Goal: Task Accomplishment & Management: Complete application form

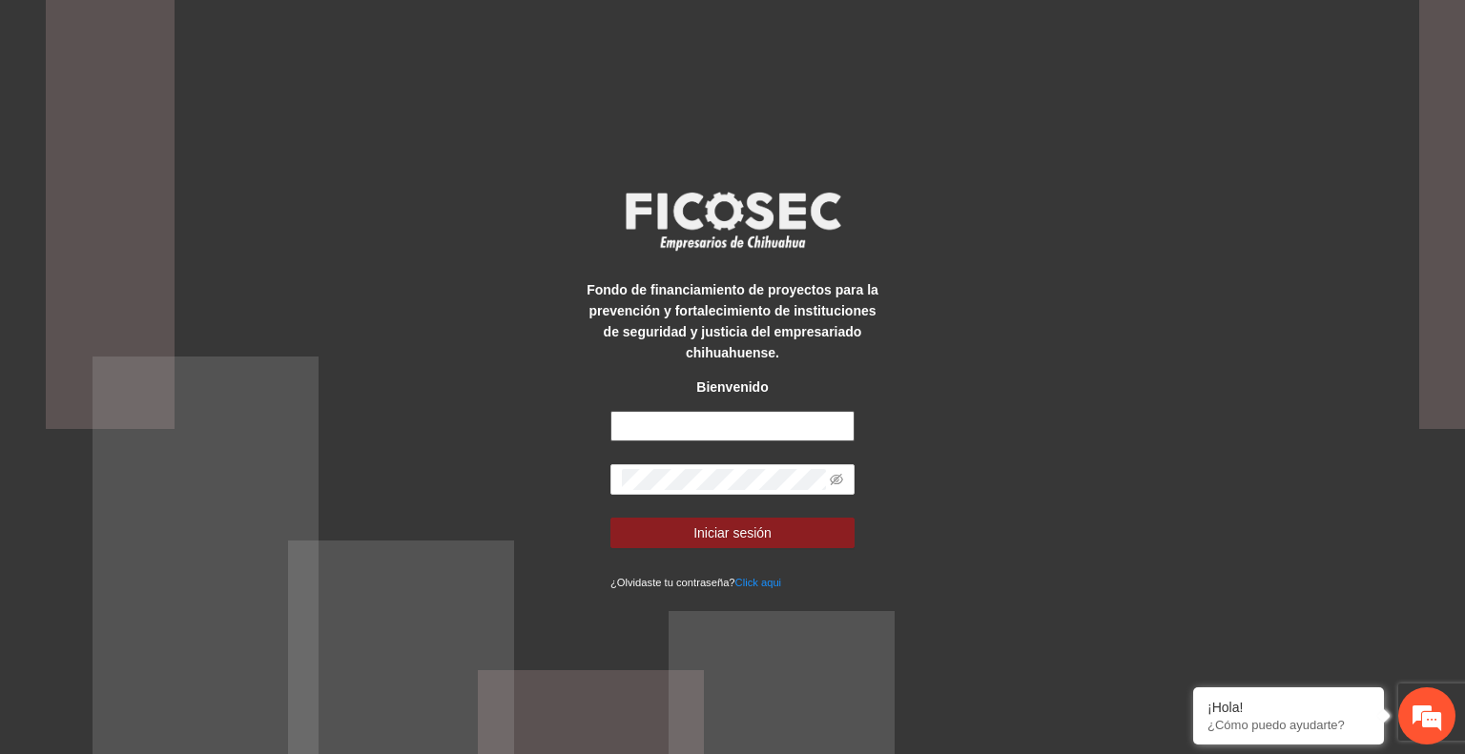
type input "**********"
click at [744, 530] on span "Iniciar sesión" at bounding box center [732, 533] width 78 height 21
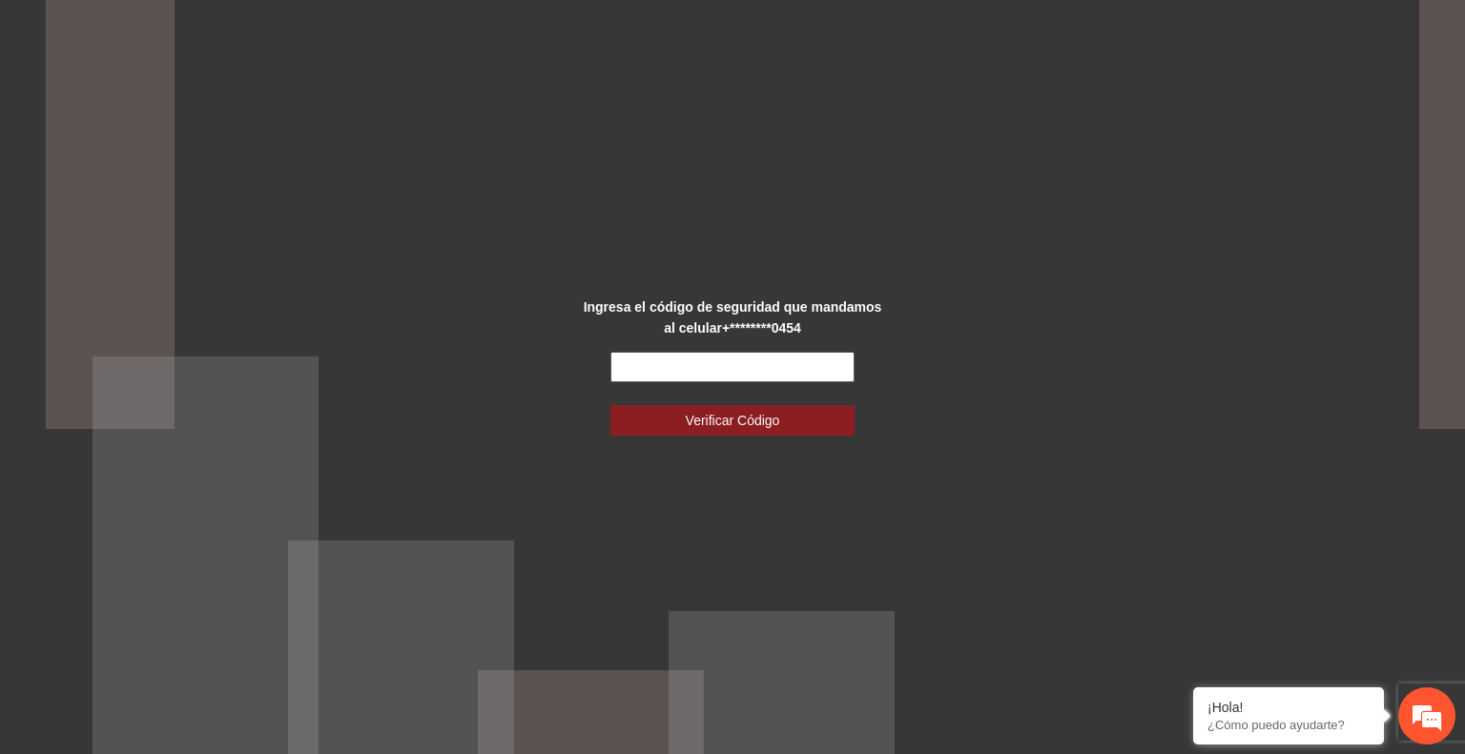
click at [696, 371] on input "text" at bounding box center [732, 367] width 244 height 31
type input "******"
click at [710, 421] on span "Verificar Código" at bounding box center [733, 420] width 94 height 21
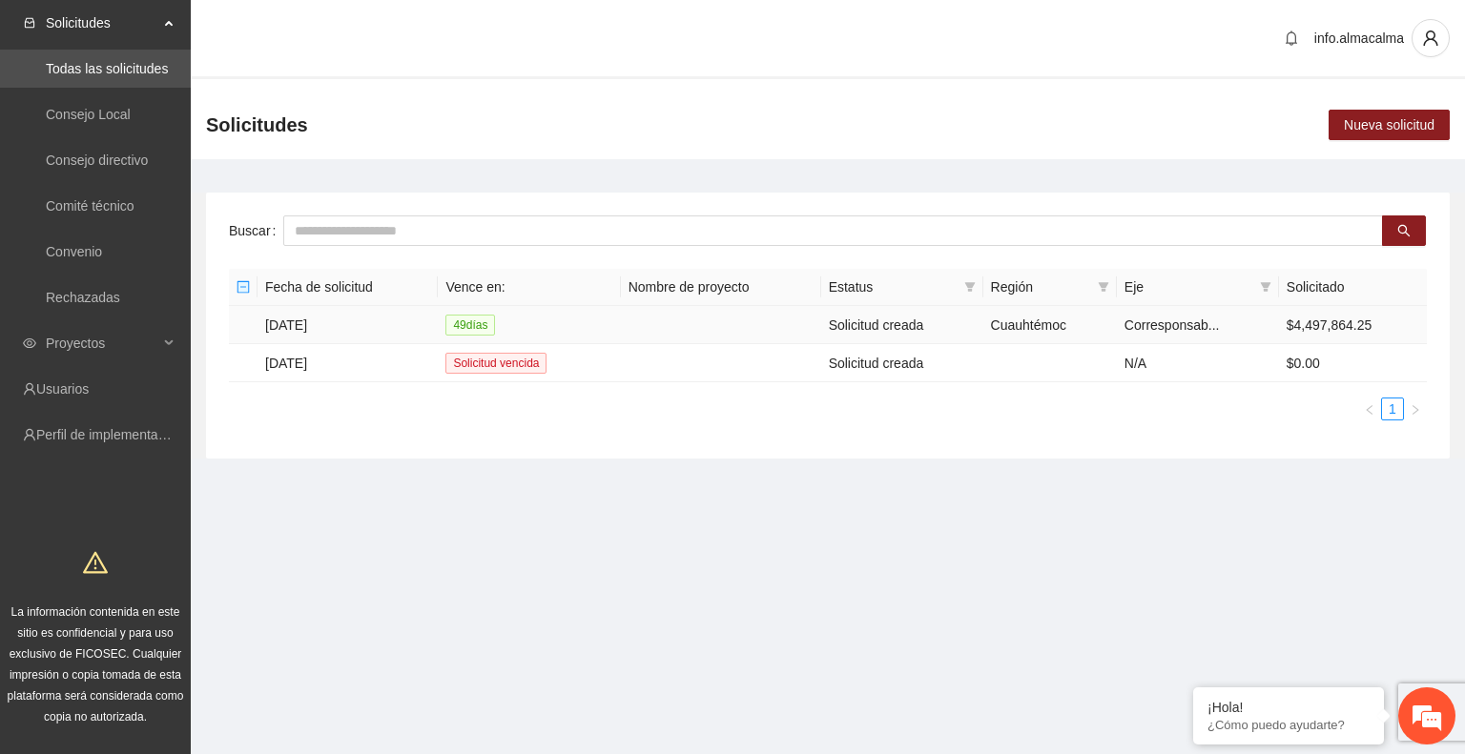
click at [305, 324] on td "[DATE]" at bounding box center [347, 325] width 180 height 38
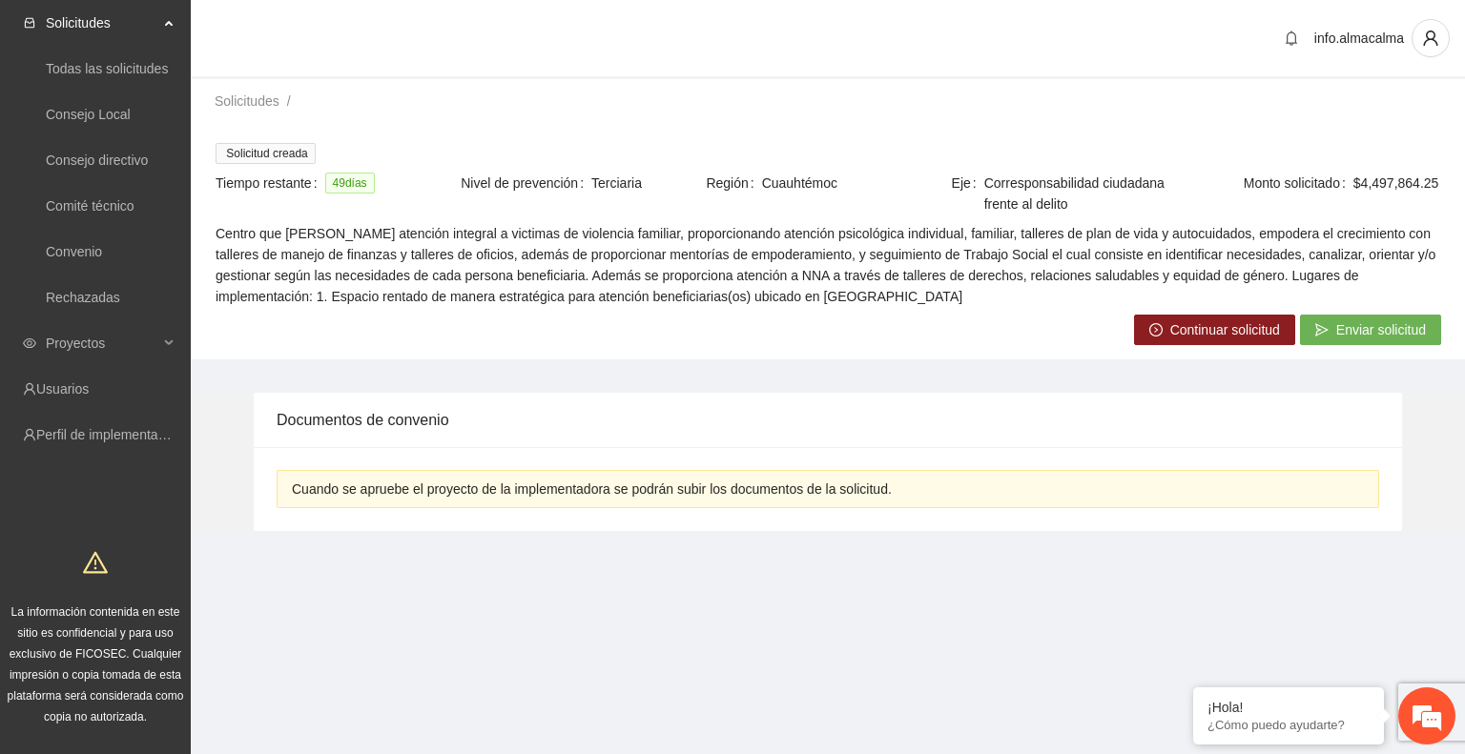
click at [1168, 337] on button "Continuar solicitud" at bounding box center [1214, 330] width 161 height 31
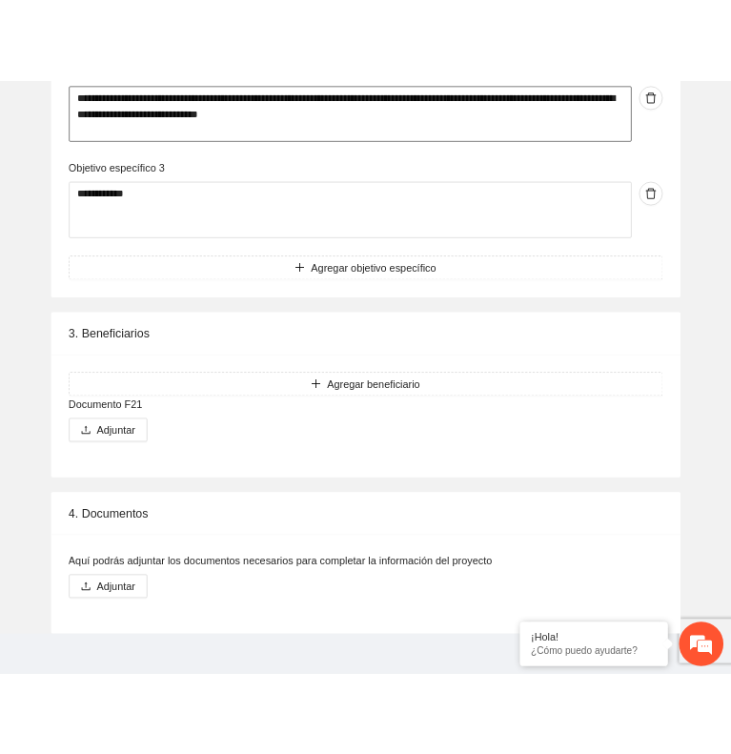
scroll to position [2636, 0]
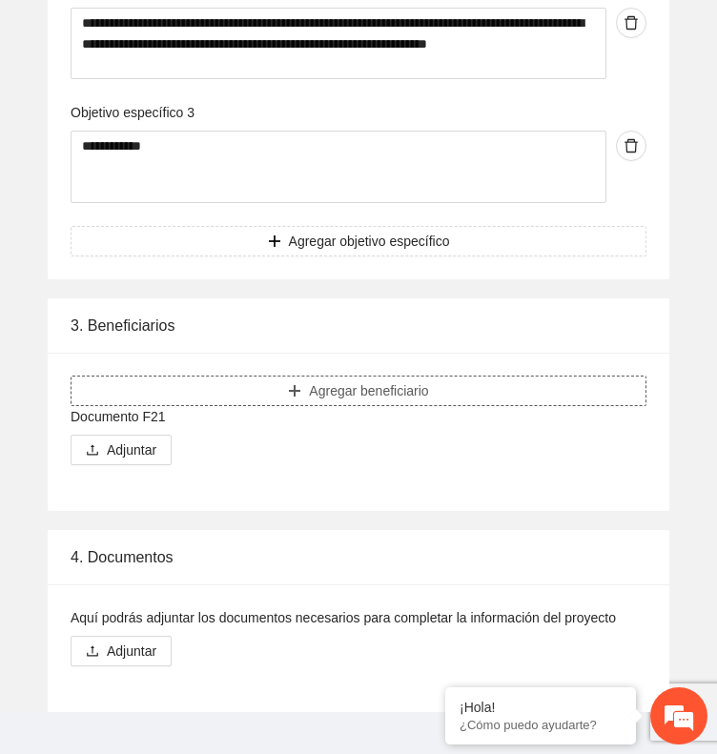
click at [456, 396] on button "Agregar beneficiario" at bounding box center [359, 391] width 576 height 31
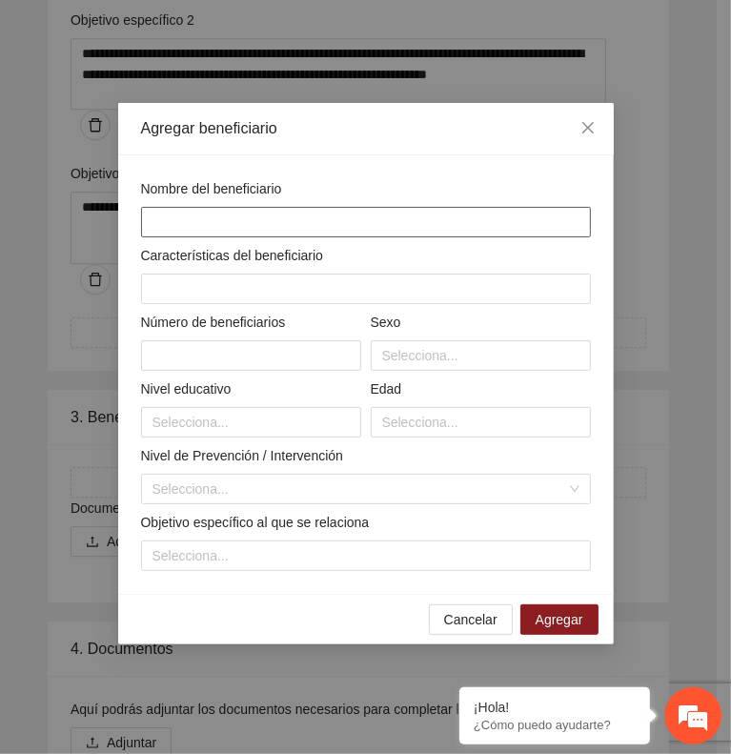
click at [328, 216] on input "text" at bounding box center [366, 222] width 450 height 31
type input "**********"
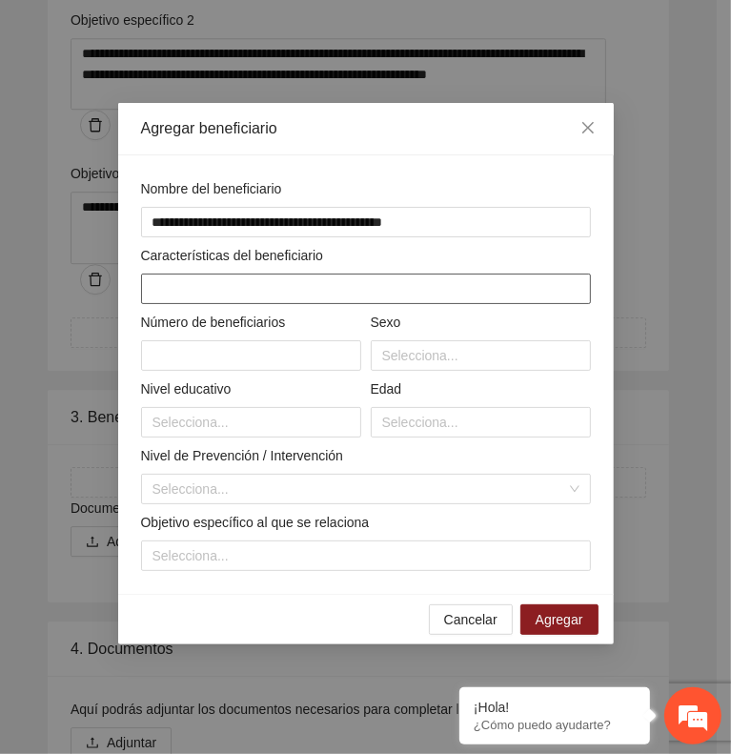
click at [308, 293] on input "text" at bounding box center [366, 289] width 450 height 31
paste input "**********"
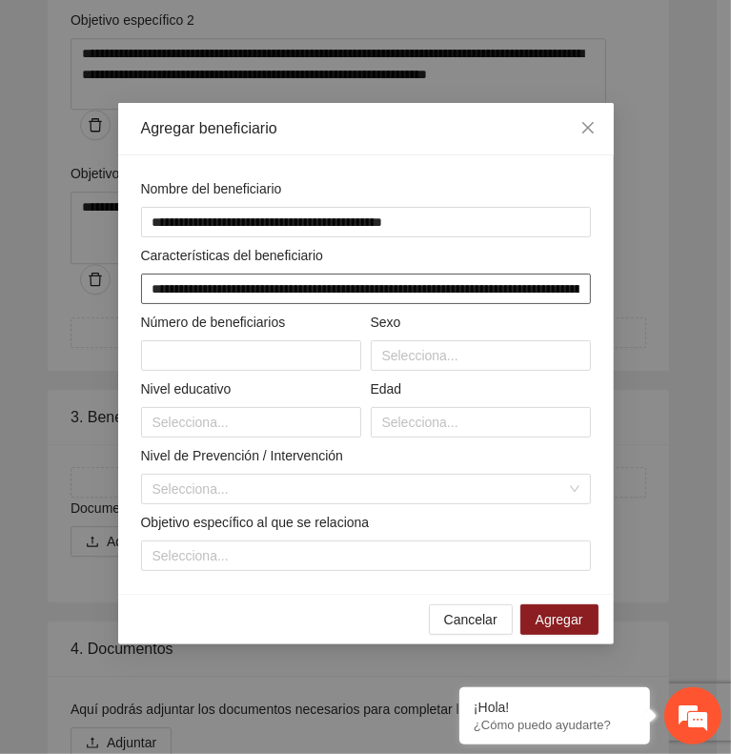
scroll to position [0, 766]
type input "**********"
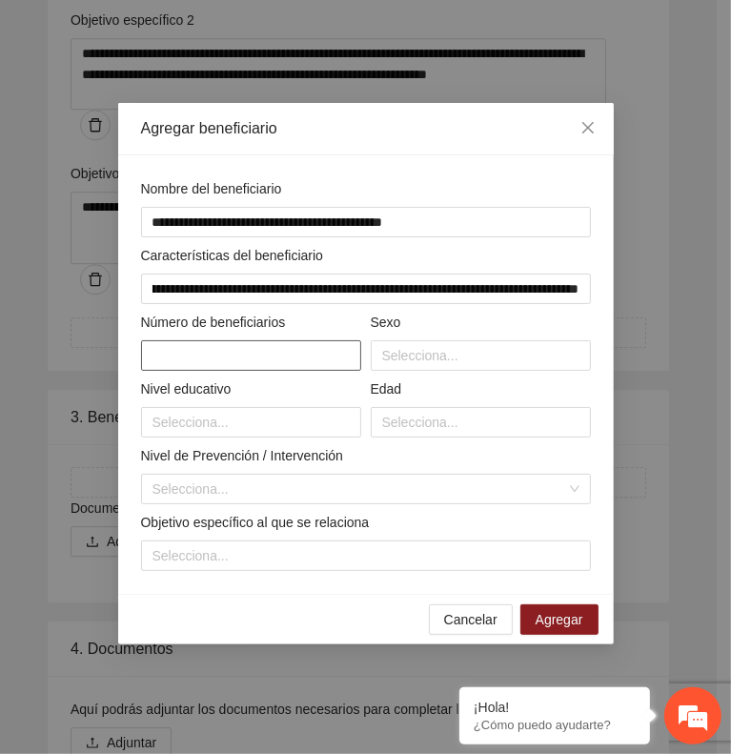
click at [274, 340] on input "text" at bounding box center [251, 355] width 220 height 31
click at [460, 347] on div at bounding box center [481, 355] width 211 height 23
type input "***"
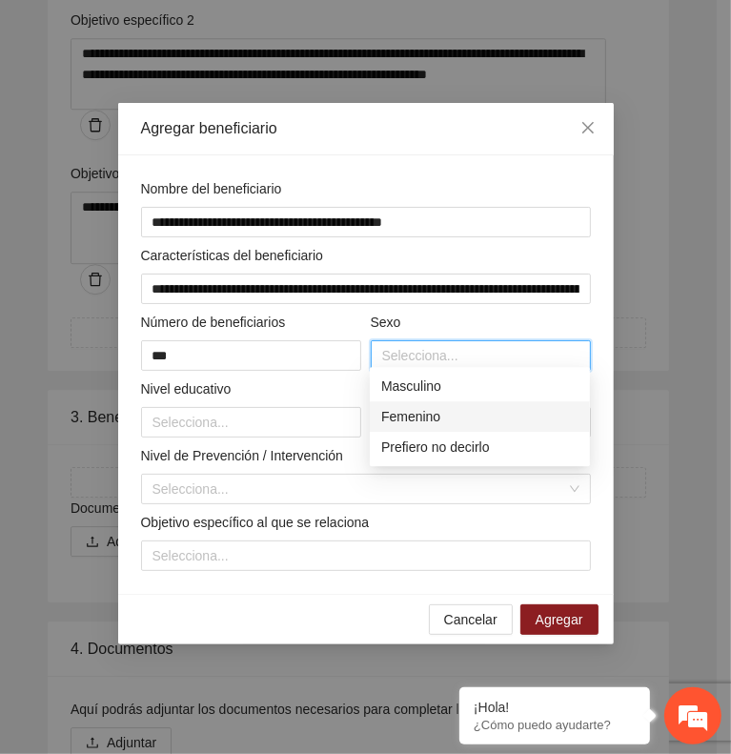
click at [455, 413] on div "Femenino" at bounding box center [479, 416] width 197 height 21
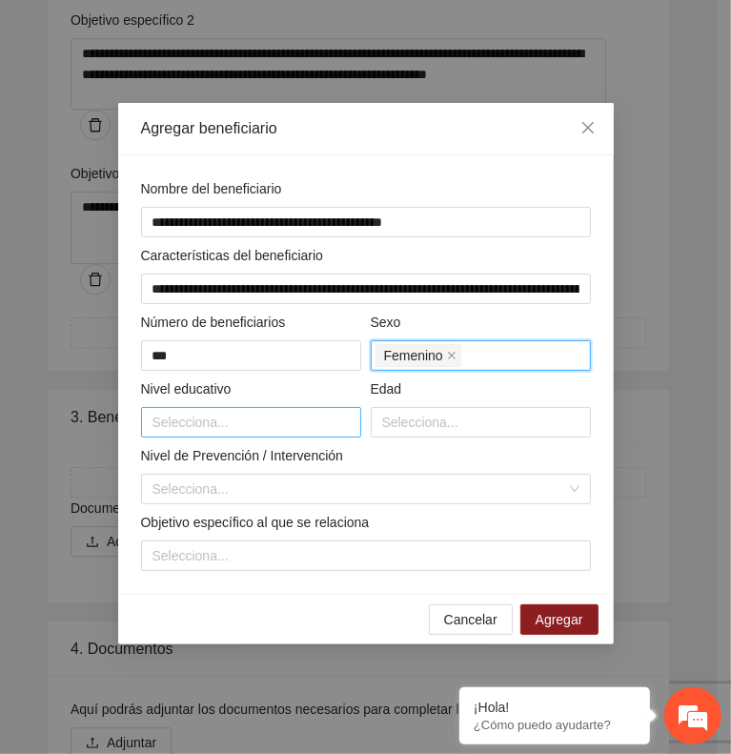
click at [300, 417] on div at bounding box center [251, 422] width 211 height 23
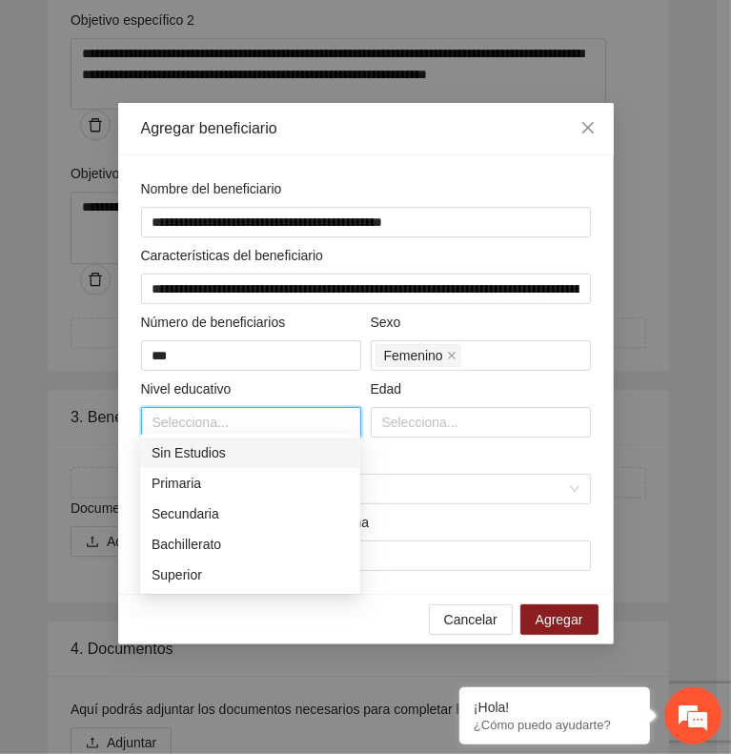
click at [244, 457] on div "Sin Estudios" at bounding box center [250, 452] width 197 height 21
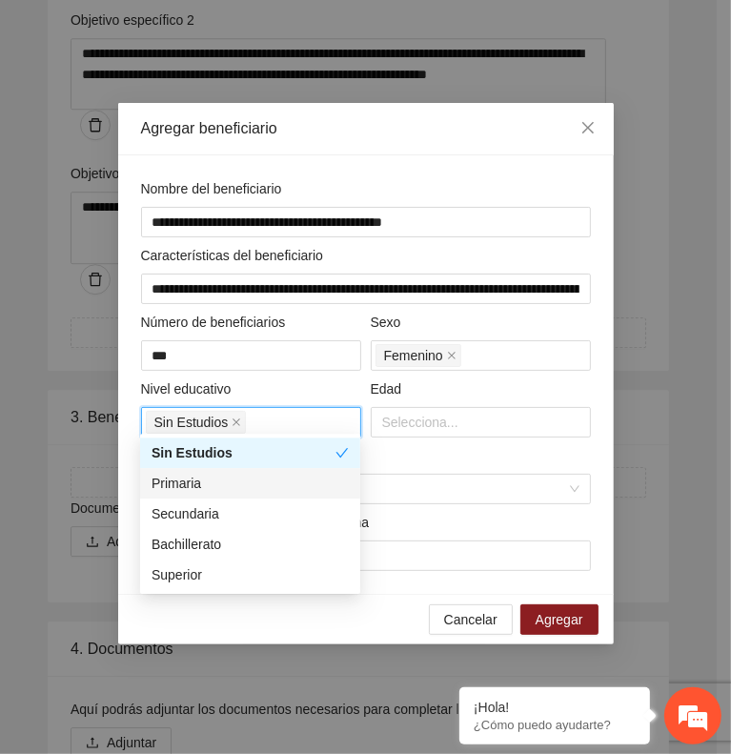
click at [244, 484] on div "Primaria" at bounding box center [250, 483] width 197 height 21
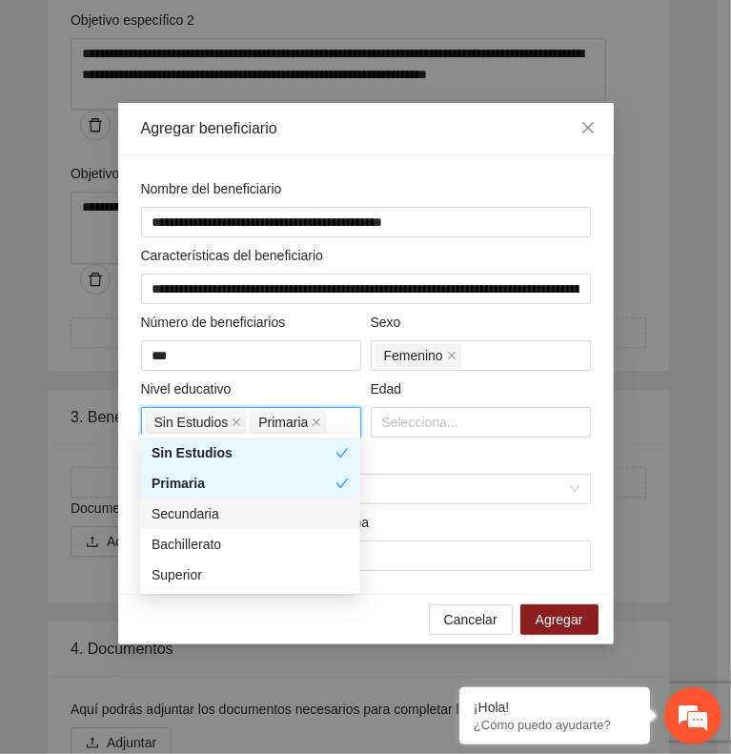
click at [248, 514] on div "Secundaria" at bounding box center [250, 513] width 197 height 21
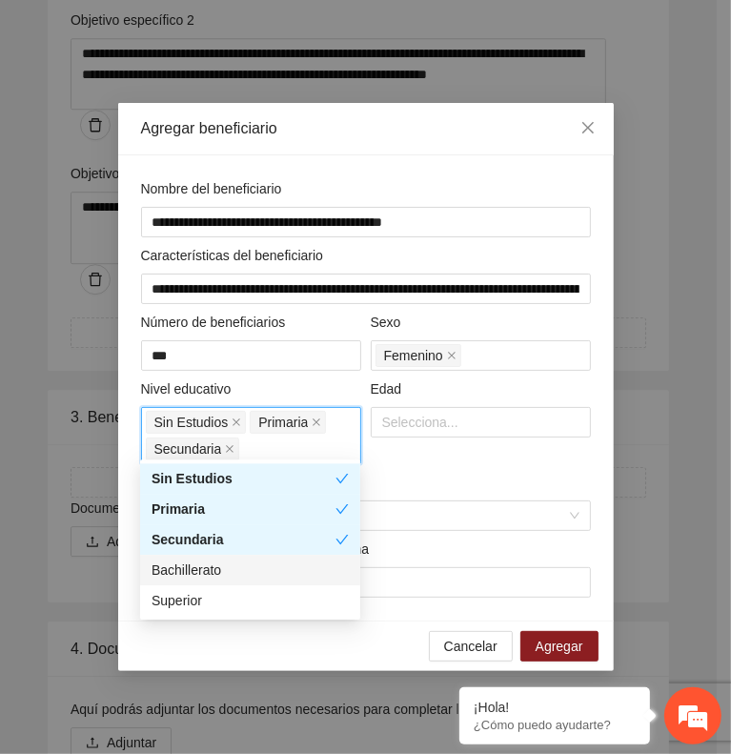
click at [257, 568] on div "Bachillerato" at bounding box center [250, 570] width 197 height 21
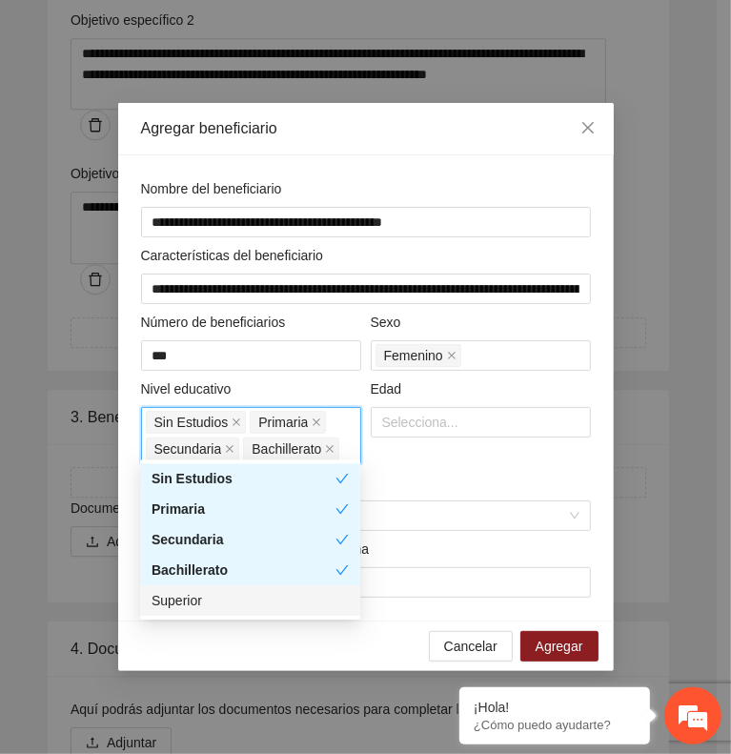
click at [259, 606] on div "Superior" at bounding box center [250, 600] width 197 height 21
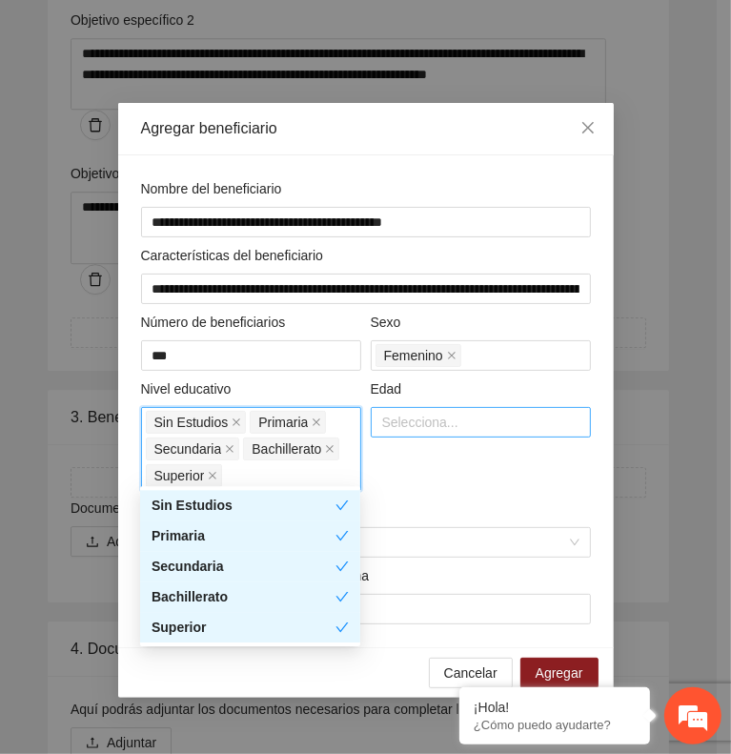
click at [416, 414] on div at bounding box center [481, 422] width 211 height 23
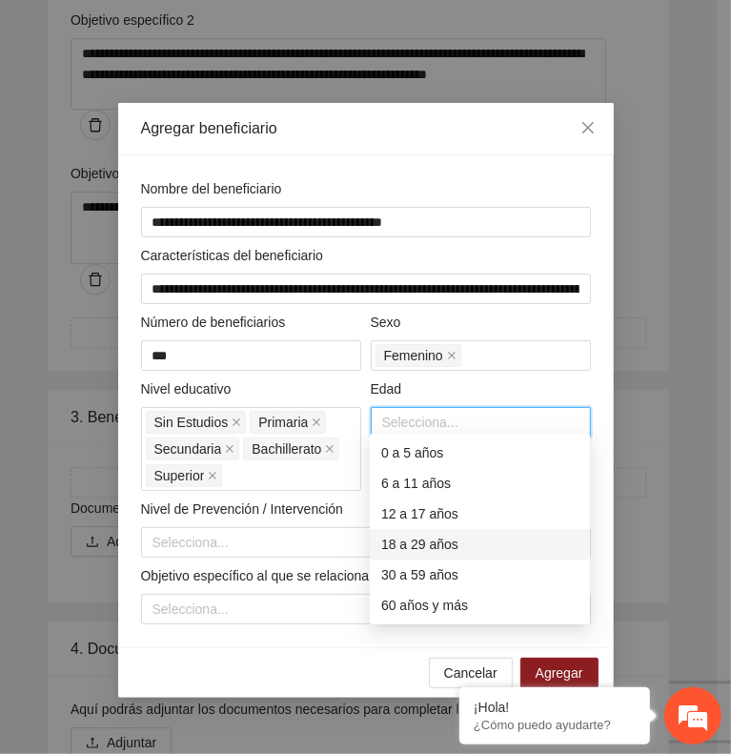
click at [434, 548] on div "18 a 29 años" at bounding box center [479, 544] width 197 height 21
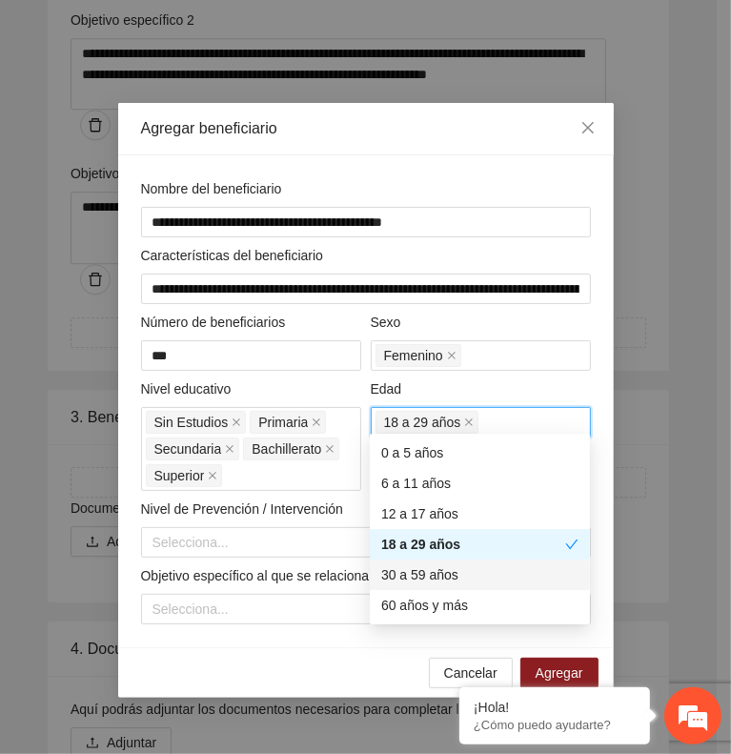
click at [438, 568] on div "30 a 59 años" at bounding box center [479, 574] width 197 height 21
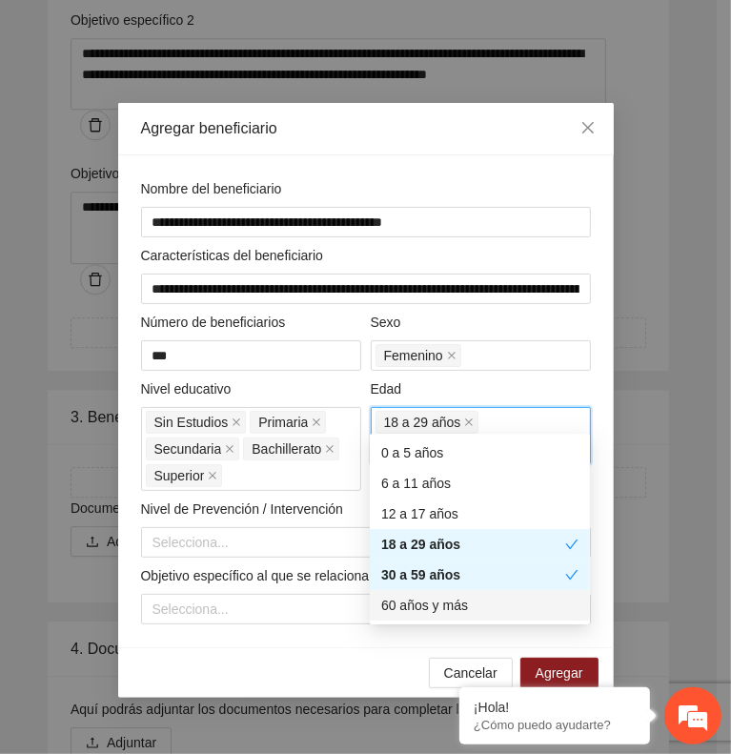
click at [449, 599] on div "60 años y más" at bounding box center [479, 605] width 197 height 21
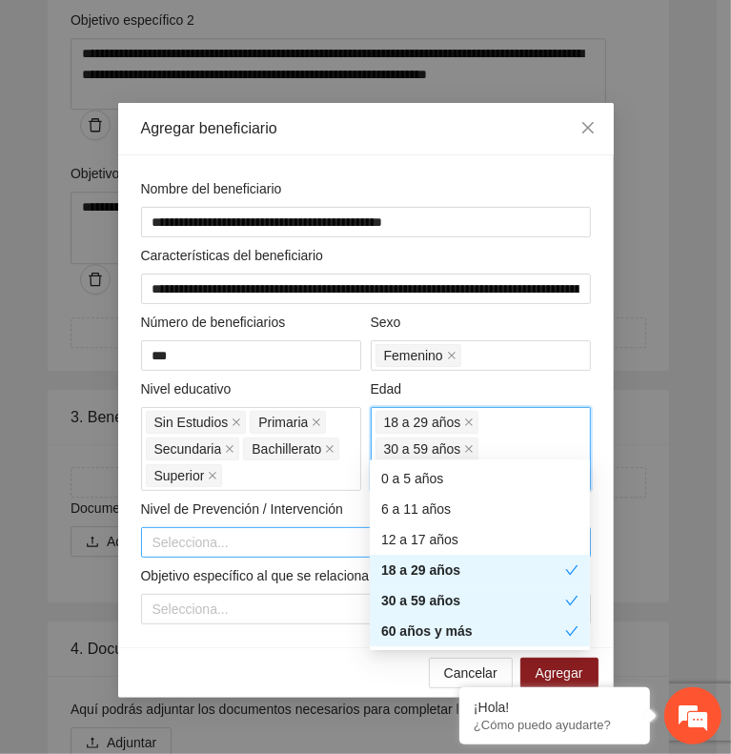
click at [275, 529] on input "search" at bounding box center [360, 542] width 414 height 29
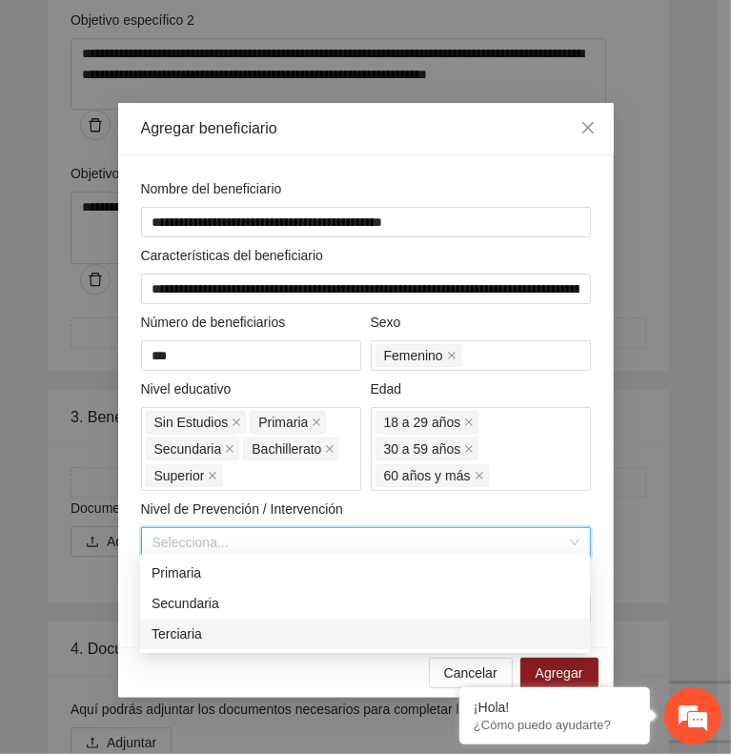
click at [284, 634] on div "Terciaria" at bounding box center [365, 634] width 427 height 21
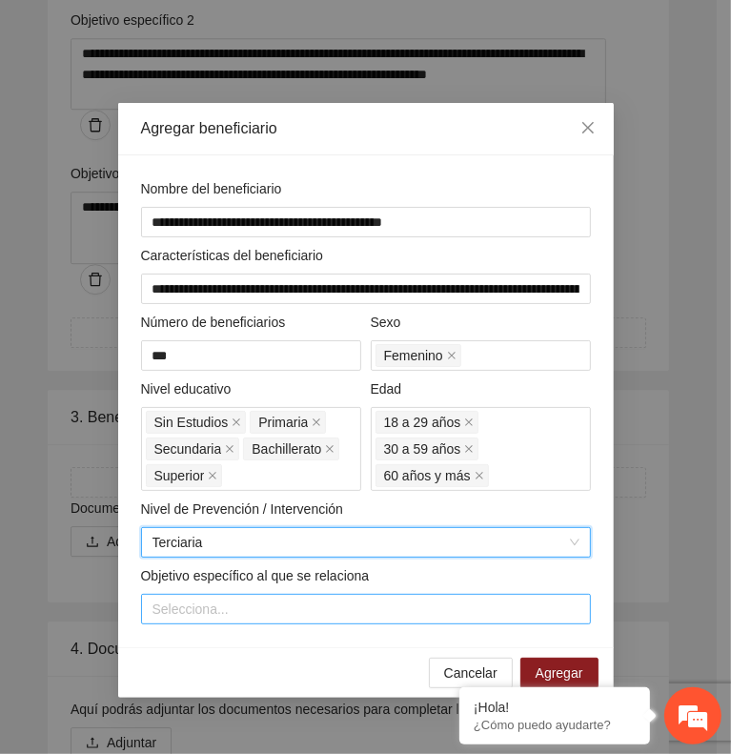
click at [326, 598] on div at bounding box center [366, 609] width 441 height 23
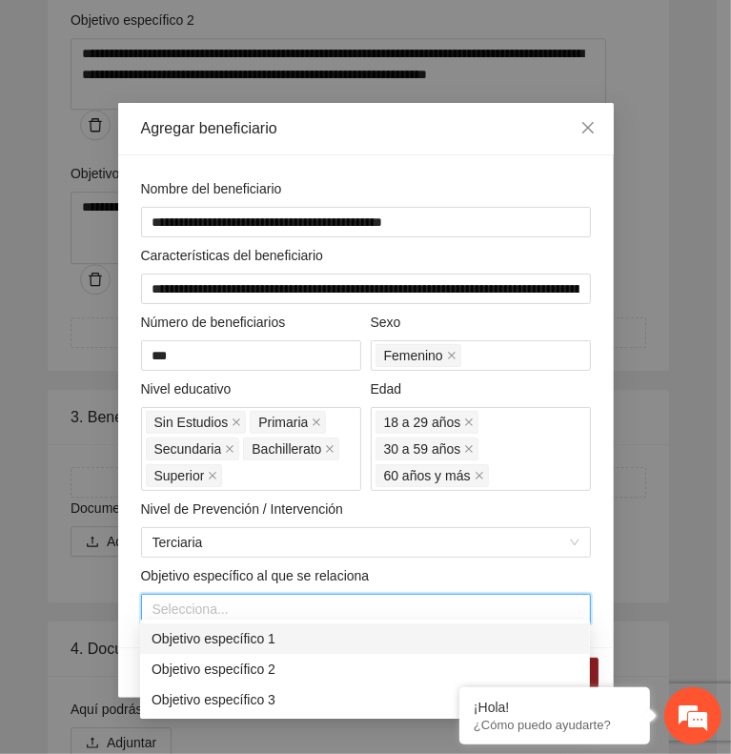
click at [299, 638] on div "Objetivo específico 1" at bounding box center [365, 638] width 427 height 21
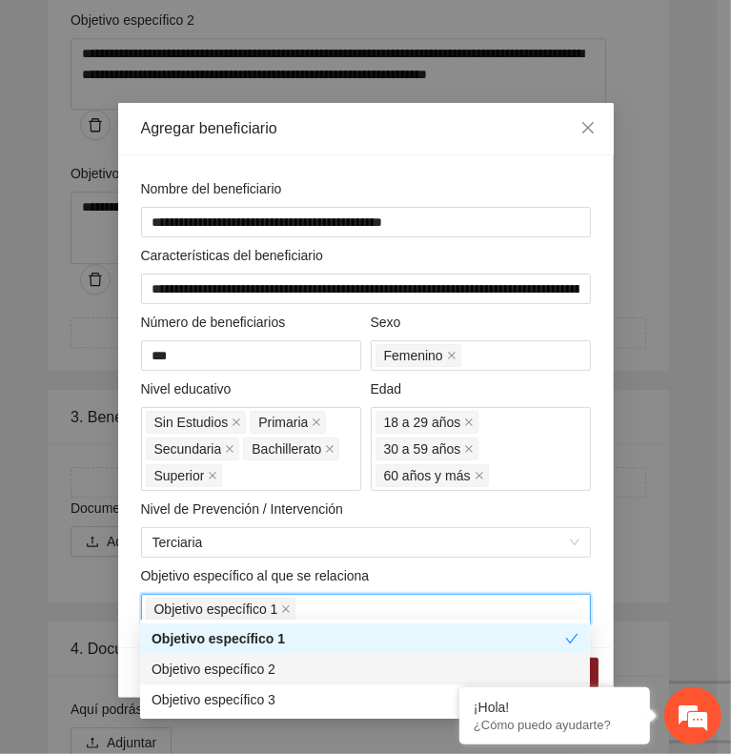
click at [320, 666] on div "Objetivo específico 2" at bounding box center [365, 669] width 427 height 21
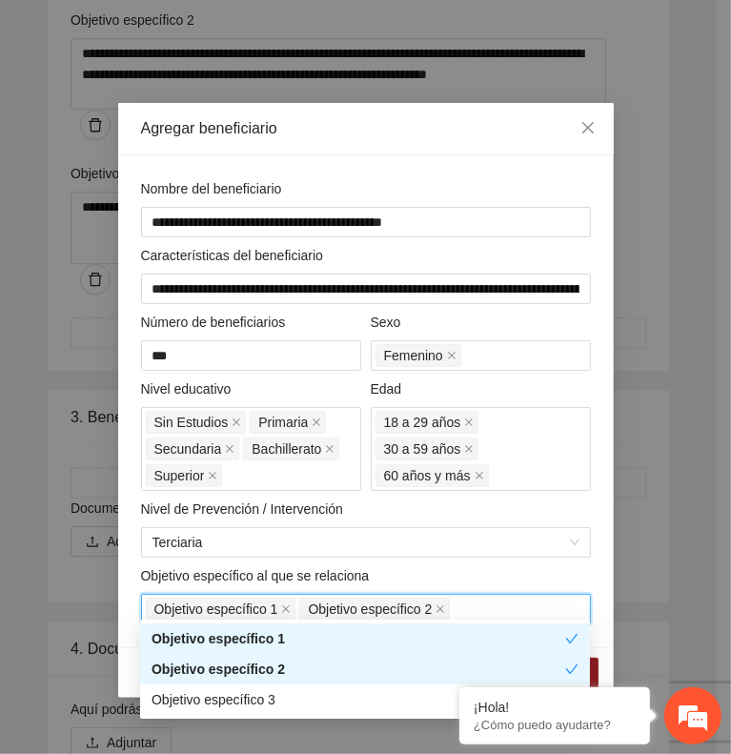
click at [488, 603] on div "Objetivo específico 1 Objetivo específico 2" at bounding box center [366, 609] width 441 height 27
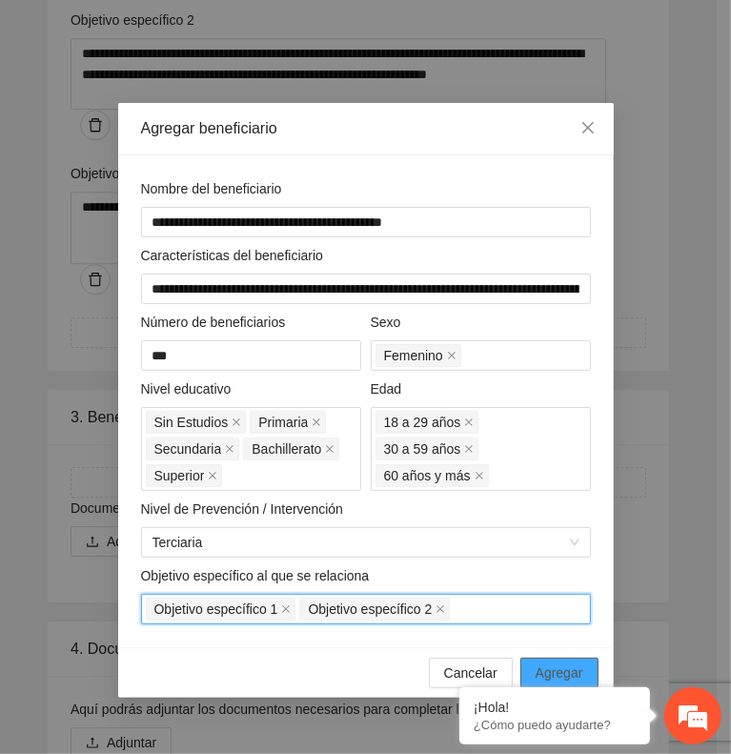
click at [558, 663] on span "Agregar" at bounding box center [560, 673] width 48 height 21
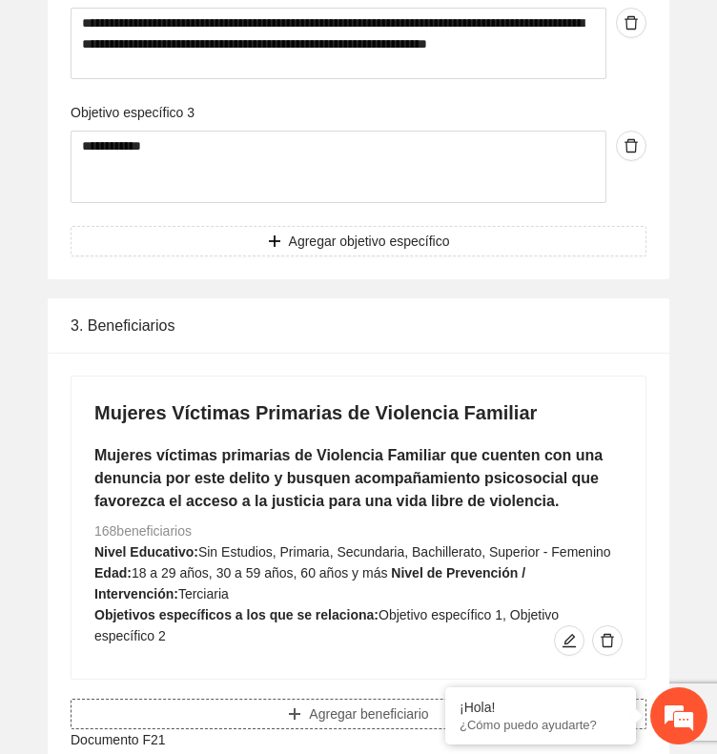
click at [300, 708] on button "Agregar beneficiario" at bounding box center [359, 714] width 576 height 31
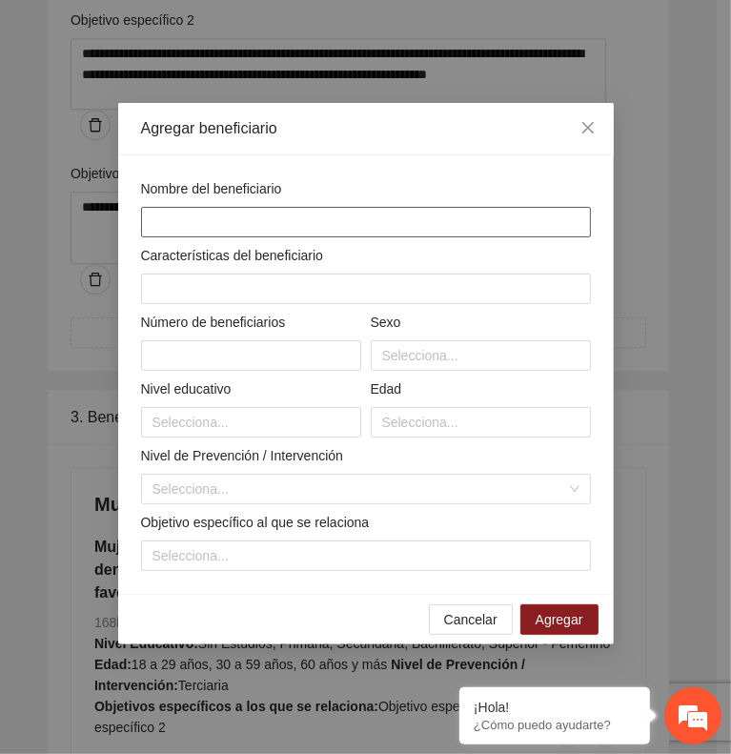
click at [368, 224] on input "text" at bounding box center [366, 222] width 450 height 31
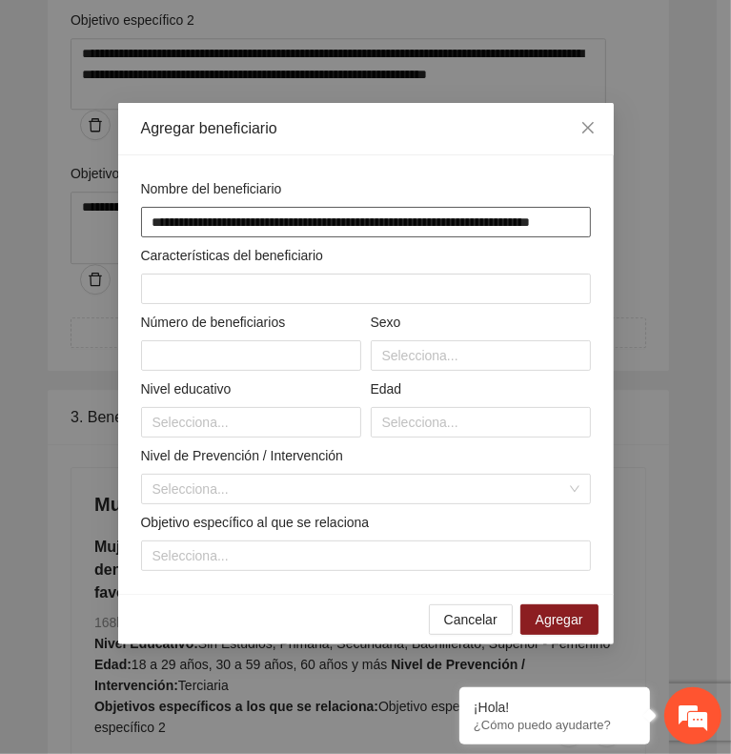
scroll to position [0, 35]
click at [317, 220] on input "**********" at bounding box center [366, 222] width 450 height 31
click at [318, 212] on input "**********" at bounding box center [366, 222] width 450 height 31
click at [345, 217] on input "**********" at bounding box center [366, 222] width 450 height 31
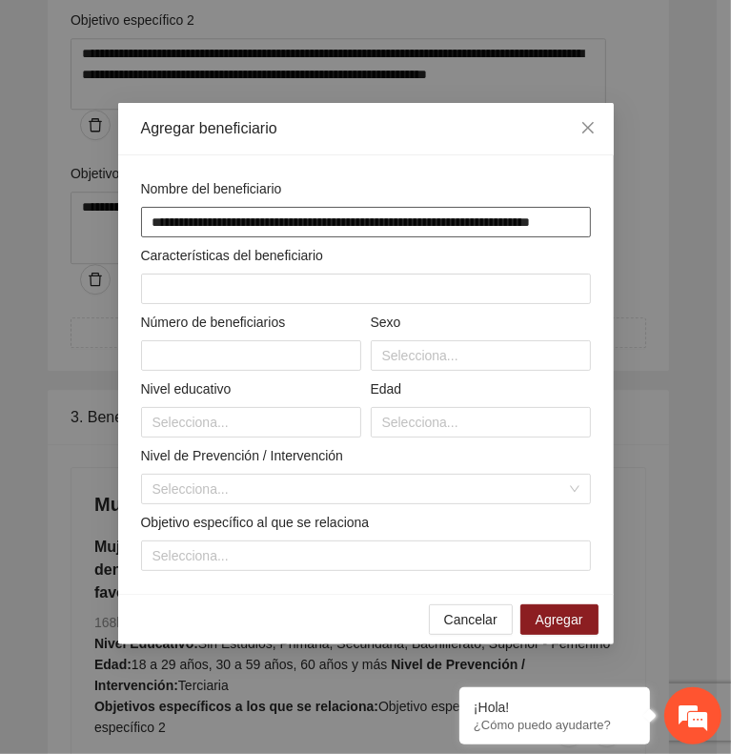
scroll to position [0, 35]
type input "**********"
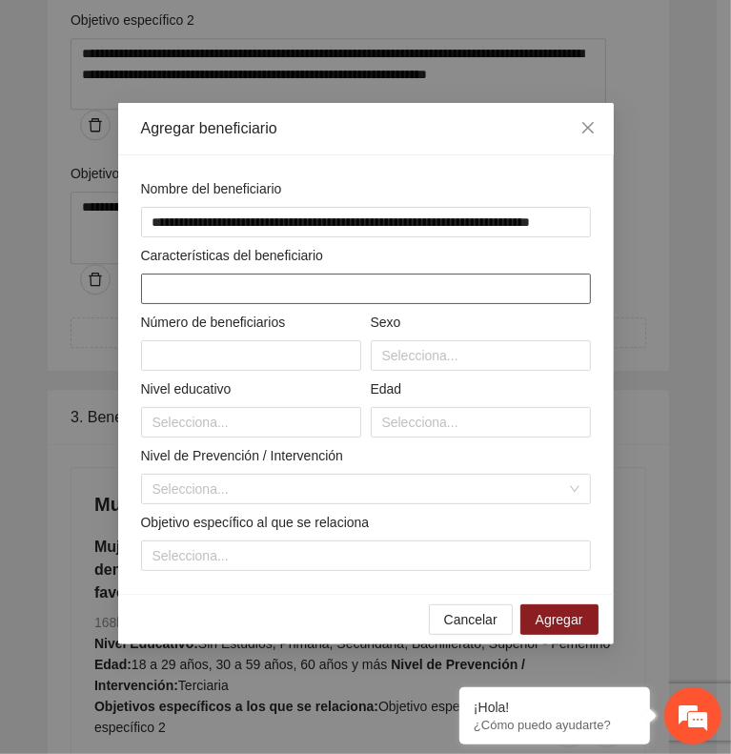
click at [366, 282] on input "text" at bounding box center [366, 289] width 450 height 31
click at [358, 277] on input "text" at bounding box center [366, 289] width 450 height 31
paste input "**********"
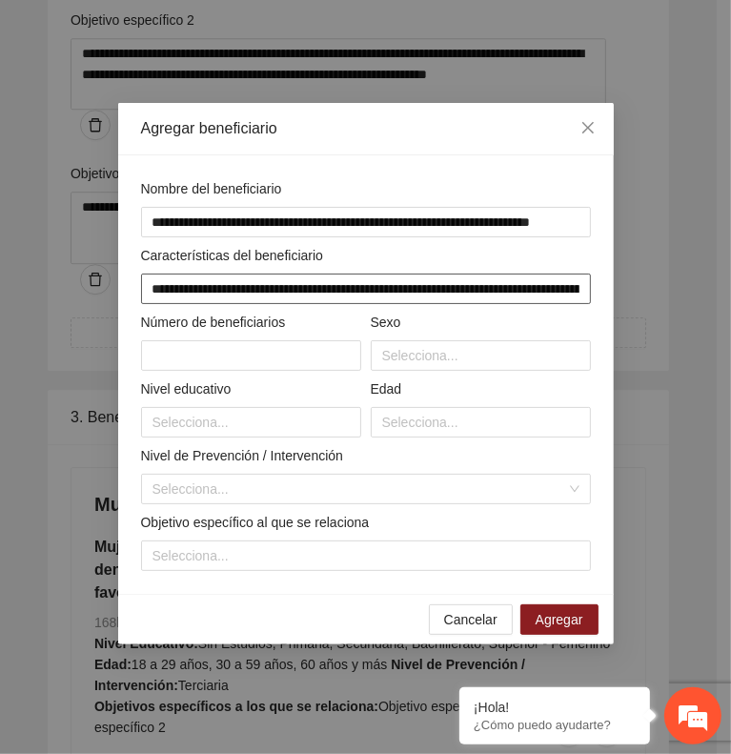
scroll to position [0, 944]
type input "**********"
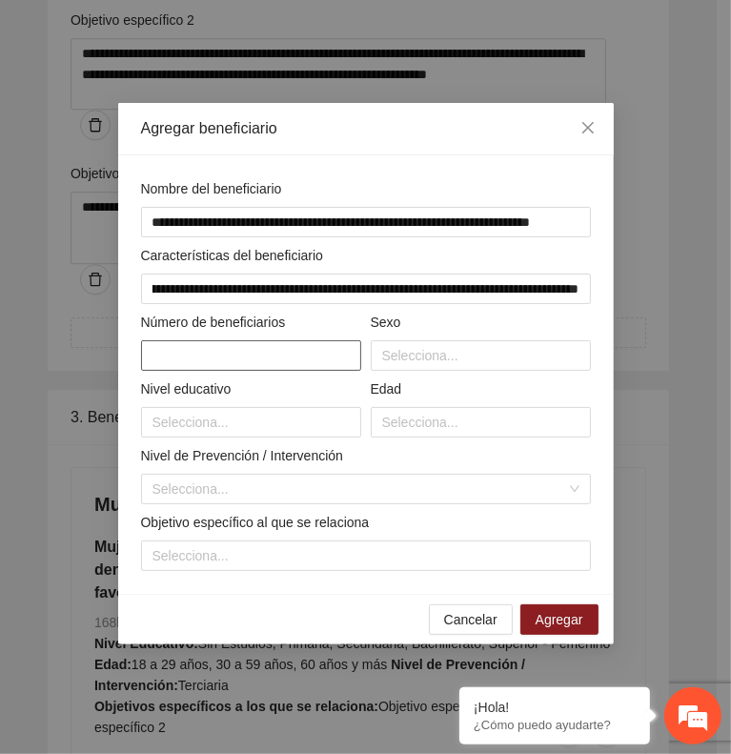
click at [303, 346] on input "text" at bounding box center [251, 355] width 220 height 31
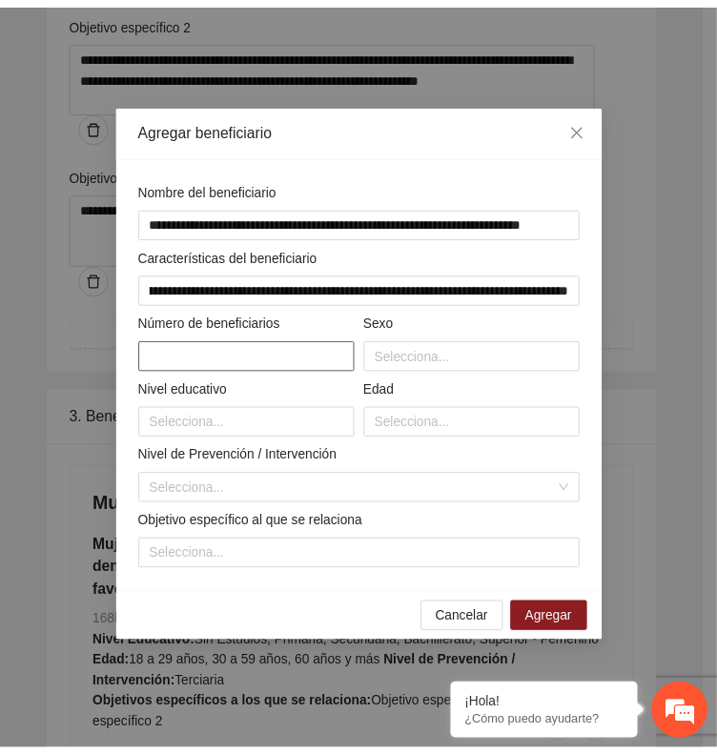
scroll to position [0, 0]
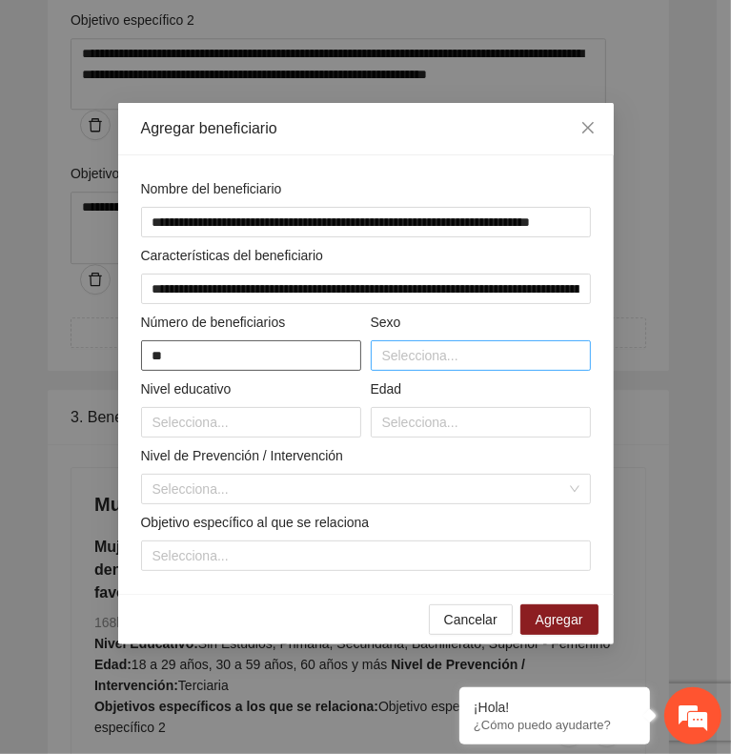
click at [439, 357] on div at bounding box center [481, 355] width 211 height 23
type input "**"
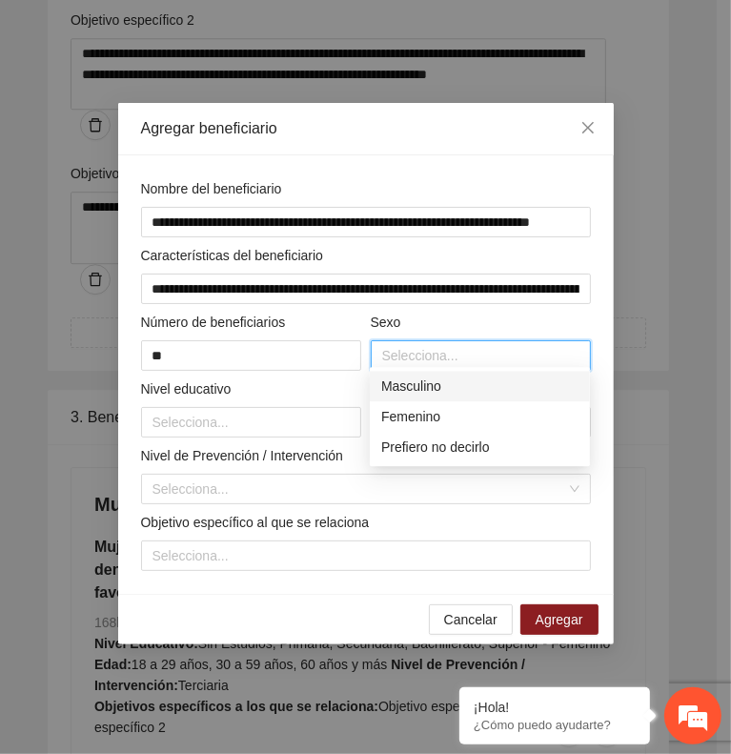
click at [438, 383] on div "Masculino" at bounding box center [479, 386] width 197 height 21
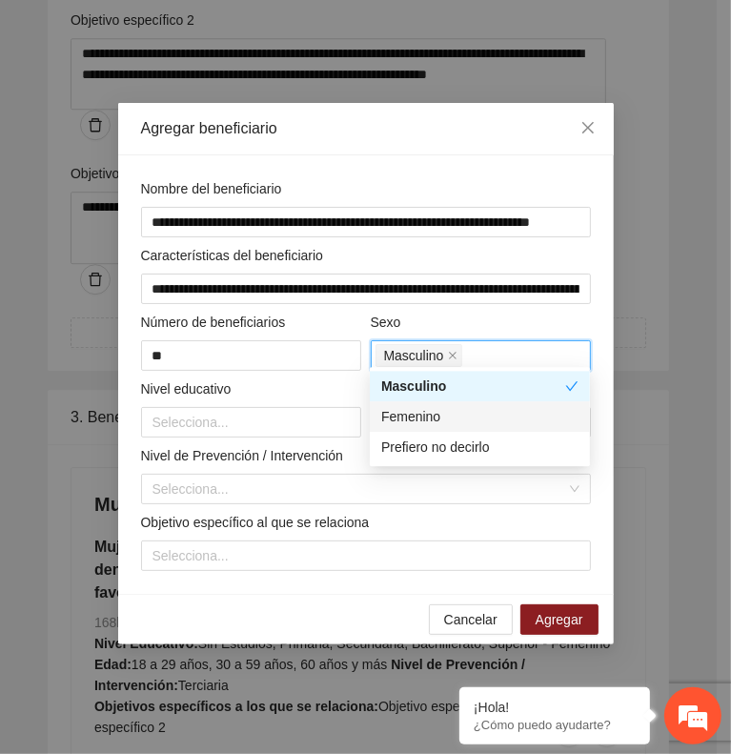
click at [445, 410] on div "Femenino" at bounding box center [479, 416] width 197 height 21
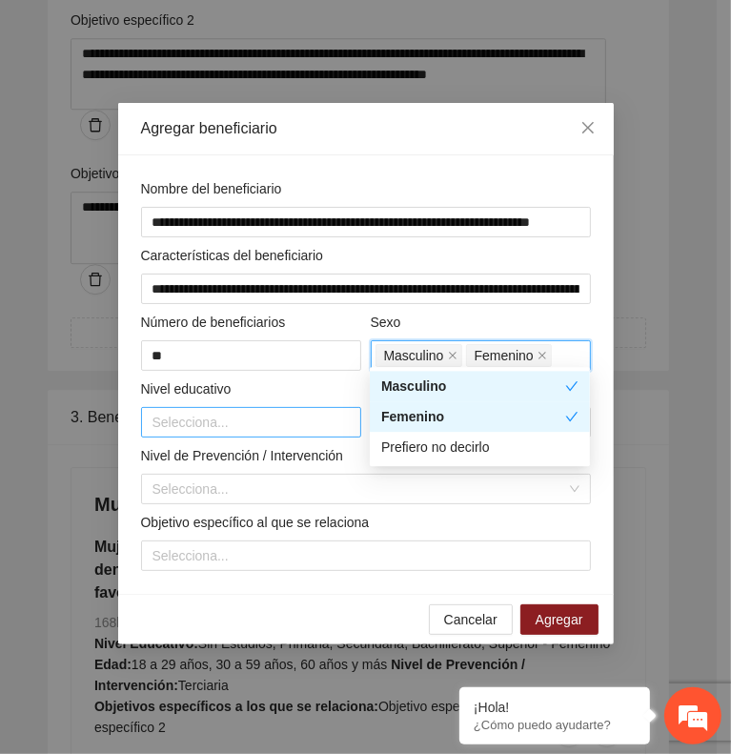
click at [278, 415] on div at bounding box center [251, 422] width 211 height 23
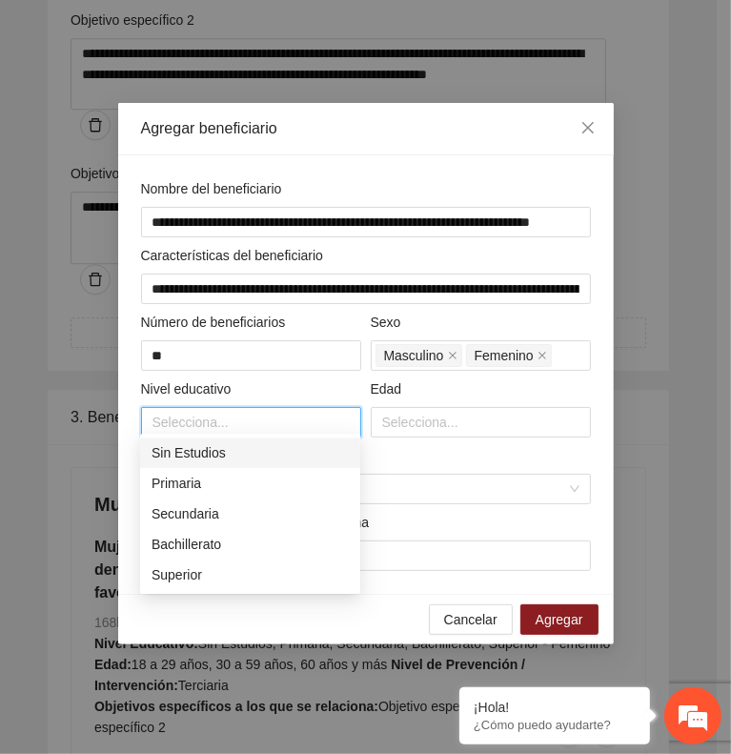
click at [263, 463] on div "Sin Estudios" at bounding box center [250, 453] width 220 height 31
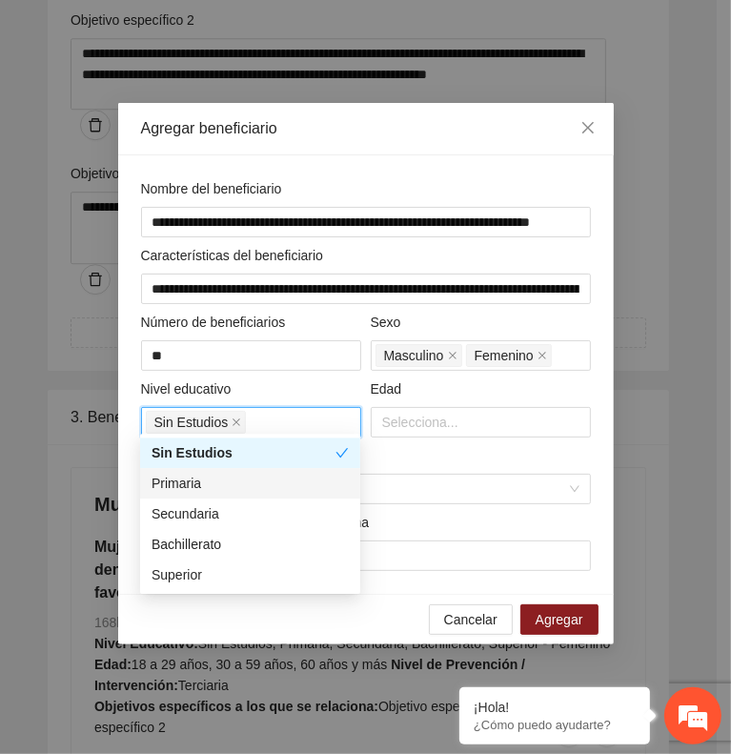
click at [271, 480] on div "Primaria" at bounding box center [250, 483] width 197 height 21
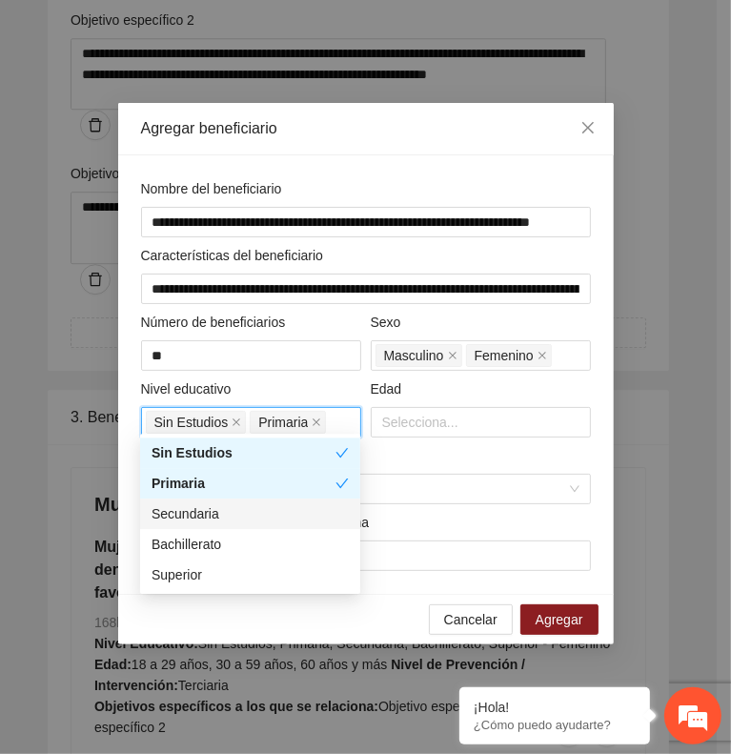
click at [275, 517] on div "Secundaria" at bounding box center [250, 513] width 197 height 21
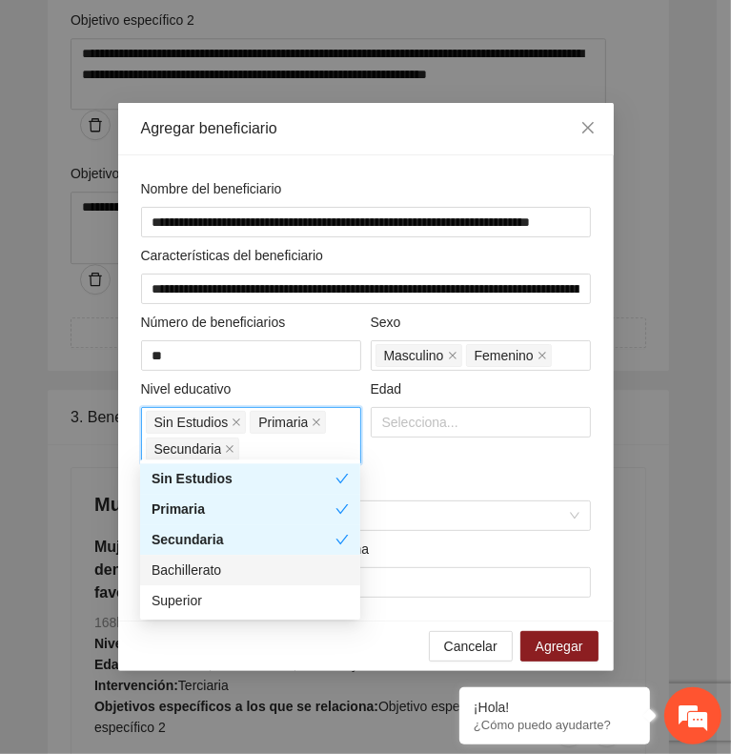
click at [287, 562] on div "Bachillerato" at bounding box center [250, 570] width 197 height 21
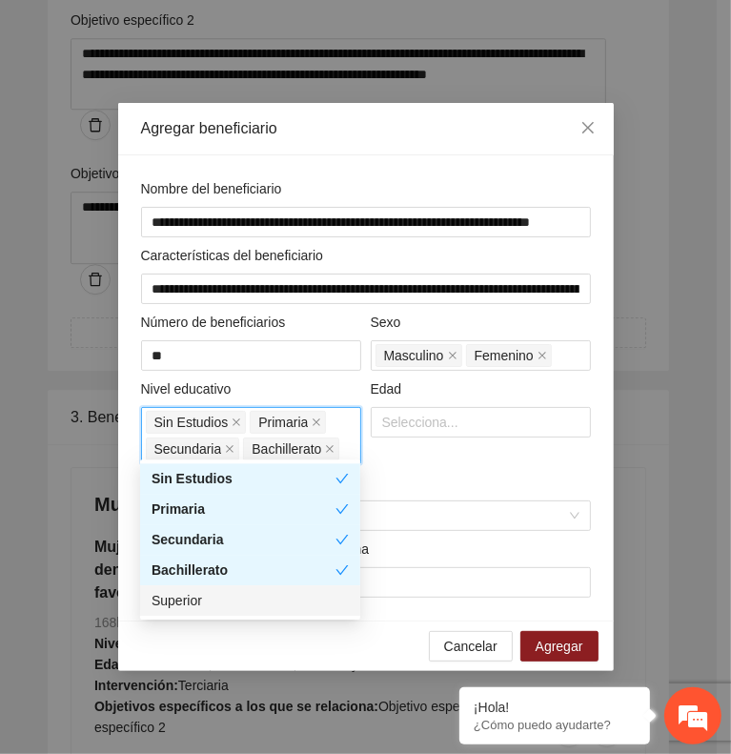
click at [294, 605] on div "Superior" at bounding box center [250, 600] width 197 height 21
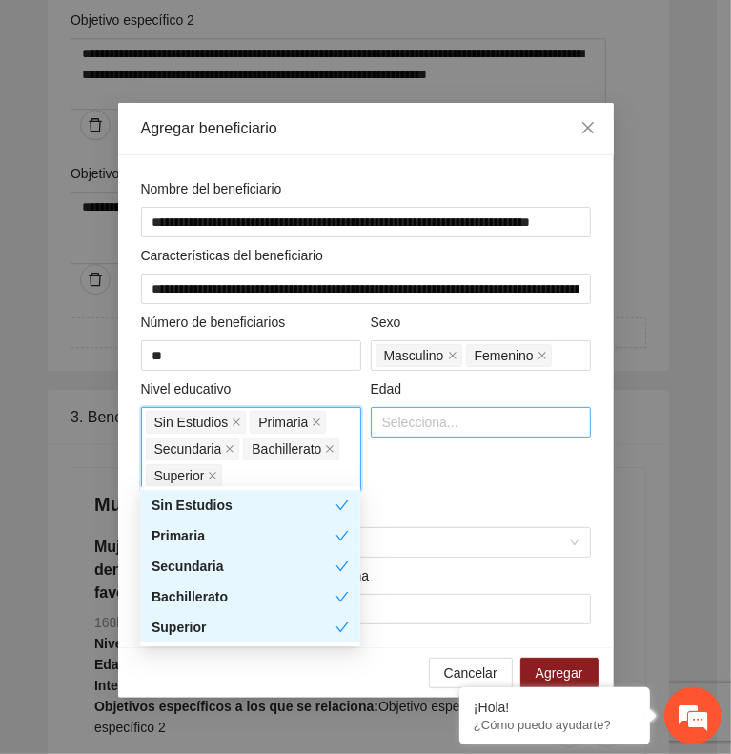
click at [422, 417] on div at bounding box center [481, 422] width 211 height 23
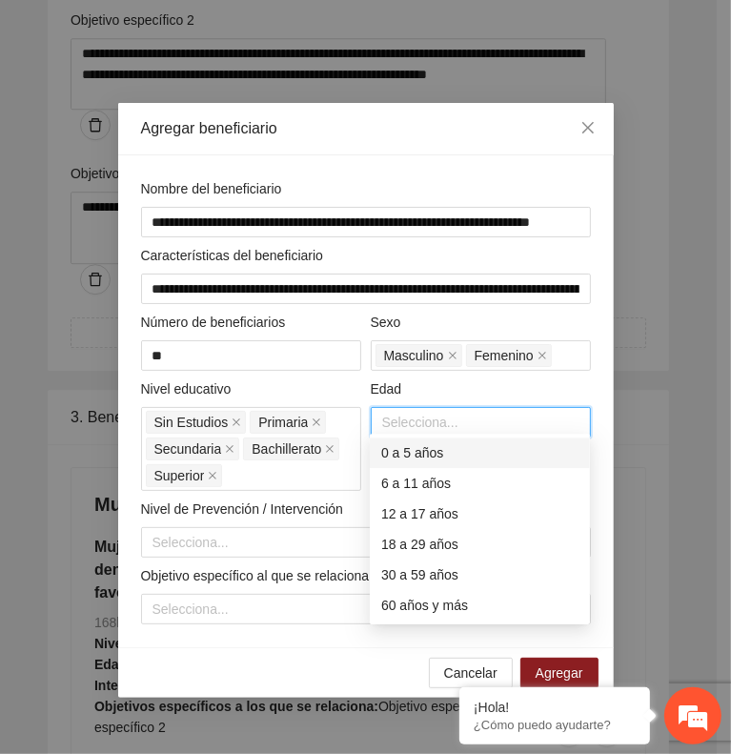
click at [428, 452] on div "0 a 5 años" at bounding box center [479, 452] width 197 height 21
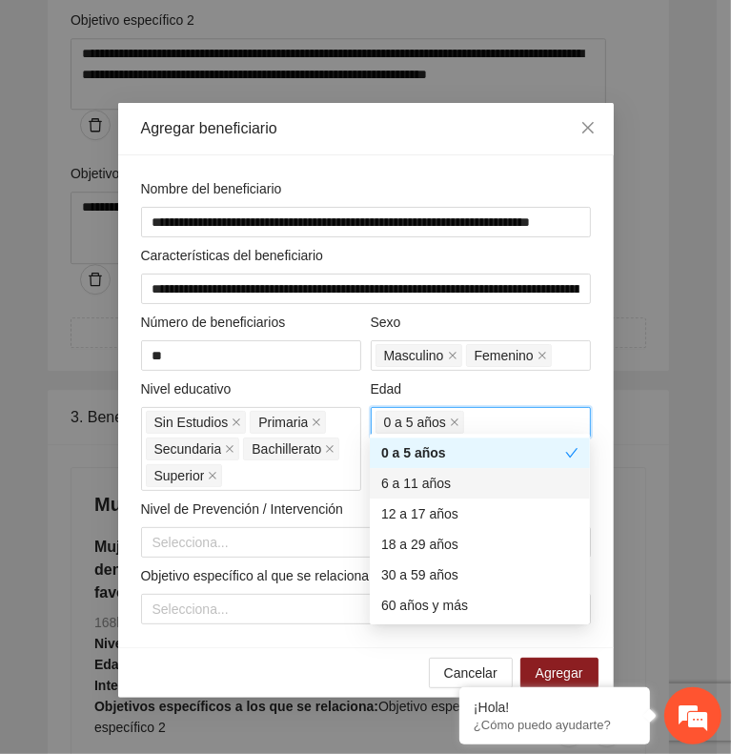
click at [432, 480] on div "6 a 11 años" at bounding box center [479, 483] width 197 height 21
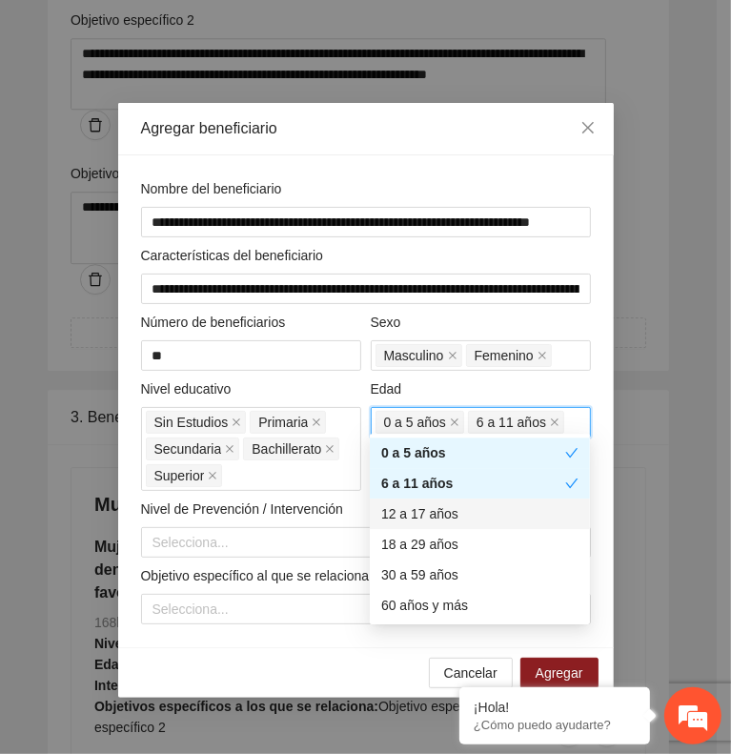
click at [439, 510] on div "12 a 17 años" at bounding box center [479, 513] width 197 height 21
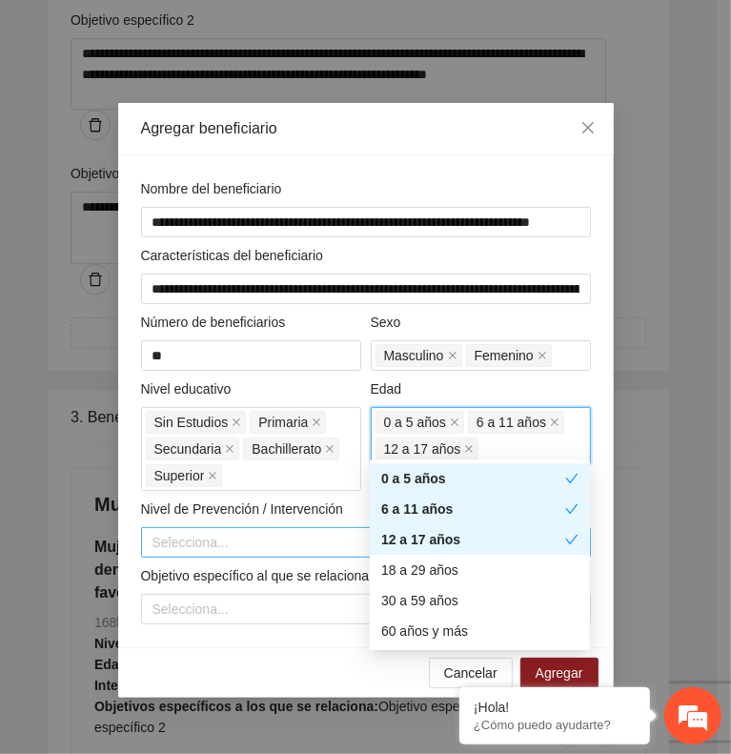
click at [286, 537] on input "search" at bounding box center [360, 542] width 414 height 29
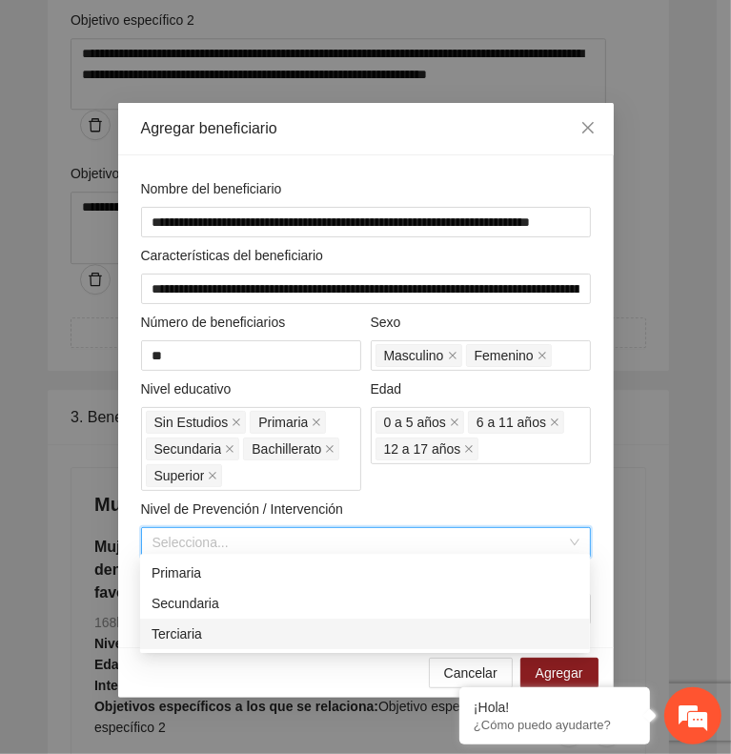
click at [295, 628] on div "Terciaria" at bounding box center [365, 634] width 427 height 21
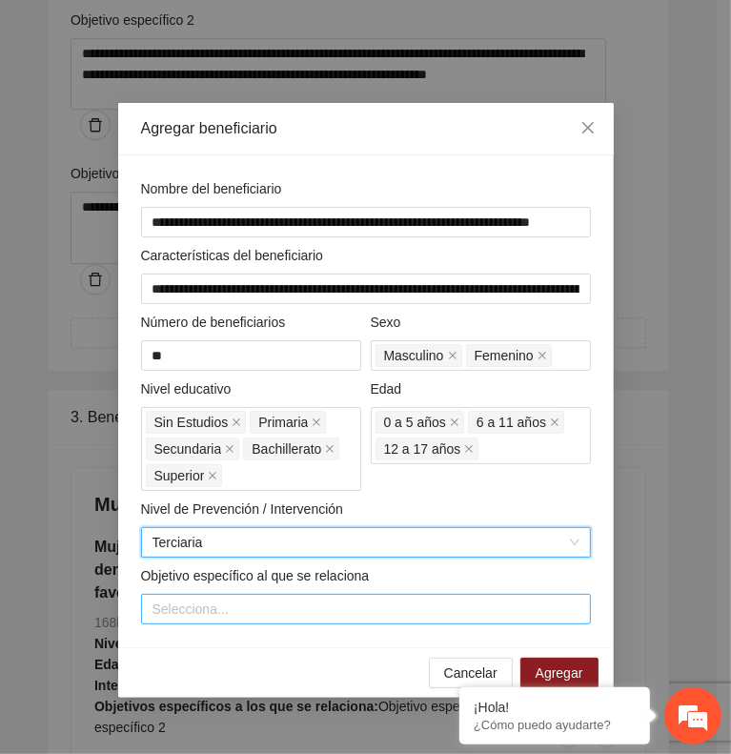
click at [275, 602] on div at bounding box center [366, 609] width 441 height 23
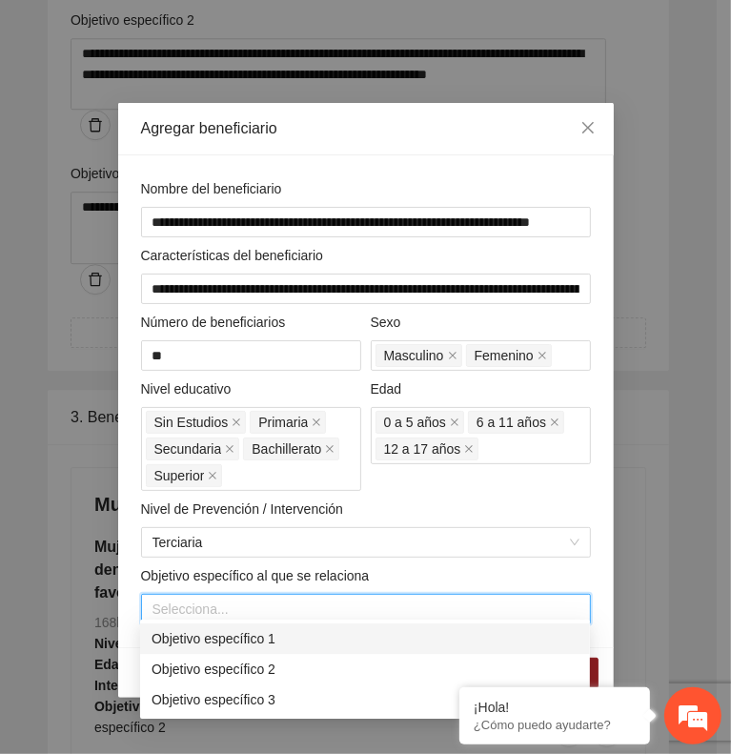
click at [278, 630] on div "Objetivo específico 1" at bounding box center [365, 638] width 427 height 21
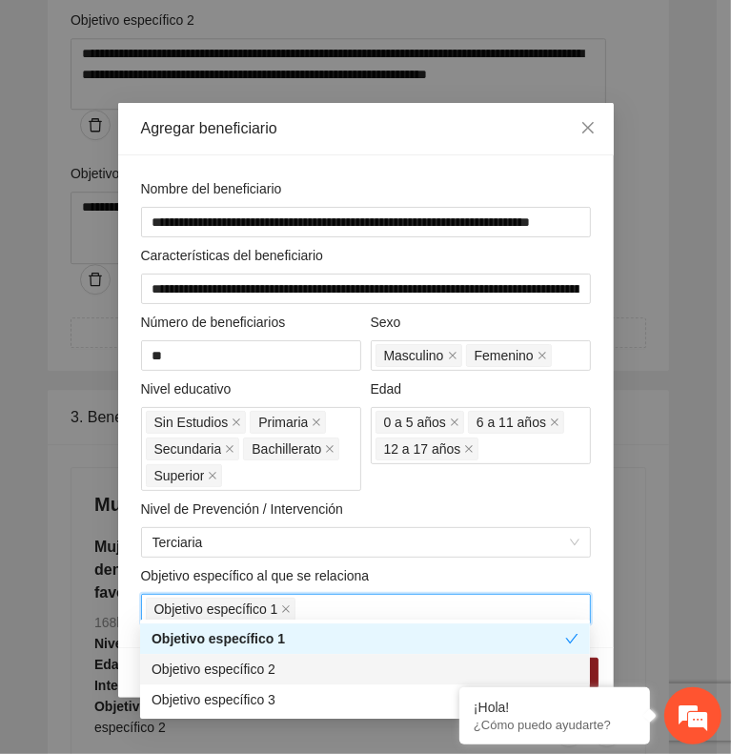
click at [287, 661] on div "Objetivo específico 2" at bounding box center [365, 669] width 427 height 21
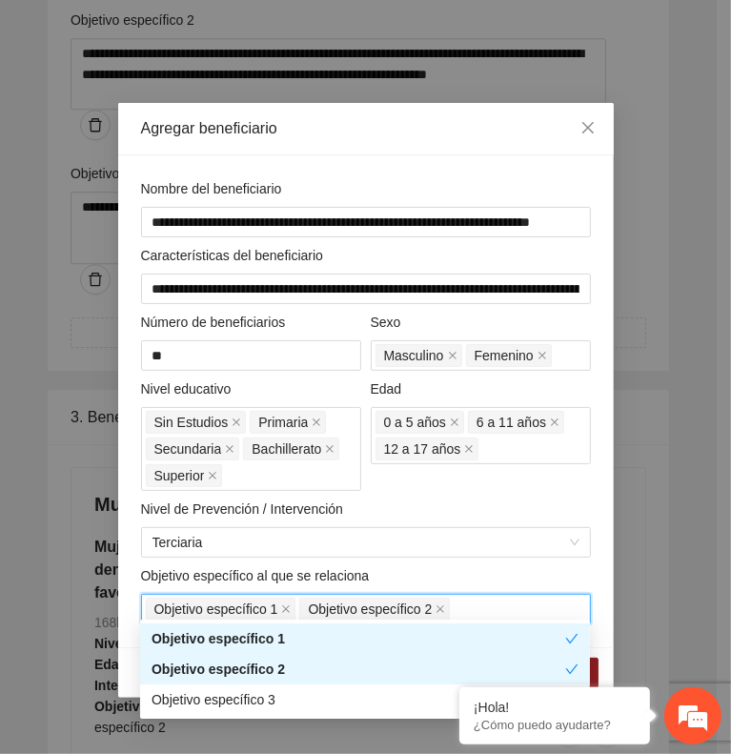
click at [429, 556] on div "**********" at bounding box center [366, 401] width 460 height 446
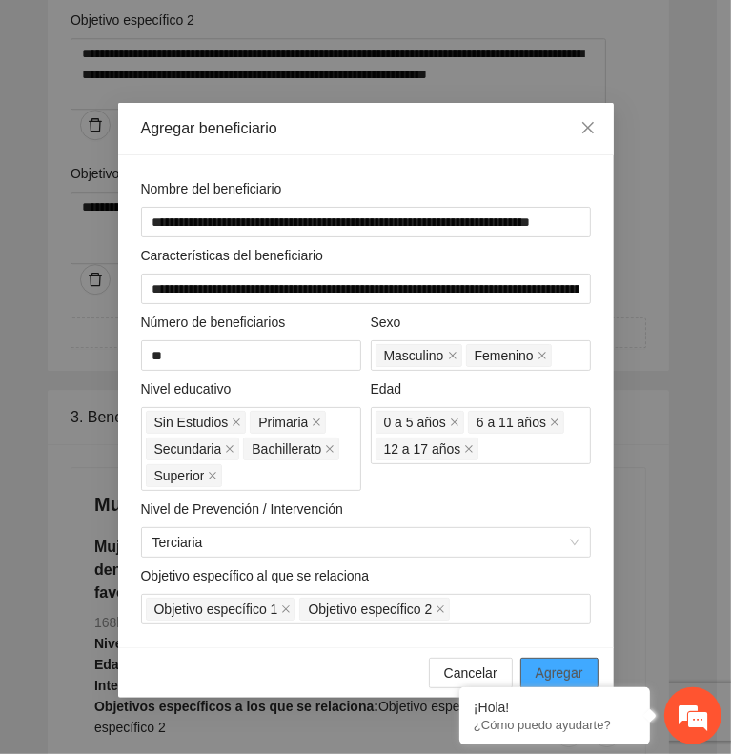
click at [554, 663] on span "Agregar" at bounding box center [560, 673] width 48 height 21
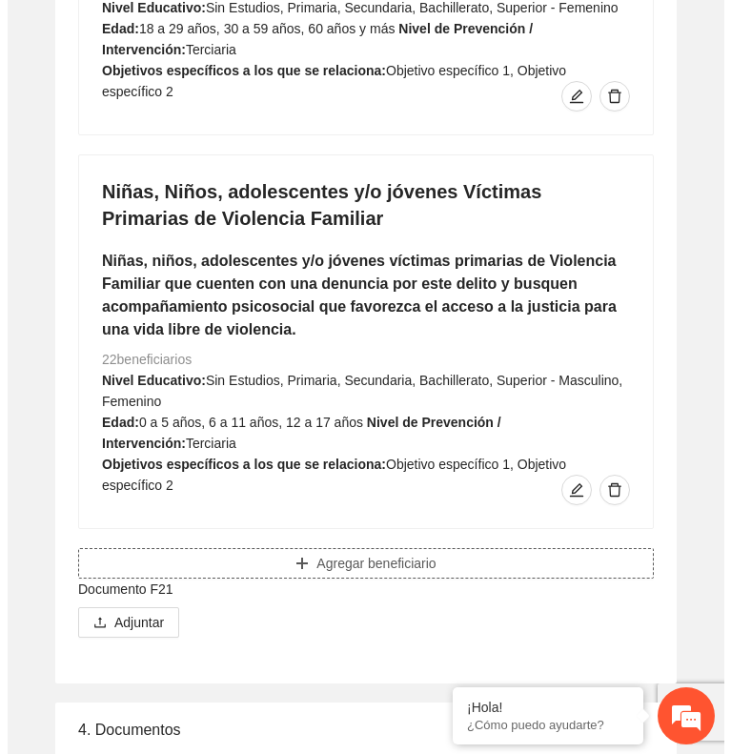
scroll to position [3181, 0]
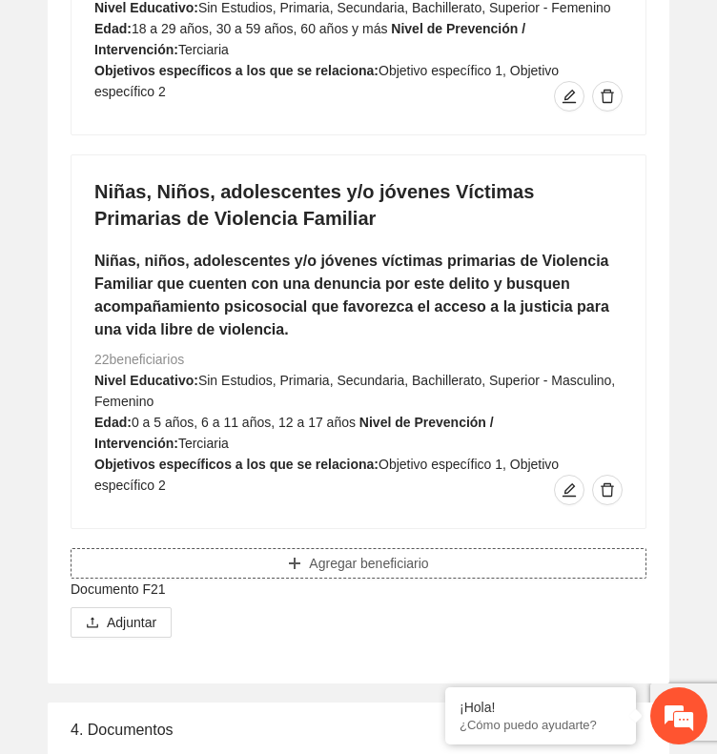
click at [367, 553] on span "Agregar beneficiario" at bounding box center [368, 563] width 119 height 21
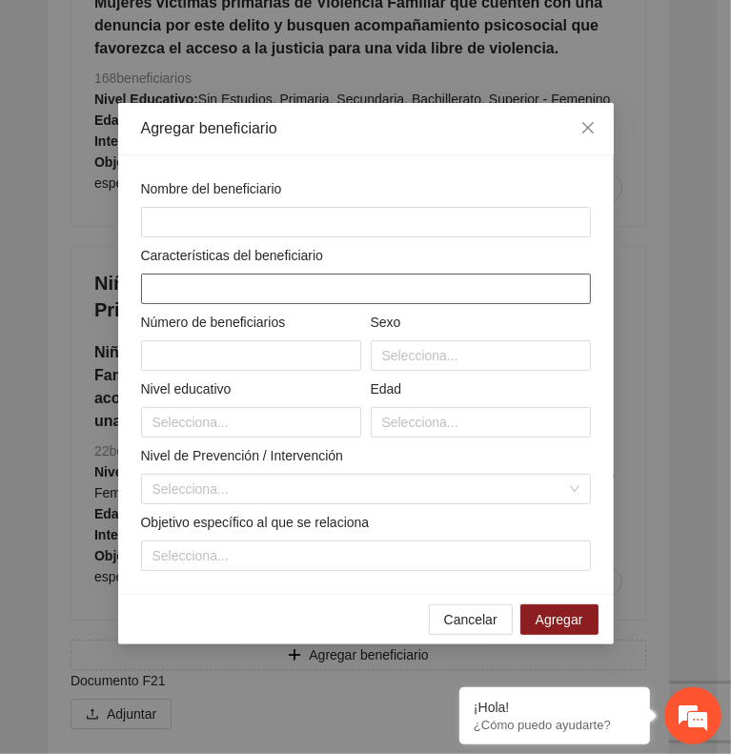
click at [247, 280] on input "text" at bounding box center [366, 289] width 450 height 31
paste input "**********"
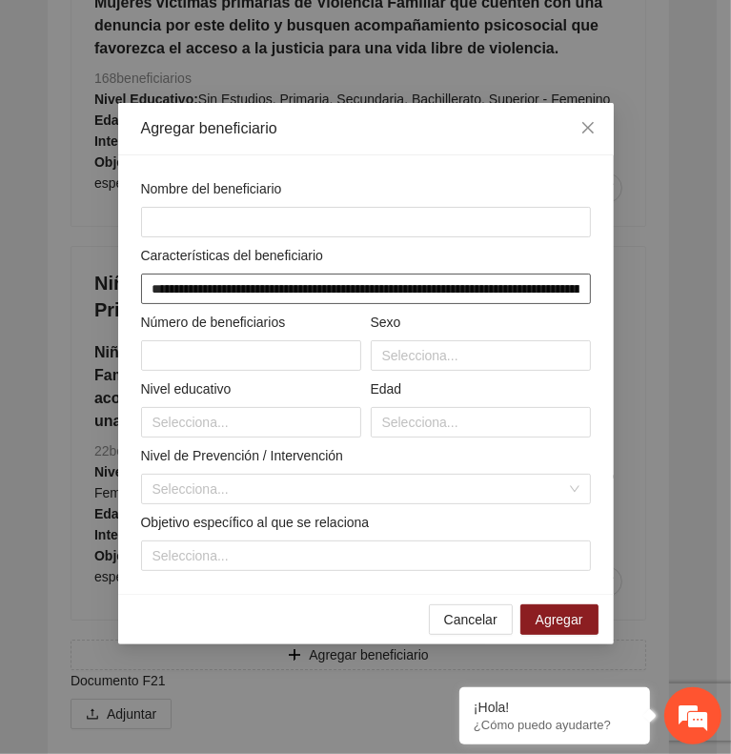
scroll to position [0, 3363]
type input "**********"
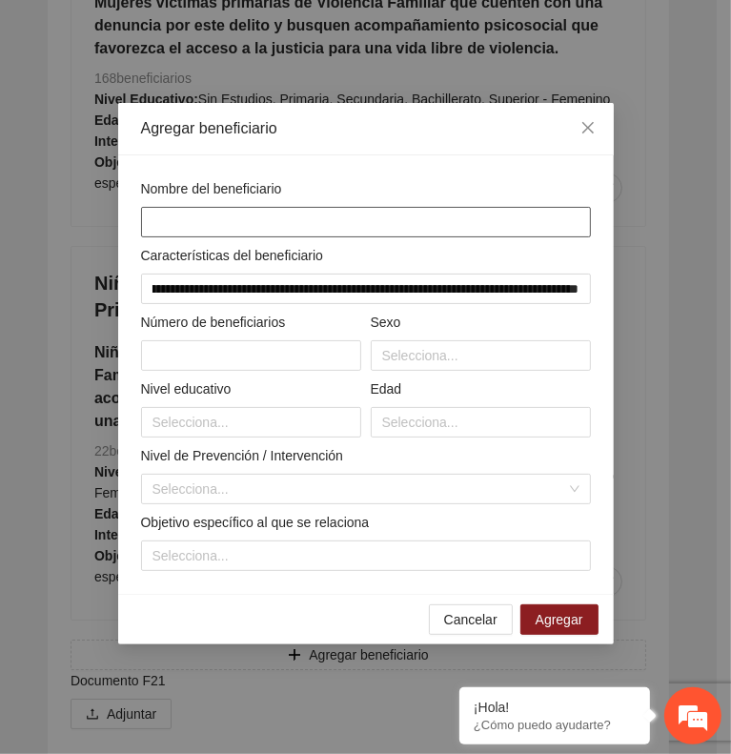
click at [219, 207] on input "text" at bounding box center [366, 222] width 450 height 31
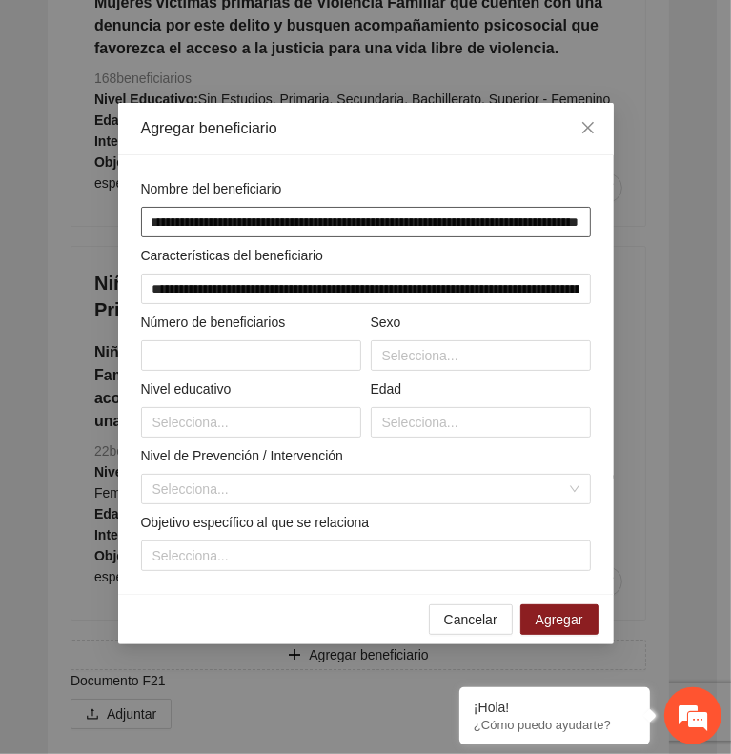
scroll to position [0, 109]
click at [292, 214] on input "**********" at bounding box center [366, 222] width 450 height 31
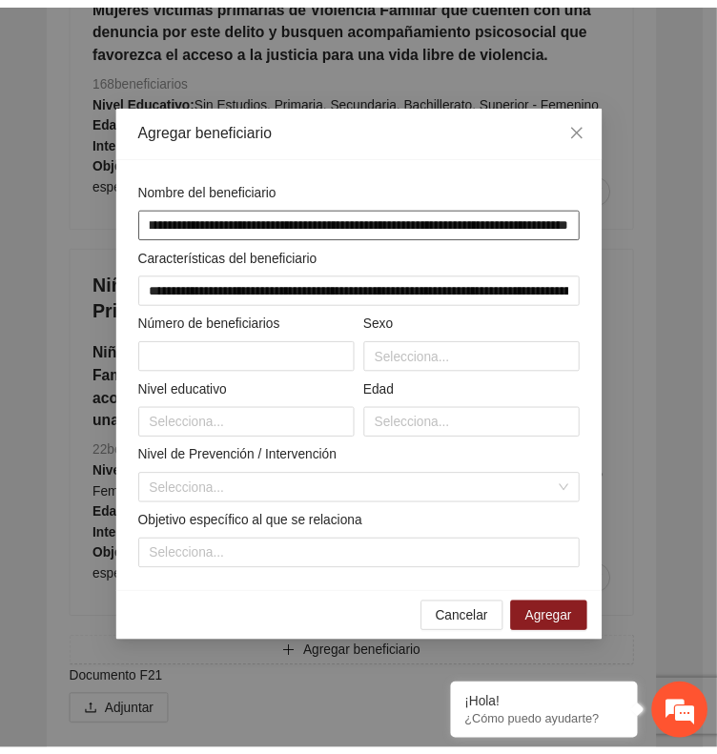
scroll to position [0, 0]
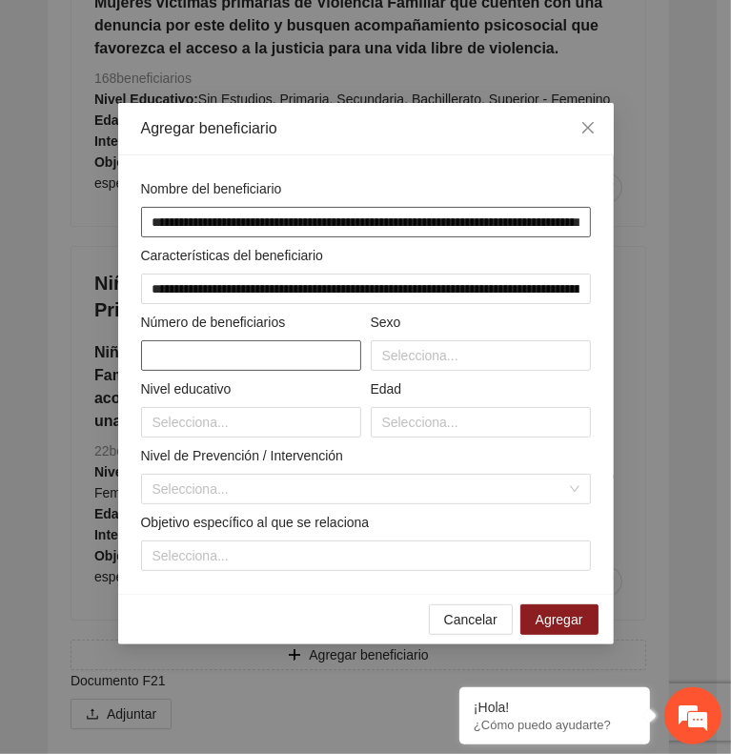
type input "**********"
click at [251, 344] on input "text" at bounding box center [251, 355] width 220 height 31
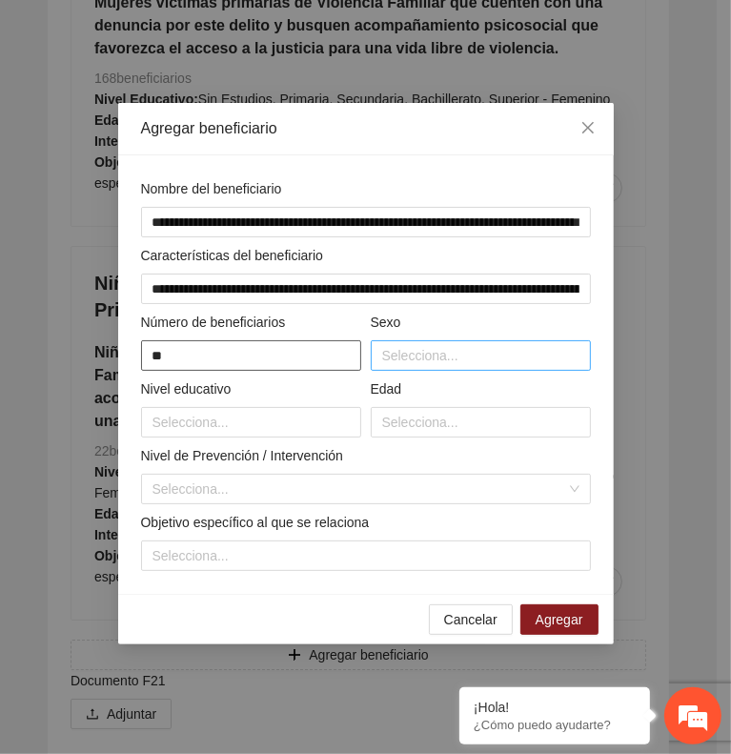
click at [470, 346] on div at bounding box center [481, 355] width 211 height 23
type input "**"
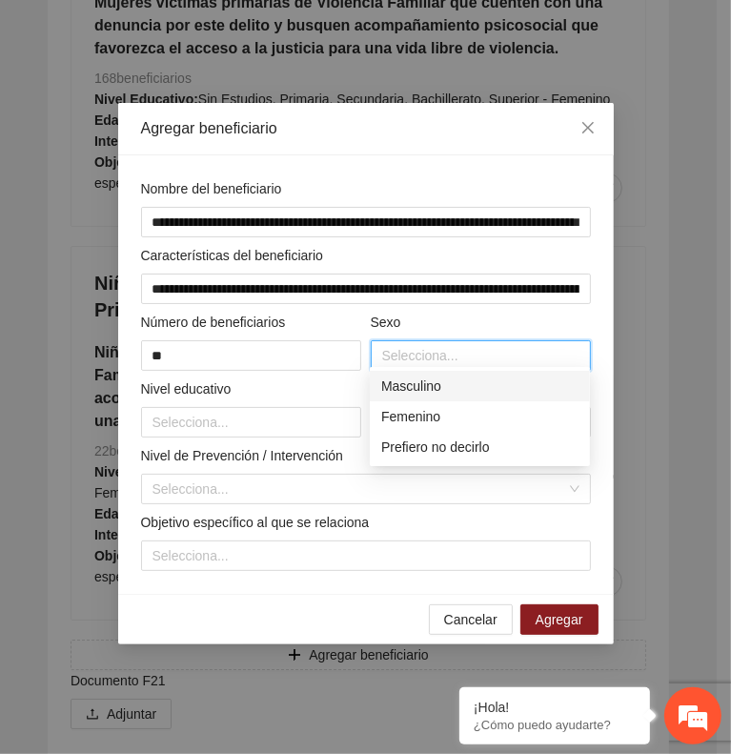
click at [473, 392] on div "Masculino" at bounding box center [479, 386] width 197 height 21
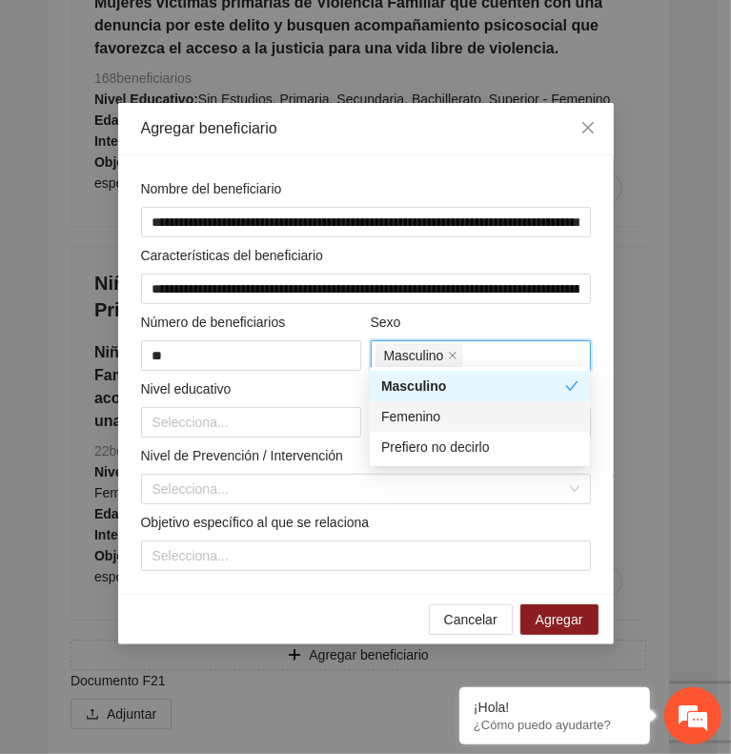
click at [477, 420] on div "Femenino" at bounding box center [479, 416] width 197 height 21
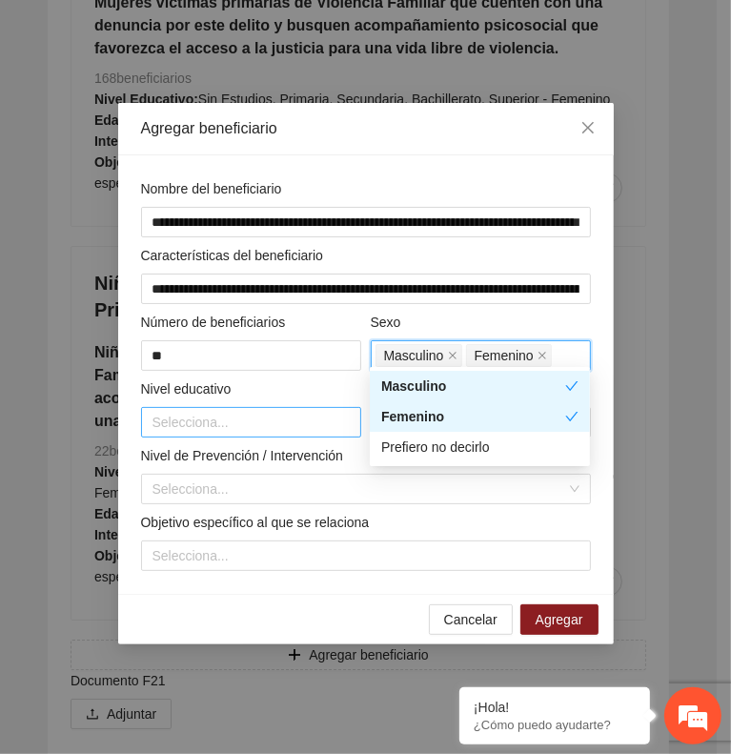
click at [311, 424] on div at bounding box center [251, 422] width 211 height 23
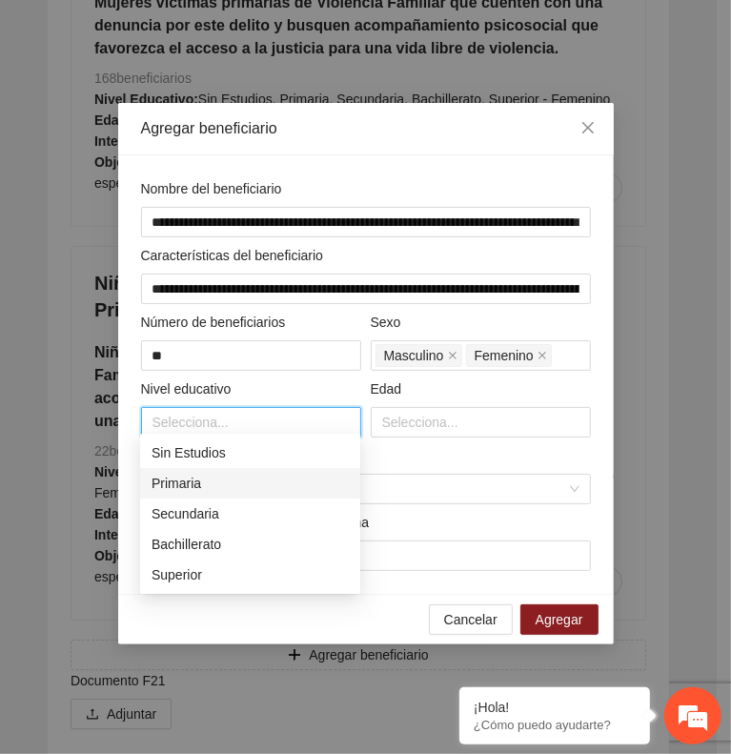
click at [298, 468] on div "Primaria" at bounding box center [250, 483] width 220 height 31
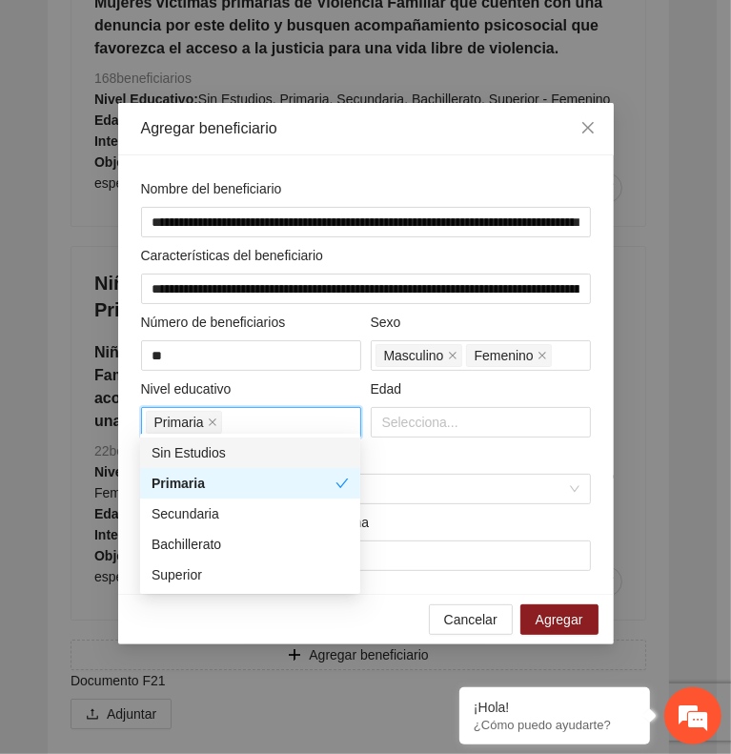
click at [277, 461] on div "Sin Estudios" at bounding box center [250, 452] width 197 height 21
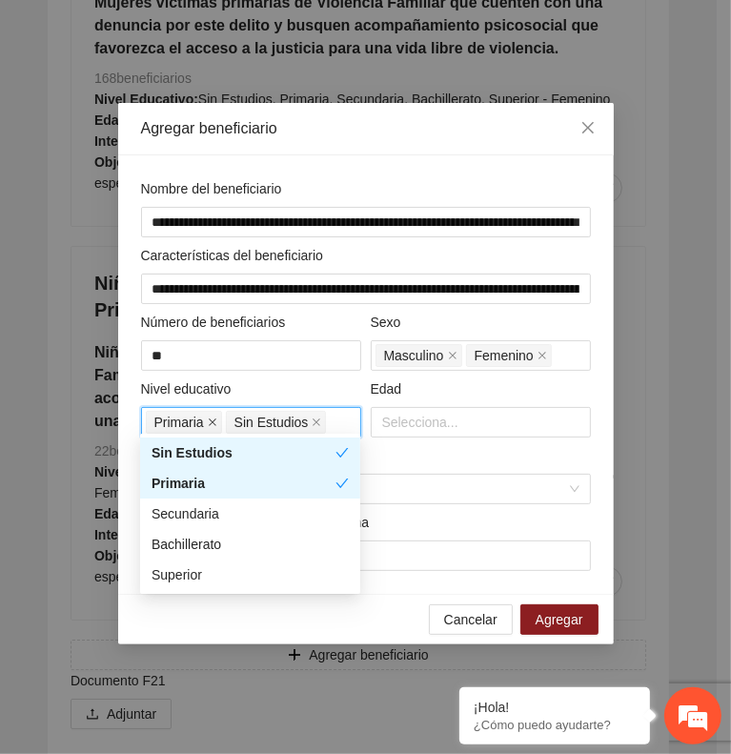
click at [210, 419] on span at bounding box center [213, 422] width 10 height 21
click at [246, 476] on div "Primaria" at bounding box center [250, 483] width 197 height 21
click at [247, 507] on div "Secundaria" at bounding box center [250, 513] width 197 height 21
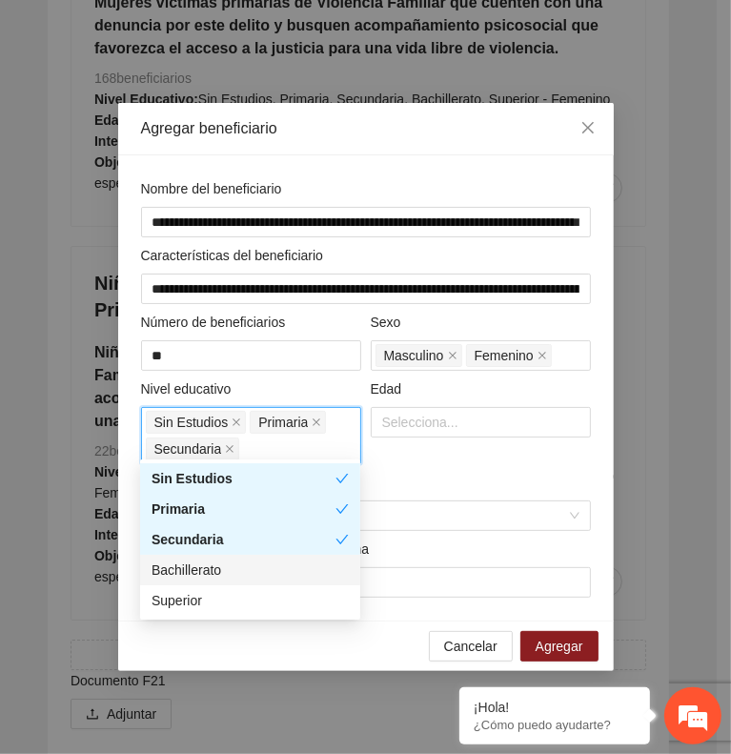
click at [255, 570] on div "Bachillerato" at bounding box center [250, 570] width 197 height 21
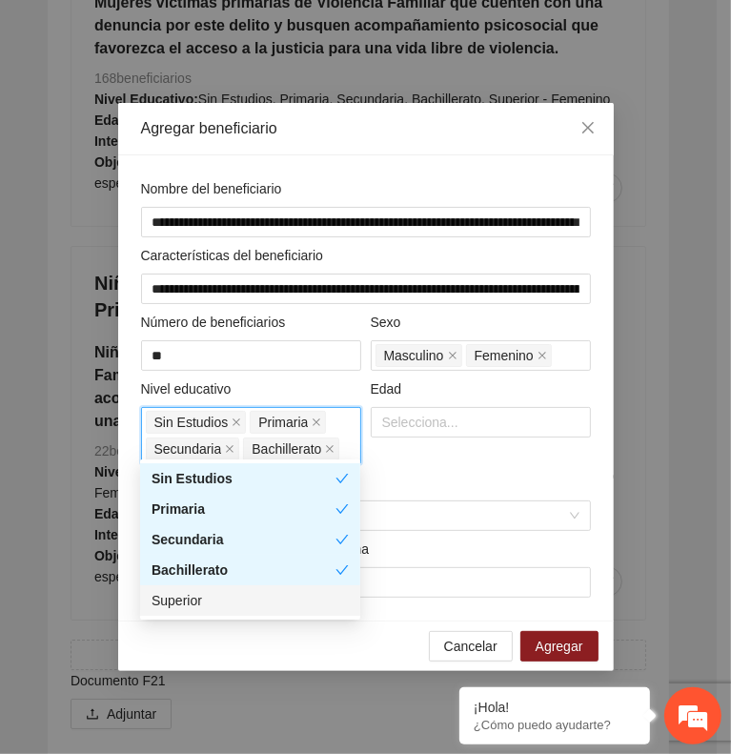
click at [261, 609] on div "Superior" at bounding box center [250, 600] width 197 height 21
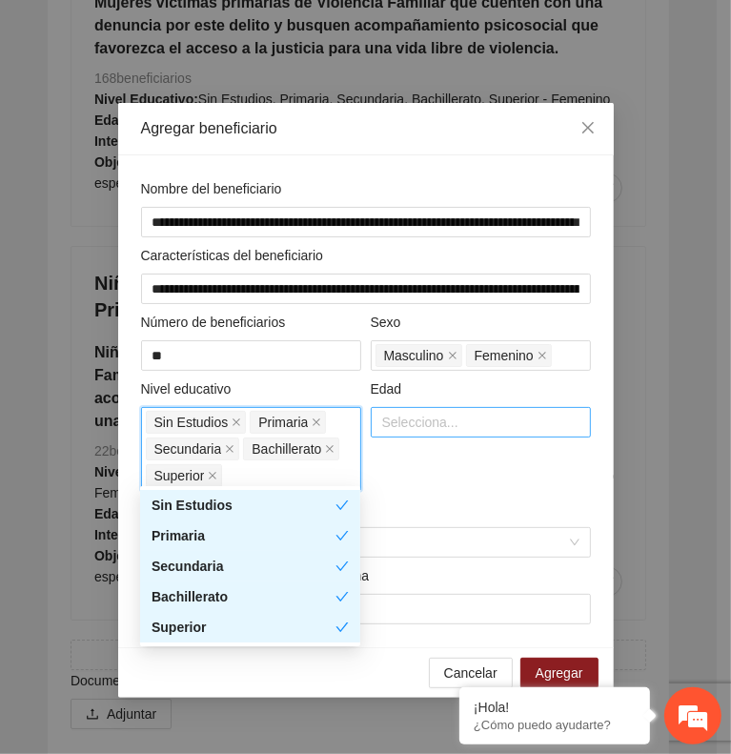
click at [410, 418] on div at bounding box center [481, 422] width 211 height 23
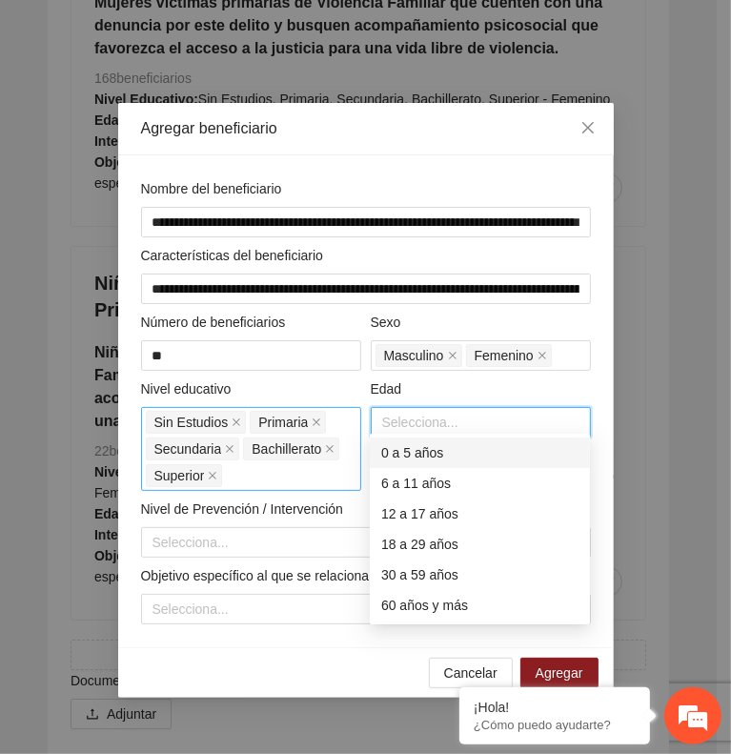
click at [442, 455] on div "0 a 5 años" at bounding box center [479, 452] width 197 height 21
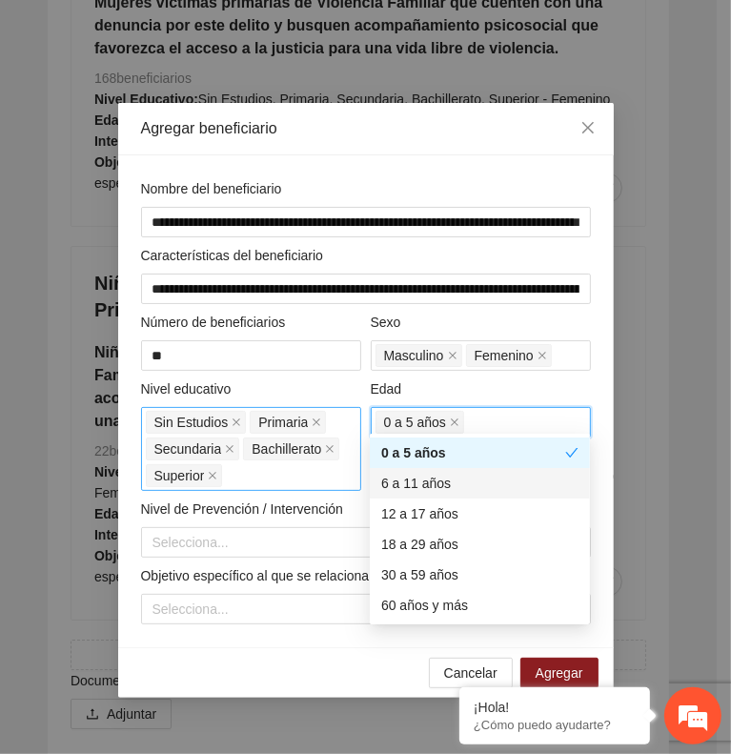
click at [442, 489] on div "6 a 11 años" at bounding box center [479, 483] width 197 height 21
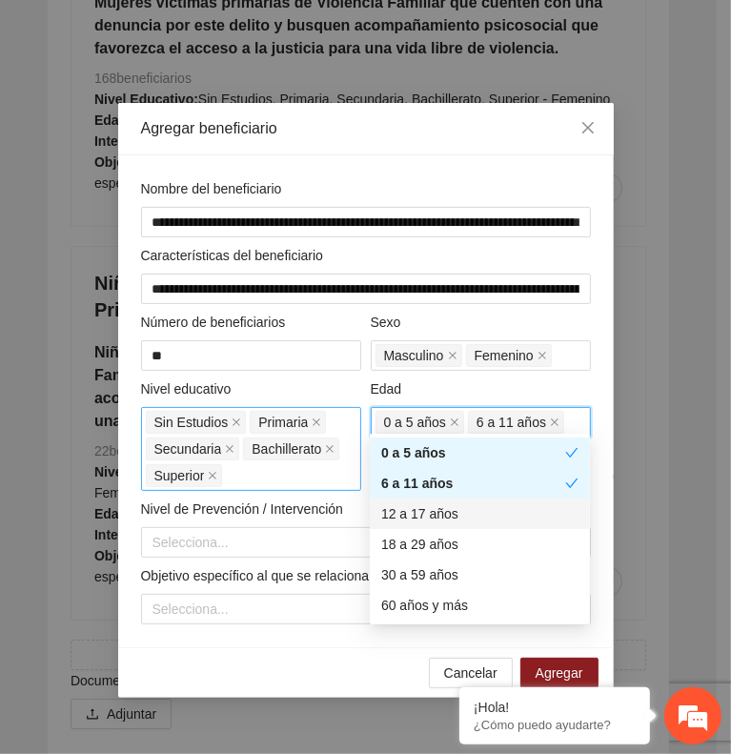
click at [443, 503] on div "12 a 17 años" at bounding box center [479, 513] width 197 height 21
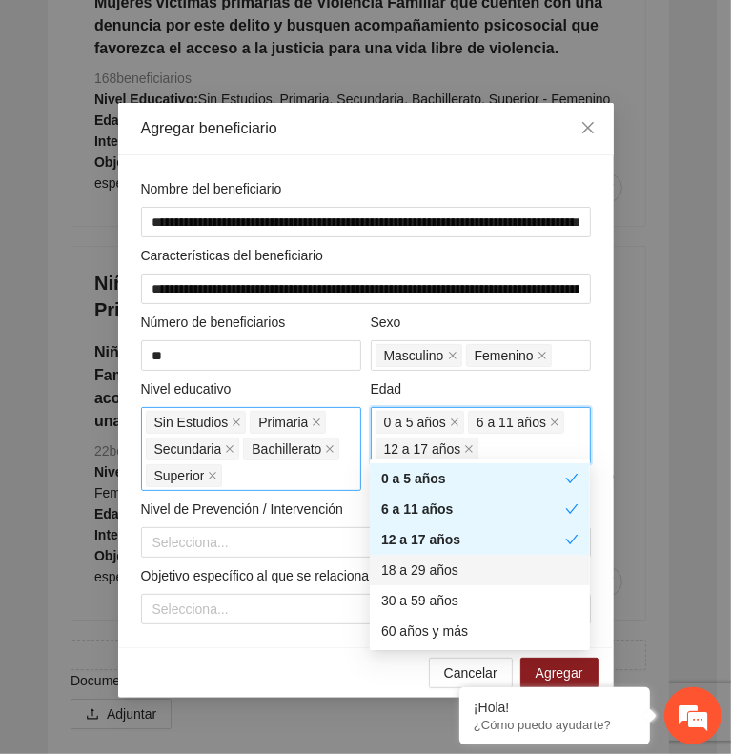
click at [444, 567] on div "18 a 29 años" at bounding box center [479, 570] width 197 height 21
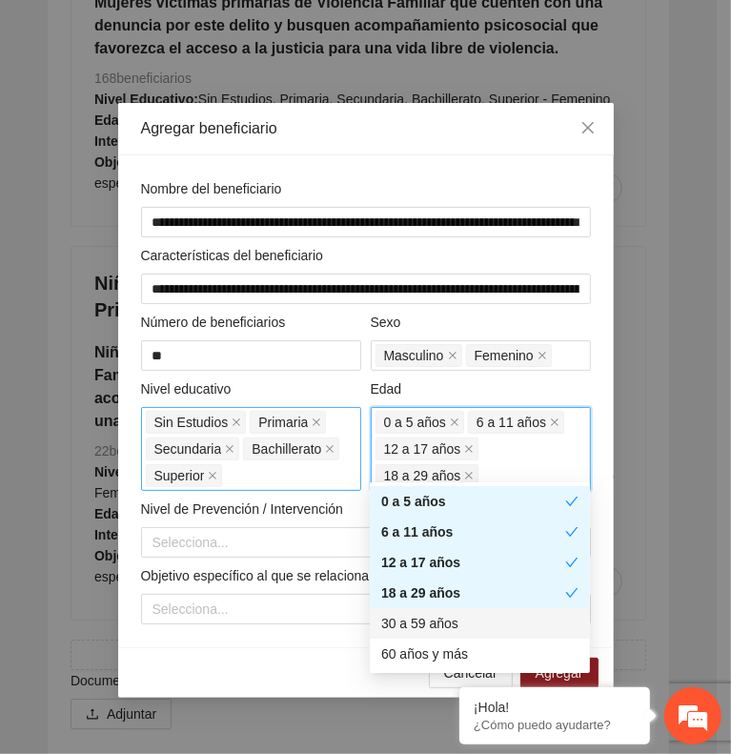
click at [449, 616] on div "30 a 59 años" at bounding box center [479, 623] width 197 height 21
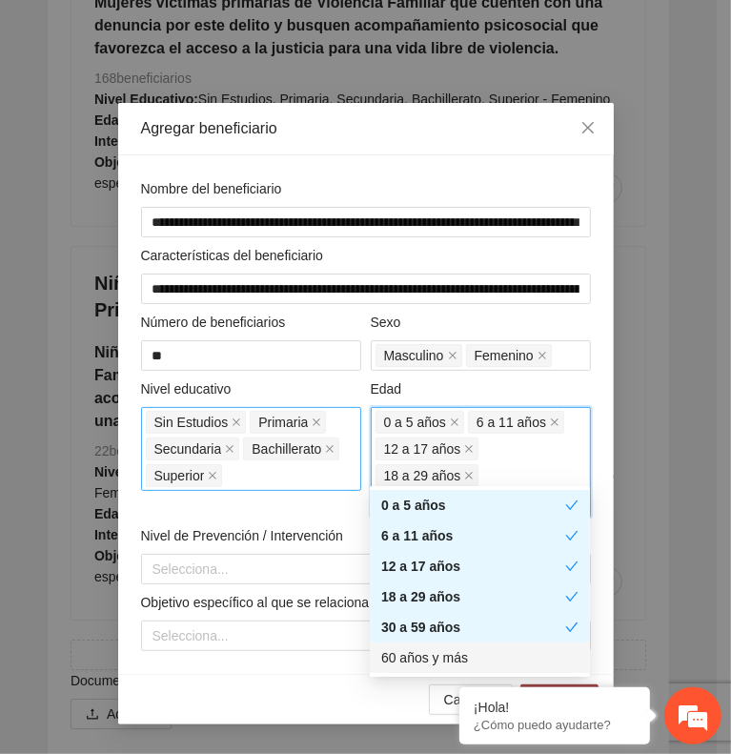
click at [450, 653] on div "60 años y más" at bounding box center [479, 657] width 197 height 21
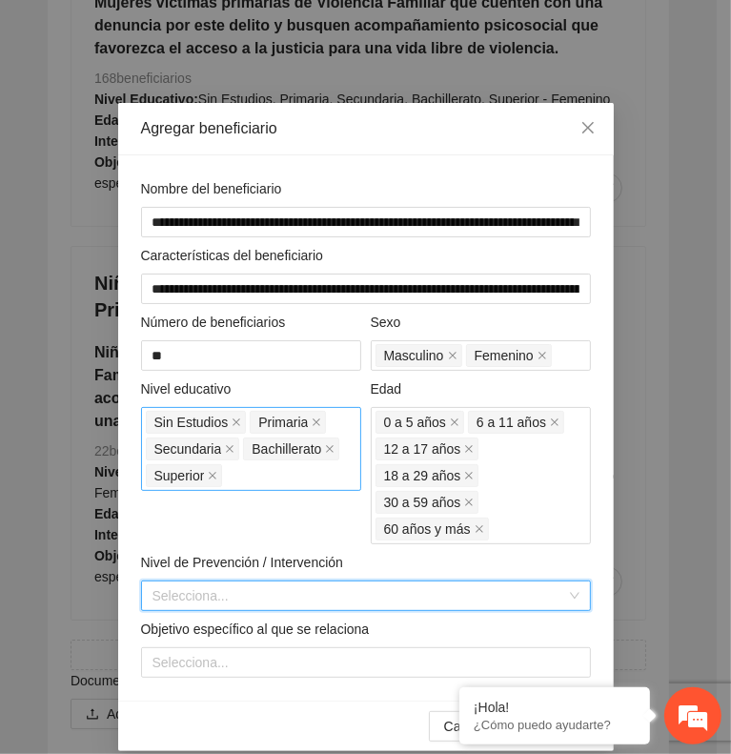
click at [266, 582] on input "search" at bounding box center [360, 596] width 414 height 29
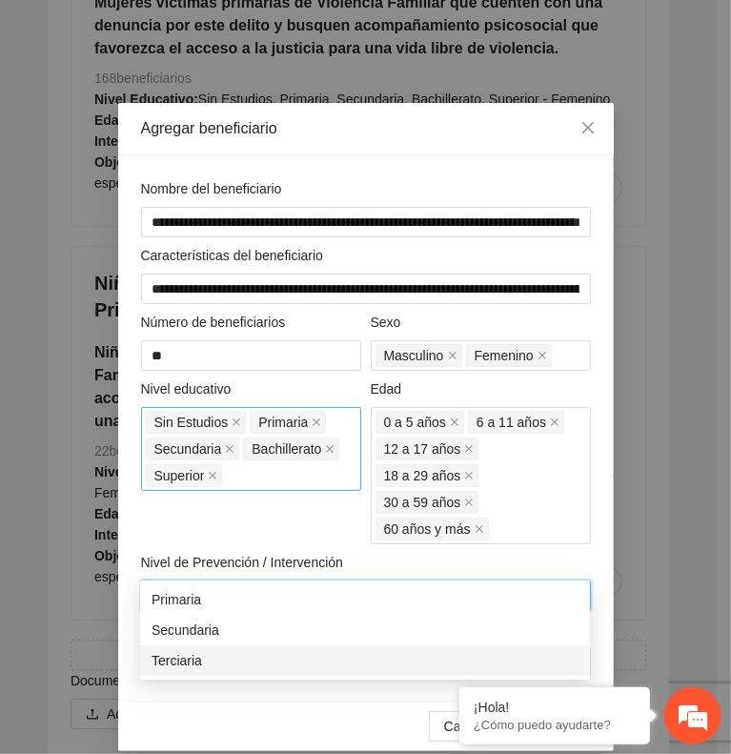
click at [275, 654] on div "Terciaria" at bounding box center [365, 660] width 427 height 21
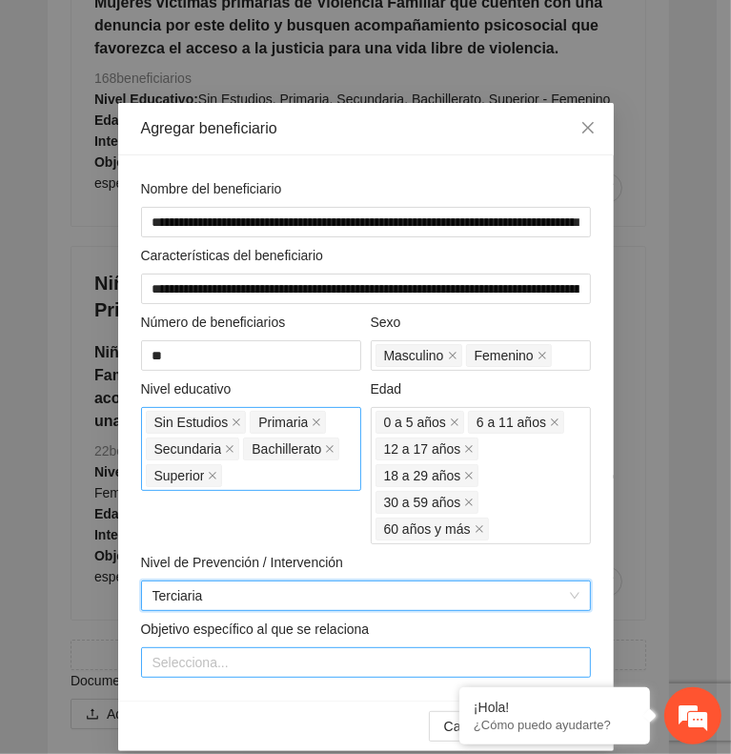
click at [258, 651] on div at bounding box center [366, 662] width 441 height 23
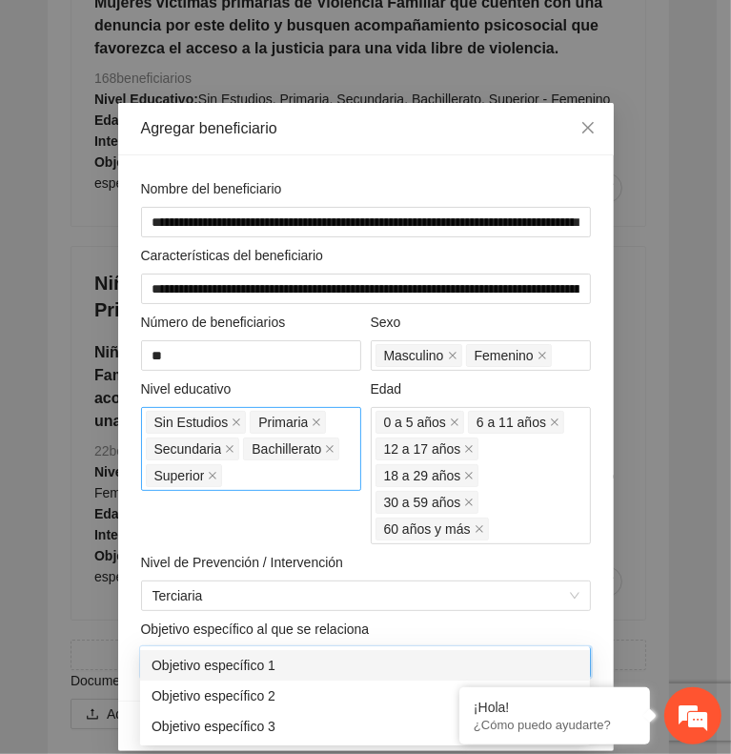
click at [268, 673] on div "Objetivo específico 1" at bounding box center [365, 665] width 427 height 21
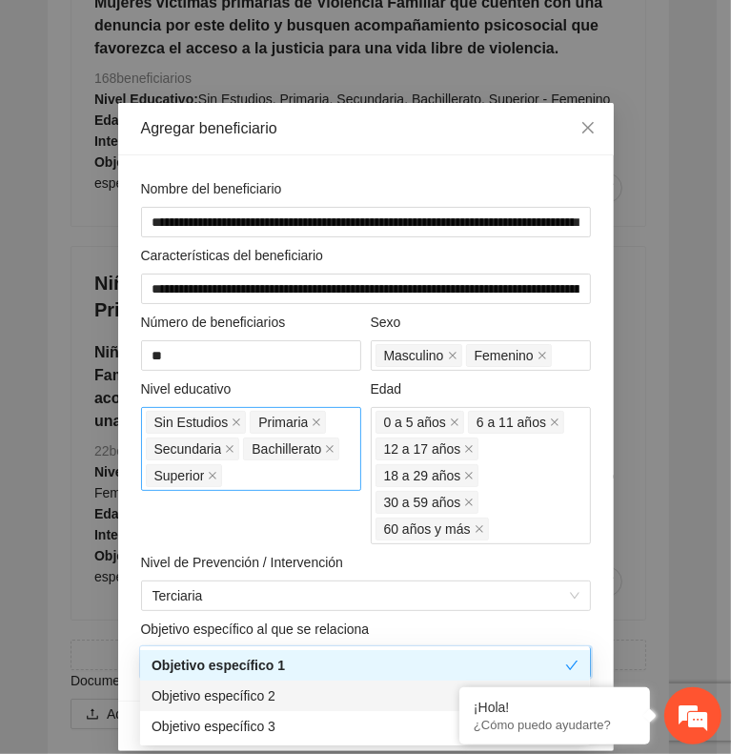
click at [275, 692] on div "Objetivo específico 2" at bounding box center [365, 696] width 427 height 21
click at [426, 552] on div "Nivel de Prevención / Intervención" at bounding box center [366, 566] width 450 height 29
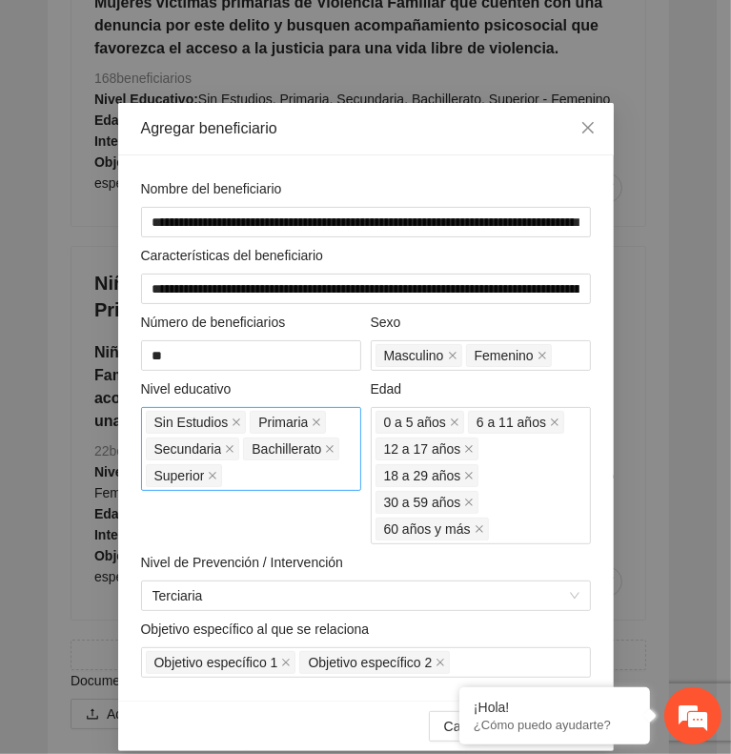
click at [571, 711] on button "Agregar" at bounding box center [560, 726] width 78 height 31
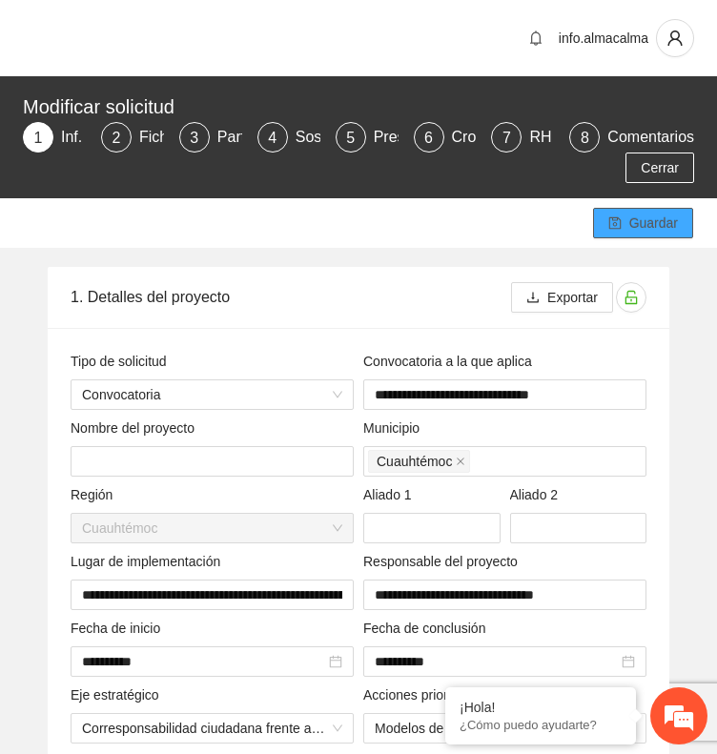
click at [630, 220] on span "Guardar" at bounding box center [653, 223] width 49 height 21
click at [233, 138] on div "Participantes" at bounding box center [269, 137] width 104 height 31
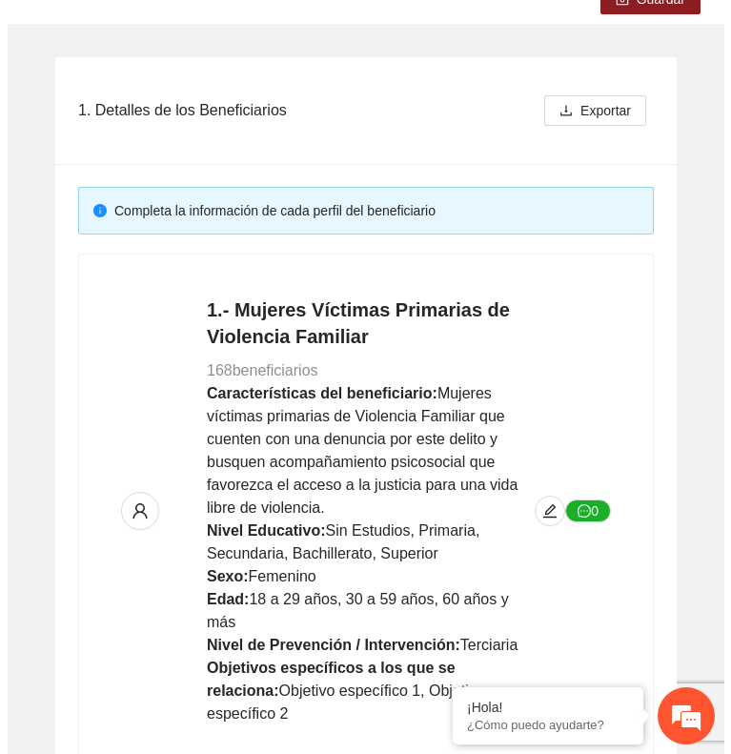
scroll to position [320, 0]
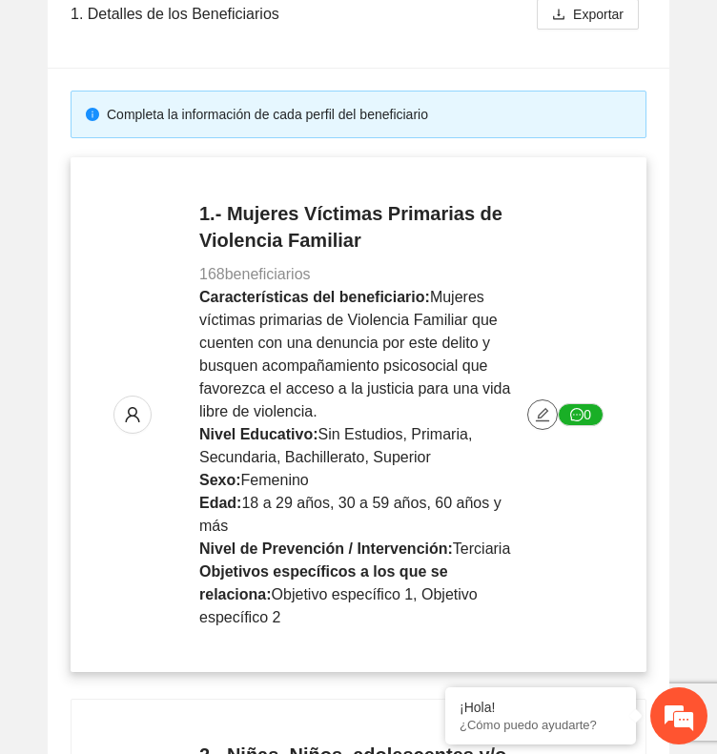
click at [544, 408] on icon "edit" at bounding box center [542, 414] width 13 height 13
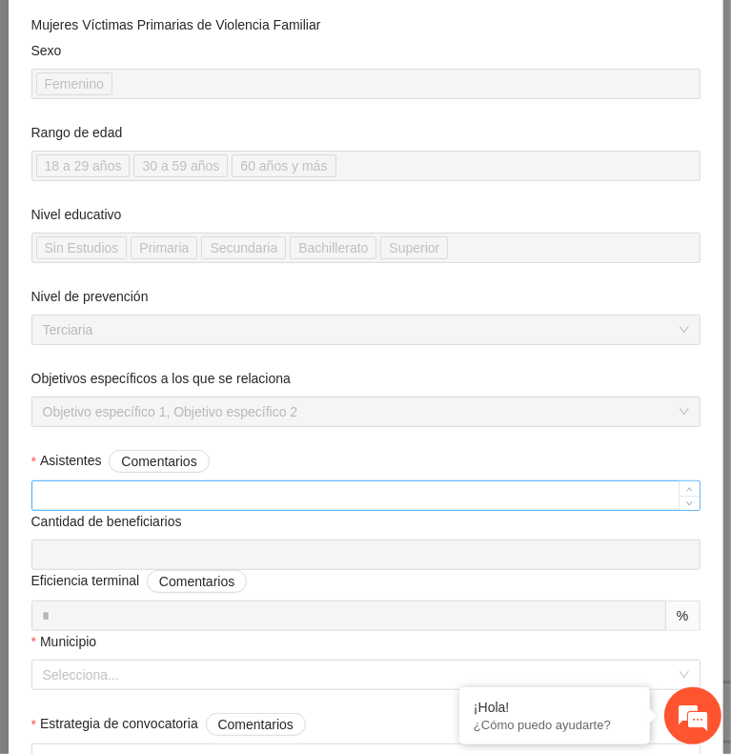
scroll to position [206, 0]
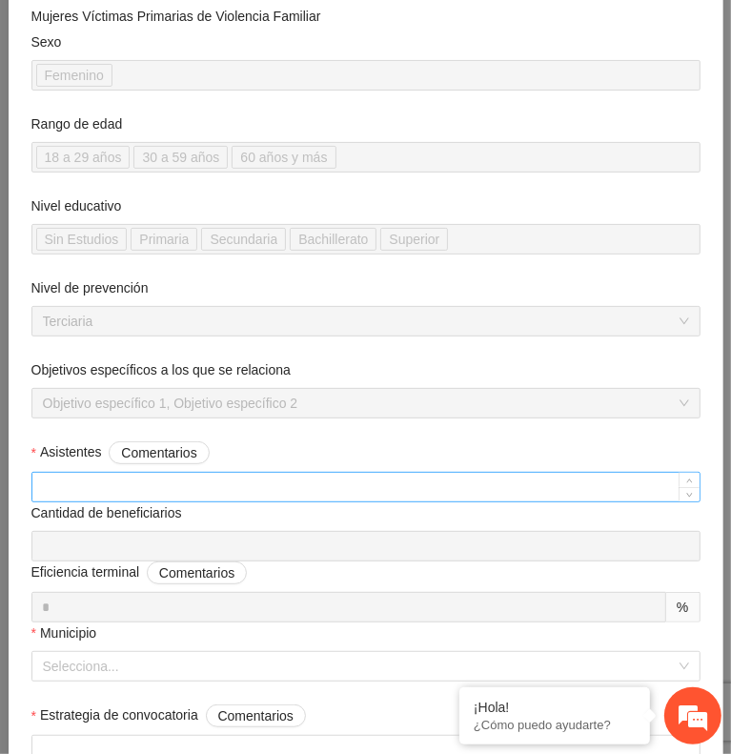
click at [309, 483] on input "Asistentes Comentarios" at bounding box center [365, 487] width 667 height 29
type input "***"
type input "**"
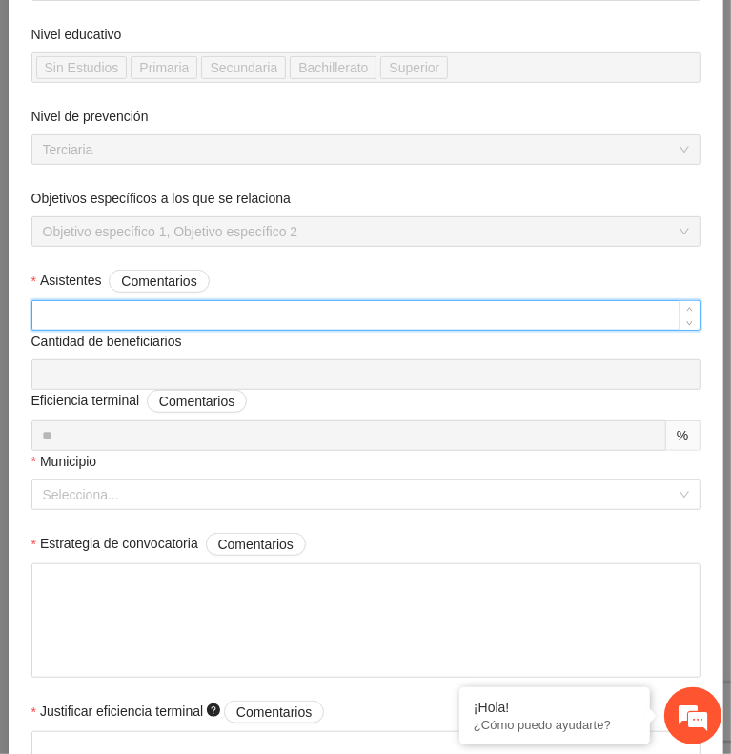
scroll to position [378, 0]
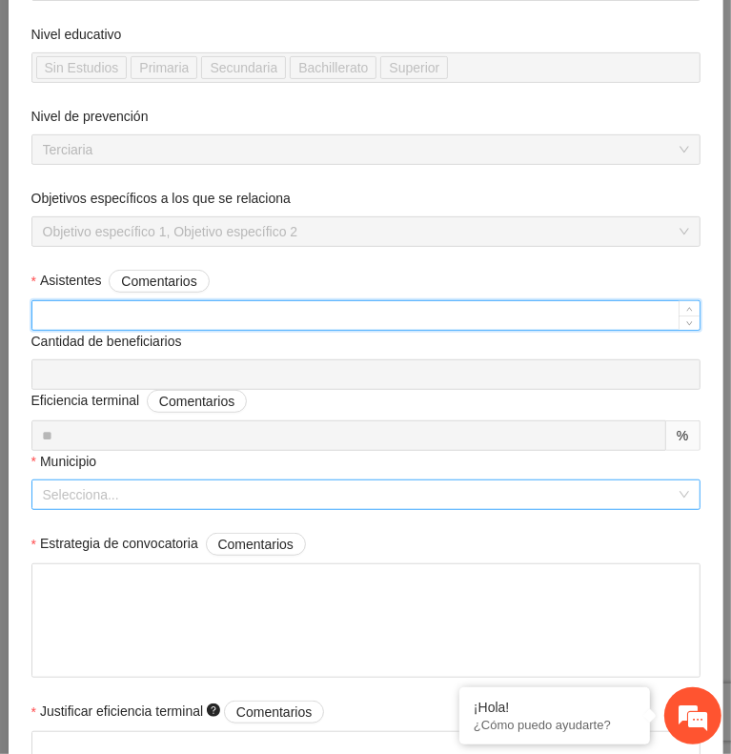
type input "***"
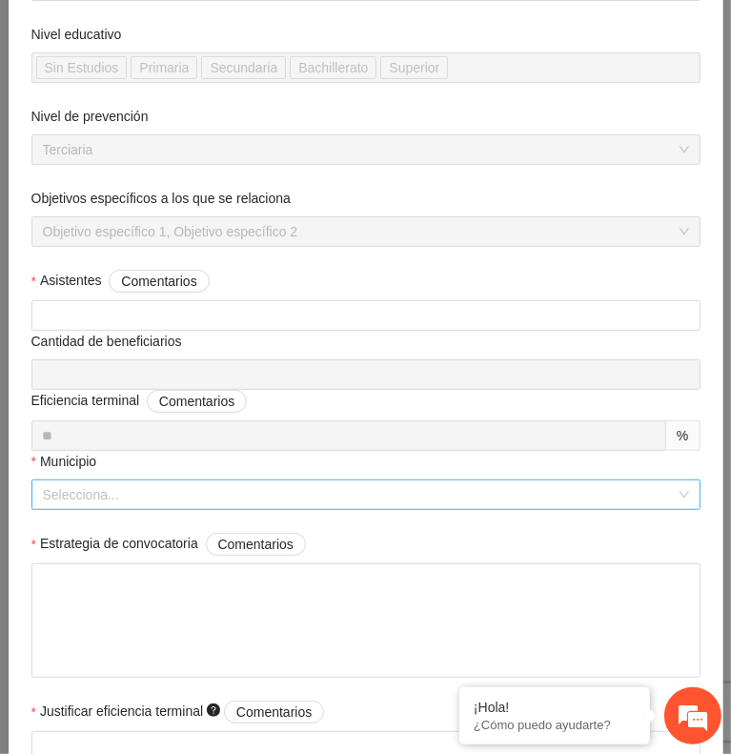
click at [359, 493] on input "Municipio" at bounding box center [359, 495] width 633 height 29
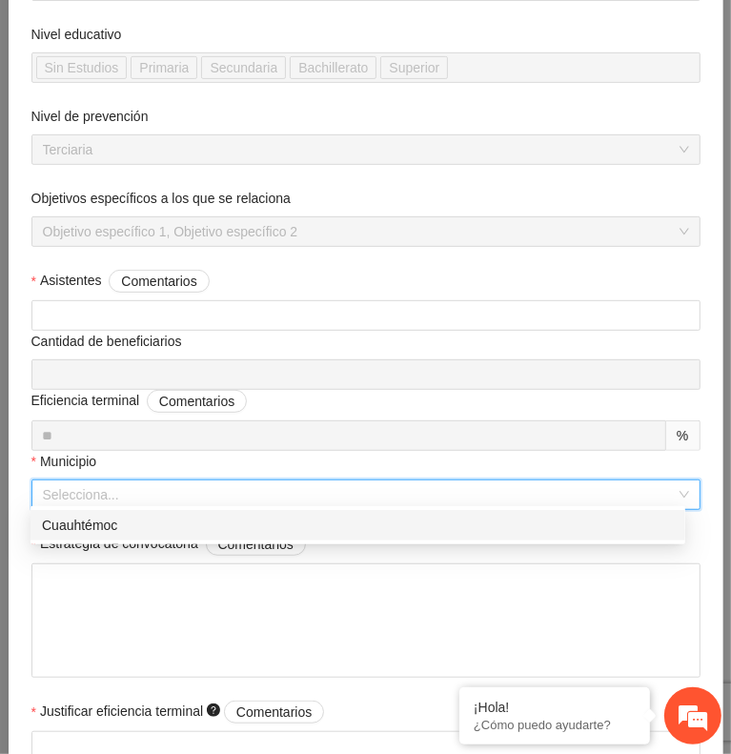
click at [353, 529] on div "Cuauhtémoc" at bounding box center [358, 525] width 632 height 21
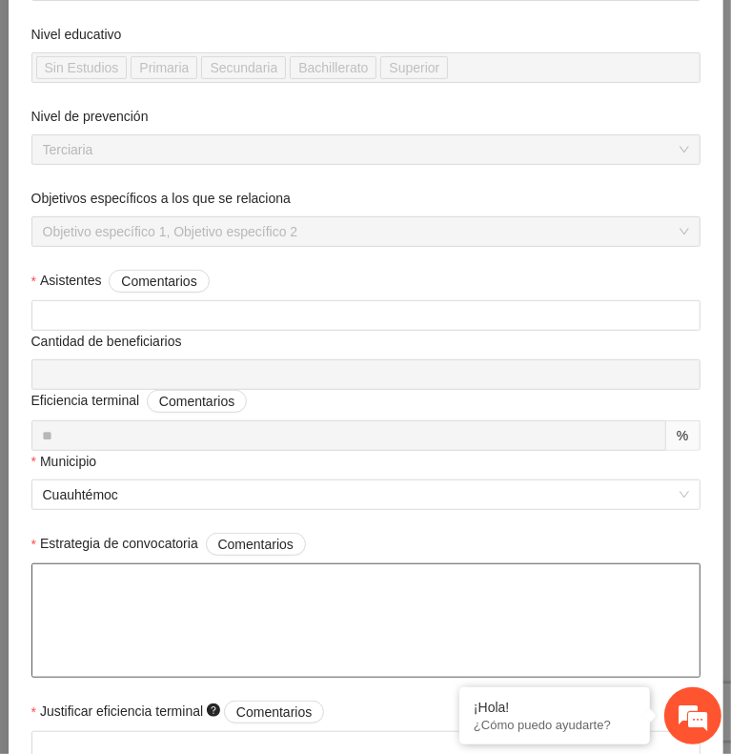
click at [544, 588] on textarea "Estrategia de convocatoria Comentarios" at bounding box center [365, 621] width 669 height 114
paste textarea "**********"
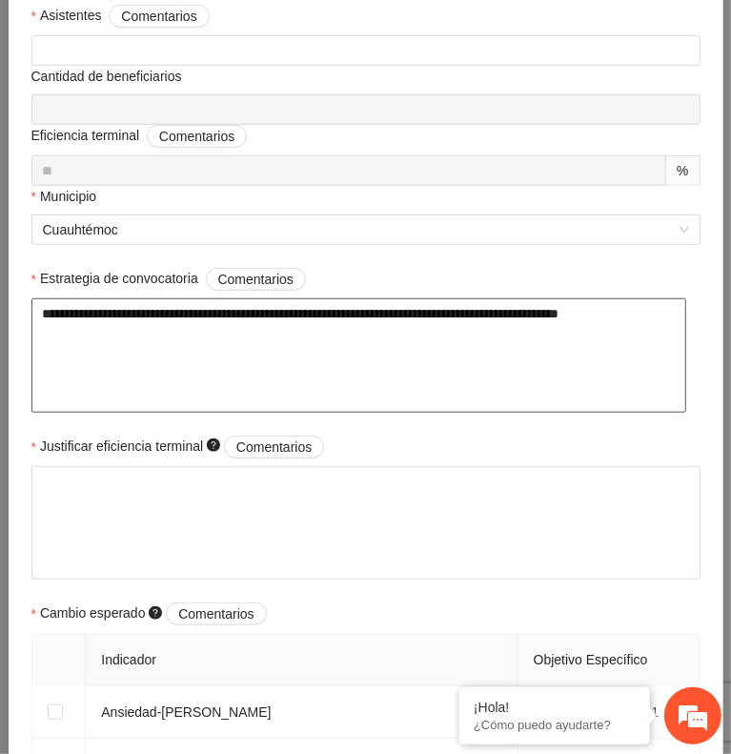
scroll to position [689, 0]
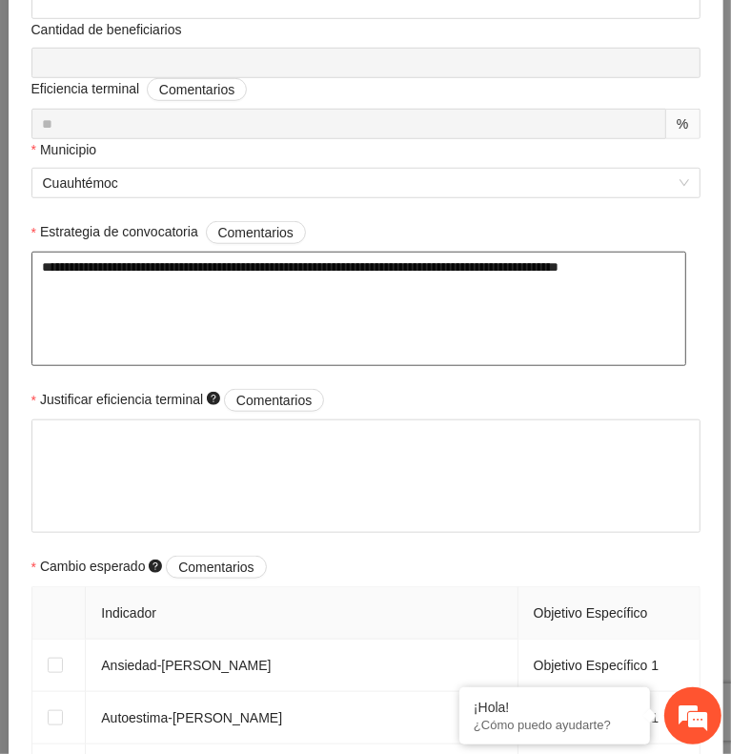
type textarea "**********"
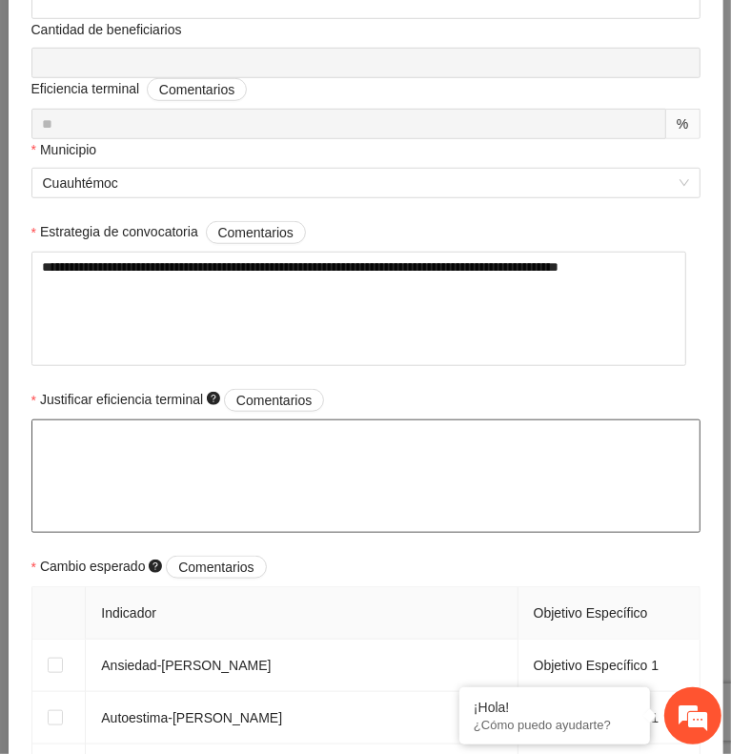
click at [301, 430] on textarea "Justificar eficiencia terminal Comentarios" at bounding box center [365, 477] width 669 height 114
paste textarea "**********"
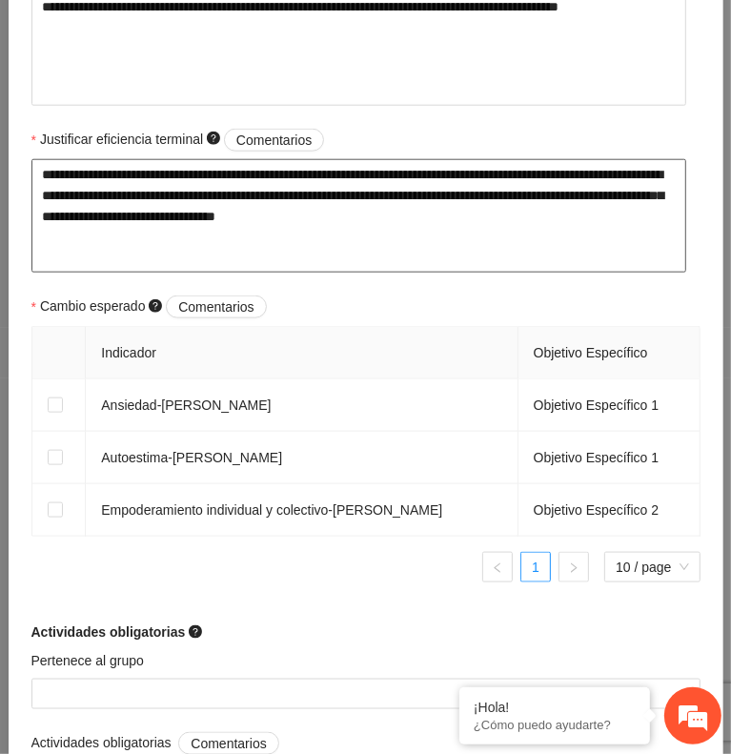
scroll to position [997, 0]
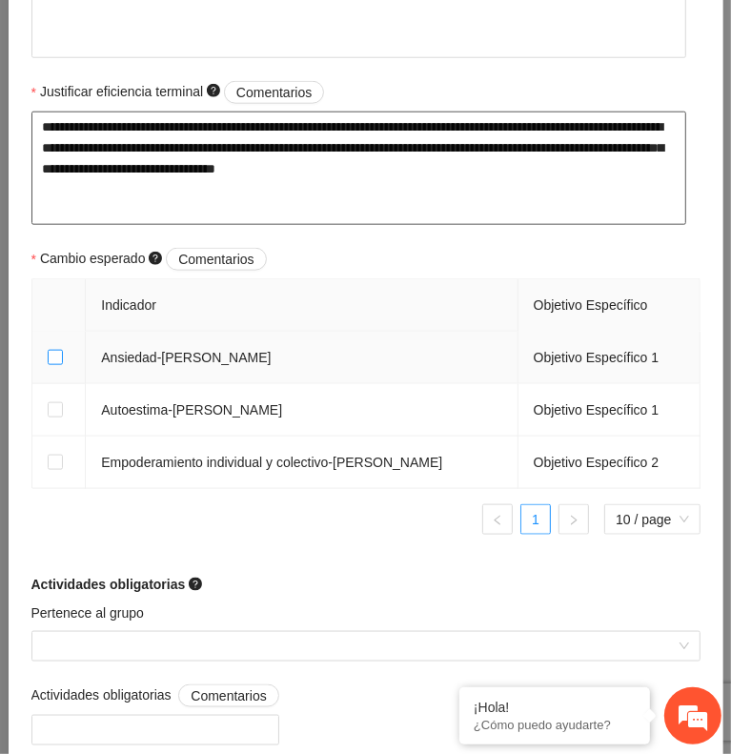
type textarea "**********"
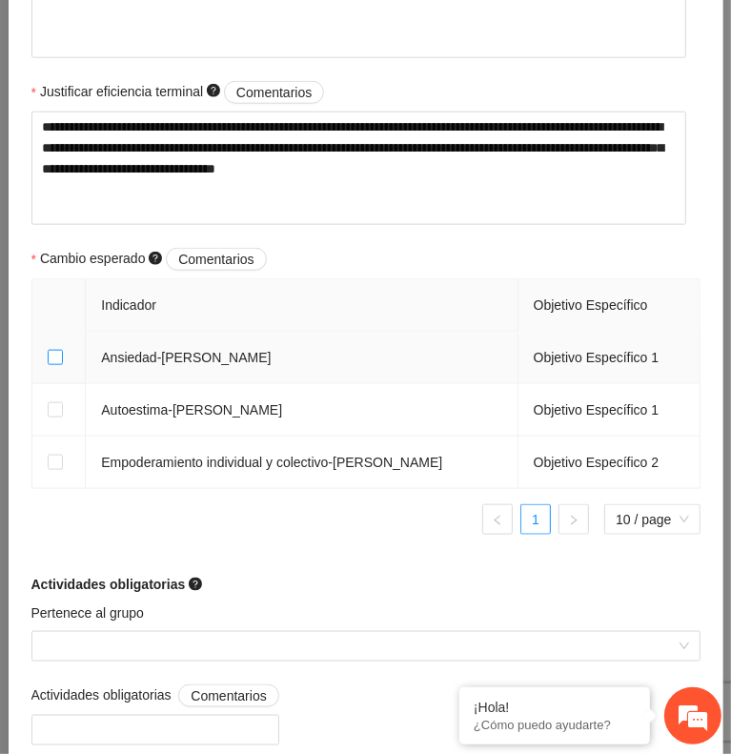
click at [60, 355] on span at bounding box center [55, 357] width 15 height 15
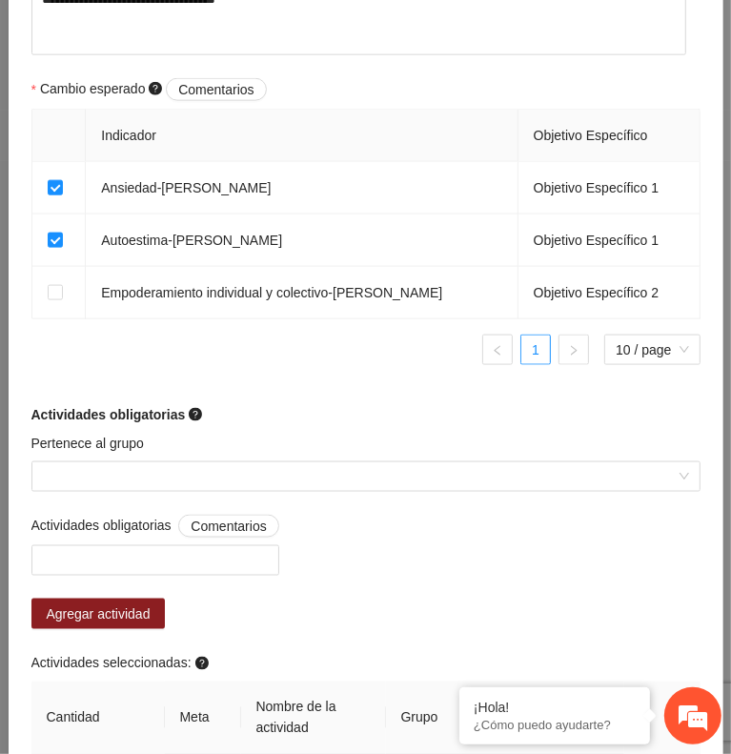
scroll to position [1171, 0]
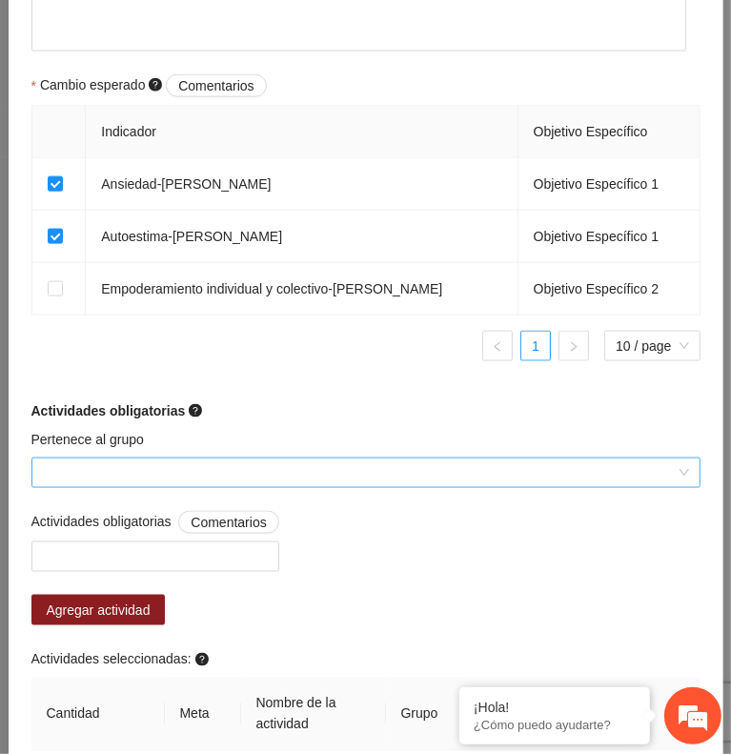
click at [218, 469] on input "Pertenece al grupo" at bounding box center [359, 473] width 633 height 29
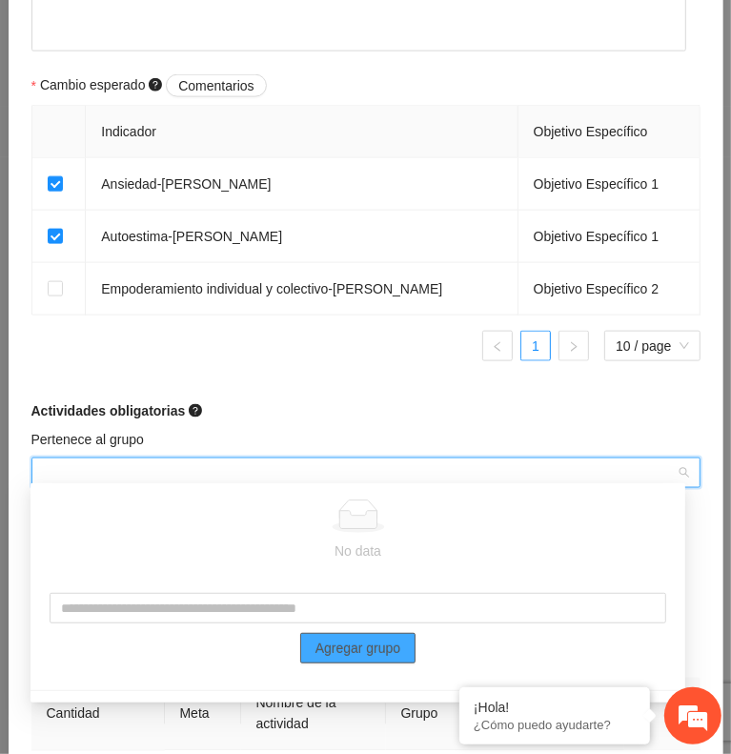
click at [353, 651] on span "Agregar grupo" at bounding box center [359, 648] width 86 height 21
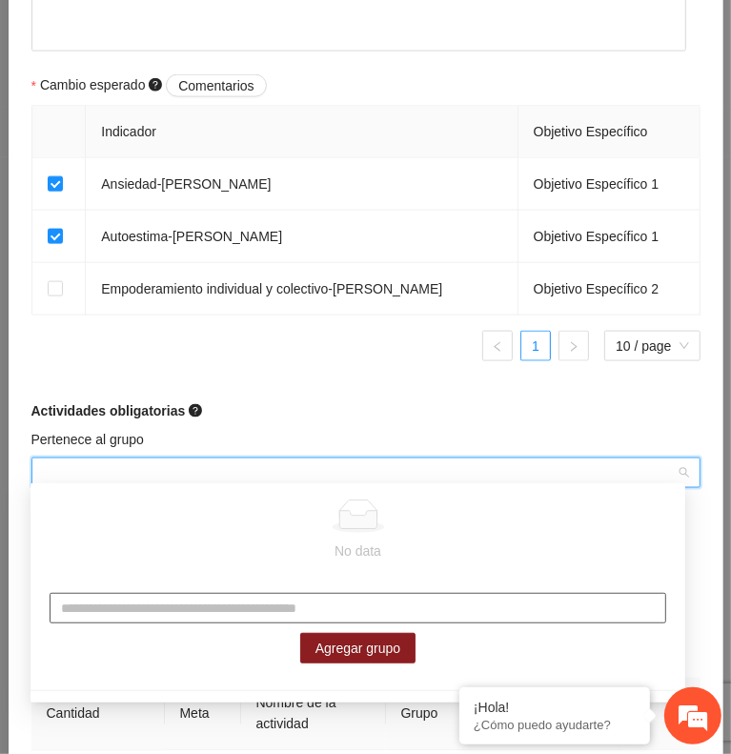
click at [331, 601] on input "text" at bounding box center [358, 608] width 617 height 31
type input "*"
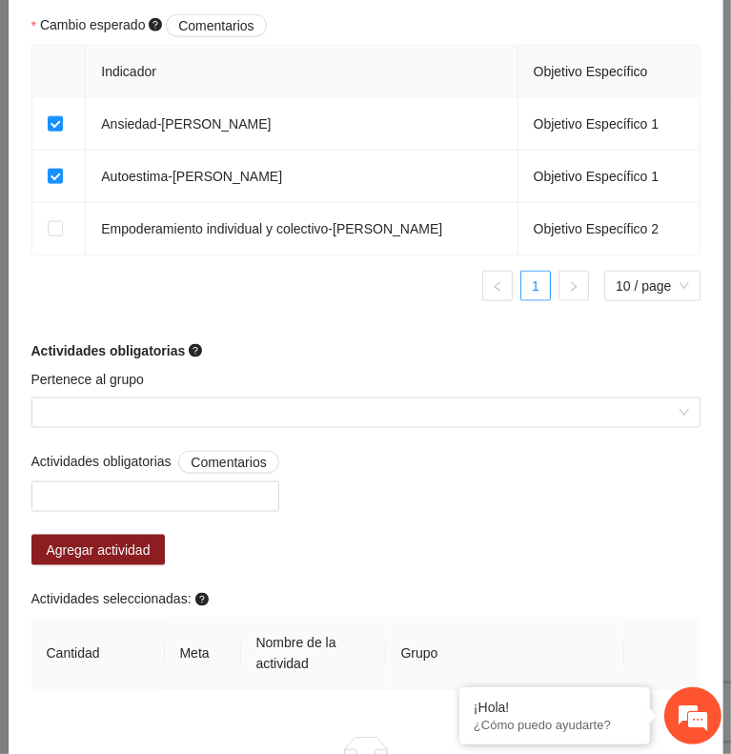
scroll to position [1232, 0]
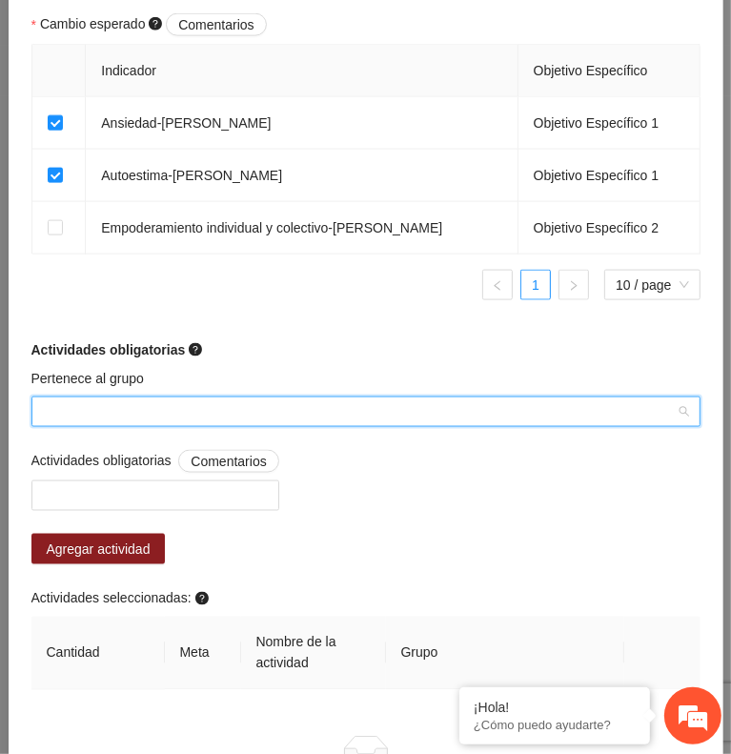
click at [329, 398] on input "Pertenece al grupo" at bounding box center [359, 412] width 633 height 29
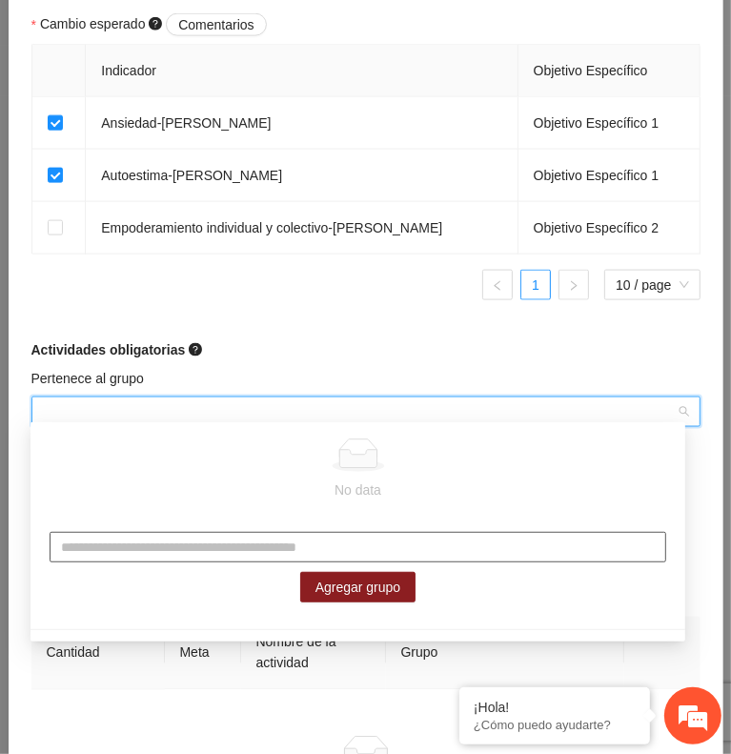
click at [246, 541] on input "text" at bounding box center [358, 547] width 617 height 31
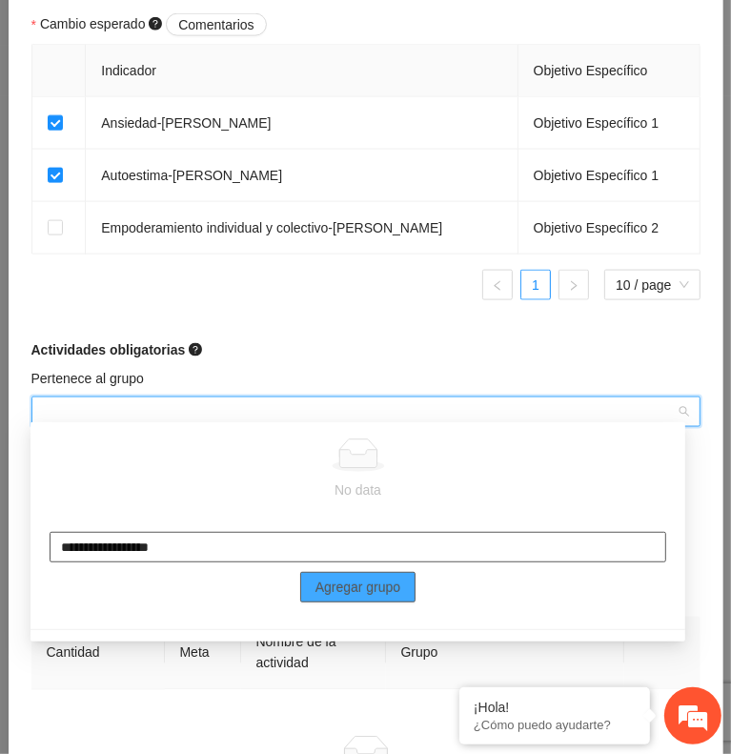
type input "**********"
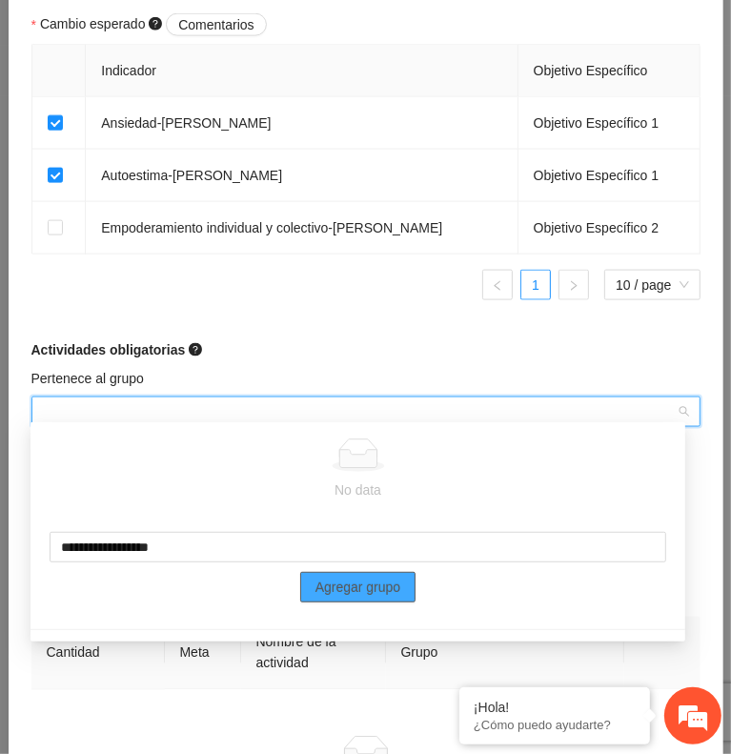
click at [334, 594] on span "Agregar grupo" at bounding box center [359, 587] width 86 height 21
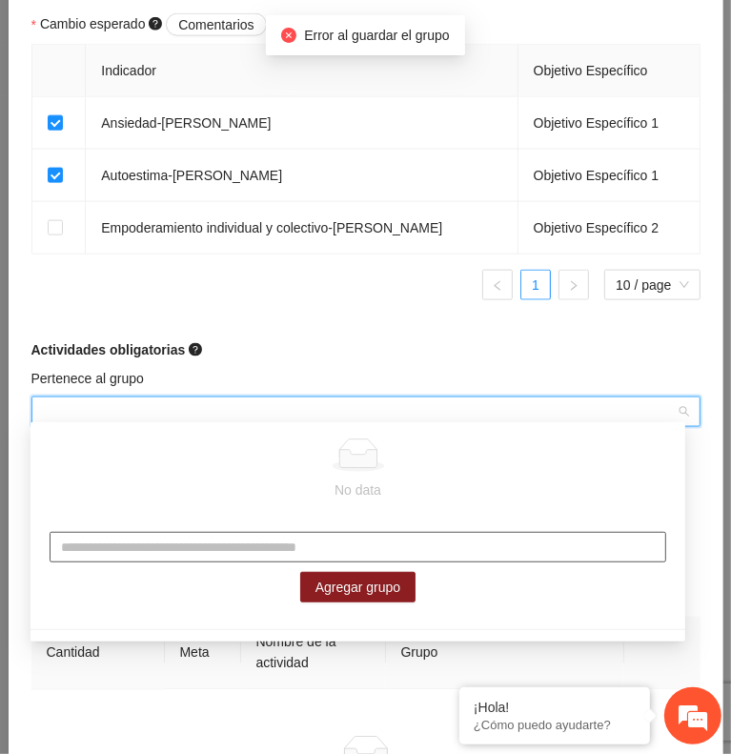
click at [218, 545] on input "text" at bounding box center [358, 547] width 617 height 31
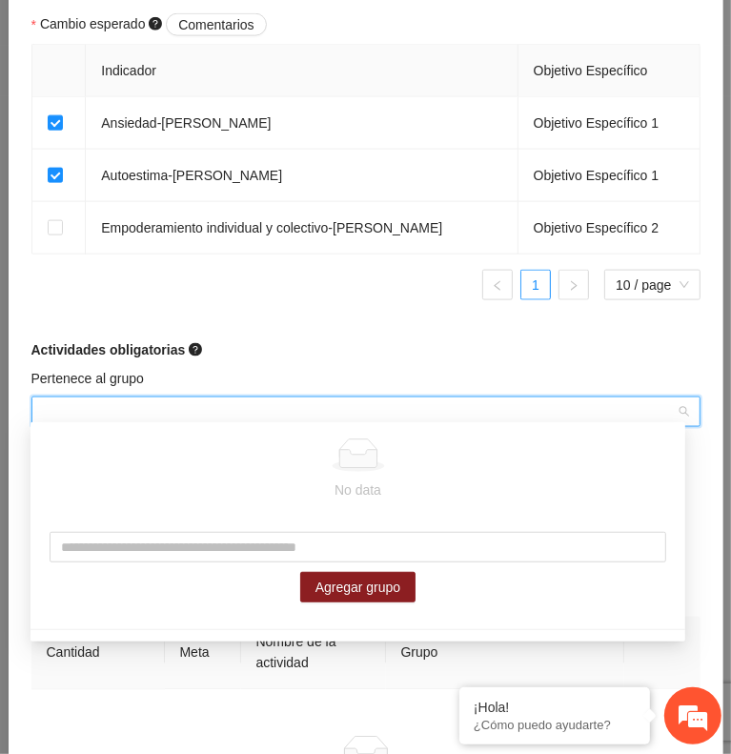
click at [306, 343] on div "Actividades obligatorias" at bounding box center [365, 349] width 669 height 21
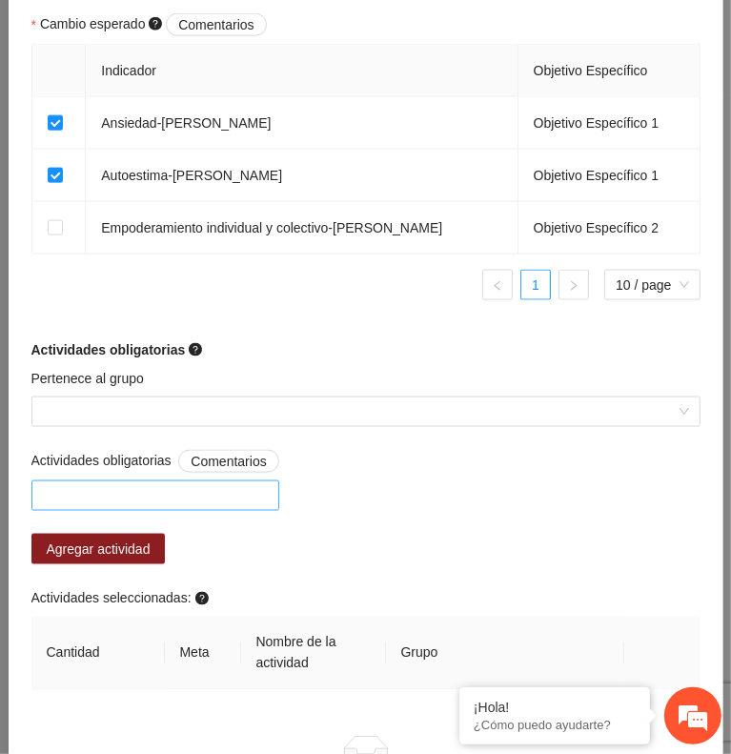
click at [202, 494] on div at bounding box center [155, 495] width 238 height 23
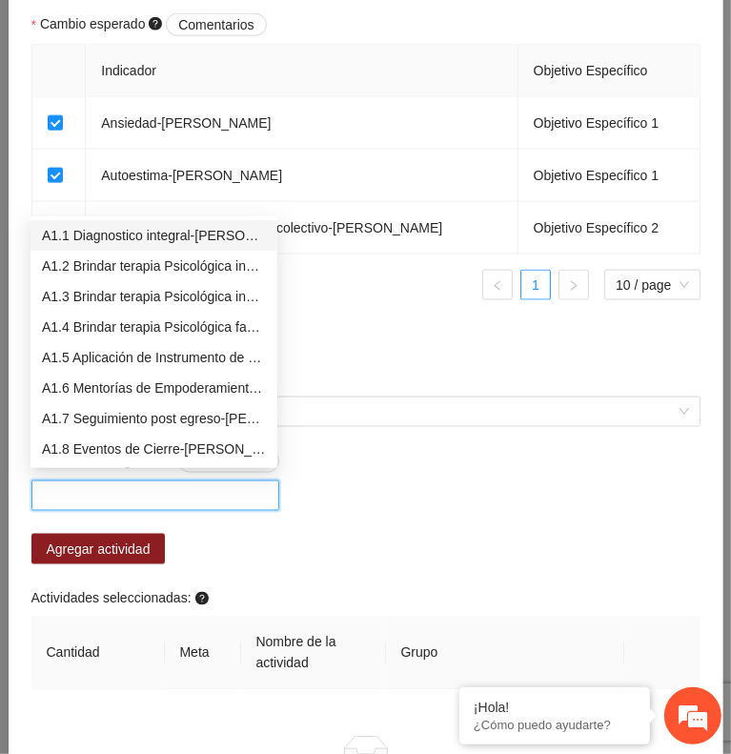
click at [141, 243] on div "A1.1 Diagnostico integral-[PERSON_NAME]" at bounding box center [154, 235] width 224 height 21
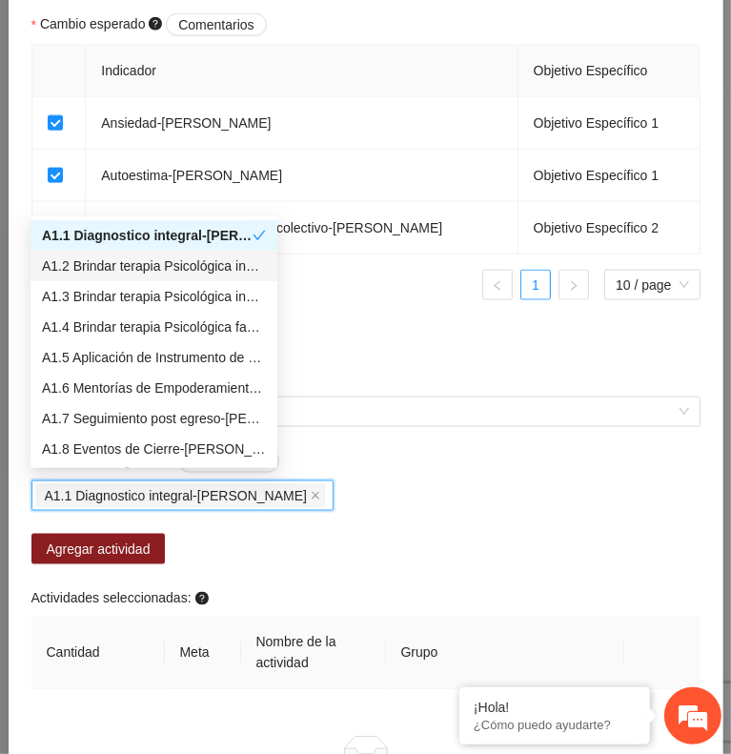
click at [168, 262] on div "A1.2 Brindar terapia Psicológica individual-[PERSON_NAME]" at bounding box center [154, 266] width 224 height 21
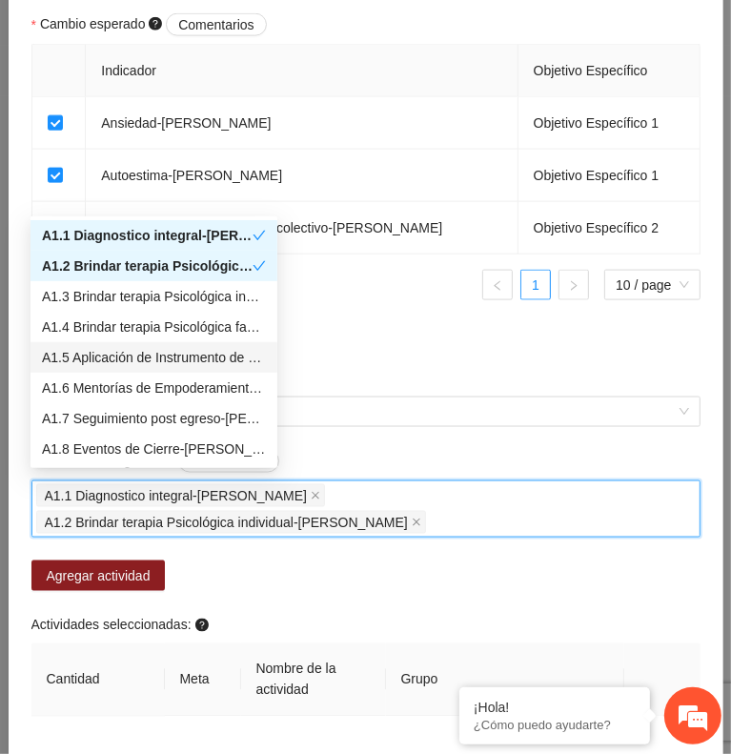
click at [175, 358] on div "A1.5 Aplicación de Instrumento de medición-[PERSON_NAME]" at bounding box center [154, 357] width 224 height 21
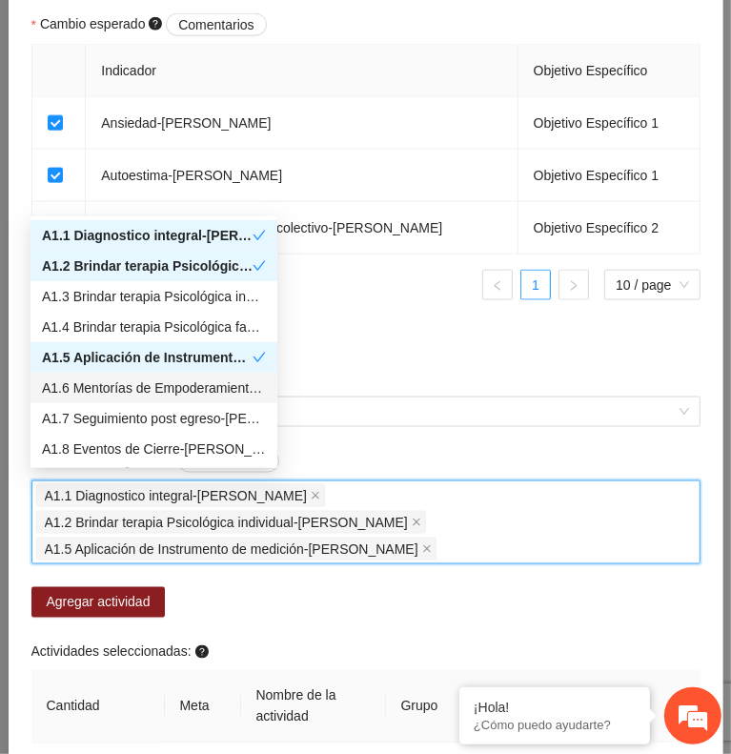
click at [198, 384] on div "A1.6 Mentorías de Empoderamiento y Seguimientos de Trabajo Social -[PERSON_NAME]" at bounding box center [154, 388] width 224 height 21
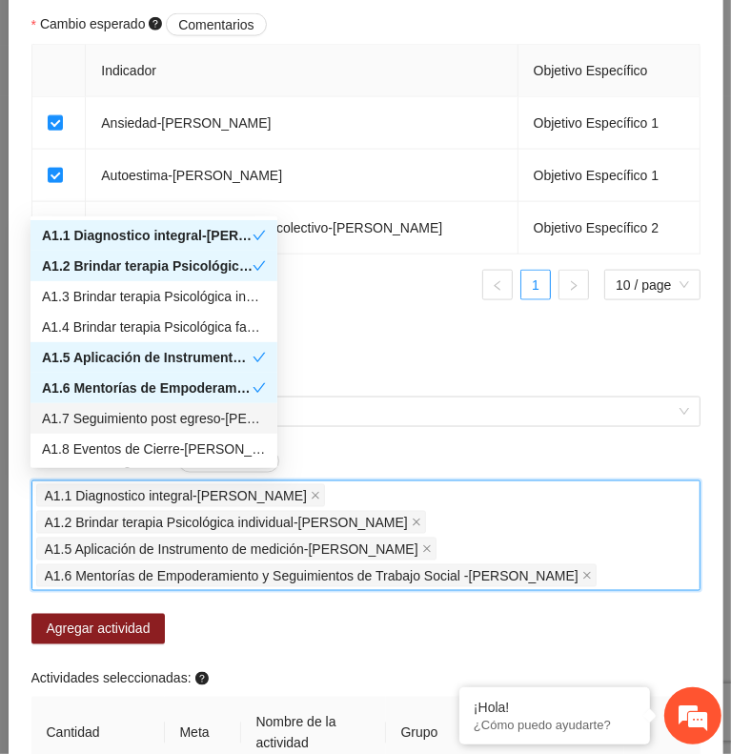
click at [222, 412] on div "A1.7 Seguimiento post egreso-[PERSON_NAME]" at bounding box center [154, 418] width 224 height 21
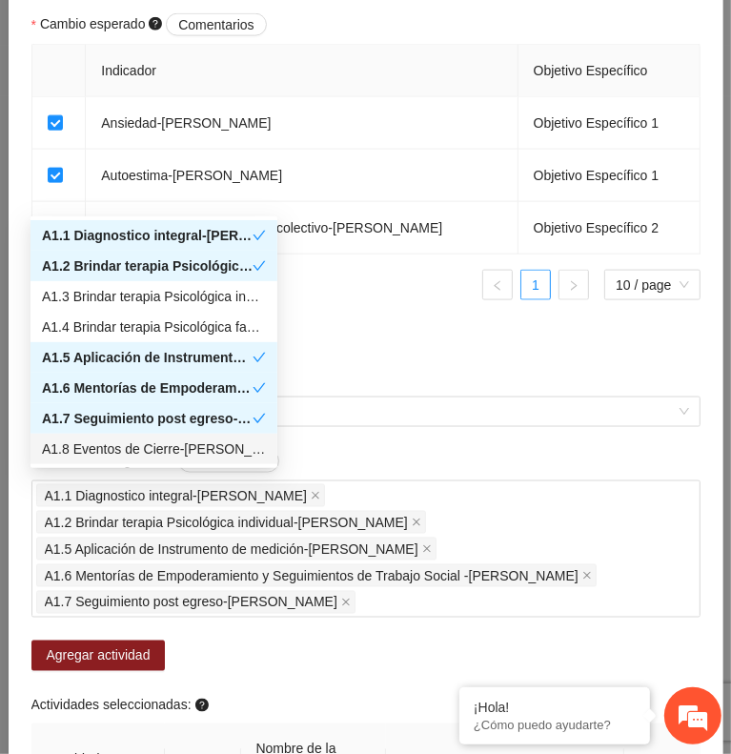
click at [346, 641] on div "Agregar actividad" at bounding box center [365, 656] width 669 height 31
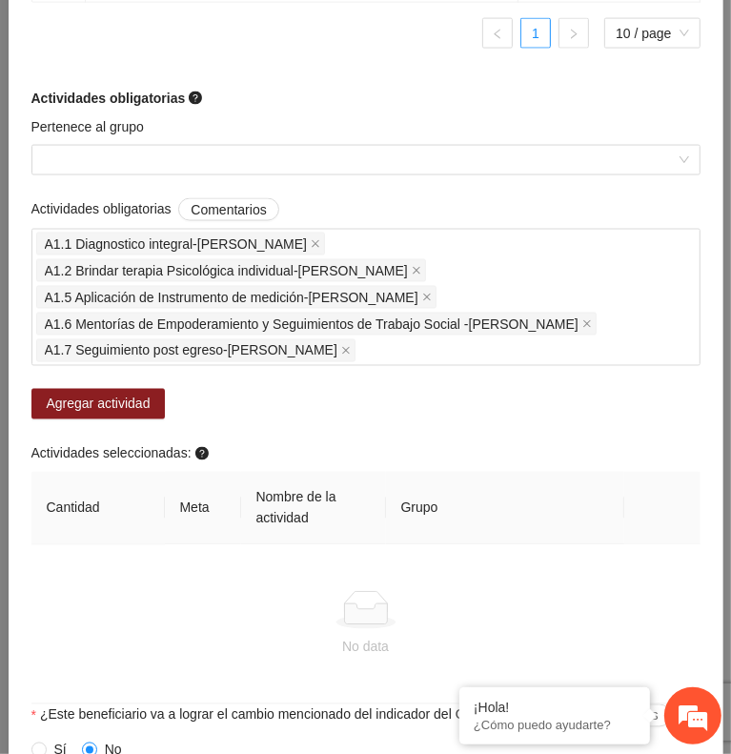
scroll to position [1486, 0]
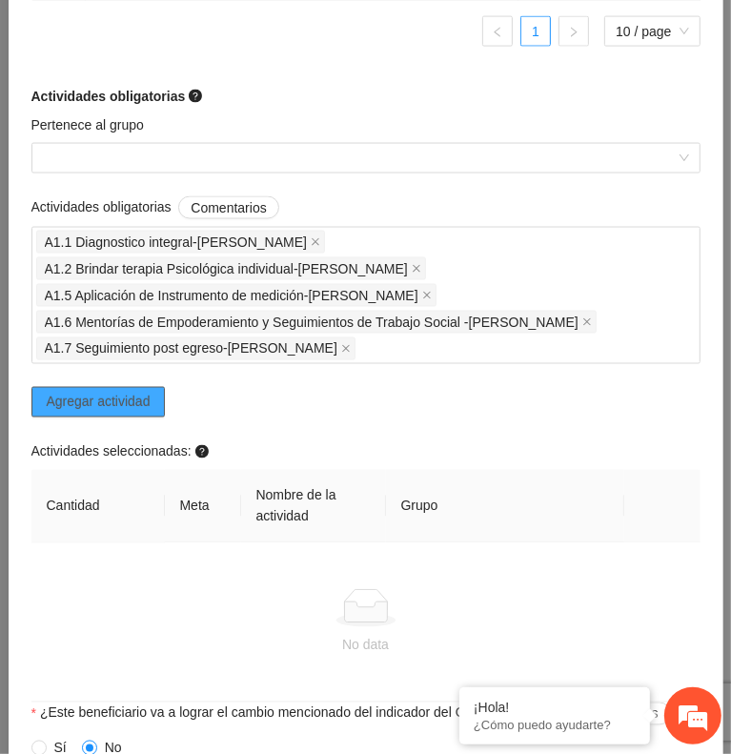
click at [151, 387] on button "Agregar actividad" at bounding box center [98, 402] width 134 height 31
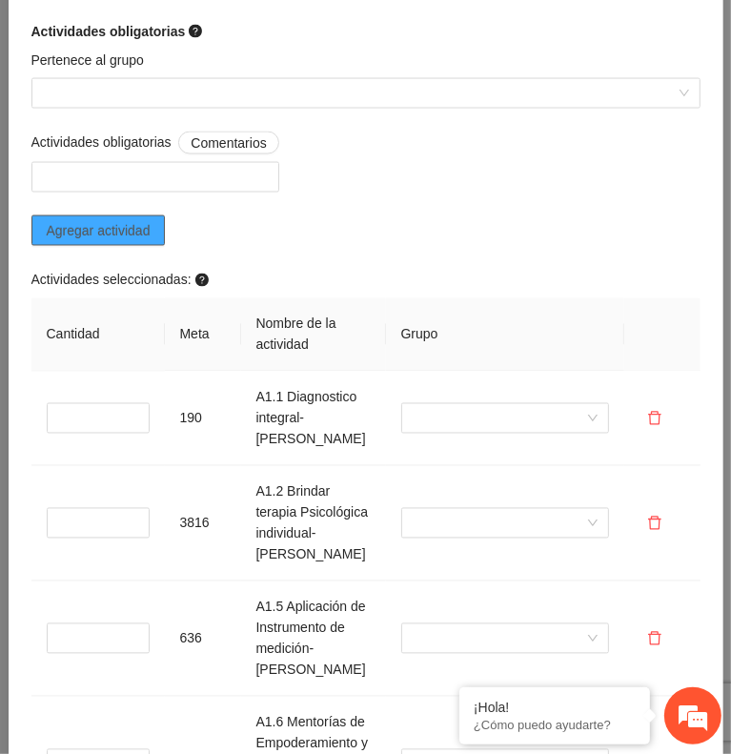
scroll to position [1551, 0]
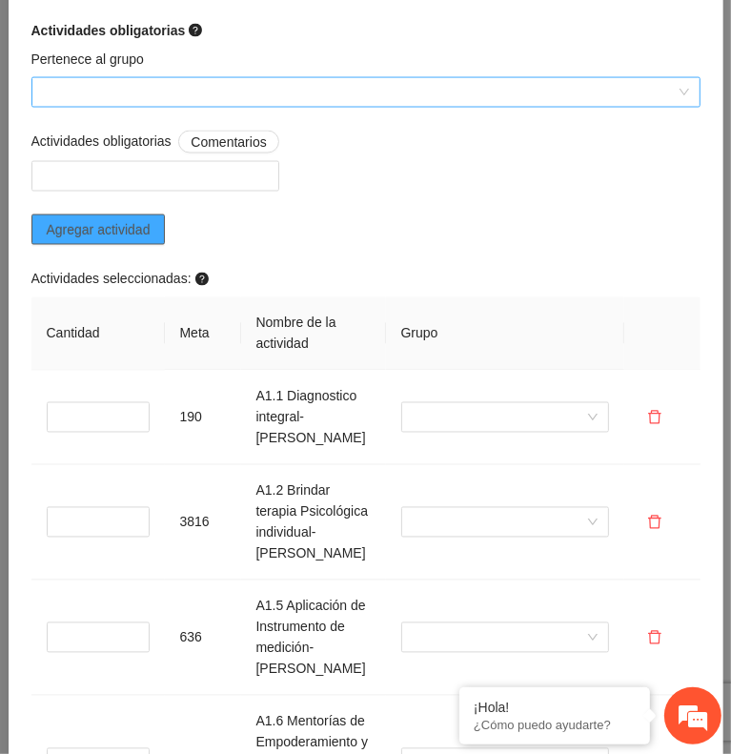
click at [670, 86] on div at bounding box center [365, 92] width 669 height 31
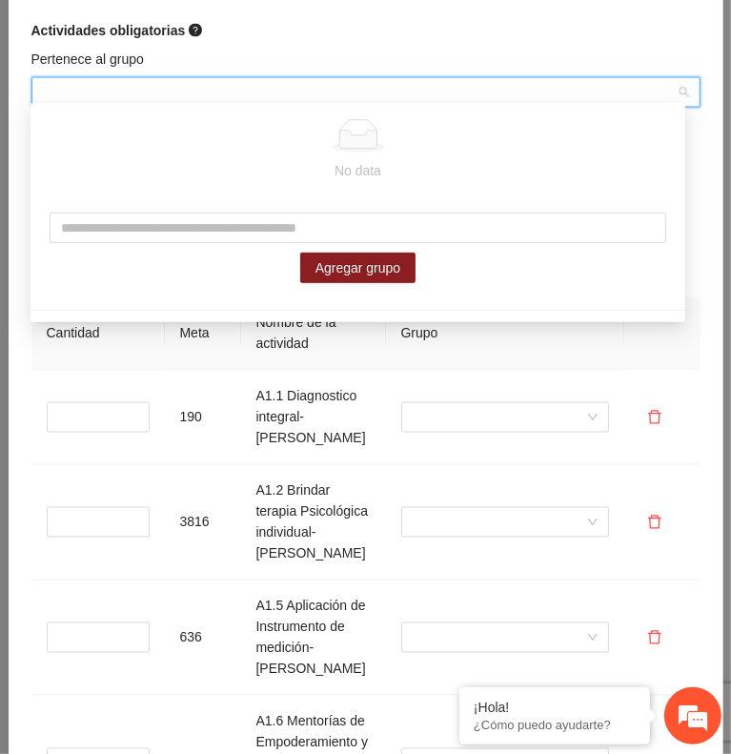
click at [560, 29] on div "Actividades obligatorias" at bounding box center [365, 30] width 669 height 21
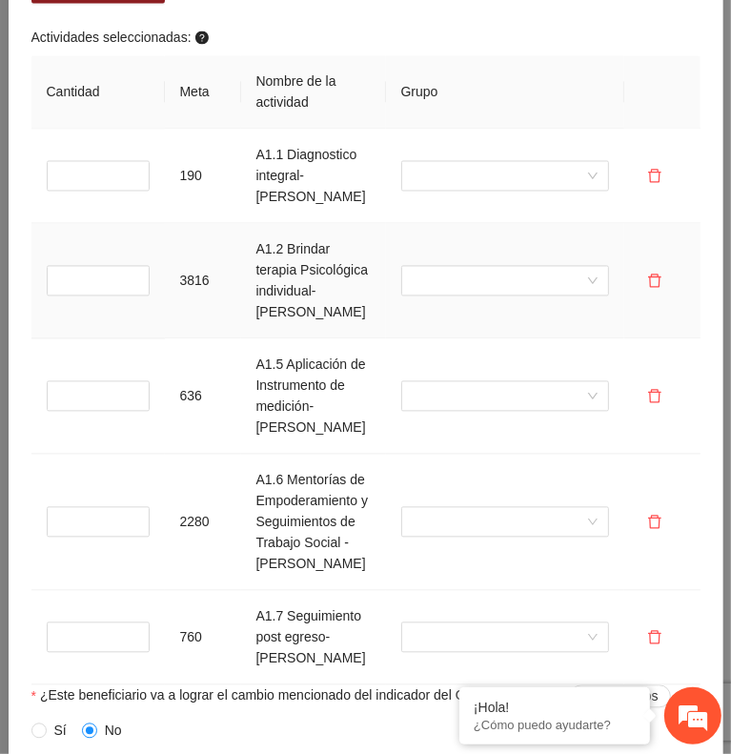
scroll to position [1789, 0]
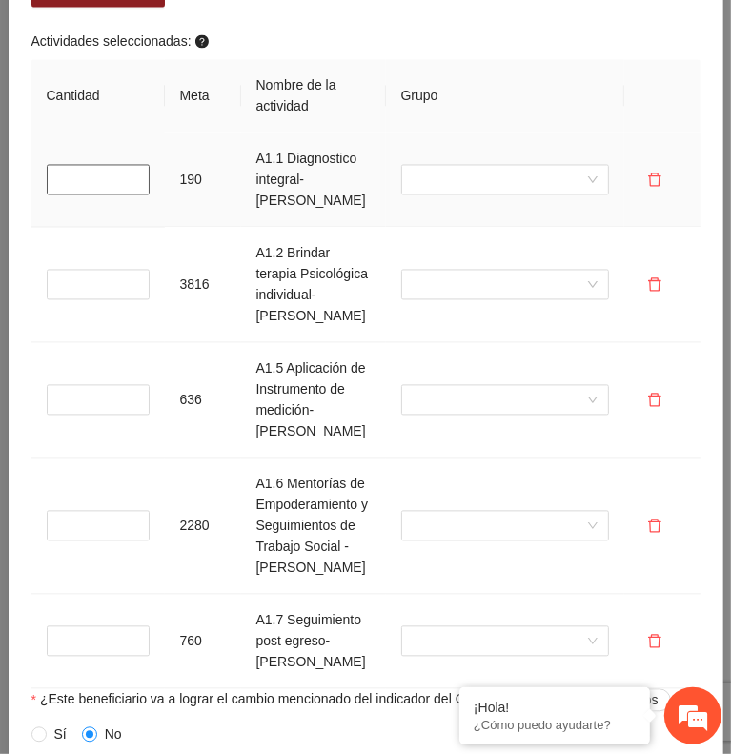
type input "*"
click at [133, 166] on input "*" at bounding box center [98, 180] width 103 height 31
click at [99, 288] on input "*" at bounding box center [98, 285] width 103 height 31
type input "*"
click at [129, 405] on input "*" at bounding box center [98, 400] width 103 height 31
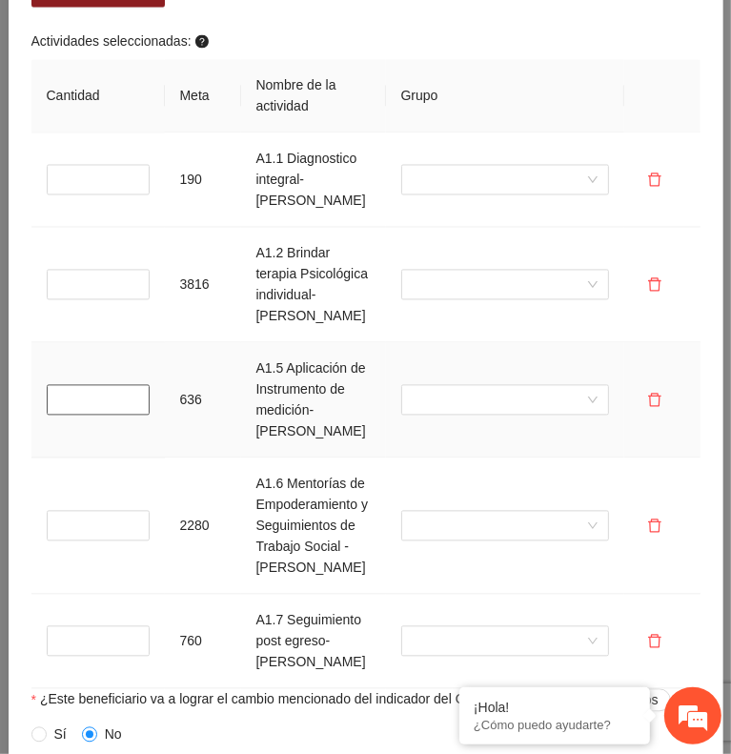
type input "*"
click at [129, 405] on input "*" at bounding box center [98, 400] width 103 height 31
click at [112, 542] on input "*" at bounding box center [98, 526] width 103 height 31
type input "*"
click at [133, 657] on input "*" at bounding box center [98, 641] width 103 height 31
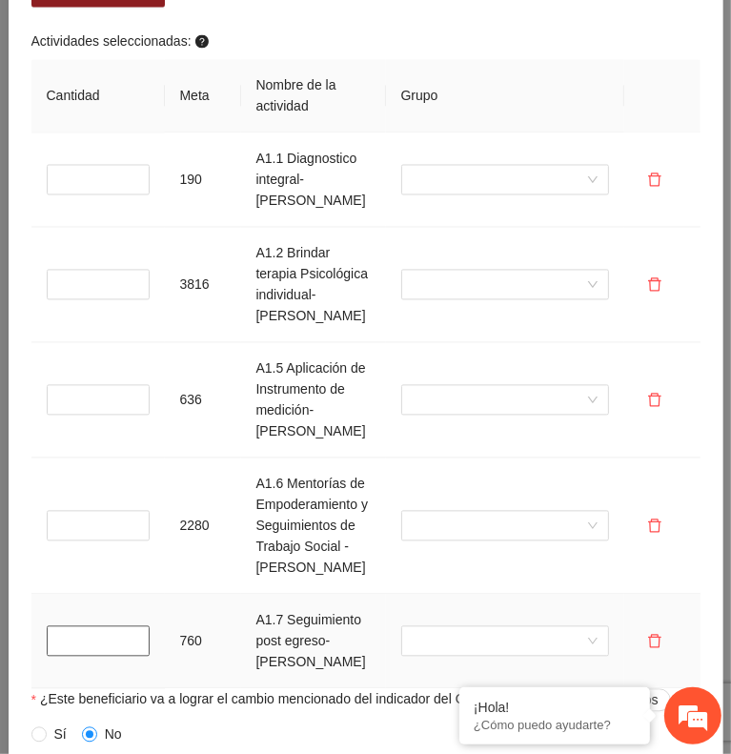
click at [133, 657] on input "*" at bounding box center [98, 641] width 103 height 31
type input "*"
click at [133, 657] on input "*" at bounding box center [98, 641] width 103 height 31
click at [573, 169] on div at bounding box center [505, 180] width 208 height 31
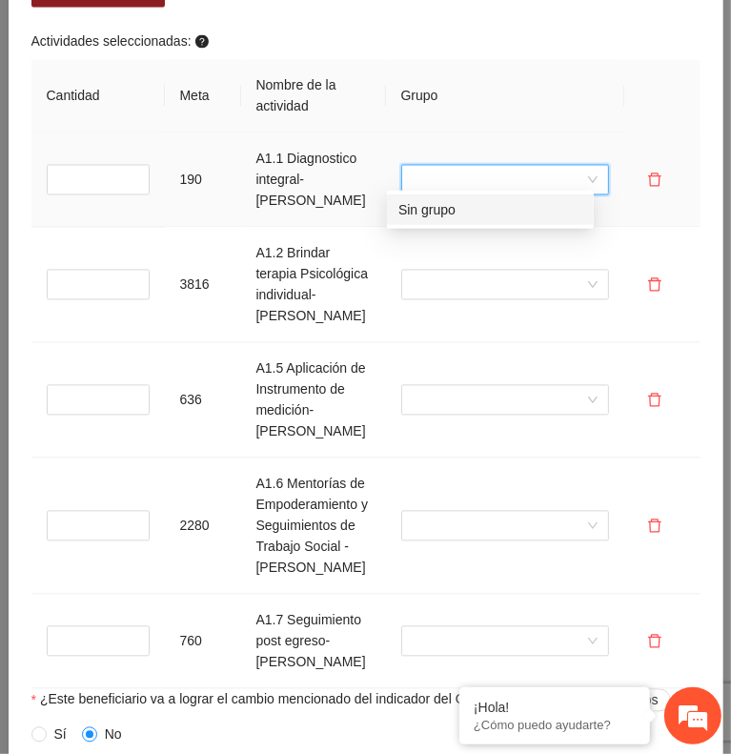
click at [573, 169] on div at bounding box center [505, 180] width 208 height 31
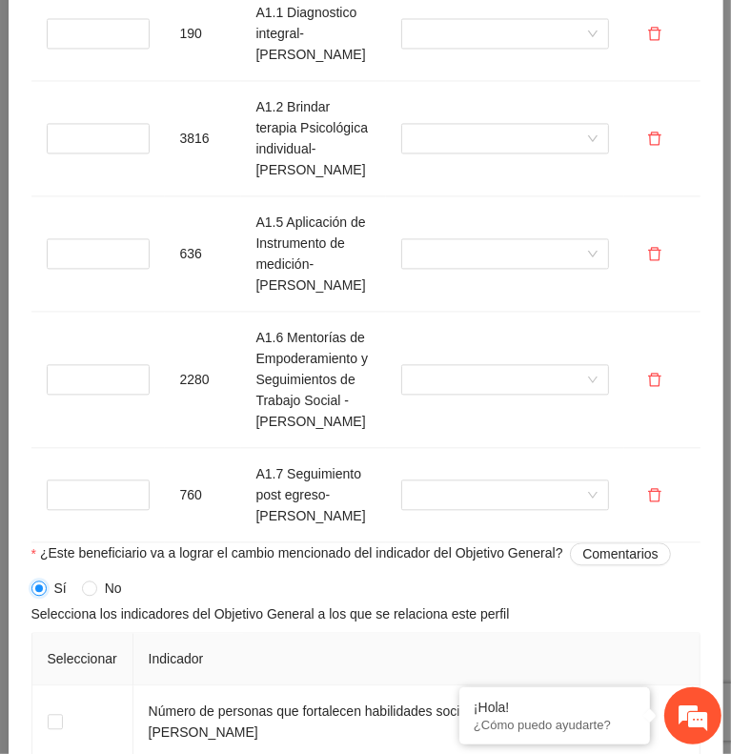
scroll to position [2151, 0]
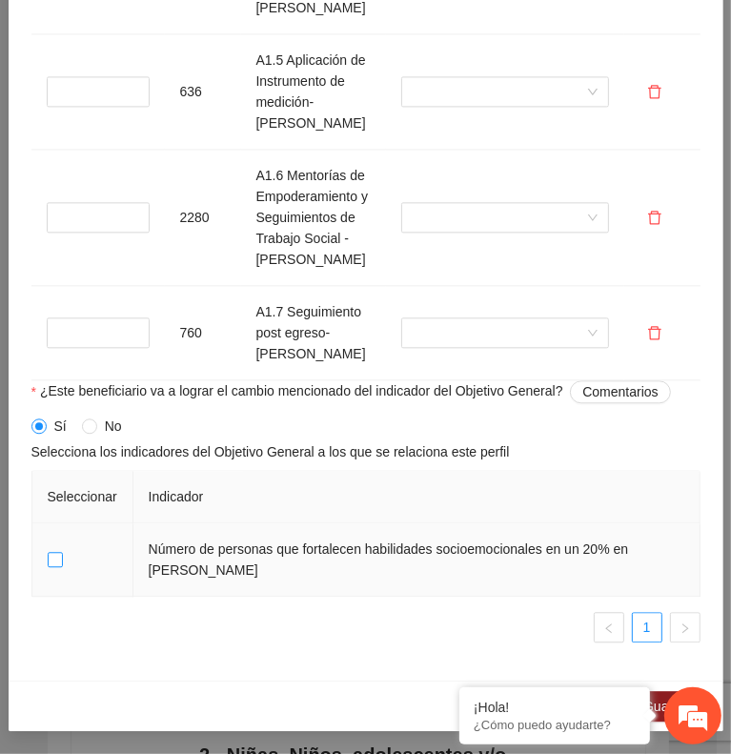
click at [61, 554] on span at bounding box center [55, 559] width 15 height 15
click at [665, 697] on div "¡Hola! ¿Cómo puedo ayudarte?" at bounding box center [693, 715] width 57 height 57
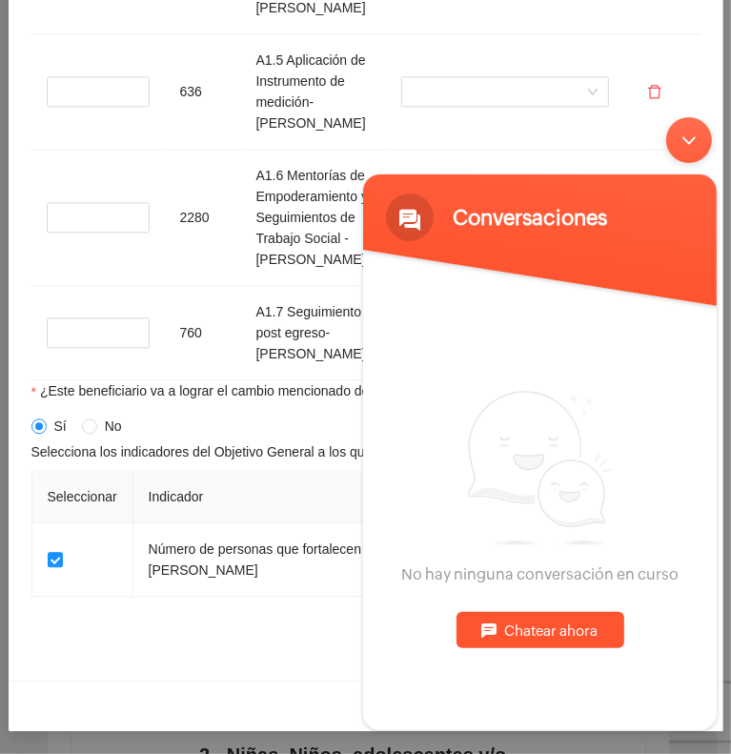
click at [691, 137] on div "Minimizar ventana de chat en vivo" at bounding box center [689, 139] width 46 height 46
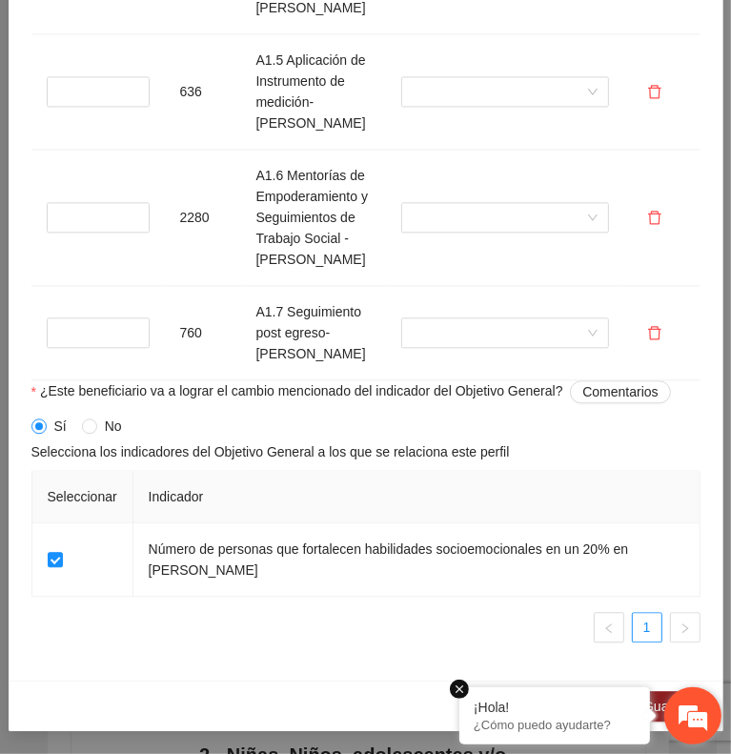
click at [460, 693] on em at bounding box center [459, 689] width 19 height 19
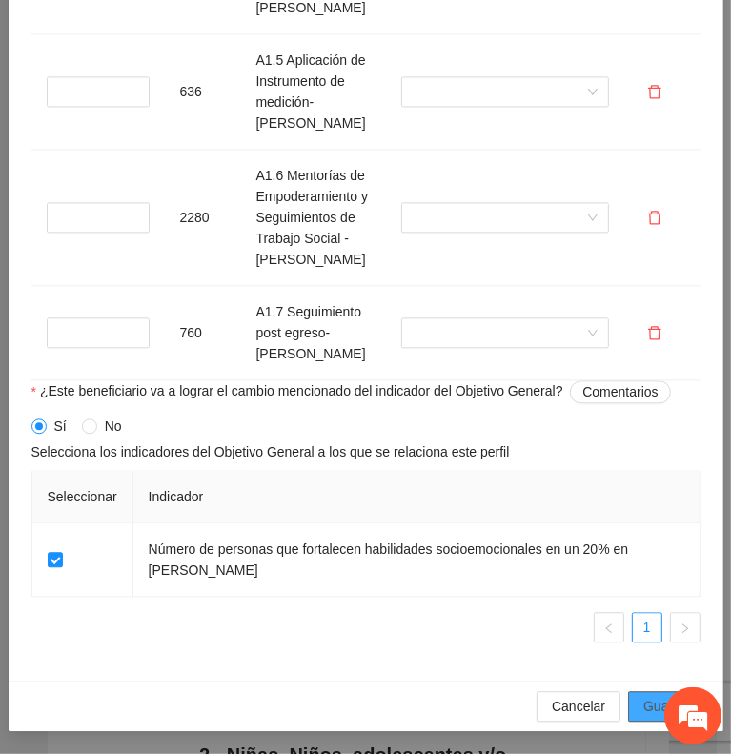
click at [628, 711] on button "Guardar" at bounding box center [667, 706] width 79 height 31
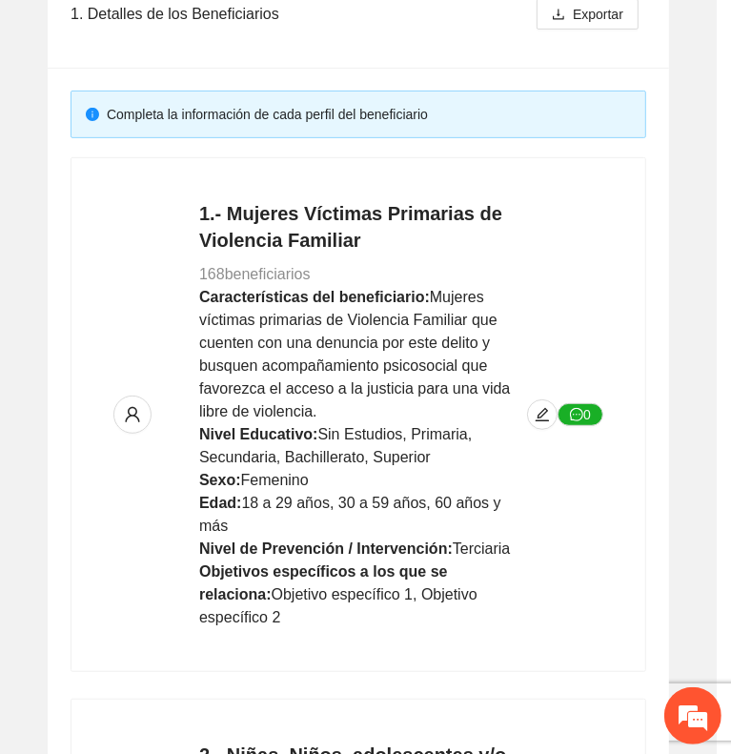
scroll to position [1323, 0]
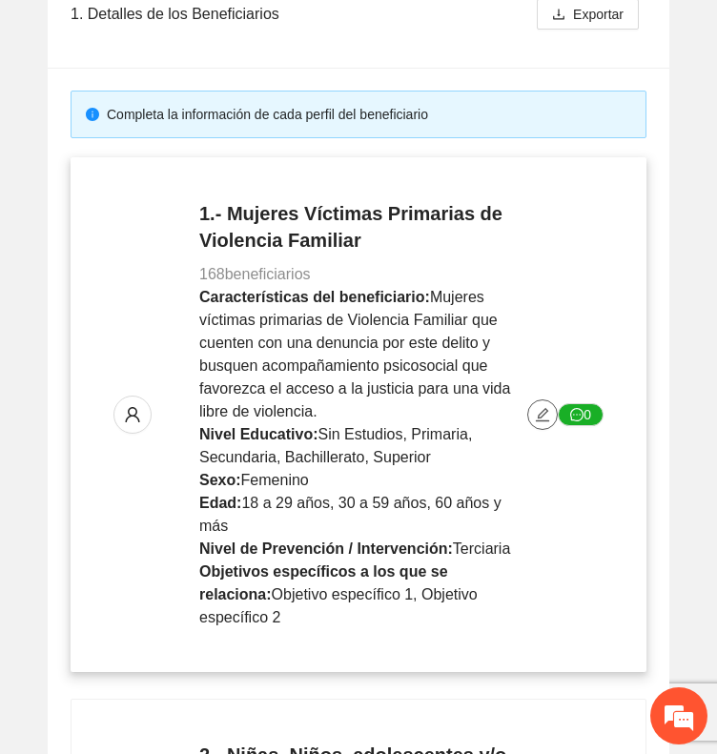
click at [534, 407] on span "edit" at bounding box center [542, 414] width 29 height 15
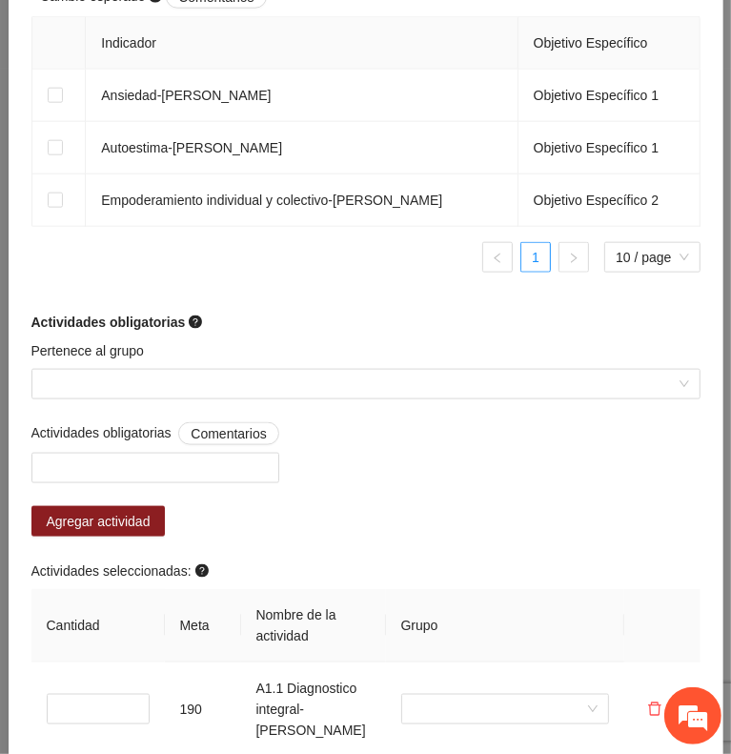
scroll to position [1094, 0]
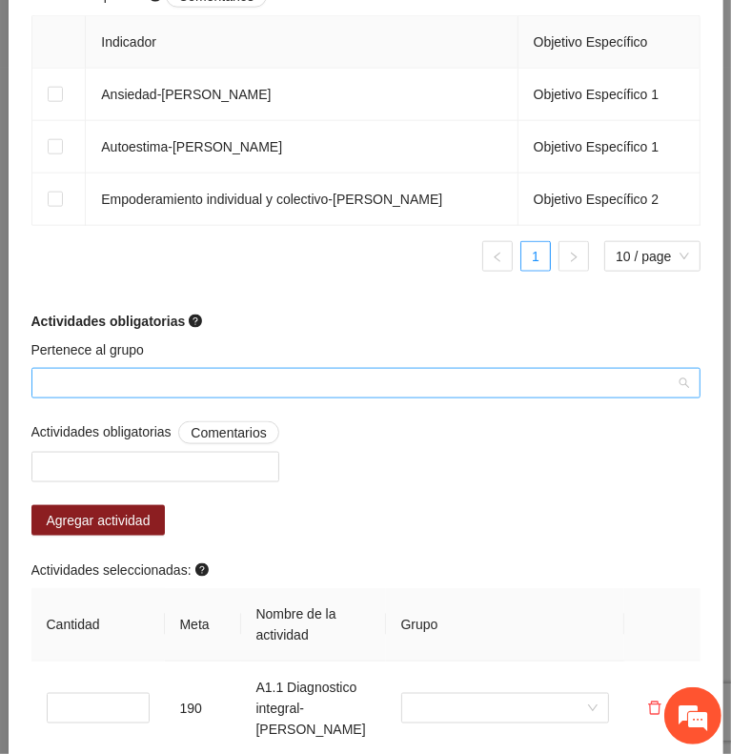
click at [347, 398] on input "Pertenece al grupo" at bounding box center [359, 383] width 633 height 29
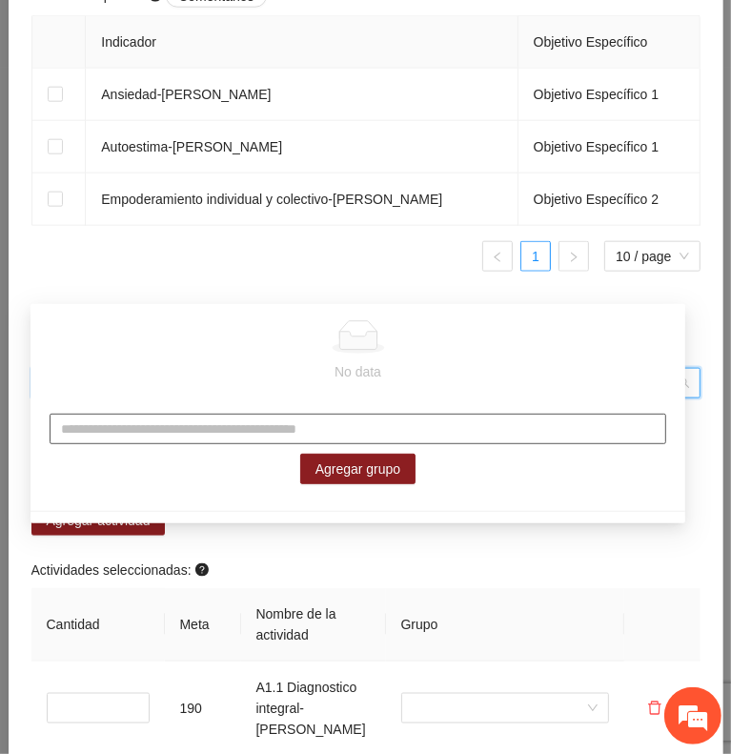
click at [206, 434] on input "text" at bounding box center [358, 429] width 617 height 31
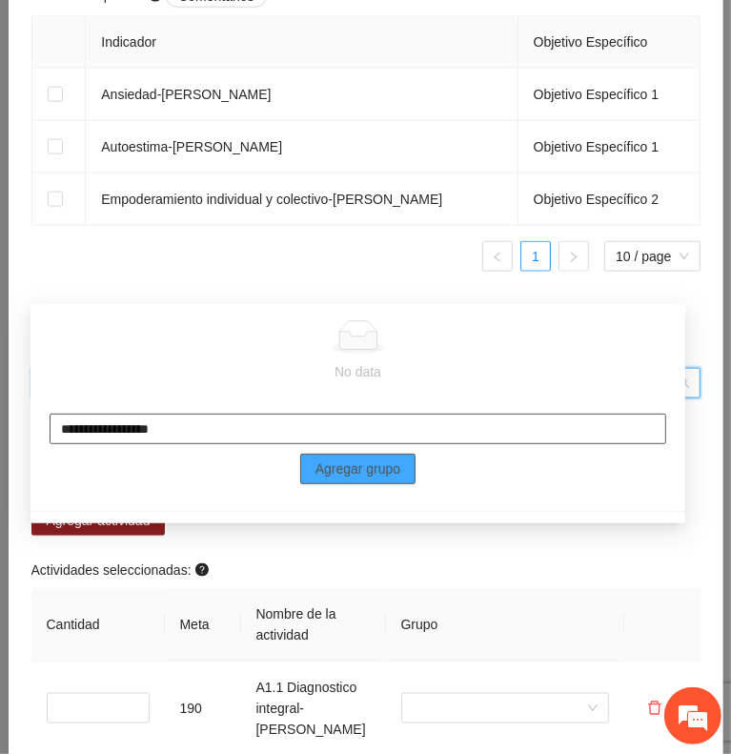
type input "**********"
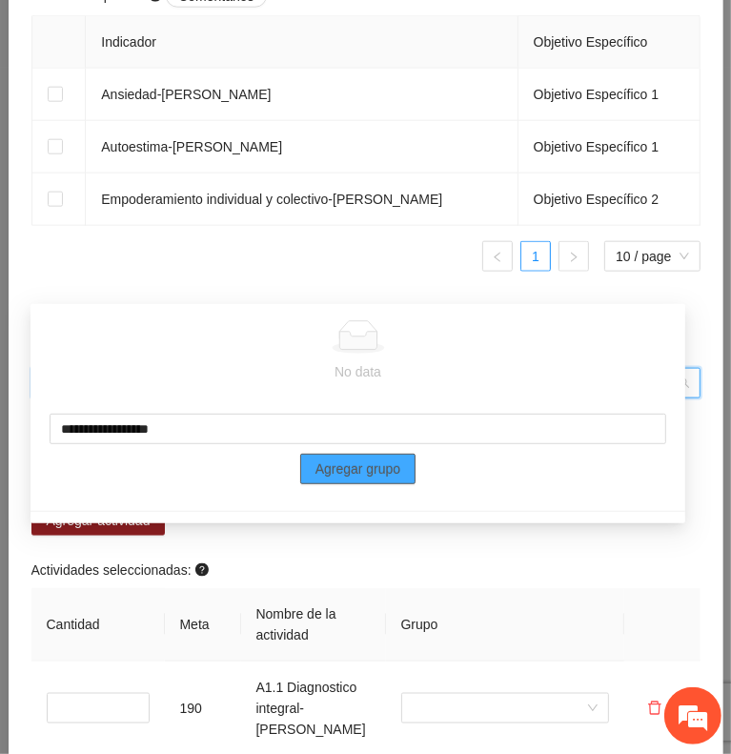
click at [353, 469] on span "Agregar grupo" at bounding box center [359, 469] width 86 height 21
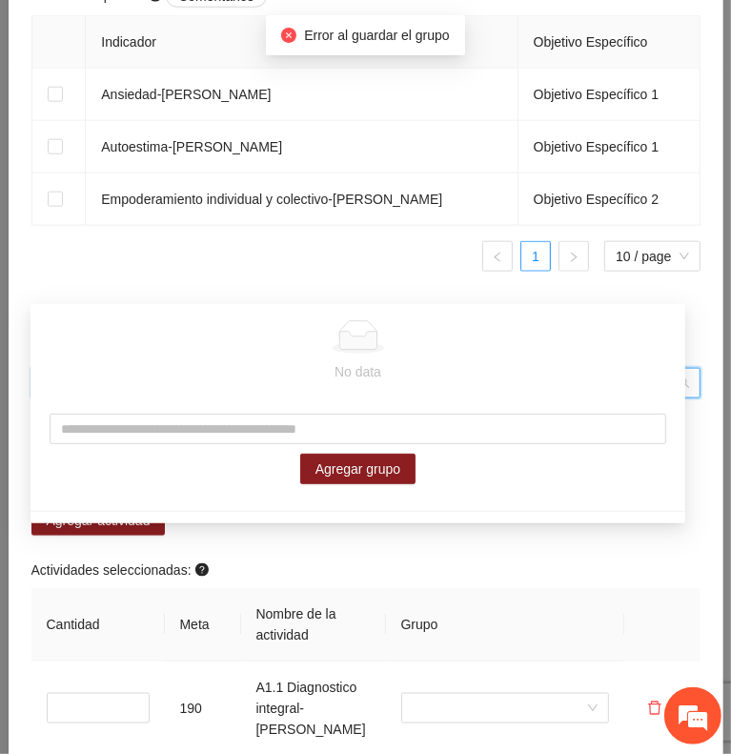
click at [541, 398] on input "Pertenece al grupo" at bounding box center [359, 383] width 633 height 29
type input "**********"
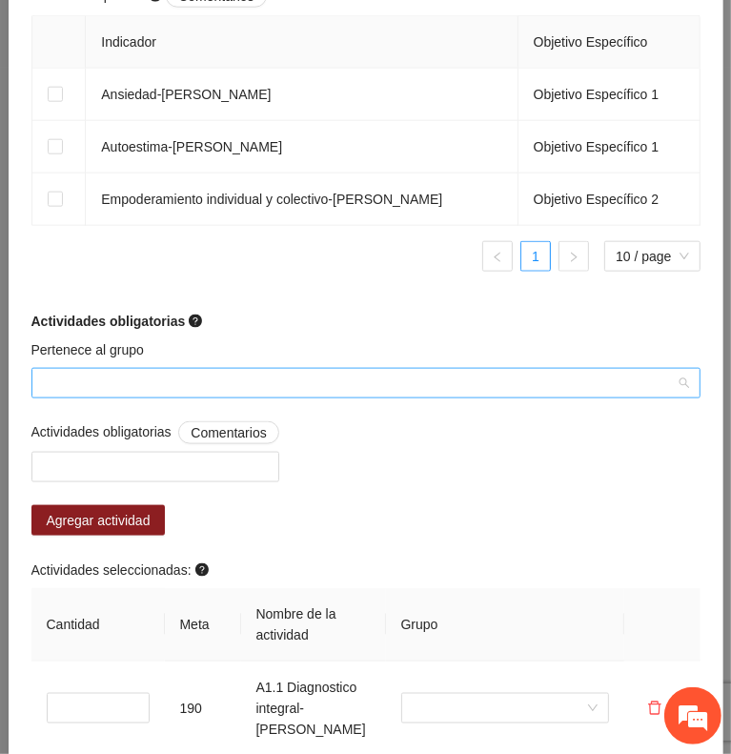
click at [388, 398] on input "Pertenece al grupo" at bounding box center [359, 383] width 633 height 29
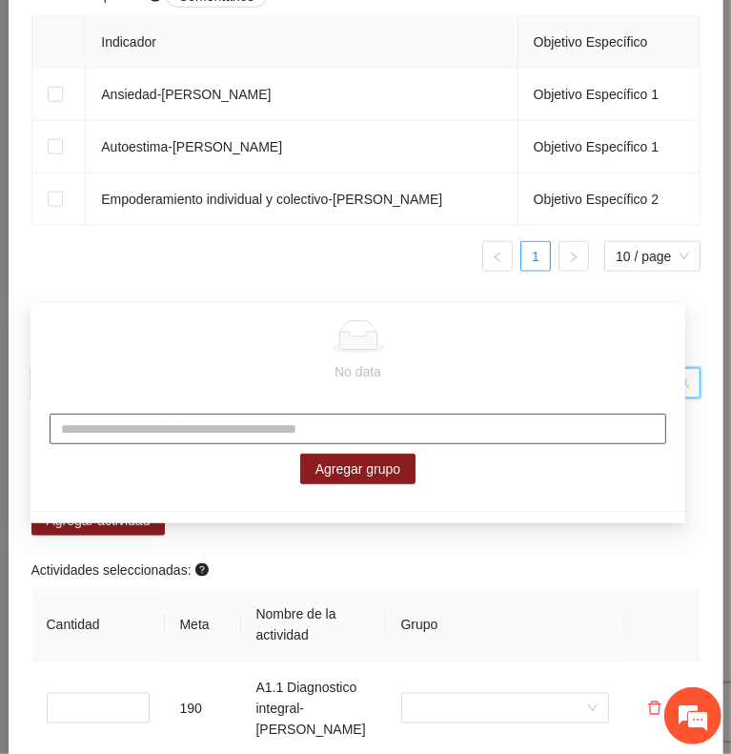
click at [360, 430] on input "text" at bounding box center [358, 429] width 617 height 31
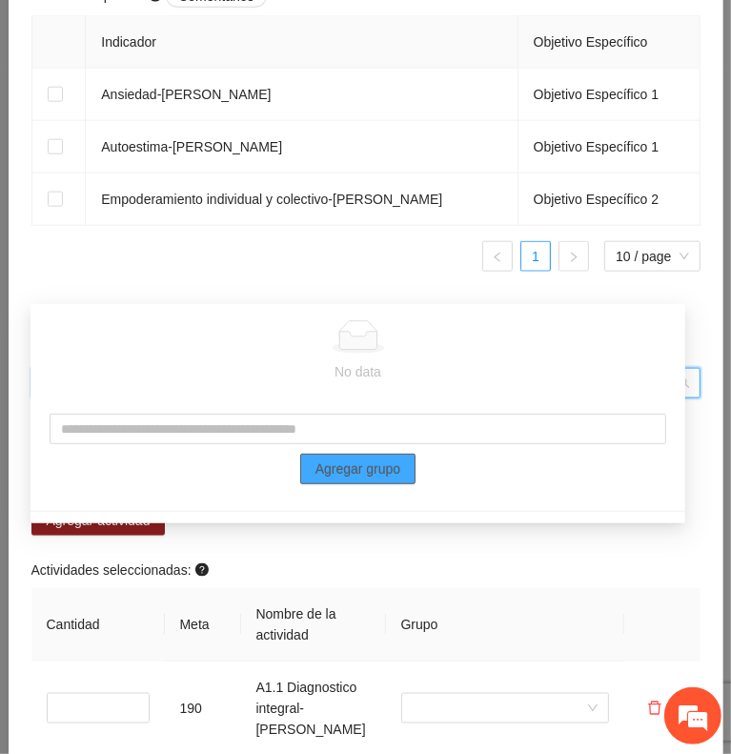
click at [378, 468] on span "Agregar grupo" at bounding box center [359, 469] width 86 height 21
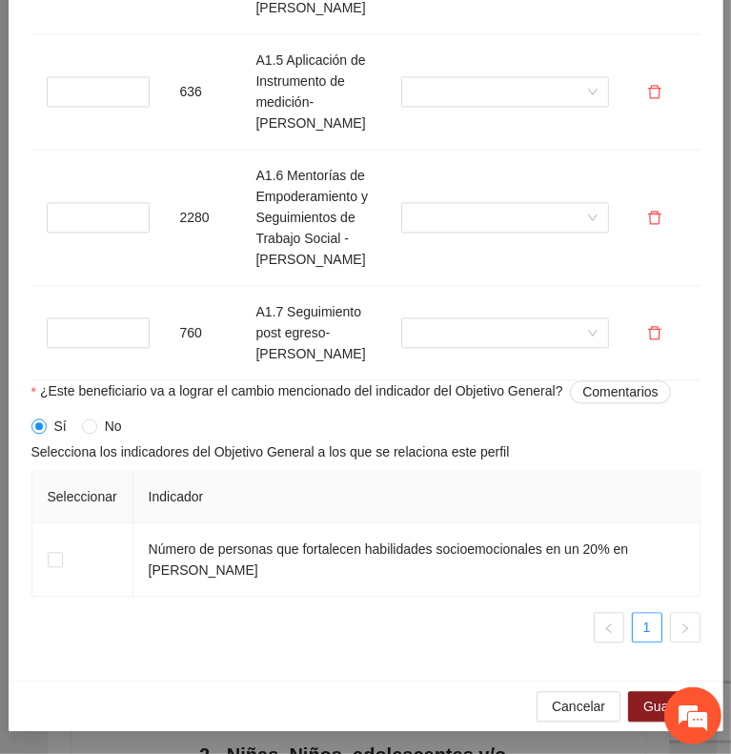
scroll to position [2151, 0]
click at [644, 706] on span "Guardar" at bounding box center [668, 706] width 49 height 21
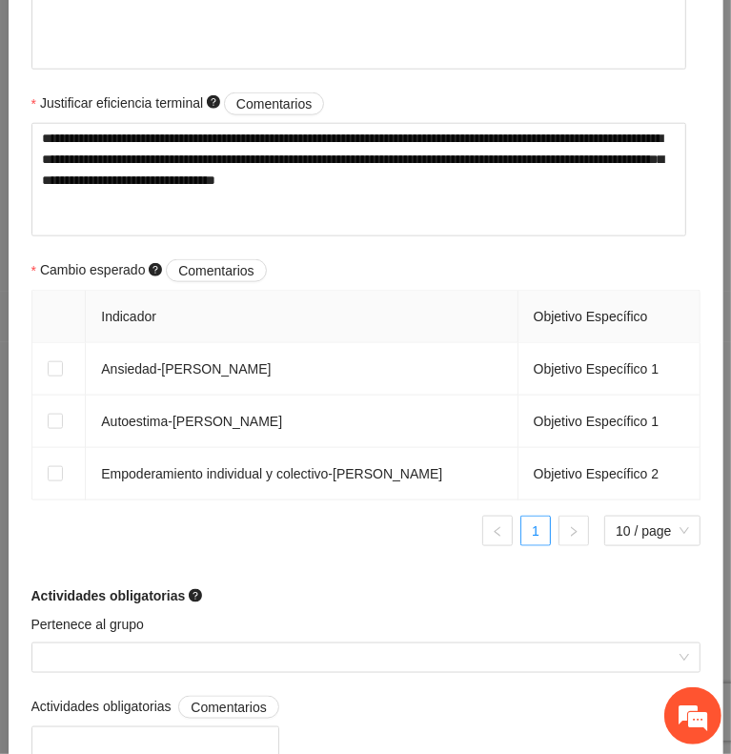
scroll to position [984, 0]
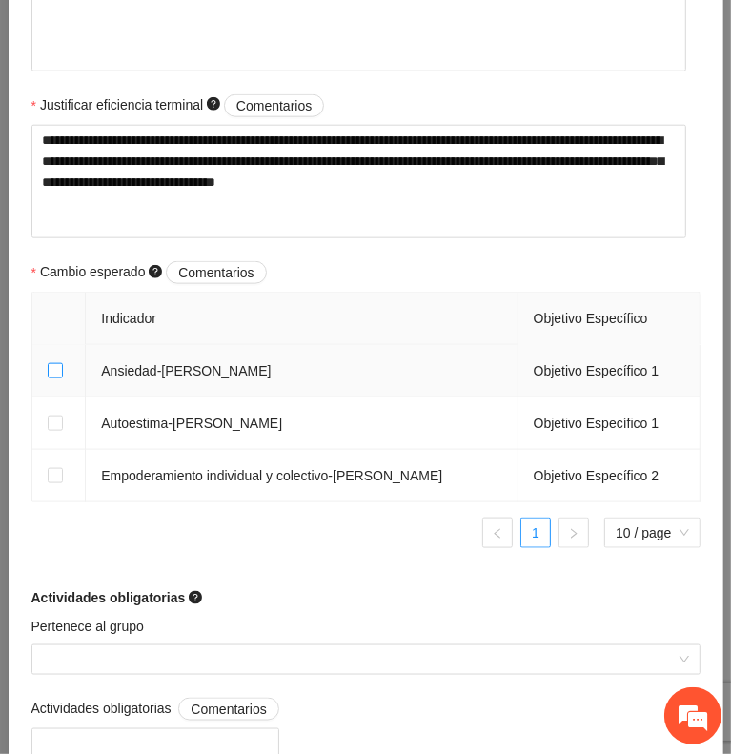
click at [53, 372] on label at bounding box center [55, 370] width 15 height 21
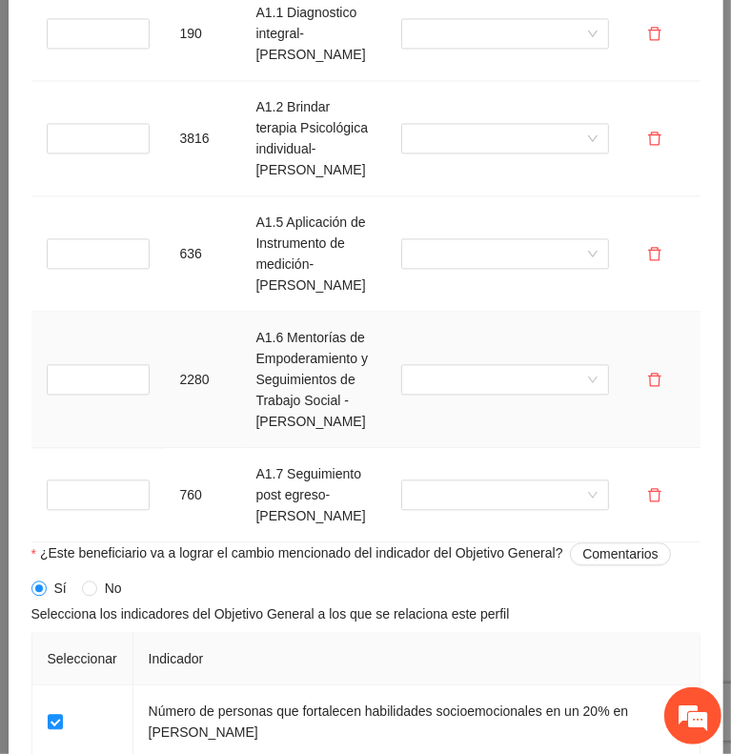
scroll to position [2151, 0]
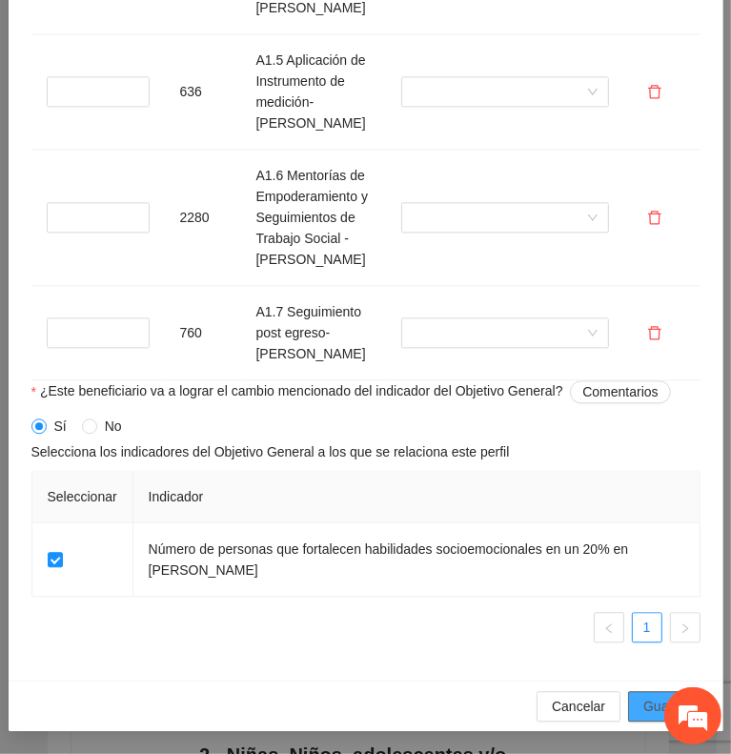
click at [644, 702] on span "Guardar" at bounding box center [668, 706] width 49 height 21
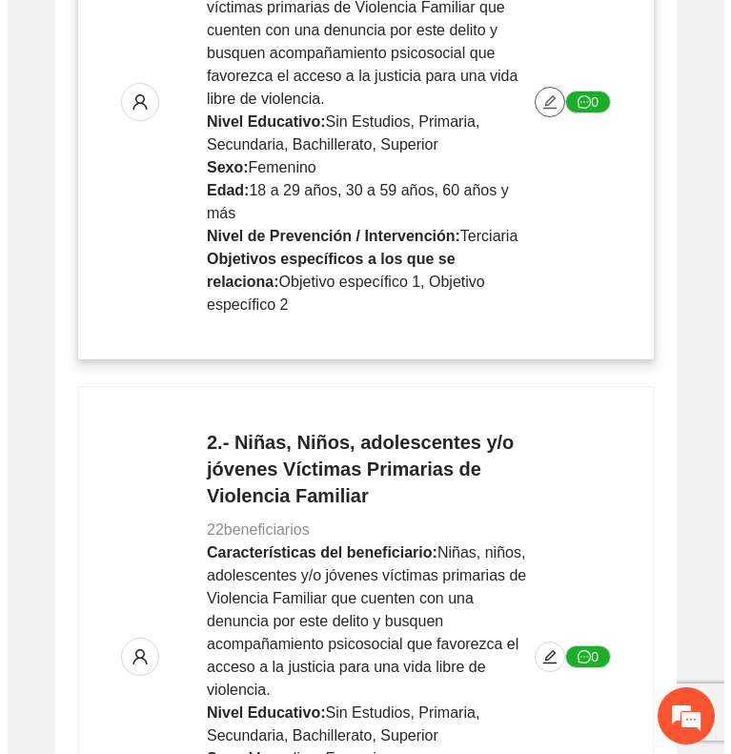
scroll to position [637, 0]
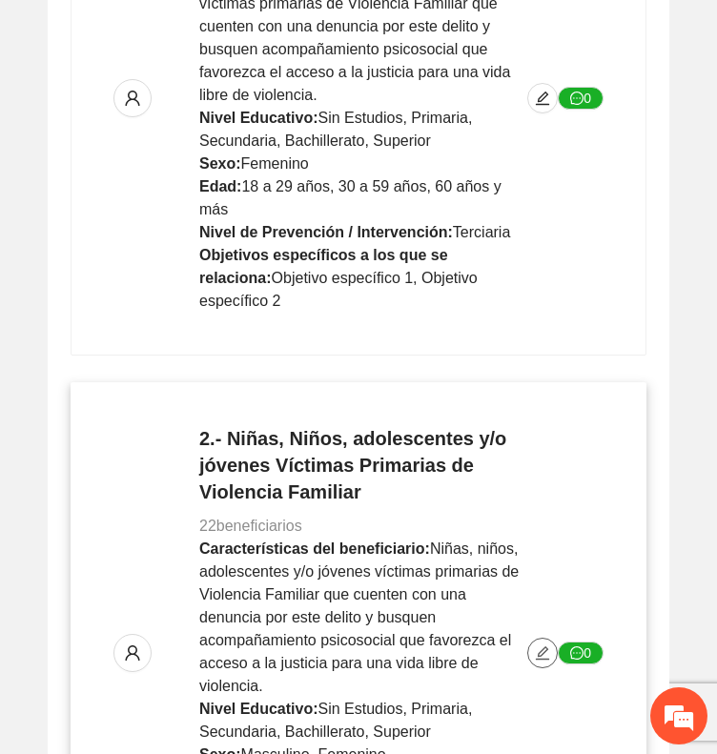
click at [544, 646] on icon "edit" at bounding box center [542, 652] width 13 height 13
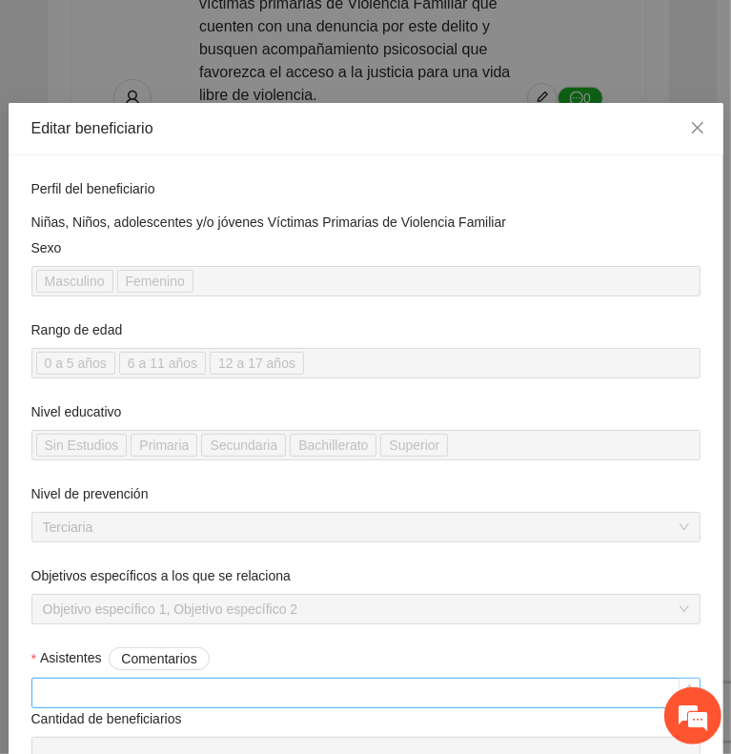
click at [303, 686] on input "Asistentes Comentarios" at bounding box center [365, 693] width 667 height 29
type input "***"
type input "*****"
type input "***"
type input "*****"
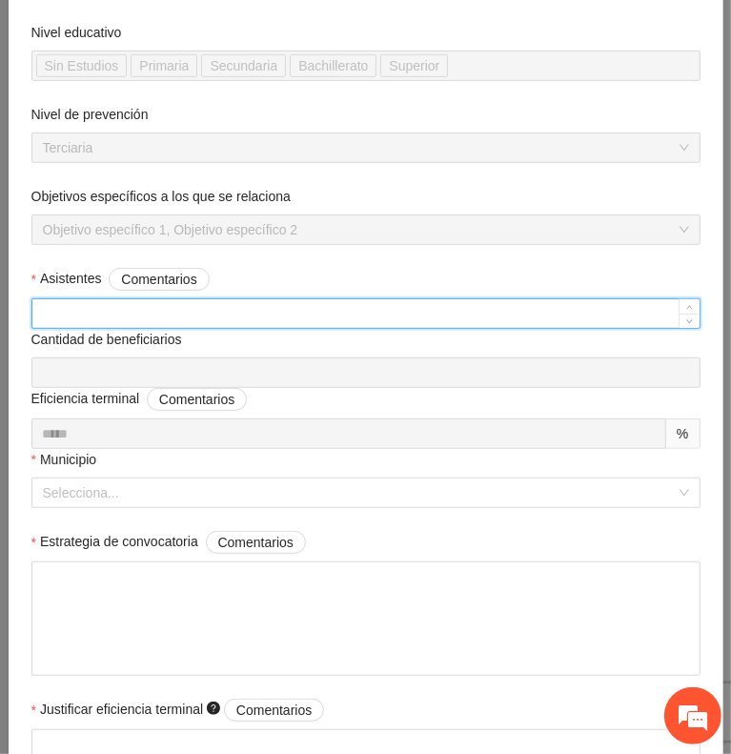
scroll to position [381, 0]
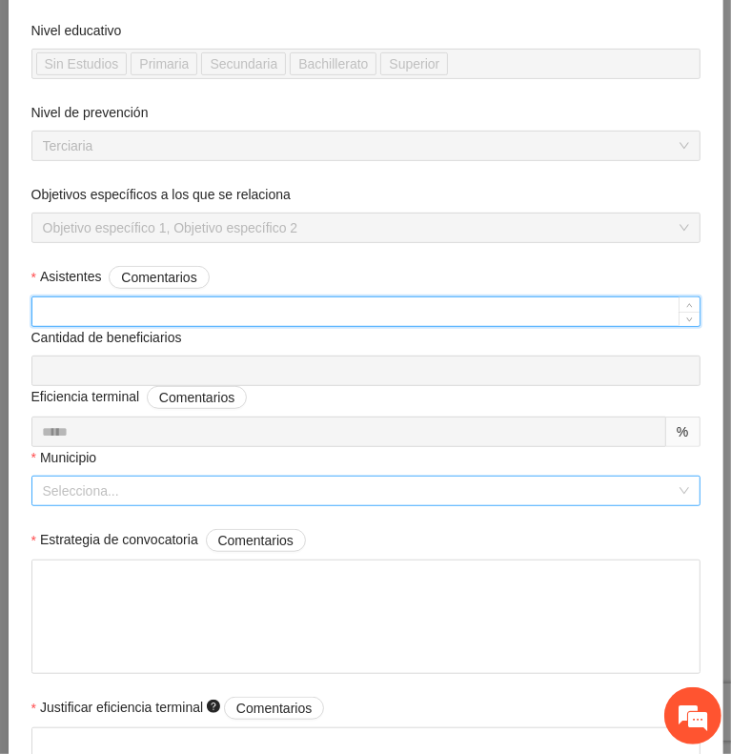
type input "***"
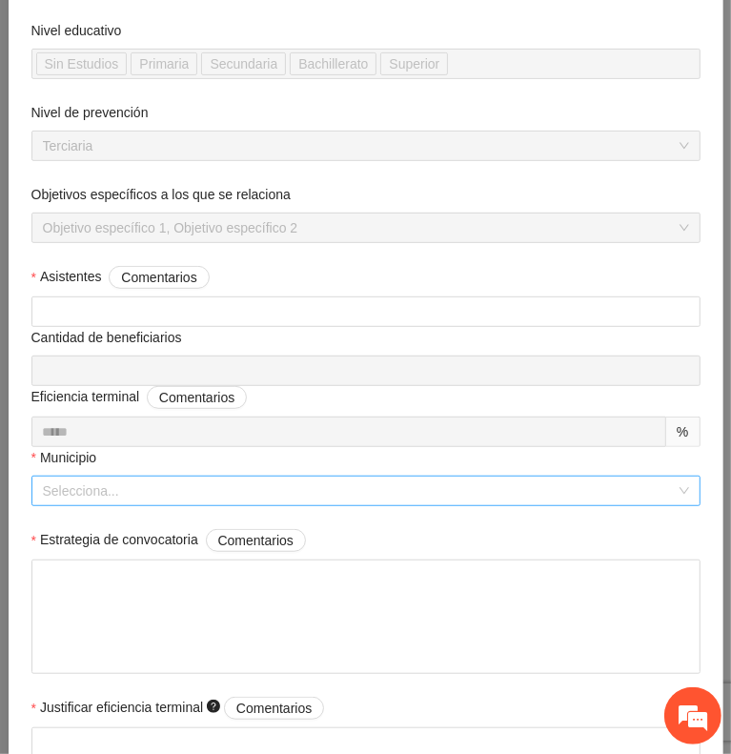
click at [314, 477] on input "Municipio" at bounding box center [359, 491] width 633 height 29
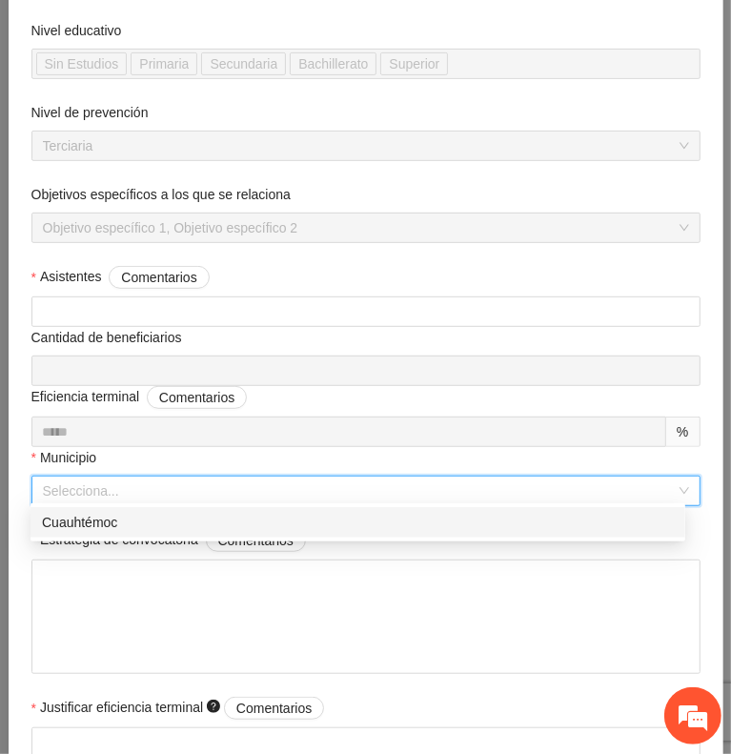
click at [329, 521] on div "Cuauhtémoc" at bounding box center [358, 522] width 632 height 21
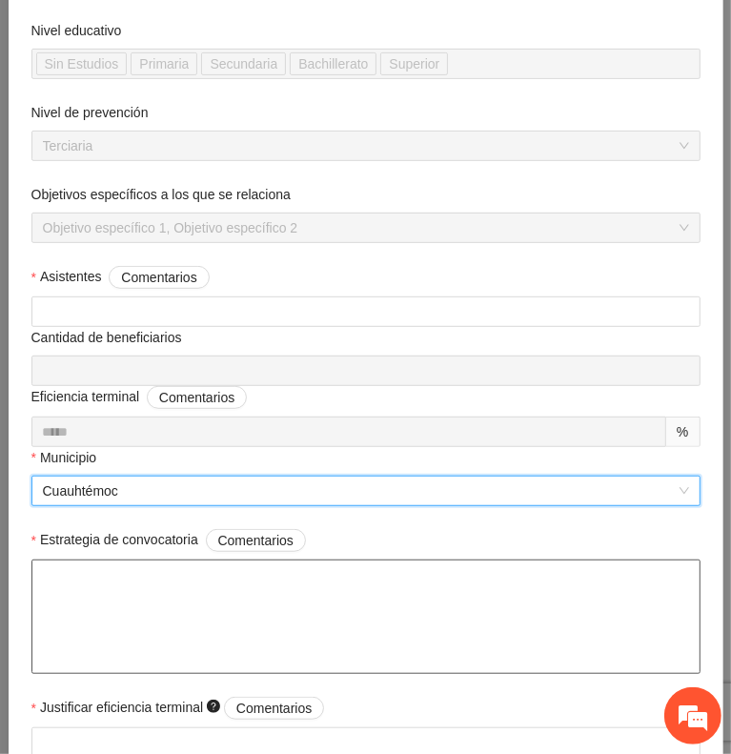
click at [376, 567] on textarea "Estrategia de convocatoria Comentarios" at bounding box center [365, 617] width 669 height 114
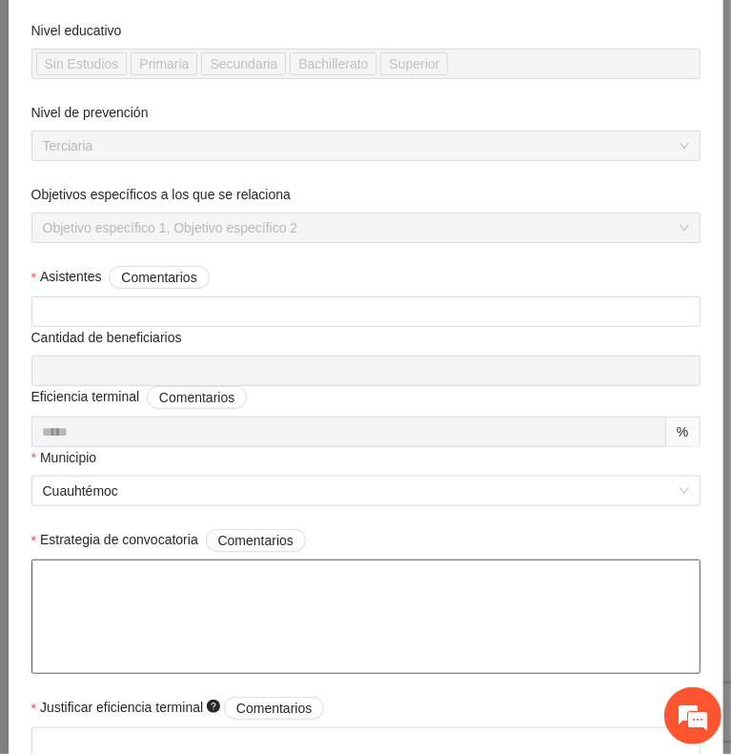
click at [540, 604] on textarea "Estrategia de convocatoria Comentarios" at bounding box center [365, 617] width 669 height 114
paste textarea "**********"
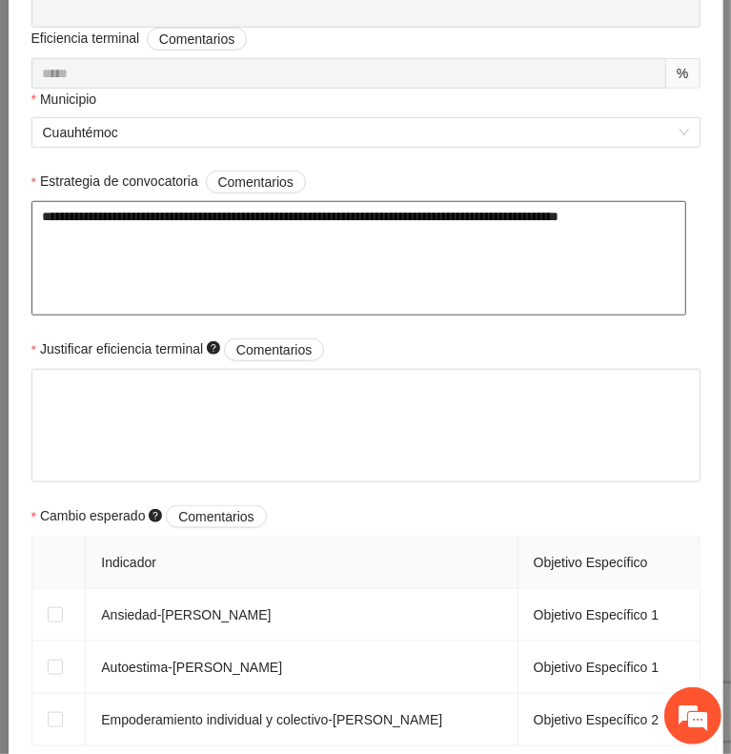
scroll to position [743, 0]
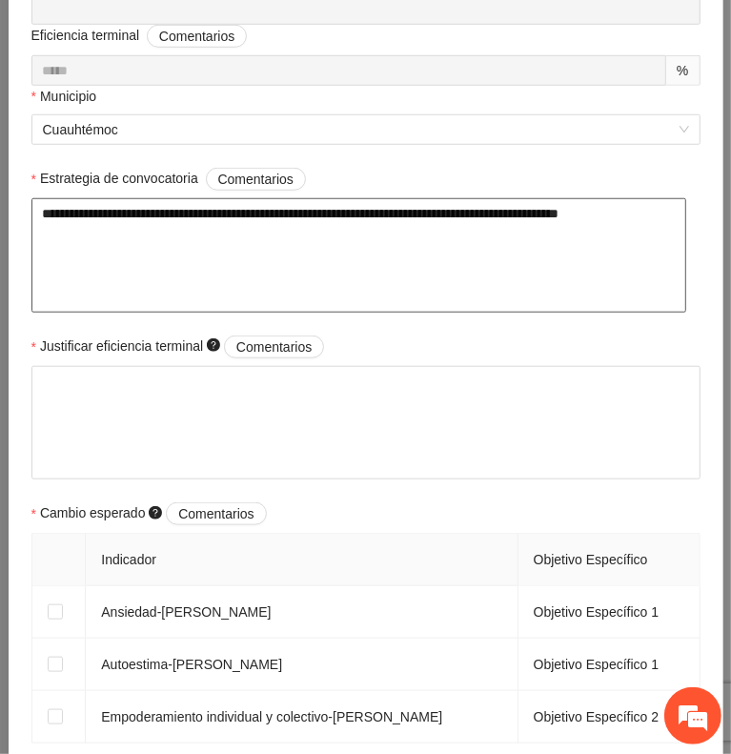
type textarea "**********"
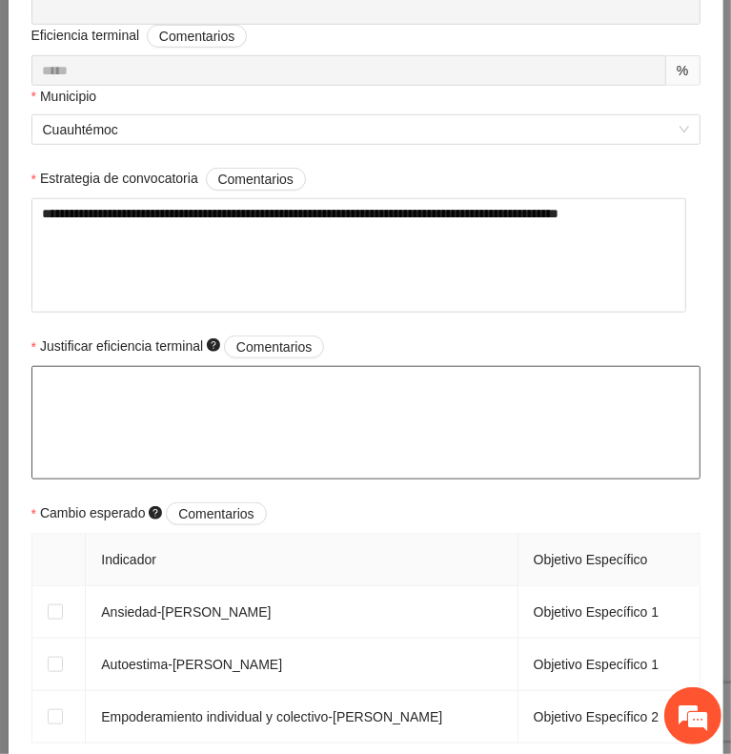
click at [363, 401] on textarea "Justificar eficiencia terminal Comentarios" at bounding box center [365, 423] width 669 height 114
paste textarea "**********"
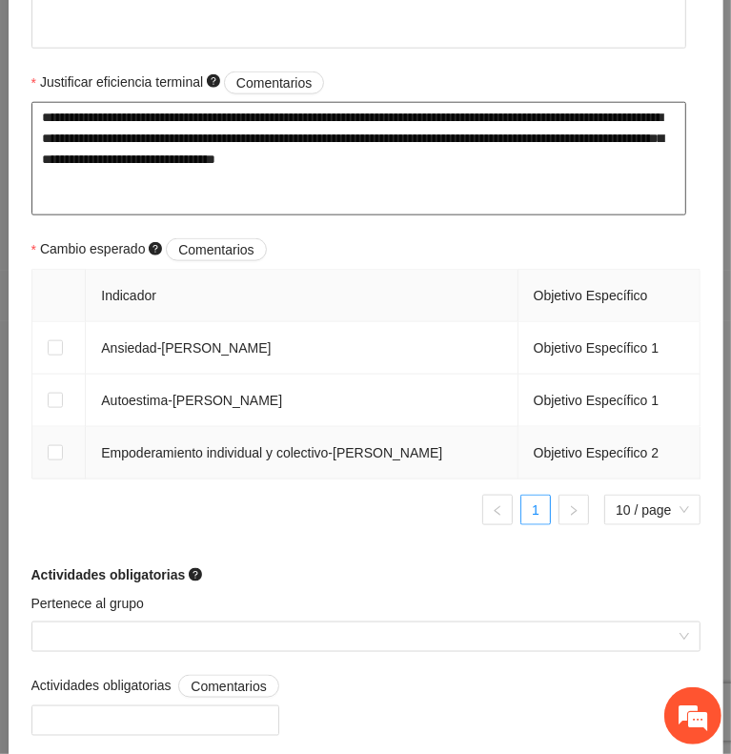
scroll to position [1006, 0]
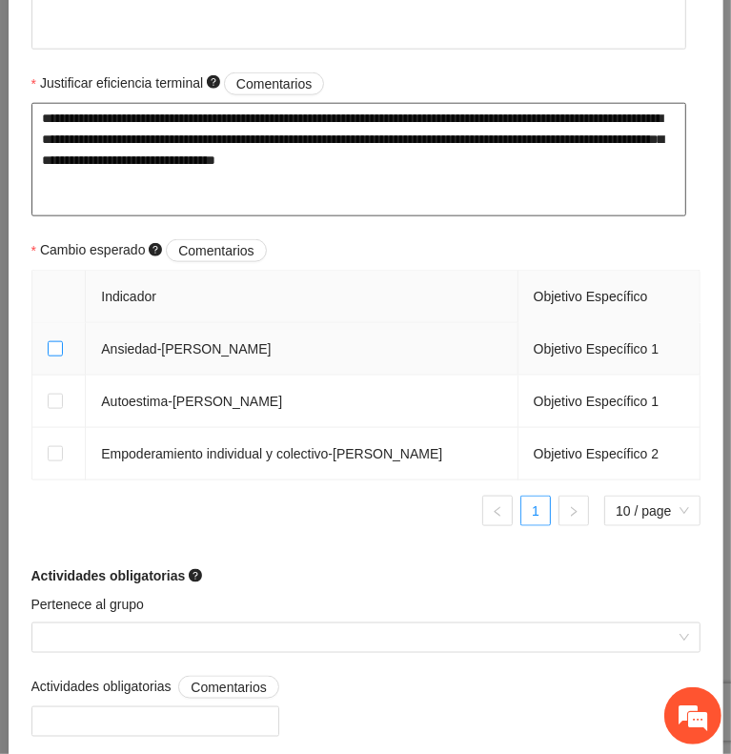
type textarea "**********"
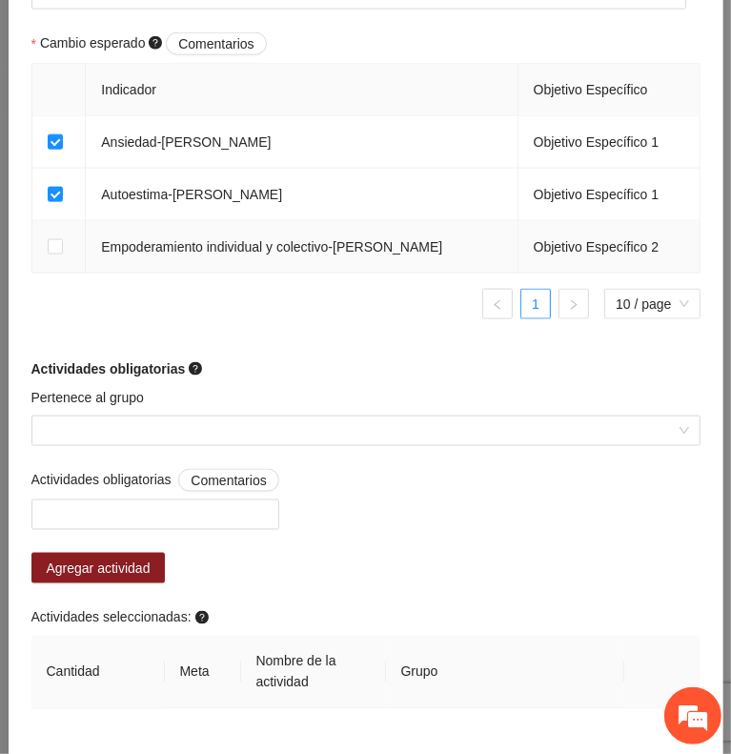
scroll to position [1215, 0]
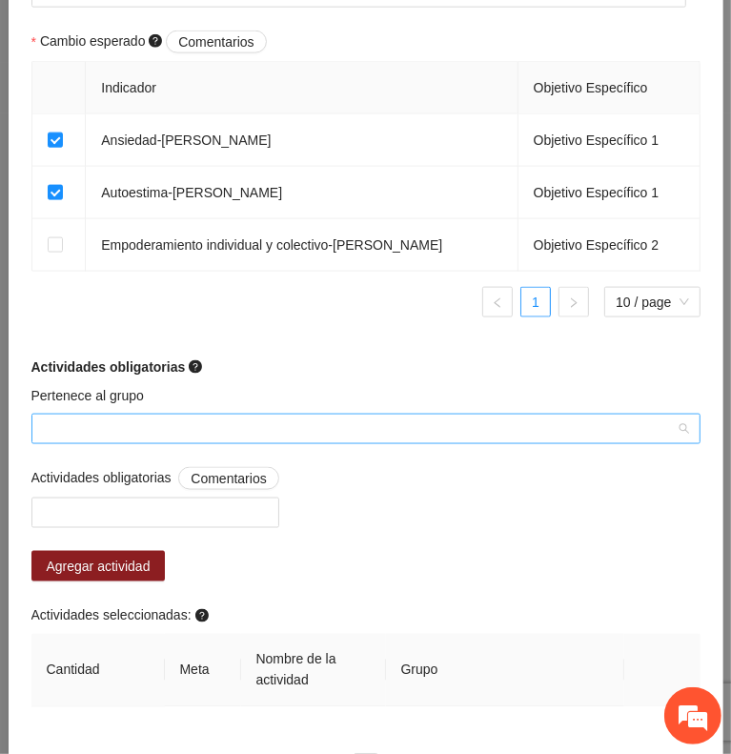
click at [236, 423] on input "Pertenece al grupo" at bounding box center [359, 429] width 633 height 29
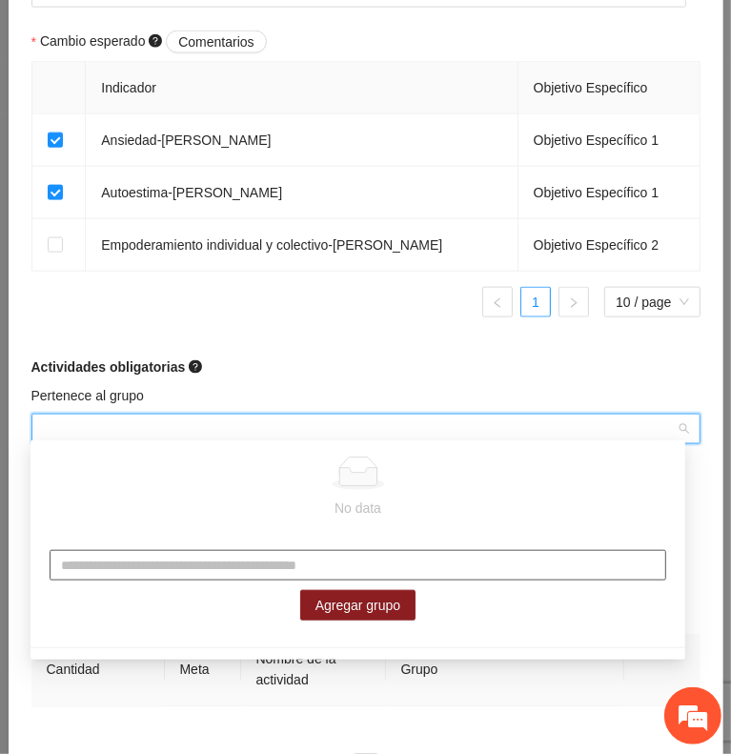
click at [244, 571] on input "text" at bounding box center [358, 565] width 617 height 31
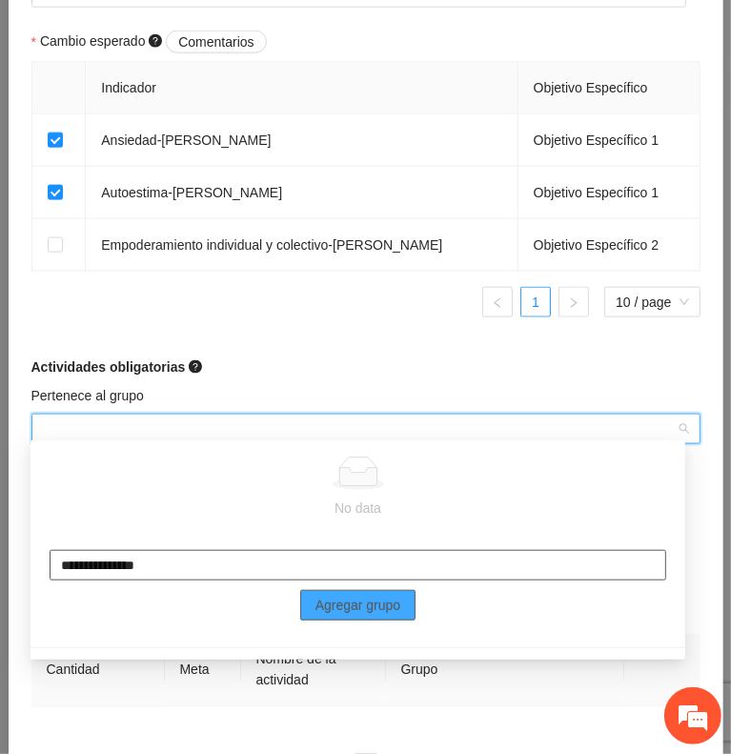
type input "**********"
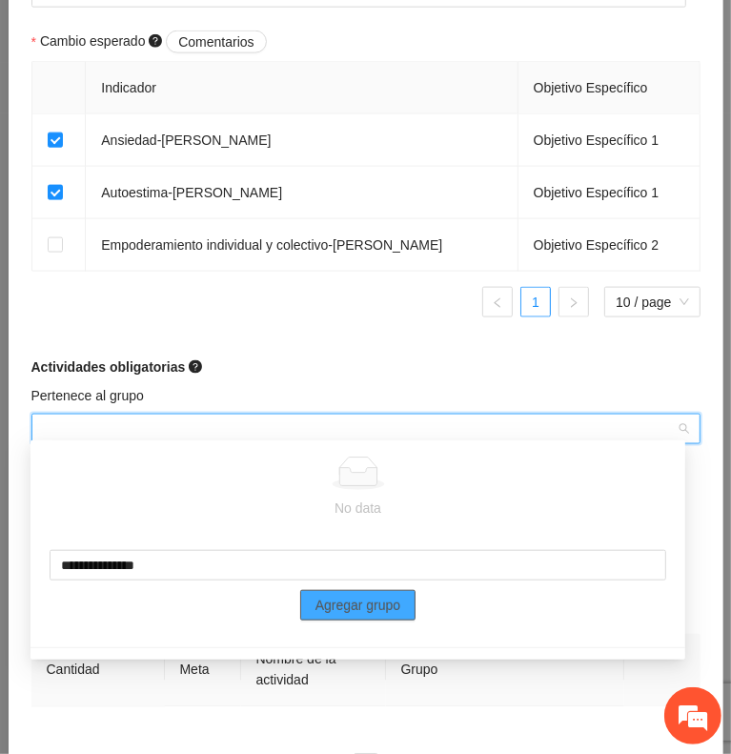
click at [406, 598] on button "Agregar grupo" at bounding box center [358, 605] width 116 height 31
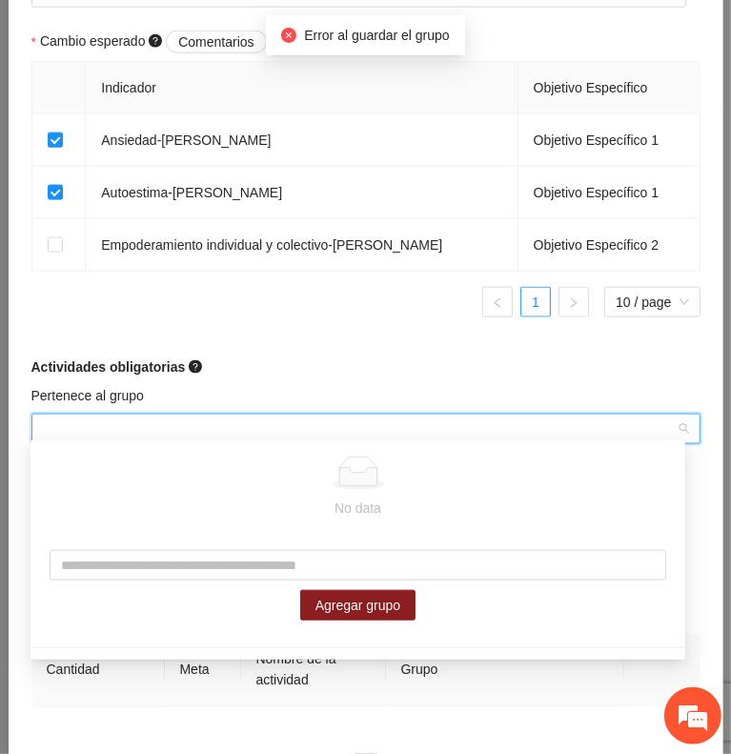
click at [402, 386] on div "Pertenece al grupo" at bounding box center [365, 399] width 669 height 29
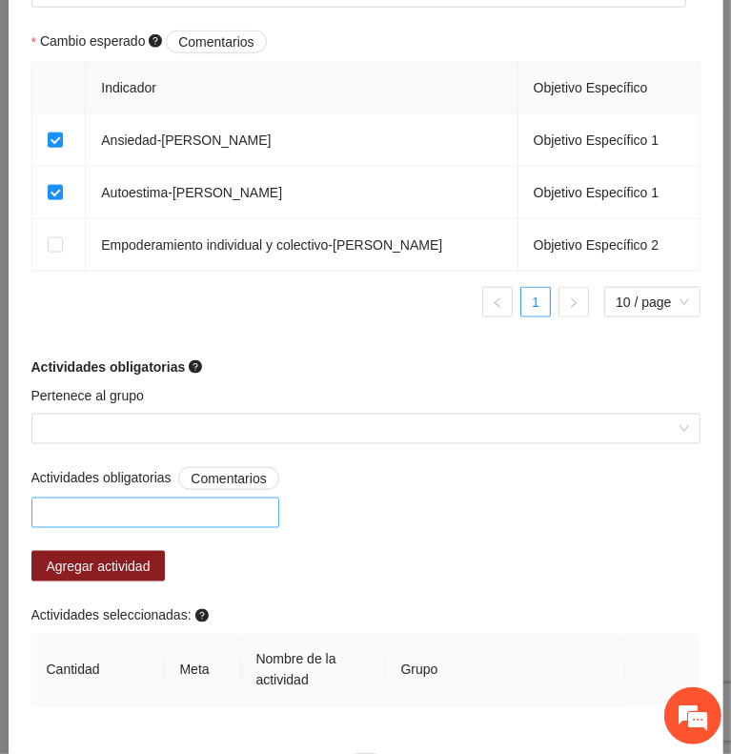
click at [214, 505] on div at bounding box center [155, 513] width 238 height 23
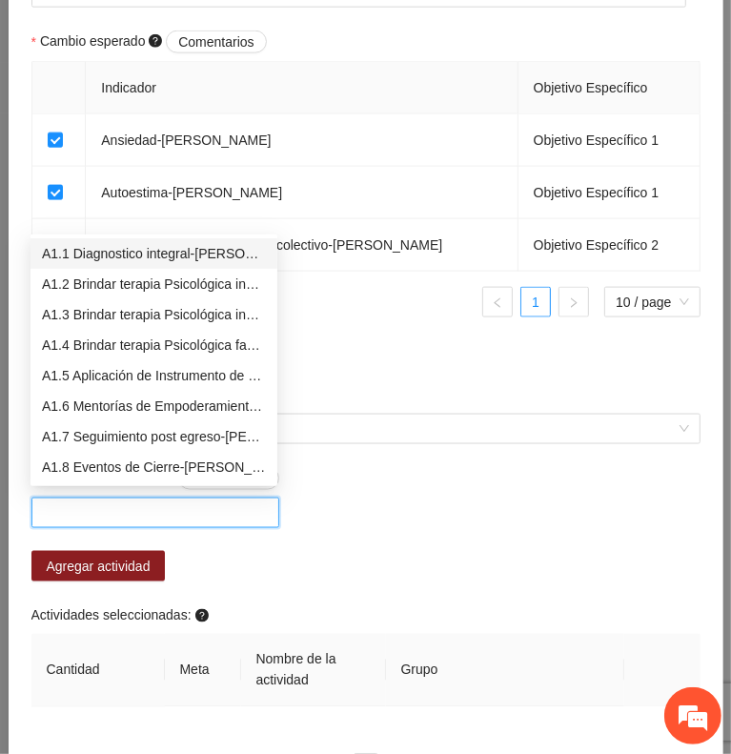
click at [138, 262] on div "A1.1 Diagnostico integral-[PERSON_NAME]" at bounding box center [154, 253] width 224 height 21
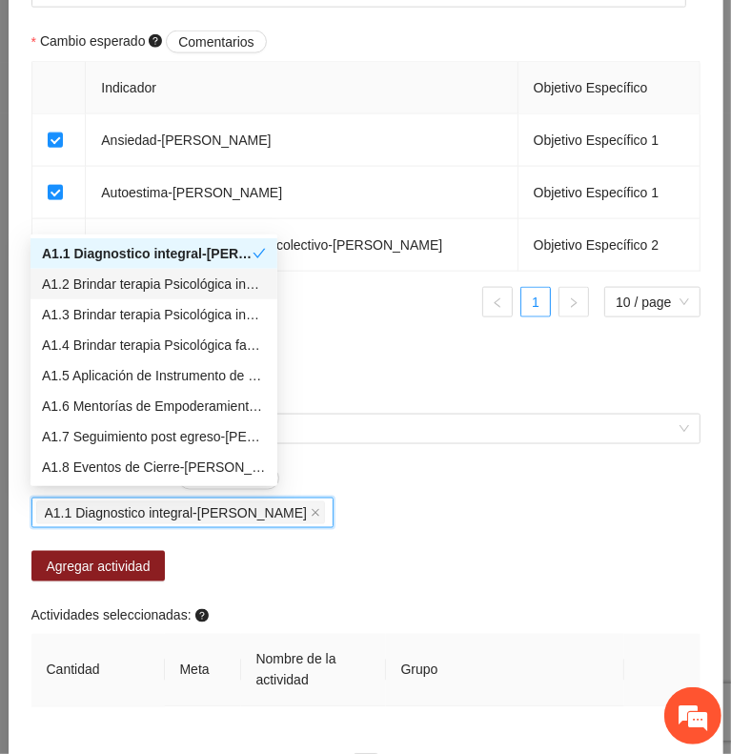
click at [152, 289] on div "A1.2 Brindar terapia Psicológica individual-[PERSON_NAME]" at bounding box center [154, 284] width 224 height 21
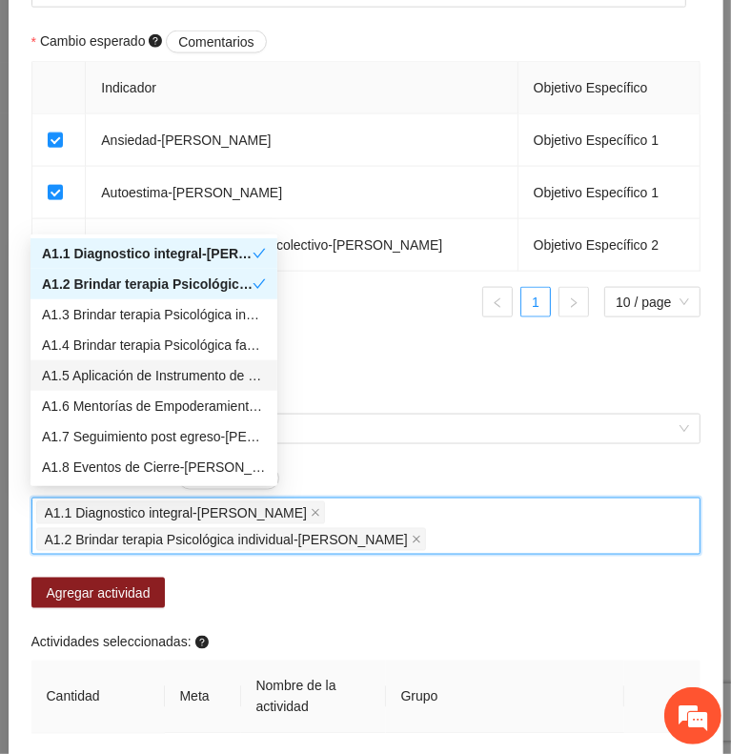
click at [172, 373] on div "A1.5 Aplicación de Instrumento de medición-[PERSON_NAME]" at bounding box center [154, 375] width 224 height 21
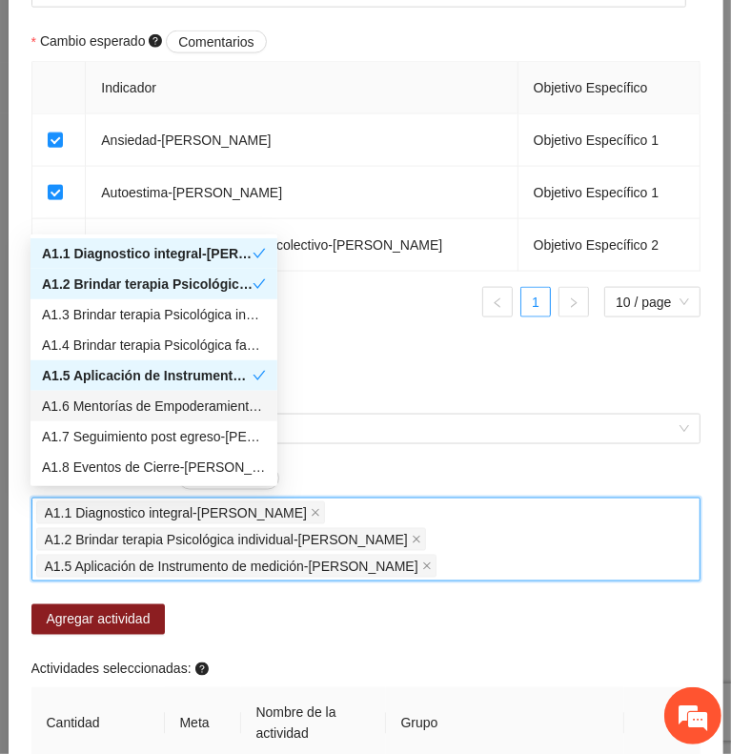
click at [187, 400] on div "A1.6 Mentorías de Empoderamiento y Seguimientos de Trabajo Social -[PERSON_NAME]" at bounding box center [154, 406] width 224 height 21
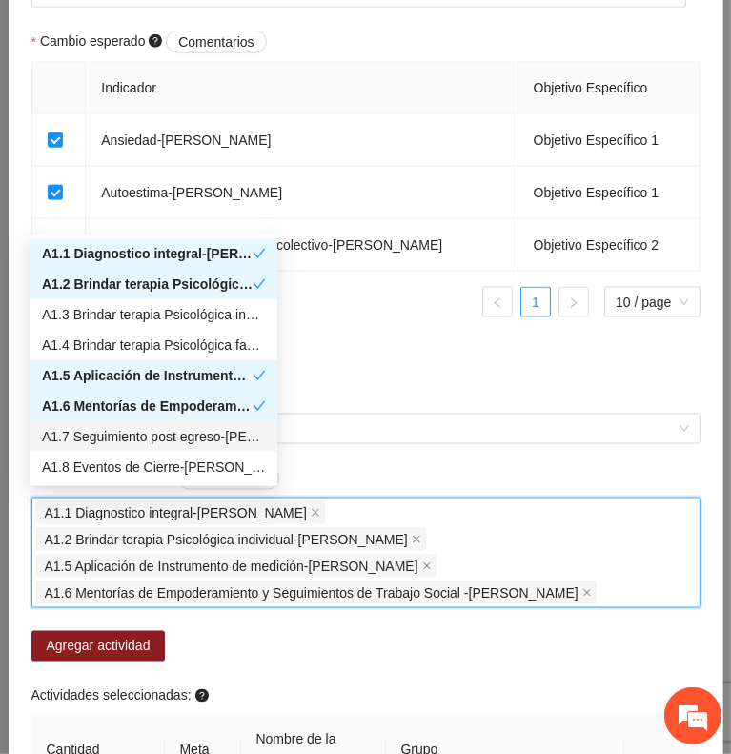
click at [199, 438] on div "A1.7 Seguimiento post egreso-[PERSON_NAME]" at bounding box center [154, 436] width 224 height 21
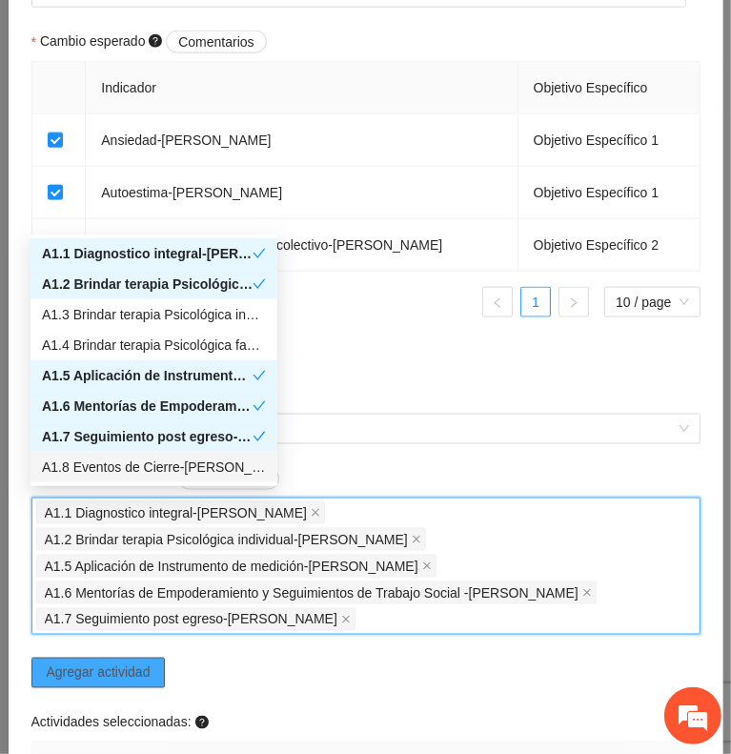
click at [141, 663] on span "Agregar actividad" at bounding box center [99, 673] width 104 height 21
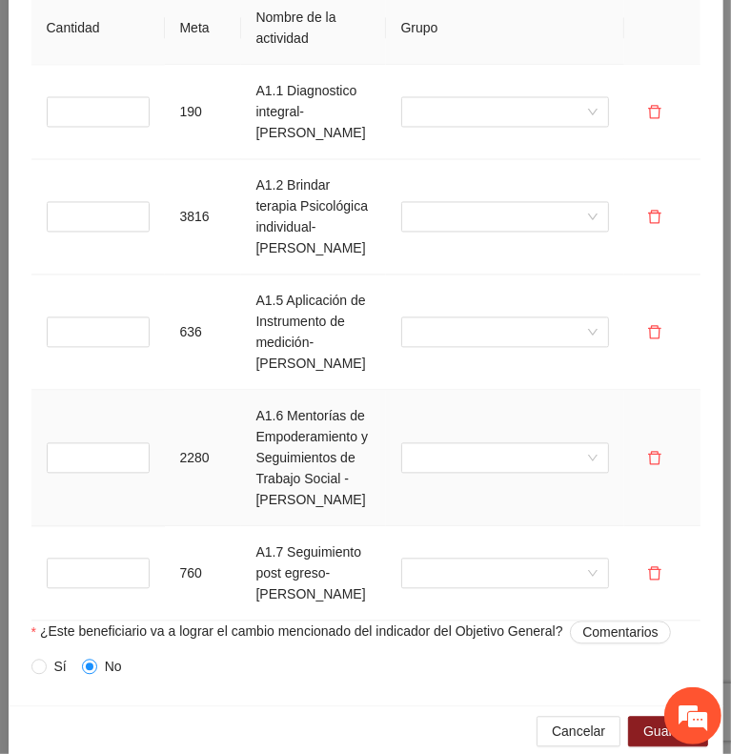
scroll to position [1859, 0]
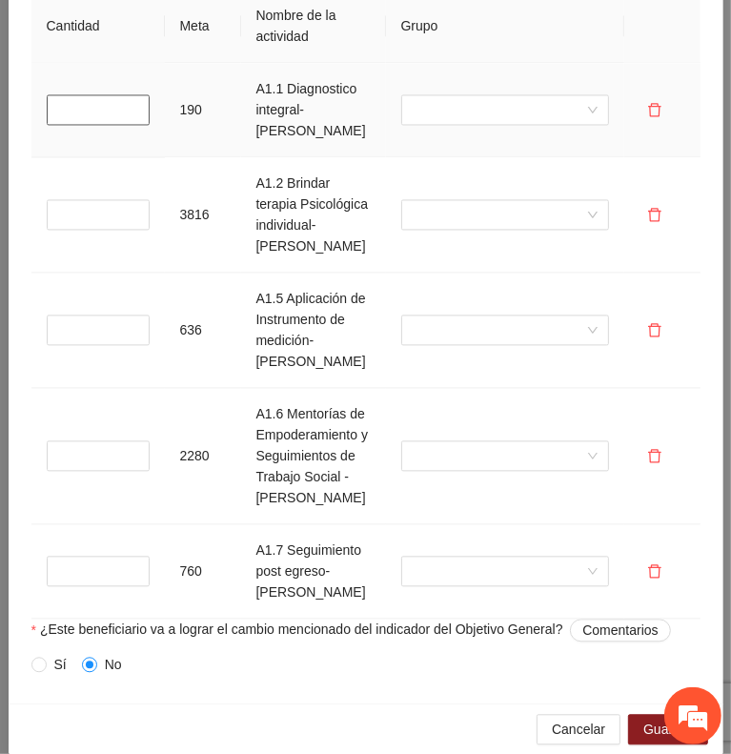
type input "*"
click at [130, 94] on input "*" at bounding box center [98, 109] width 103 height 31
click at [104, 215] on input "*" at bounding box center [98, 214] width 103 height 31
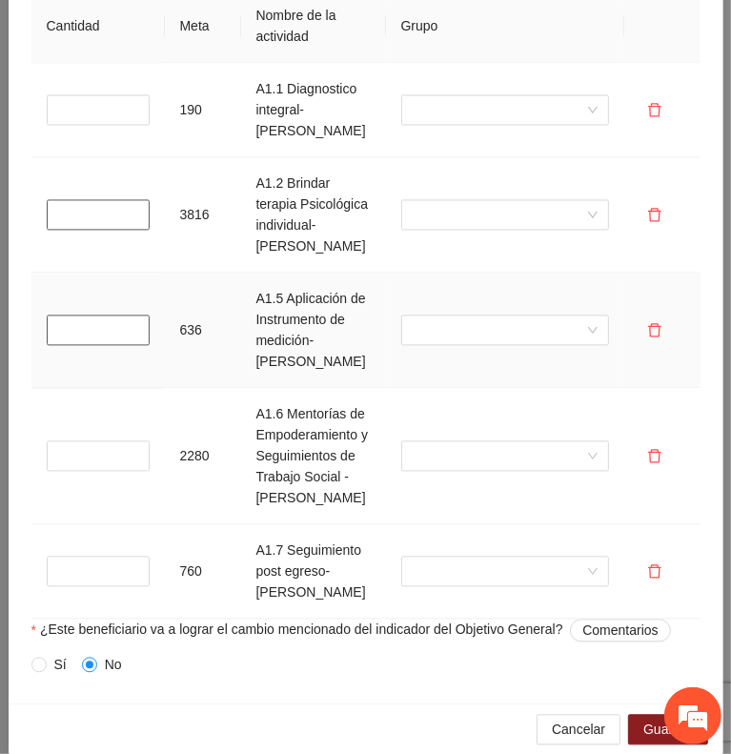
type input "*"
click at [97, 342] on input "*" at bounding box center [98, 330] width 103 height 31
type input "*"
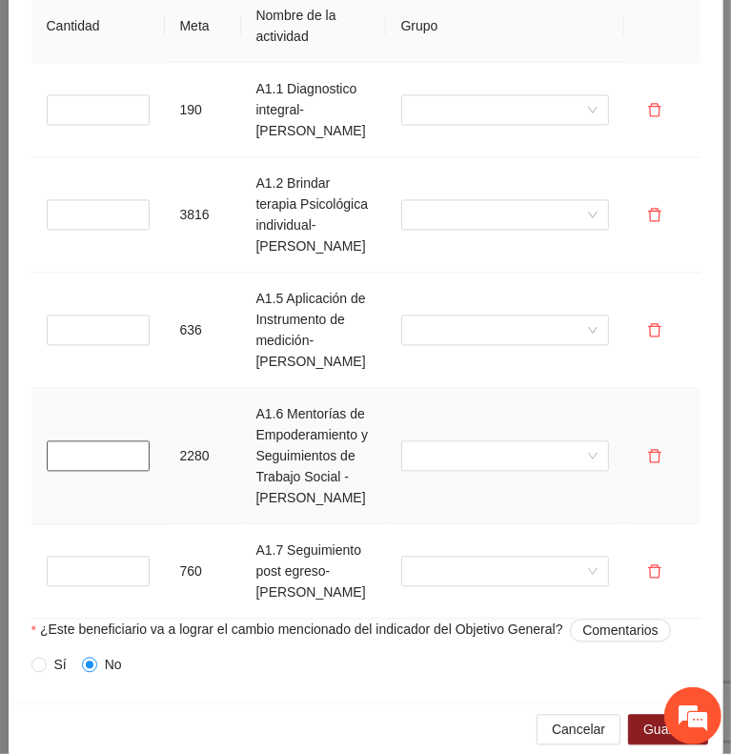
click at [92, 471] on input "*" at bounding box center [98, 456] width 103 height 31
type input "*"
click at [91, 586] on input "*" at bounding box center [98, 571] width 103 height 31
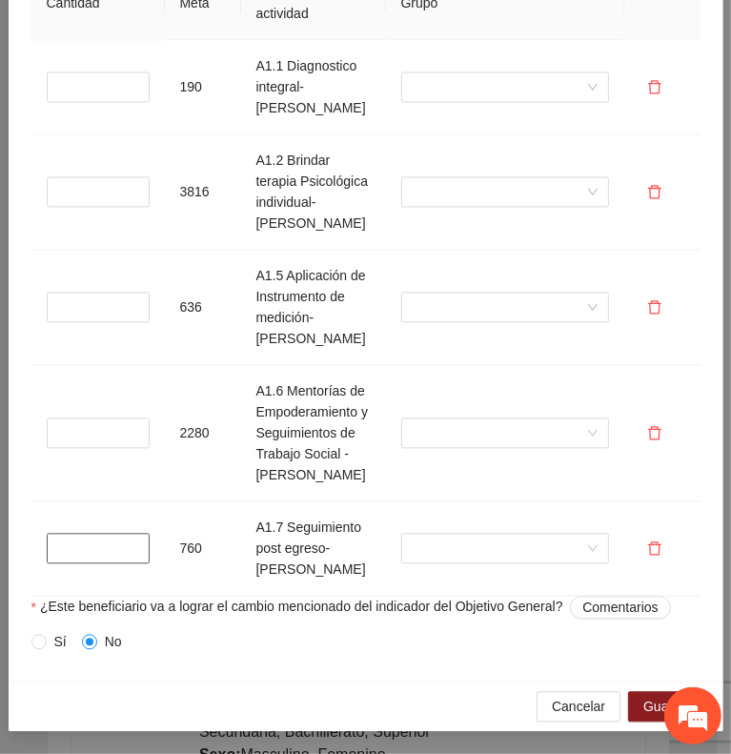
type input "*"
click at [47, 644] on span "Sí" at bounding box center [61, 641] width 28 height 21
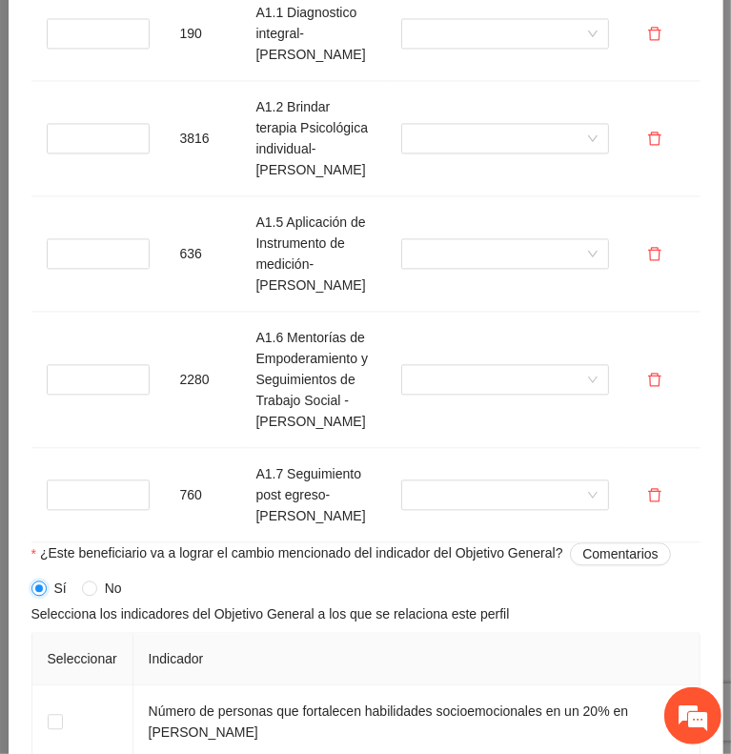
scroll to position [2151, 0]
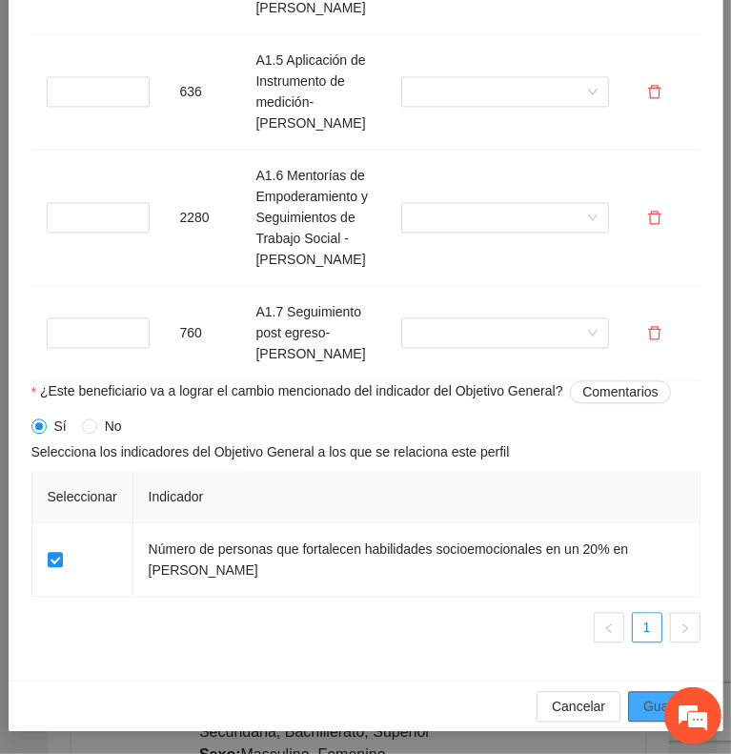
click at [628, 704] on button "Guardar" at bounding box center [667, 706] width 79 height 31
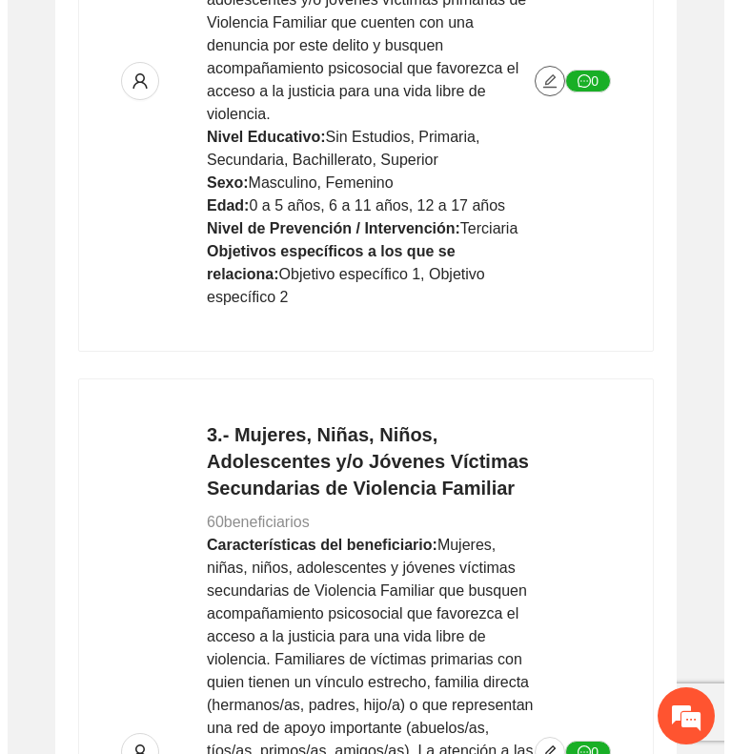
scroll to position [1211, 0]
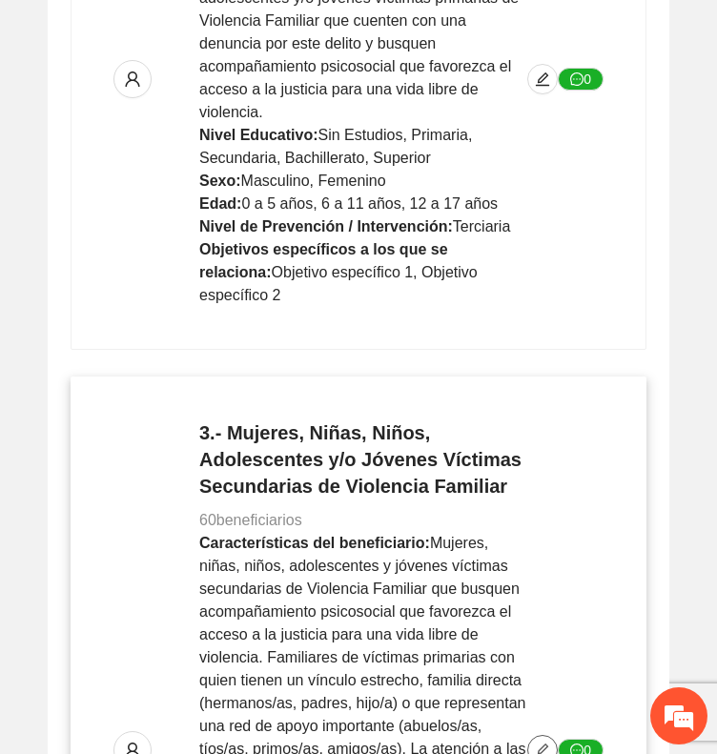
click at [540, 744] on icon "edit" at bounding box center [542, 750] width 13 height 13
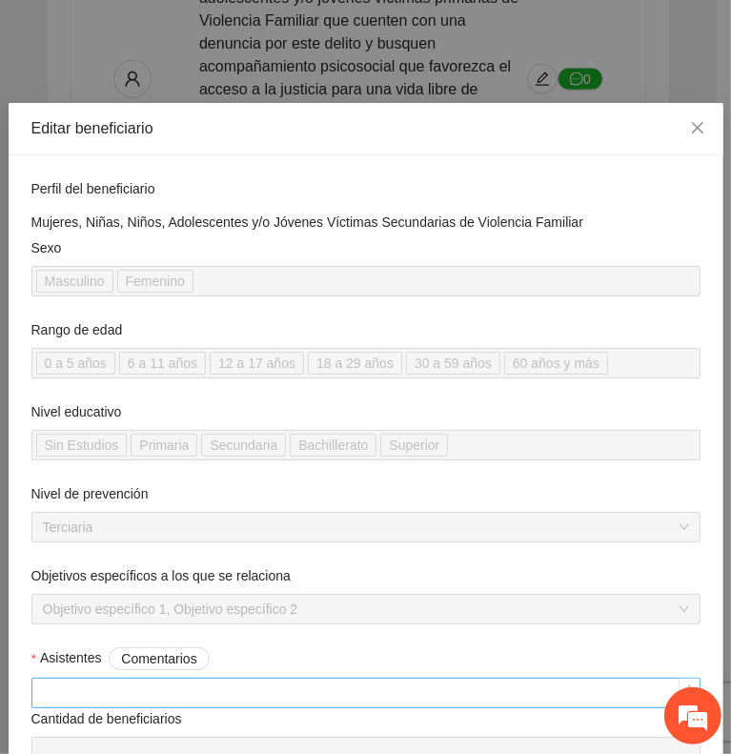
click at [331, 685] on input "Asistentes Comentarios" at bounding box center [365, 693] width 667 height 29
type input "**"
type input "*****"
type input "**"
type input "*****"
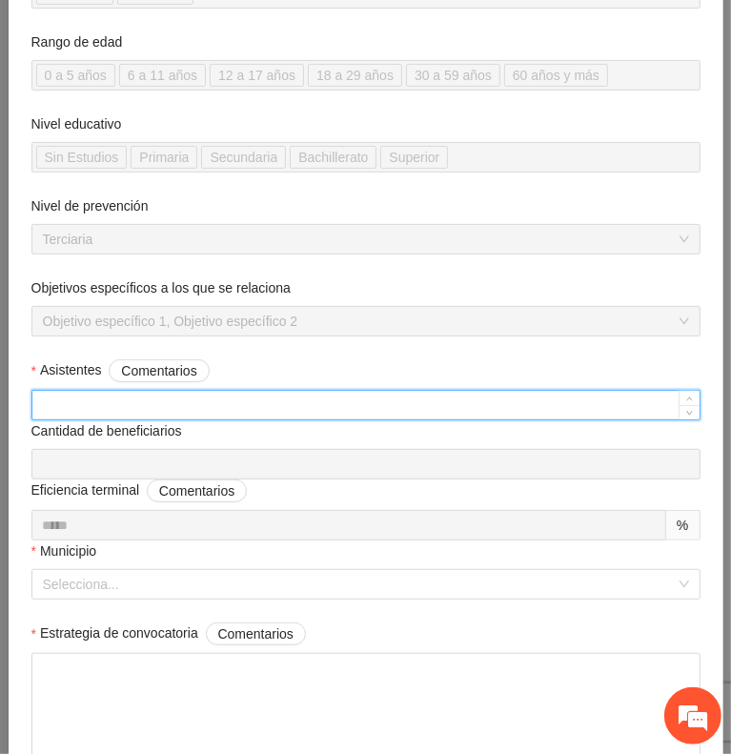
scroll to position [294, 0]
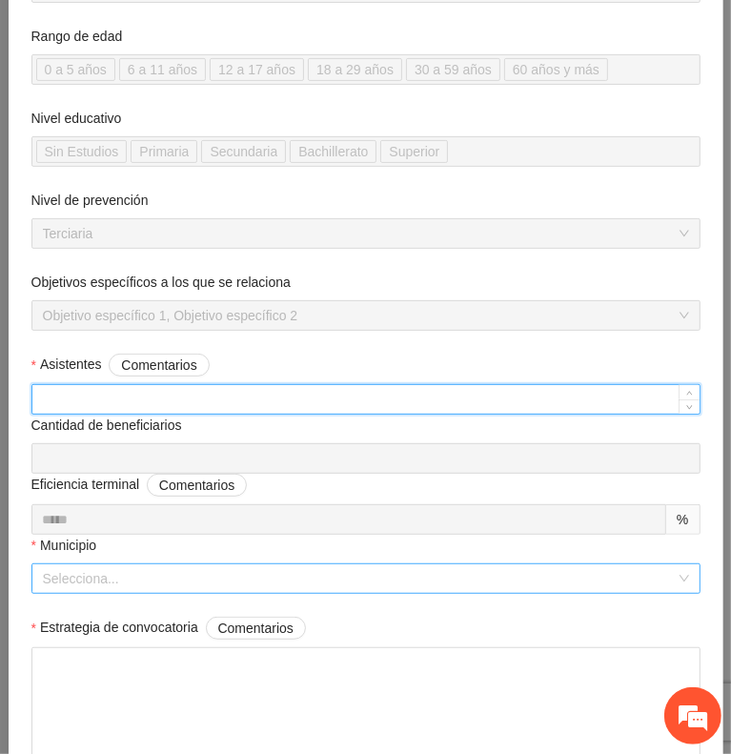
type input "**"
click at [366, 575] on input "Municipio" at bounding box center [359, 578] width 633 height 29
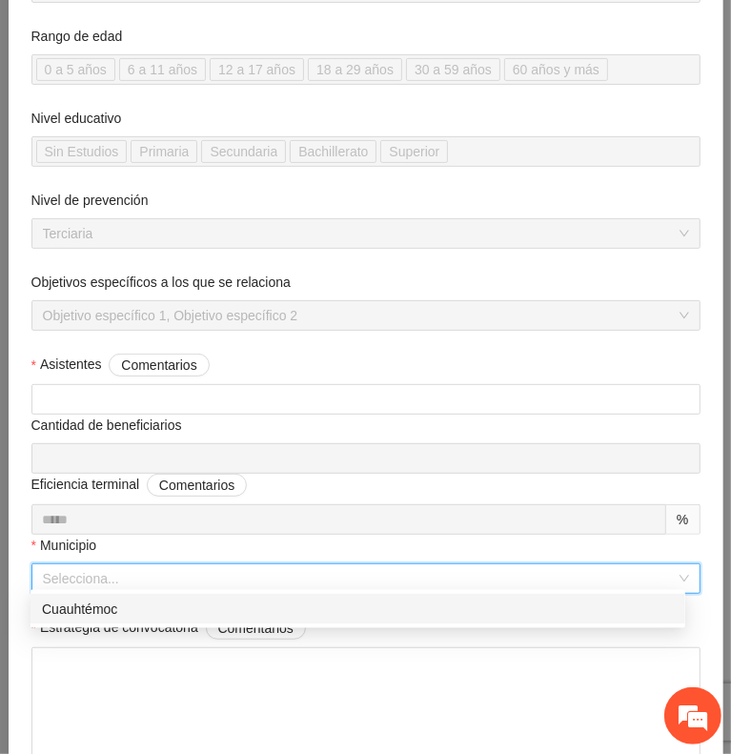
click at [342, 611] on div "Cuauhtémoc" at bounding box center [358, 609] width 632 height 21
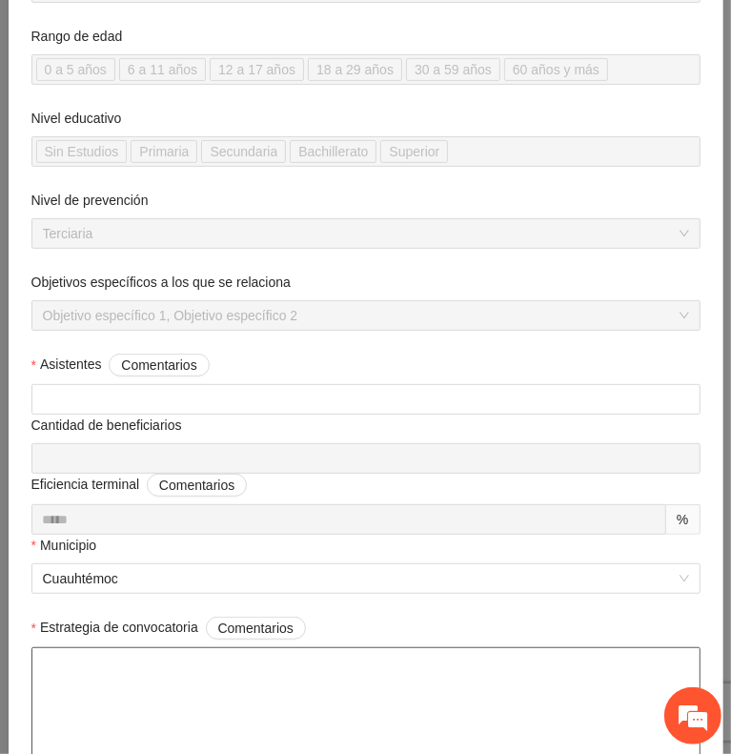
click at [383, 677] on textarea "Estrategia de convocatoria Comentarios" at bounding box center [365, 704] width 669 height 114
click at [445, 676] on textarea "Estrategia de convocatoria Comentarios" at bounding box center [365, 704] width 669 height 114
paste textarea "**********"
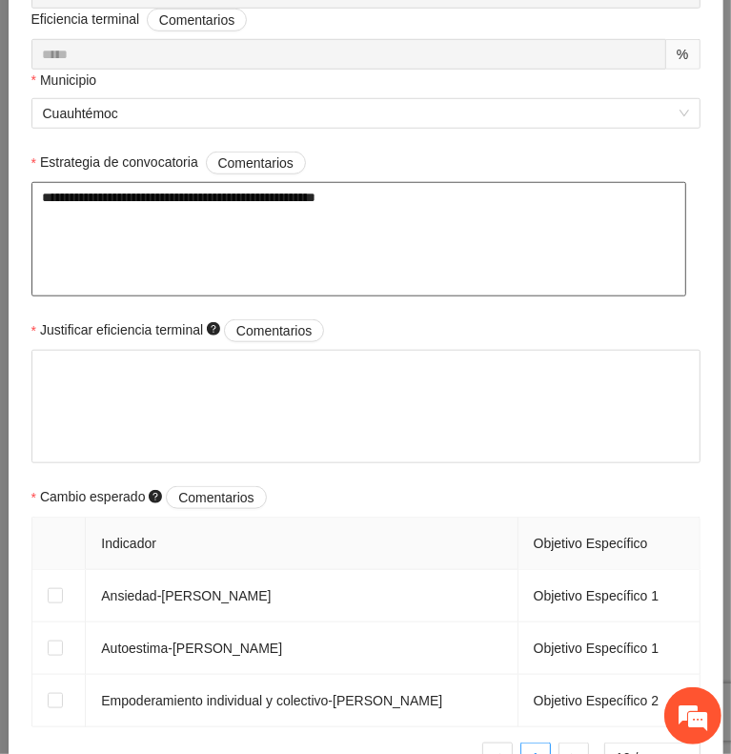
scroll to position [761, 0]
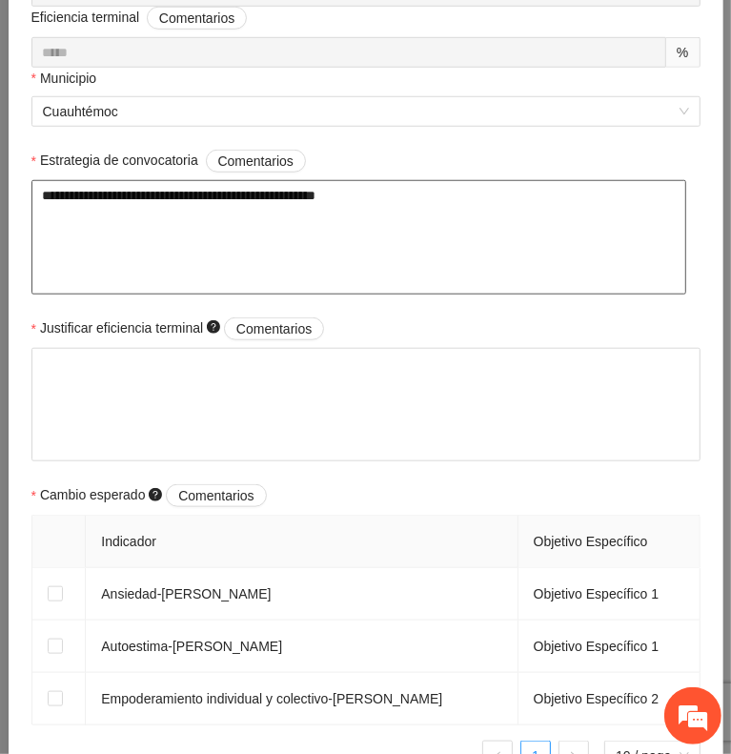
type textarea "**********"
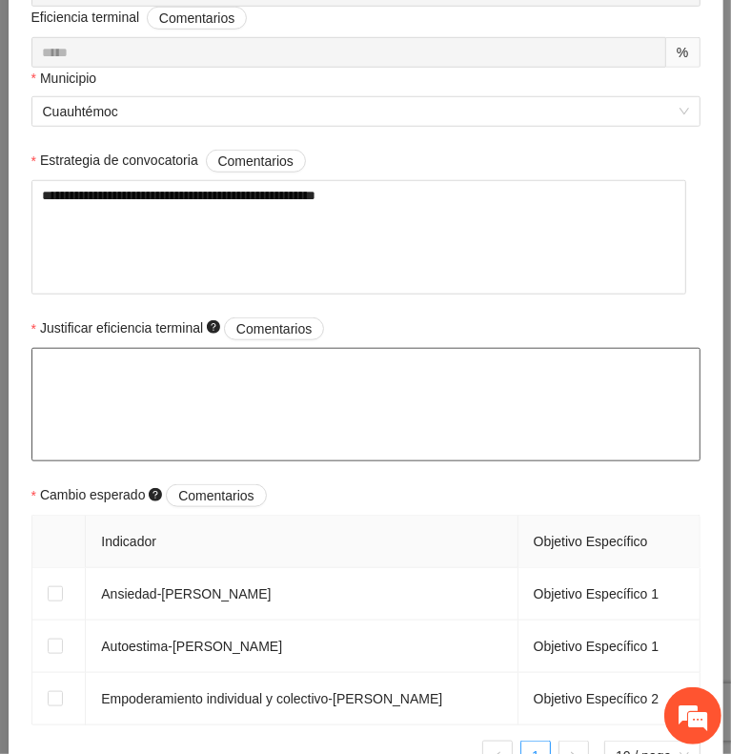
click at [399, 384] on textarea "Justificar eficiencia terminal Comentarios" at bounding box center [365, 405] width 669 height 114
paste textarea "**********"
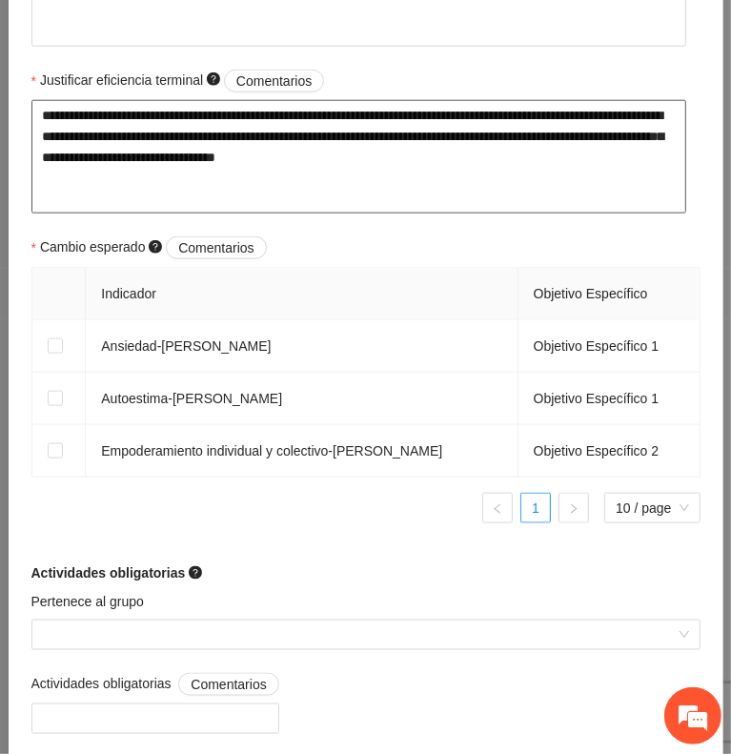
scroll to position [1015, 0]
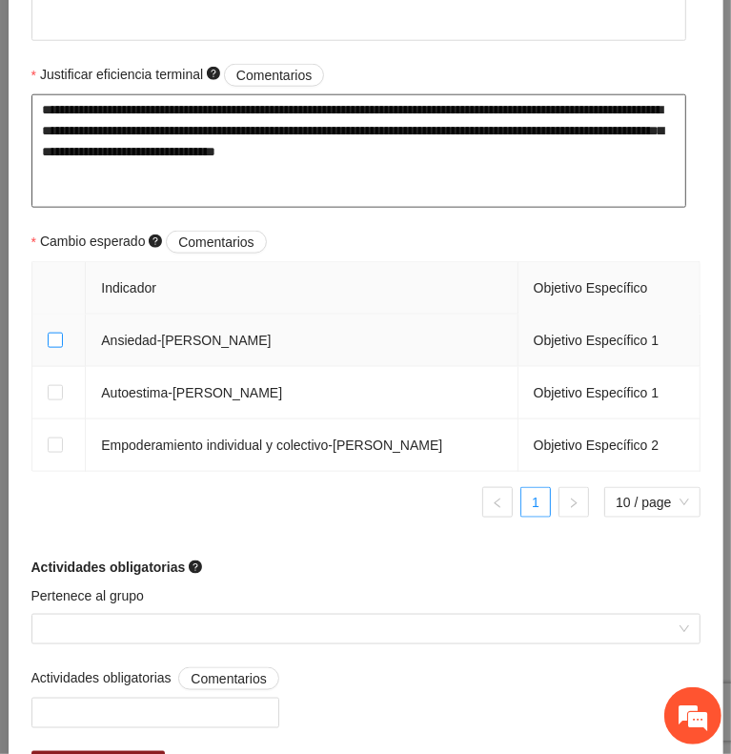
type textarea "**********"
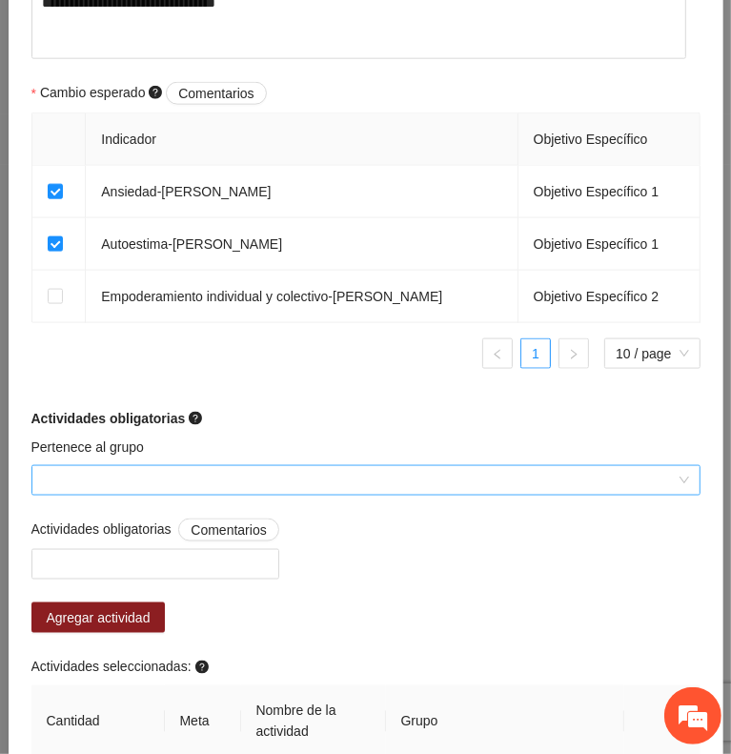
scroll to position [1178, 0]
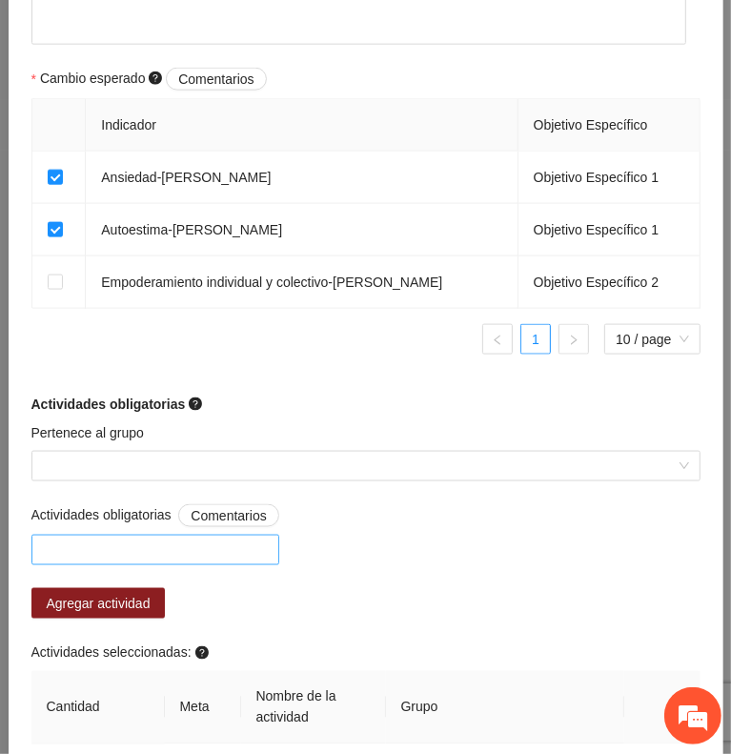
click at [217, 539] on div at bounding box center [155, 550] width 238 height 23
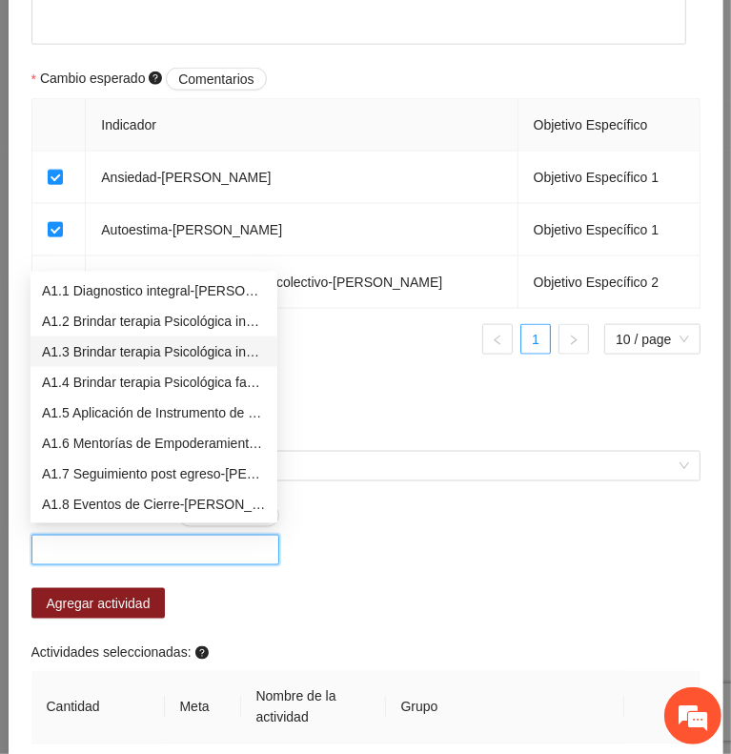
click at [134, 359] on div "A1.3 Brindar terapia Psicológica individual a Victimas secundarias-[PERSON_NAME]" at bounding box center [154, 351] width 224 height 21
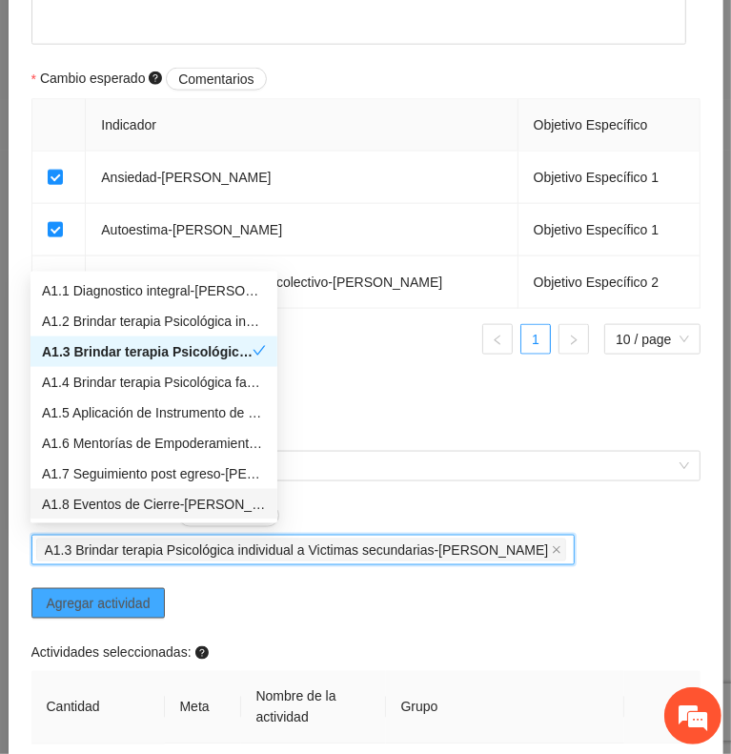
click at [144, 593] on span "Agregar actividad" at bounding box center [99, 603] width 104 height 21
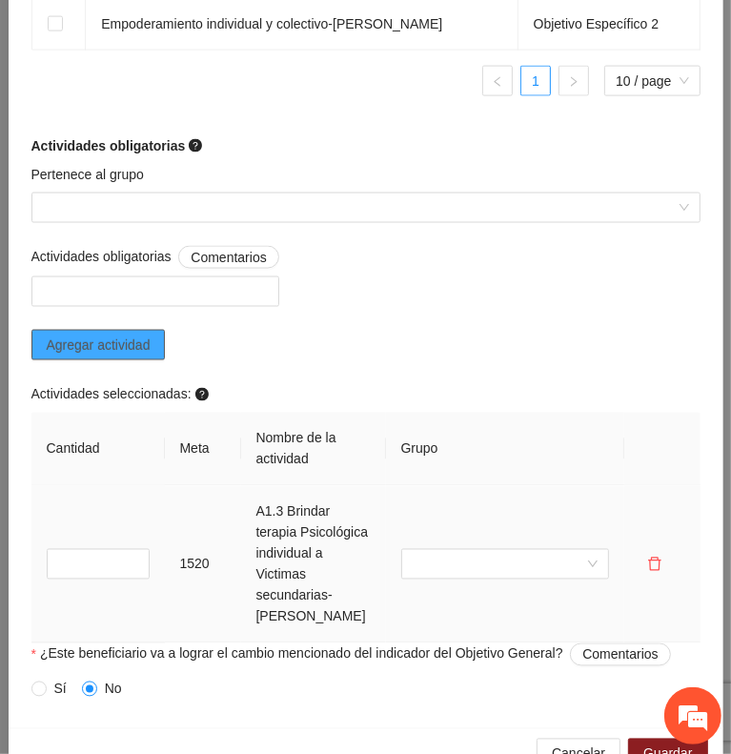
scroll to position [1437, 0]
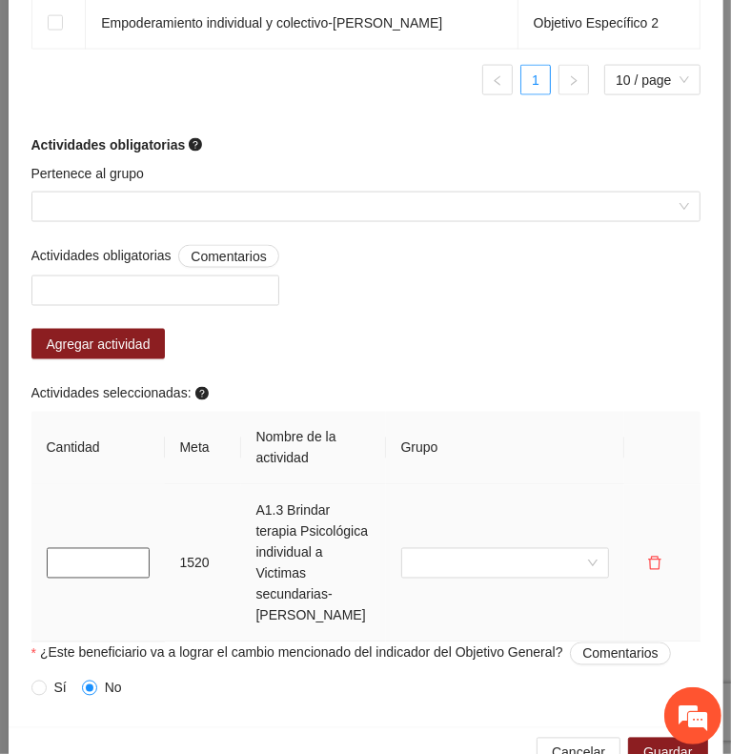
click at [130, 557] on input "*" at bounding box center [98, 563] width 103 height 31
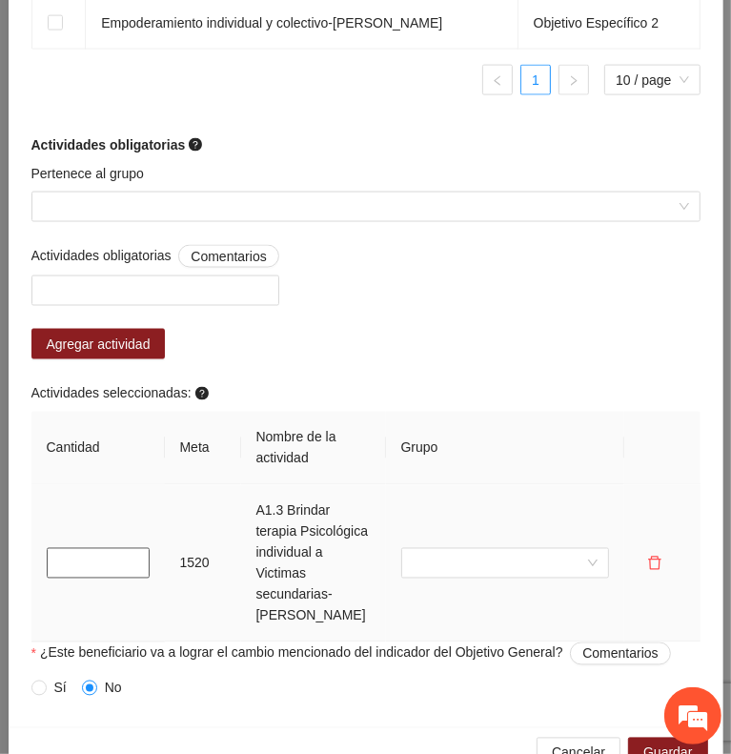
type input "*"
click at [130, 557] on input "*" at bounding box center [98, 563] width 103 height 31
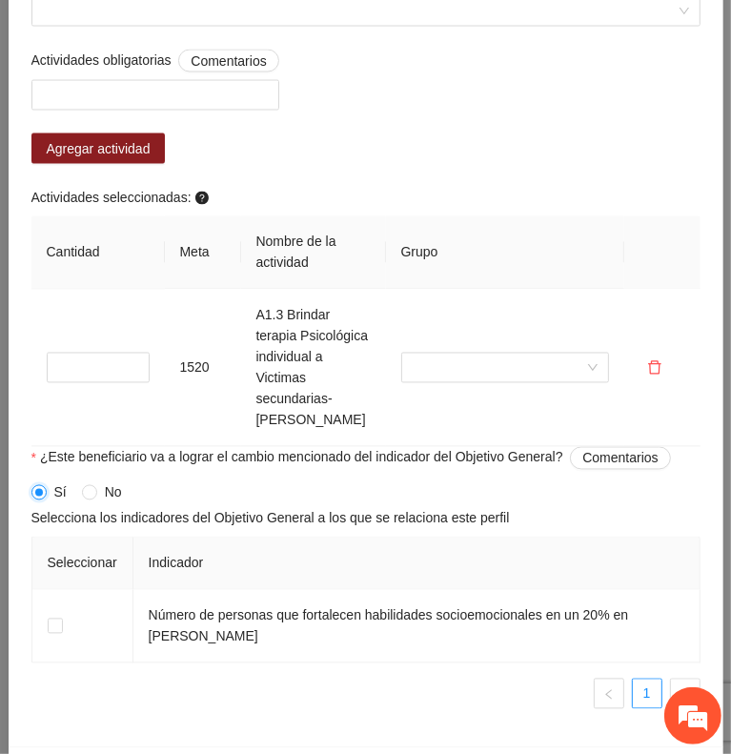
scroll to position [1651, 0]
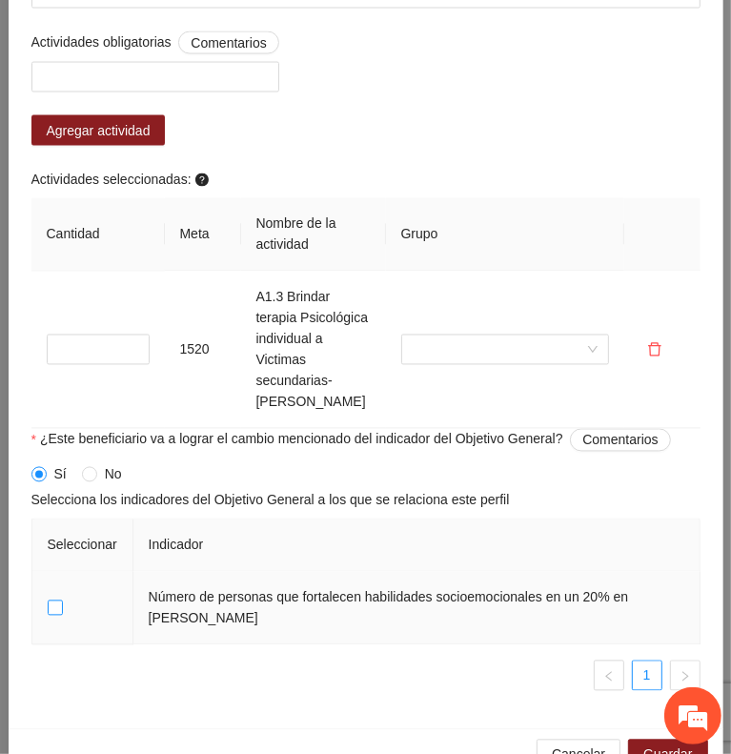
click at [48, 616] on span at bounding box center [55, 608] width 15 height 15
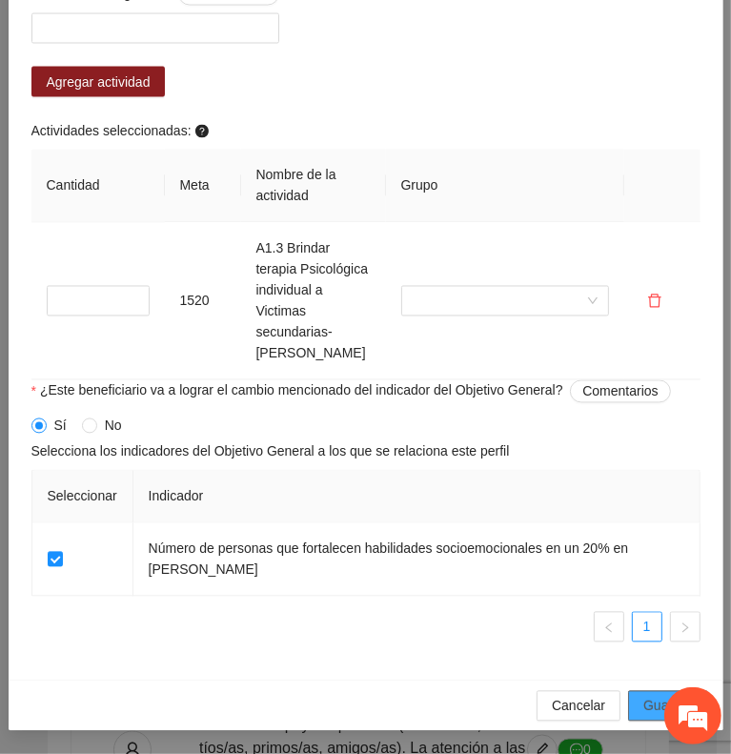
click at [652, 716] on span "Guardar" at bounding box center [668, 706] width 49 height 21
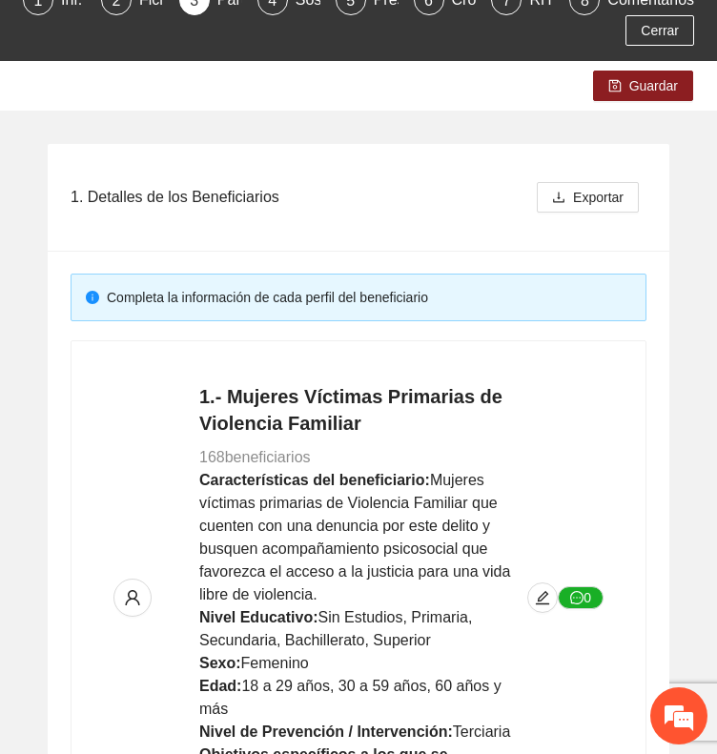
scroll to position [0, 0]
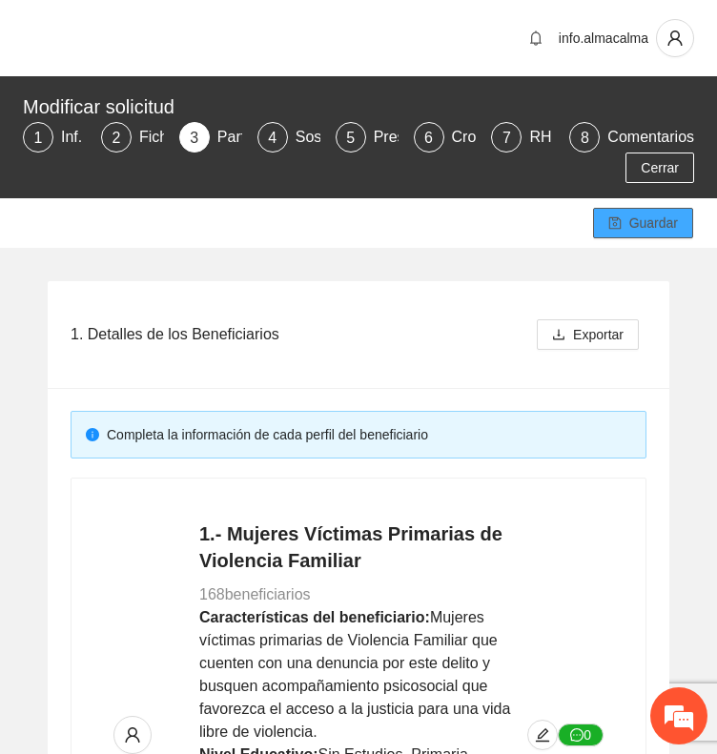
click at [634, 220] on span "Guardar" at bounding box center [653, 223] width 49 height 21
click at [68, 136] on div "Inf. General" at bounding box center [108, 137] width 95 height 31
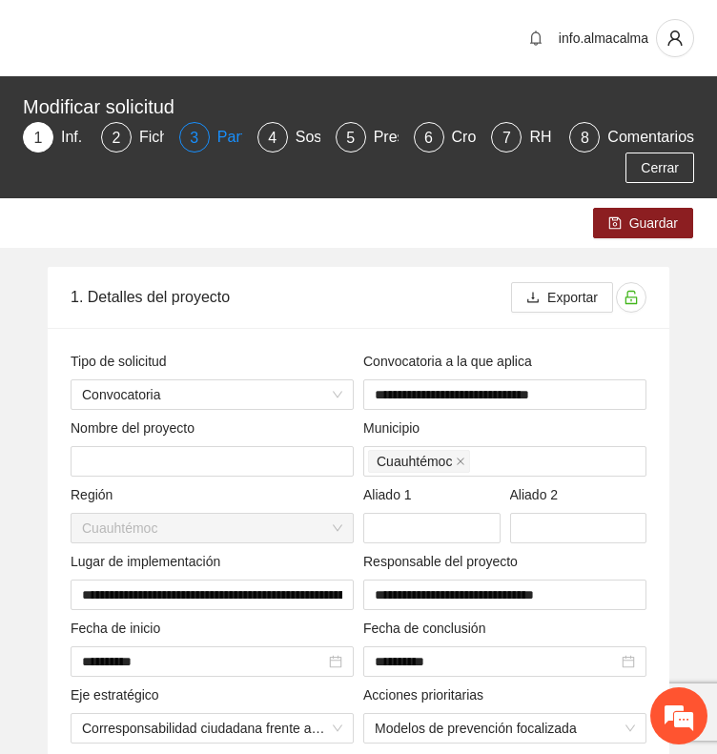
click at [233, 134] on div "Participantes" at bounding box center [269, 137] width 104 height 31
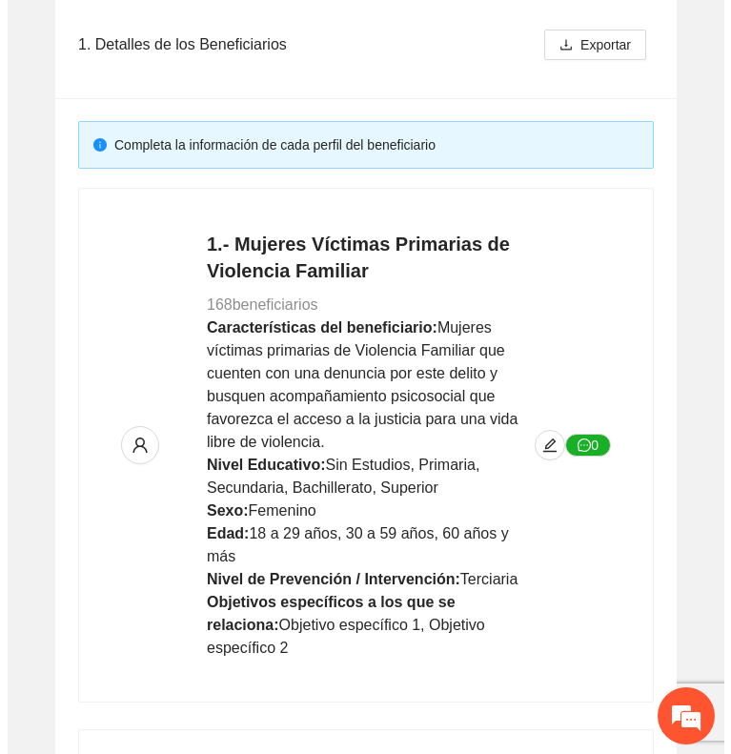
scroll to position [292, 0]
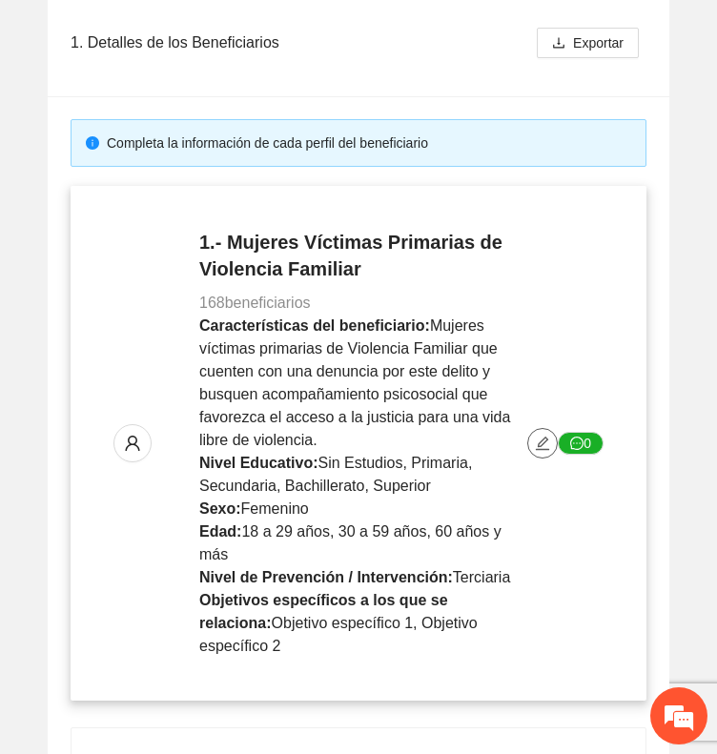
click at [541, 436] on icon "edit" at bounding box center [542, 443] width 15 height 15
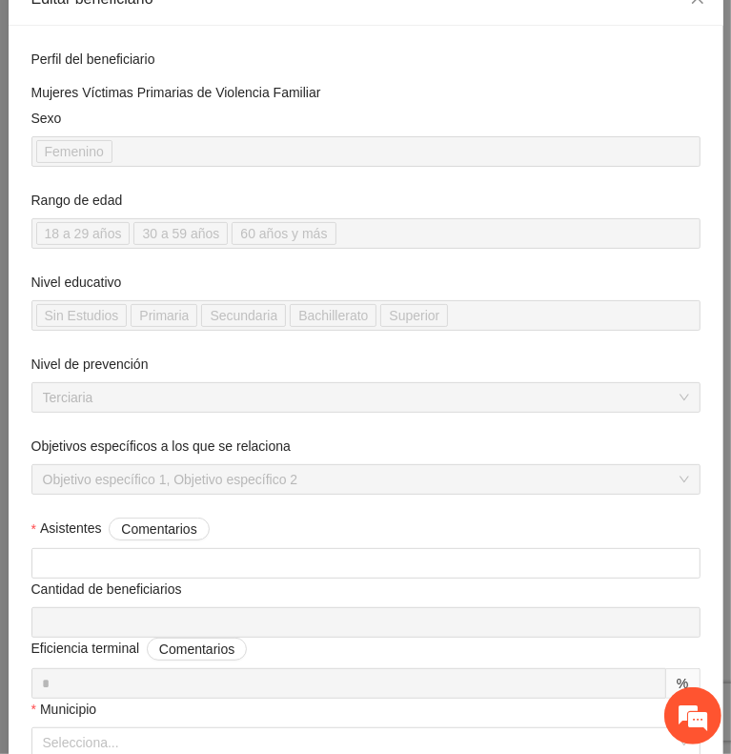
scroll to position [122, 0]
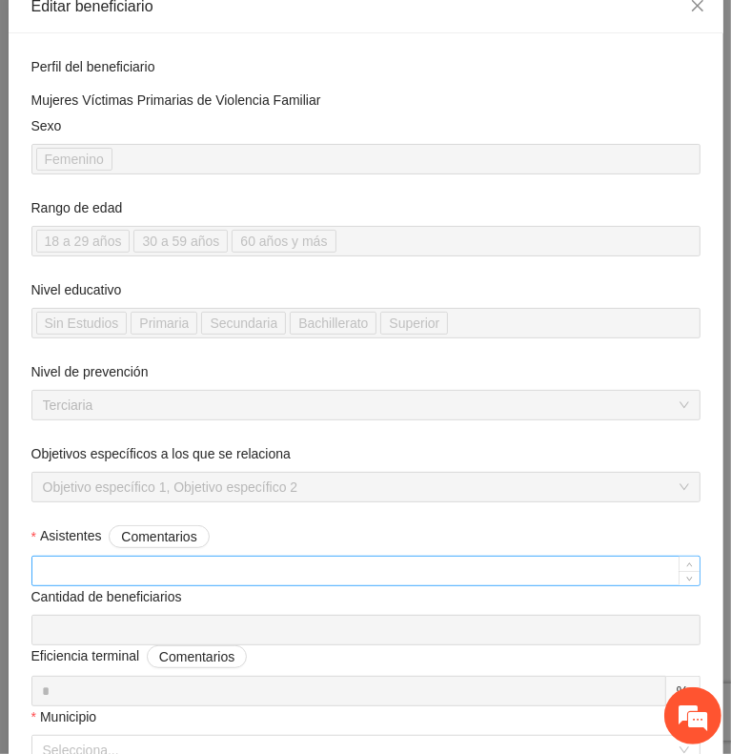
click at [278, 560] on input "Asistentes Comentarios" at bounding box center [365, 571] width 667 height 29
type input "***"
type input "**"
type input "***"
type input "*****"
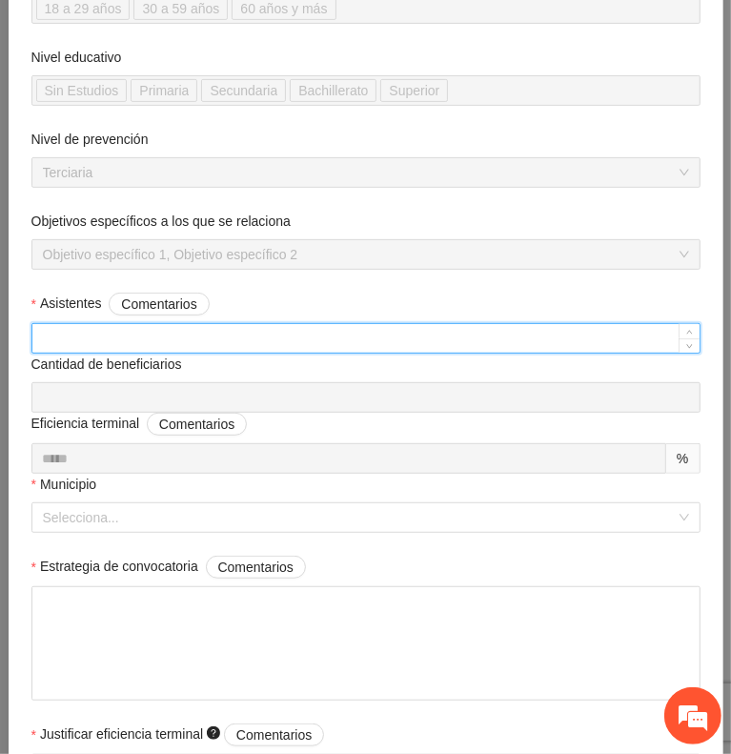
scroll to position [361, 0]
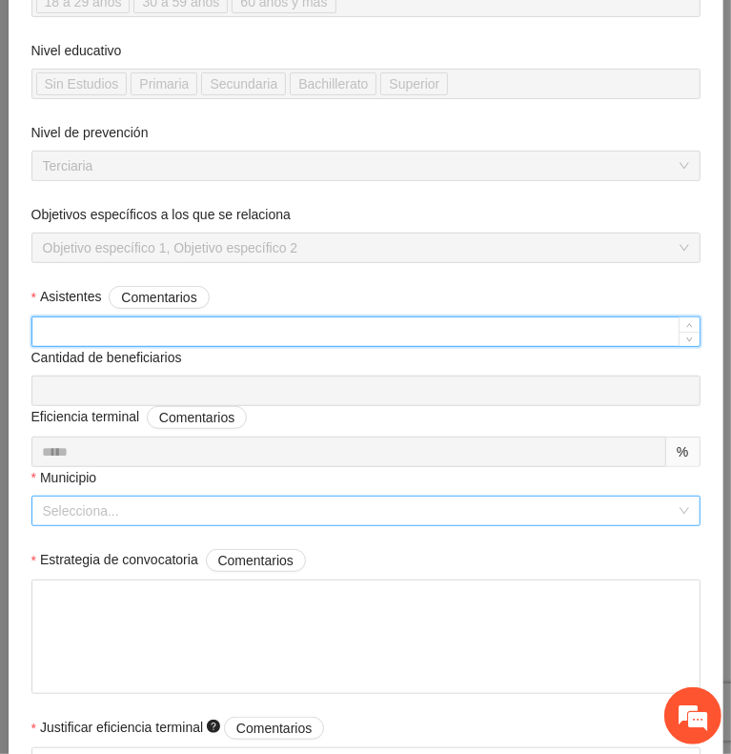
type input "***"
click at [220, 498] on input "Municipio" at bounding box center [359, 511] width 633 height 29
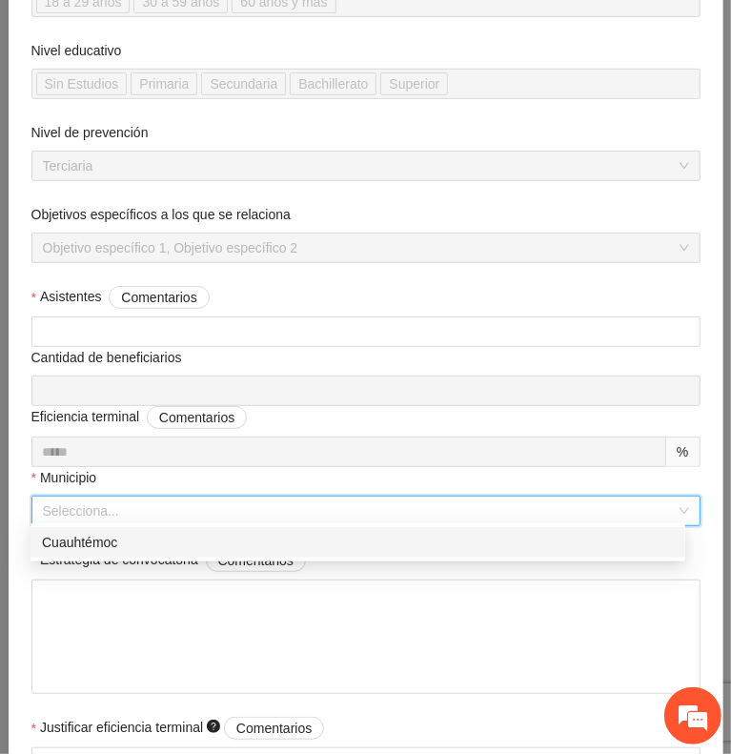
click at [237, 535] on div "Cuauhtémoc" at bounding box center [358, 542] width 632 height 21
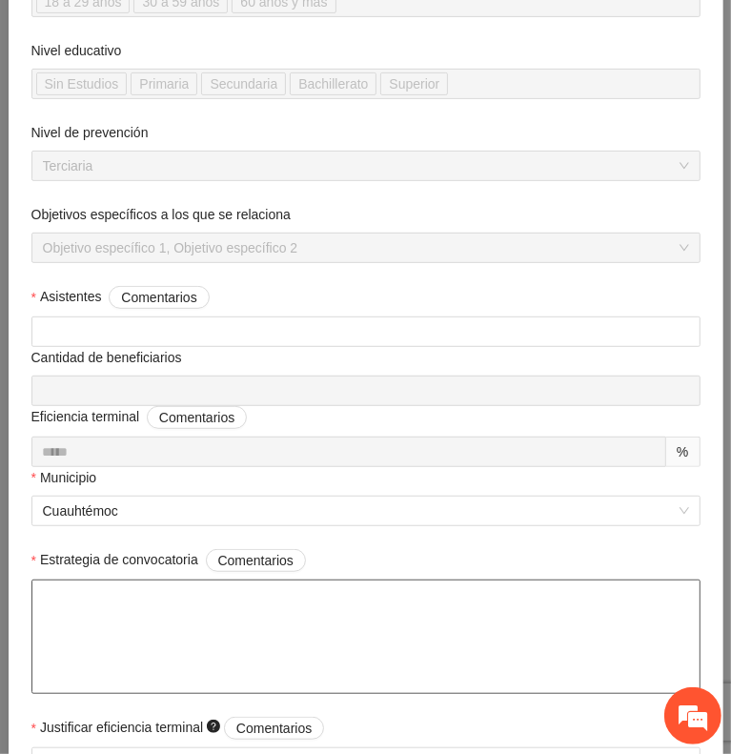
click at [329, 592] on textarea "Estrategia de convocatoria Comentarios" at bounding box center [365, 637] width 669 height 114
paste textarea "**********"
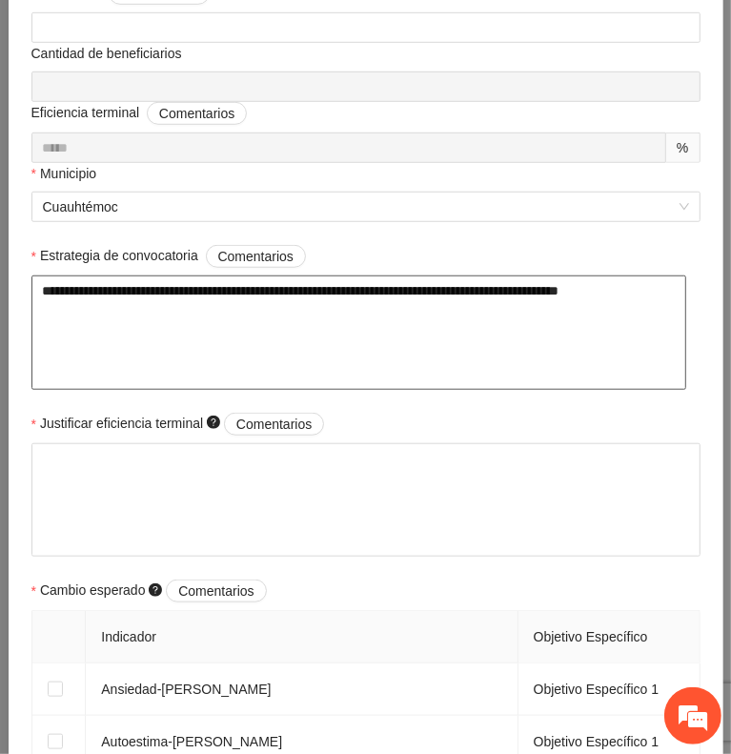
scroll to position [667, 0]
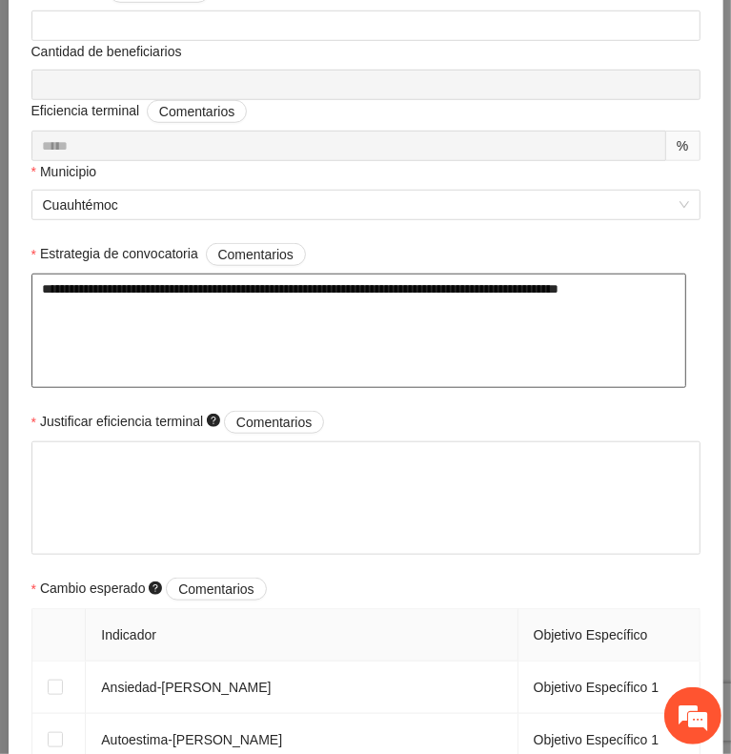
type textarea "**********"
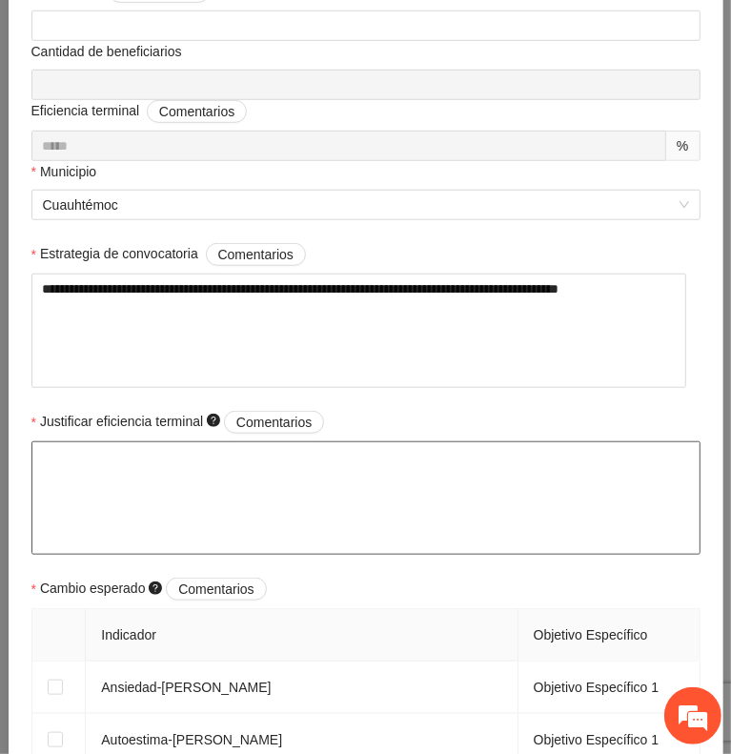
click at [290, 441] on textarea "Justificar eficiencia terminal Comentarios" at bounding box center [365, 498] width 669 height 114
paste textarea "**********"
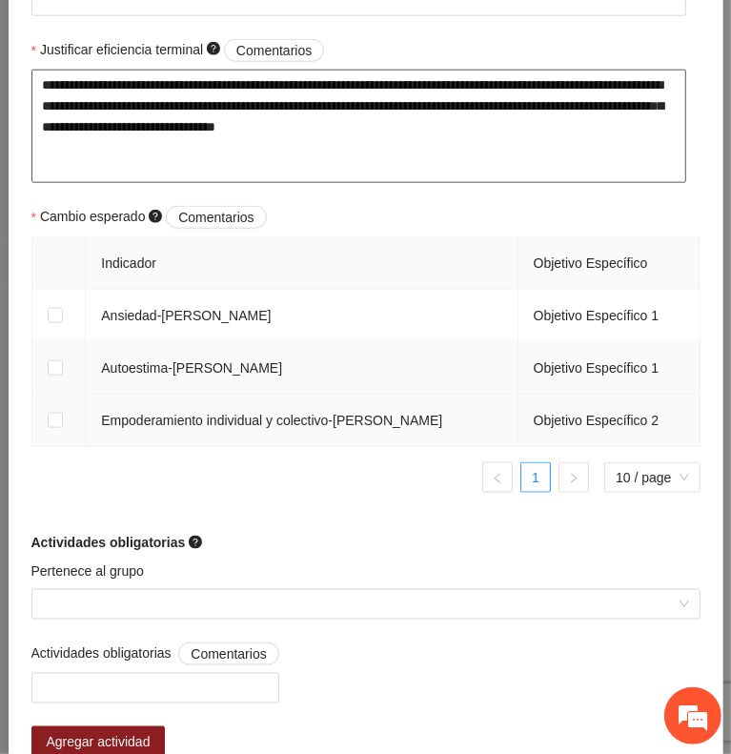
scroll to position [1041, 0]
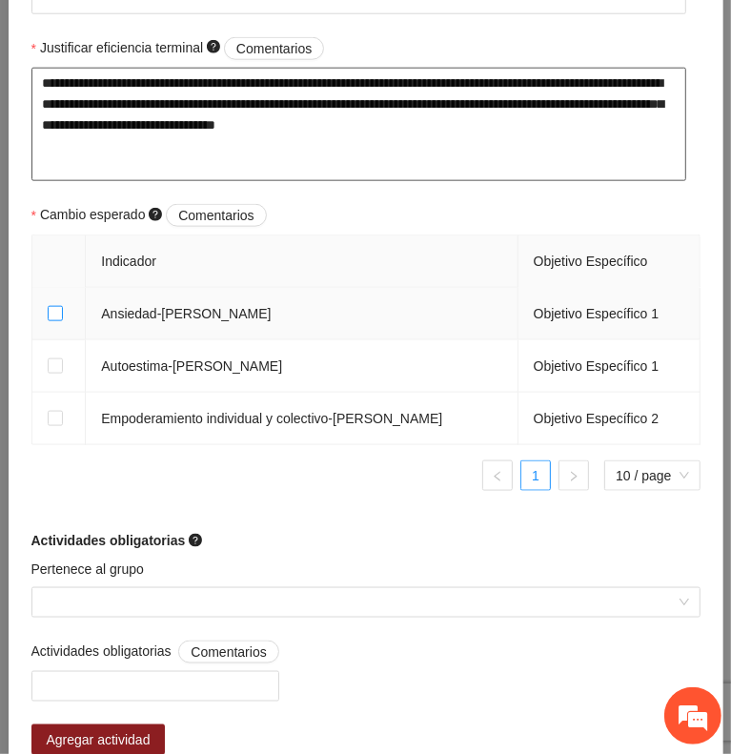
type textarea "**********"
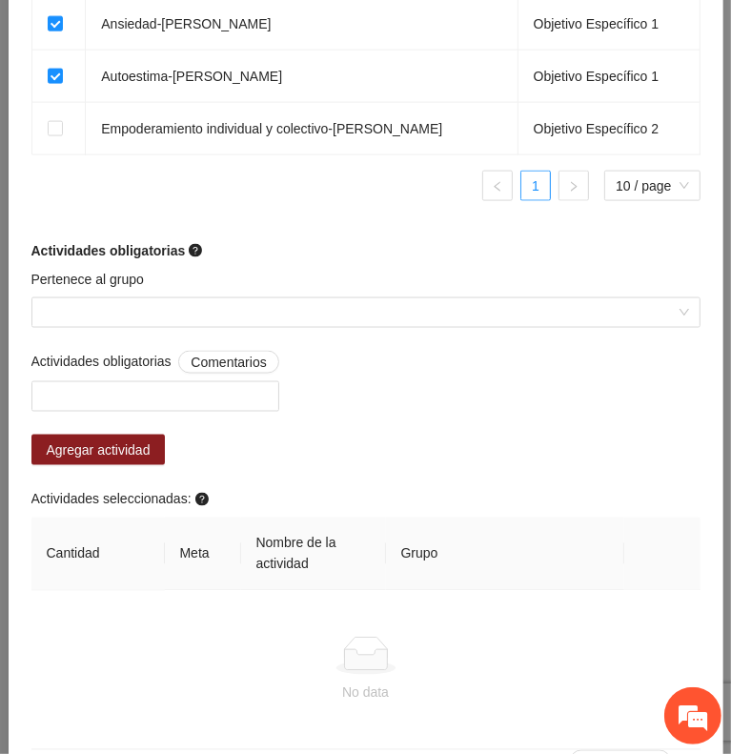
scroll to position [1331, 0]
click at [236, 393] on div at bounding box center [155, 396] width 238 height 23
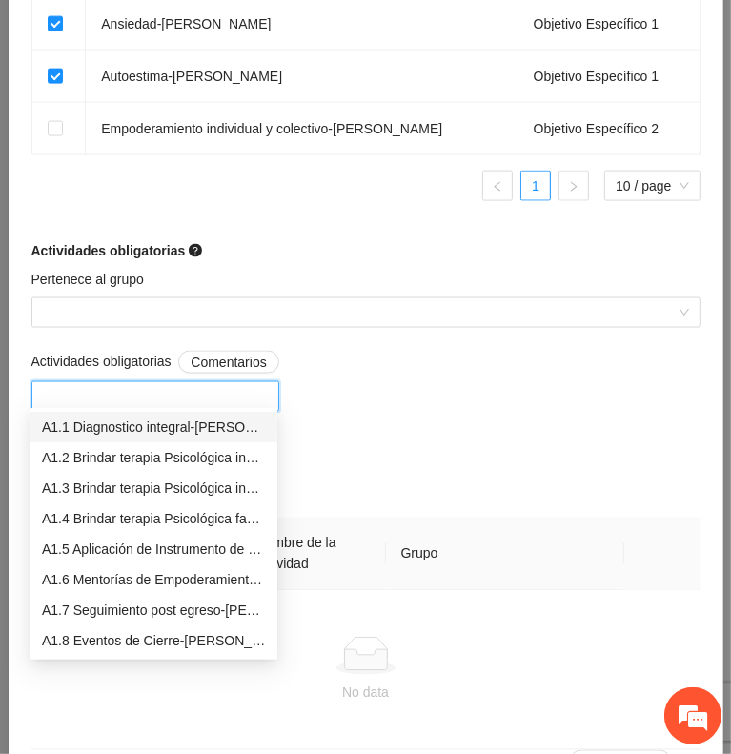
click at [190, 430] on div "A1.1 Diagnostico integral-[PERSON_NAME]" at bounding box center [154, 427] width 224 height 21
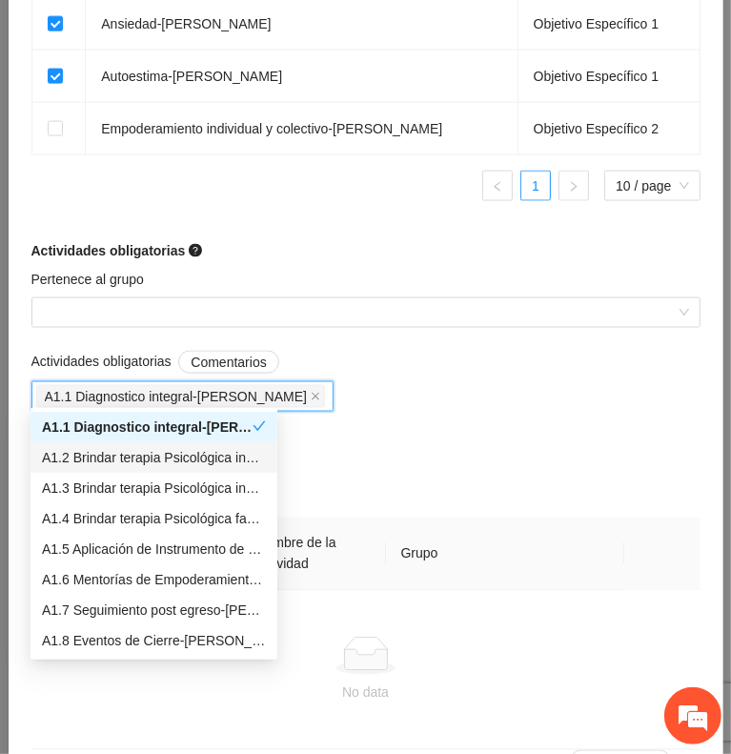
click at [213, 455] on div "A1.2 Brindar terapia Psicológica individual-[PERSON_NAME]" at bounding box center [154, 457] width 224 height 21
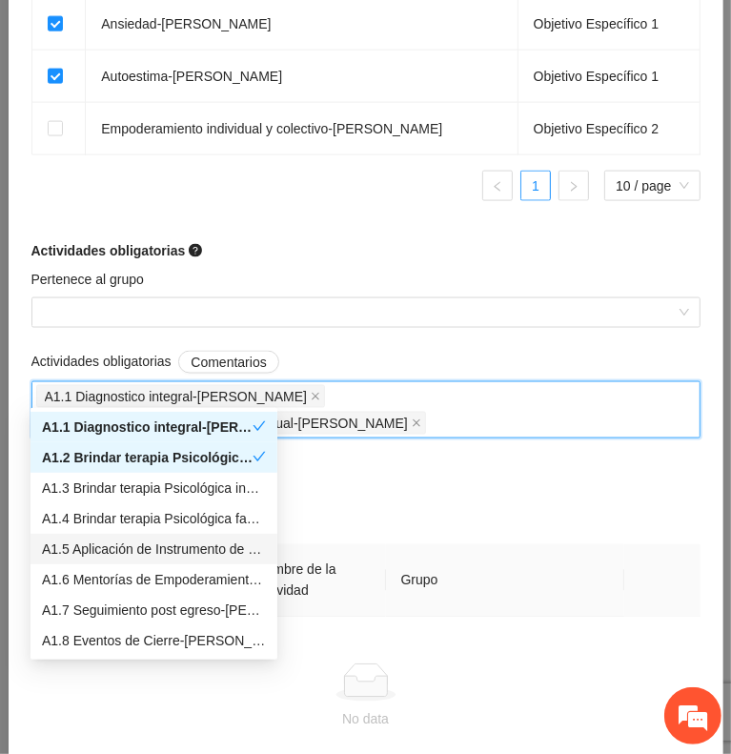
click at [187, 552] on div "A1.5 Aplicación de Instrumento de medición-[PERSON_NAME]" at bounding box center [154, 549] width 224 height 21
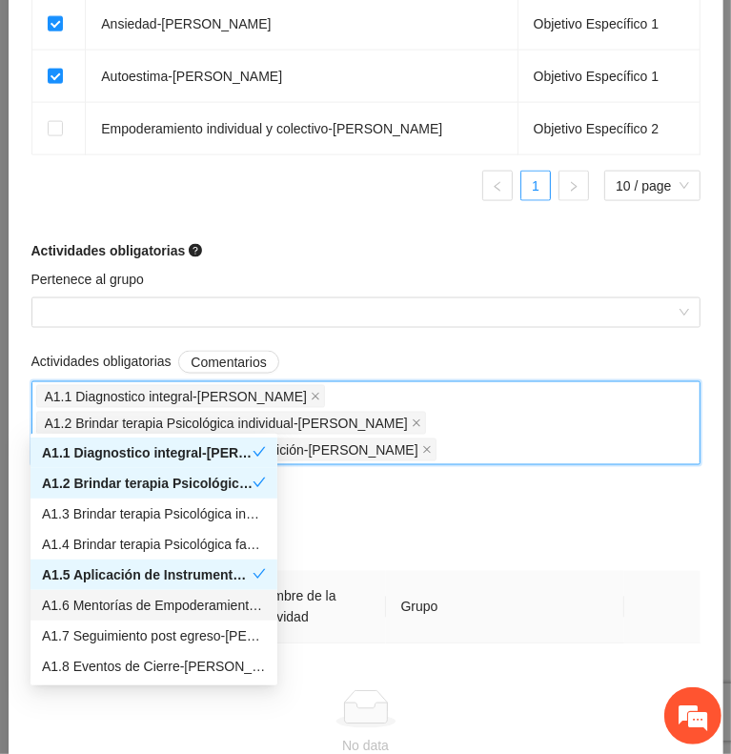
click at [185, 605] on div "A1.6 Mentorías de Empoderamiento y Seguimientos de Trabajo Social -[PERSON_NAME]" at bounding box center [154, 605] width 224 height 21
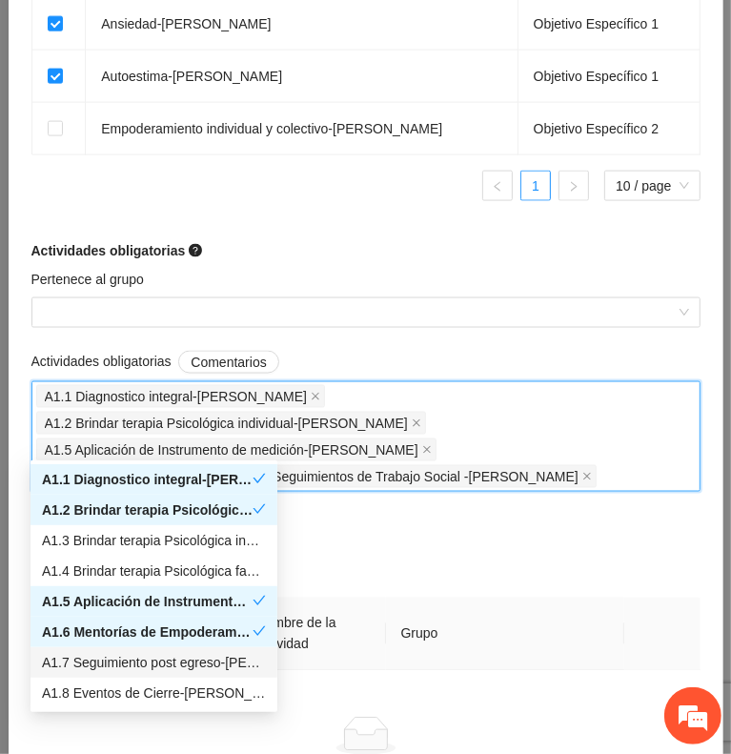
click at [188, 659] on div "A1.7 Seguimiento post egreso-[PERSON_NAME]" at bounding box center [154, 662] width 224 height 21
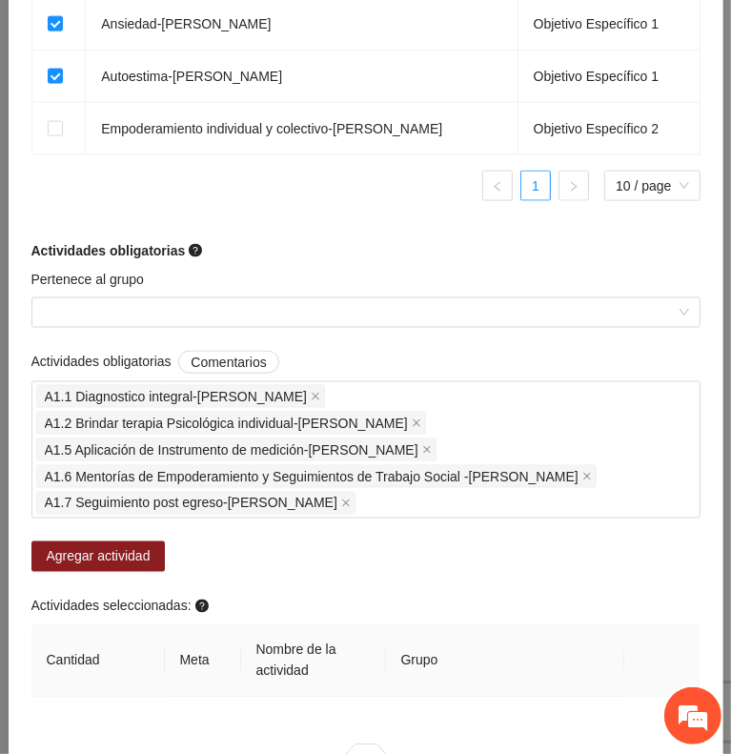
click at [364, 545] on div "Actividades obligatorias Comentarios A1.1 Diagnostico integral-Cuauhtémoc A1.2 …" at bounding box center [366, 466] width 679 height 231
click at [146, 546] on span "Agregar actividad" at bounding box center [99, 556] width 104 height 21
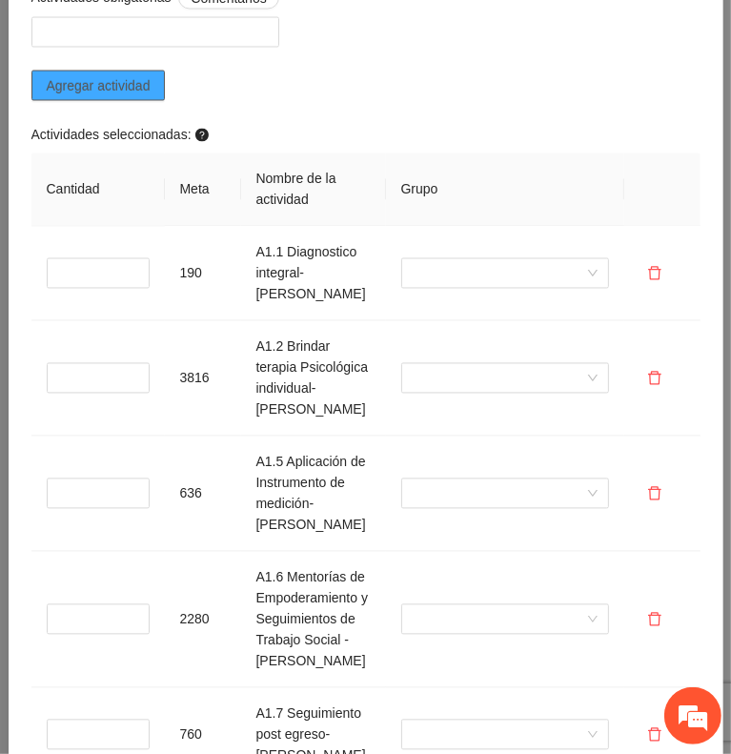
scroll to position [1696, 0]
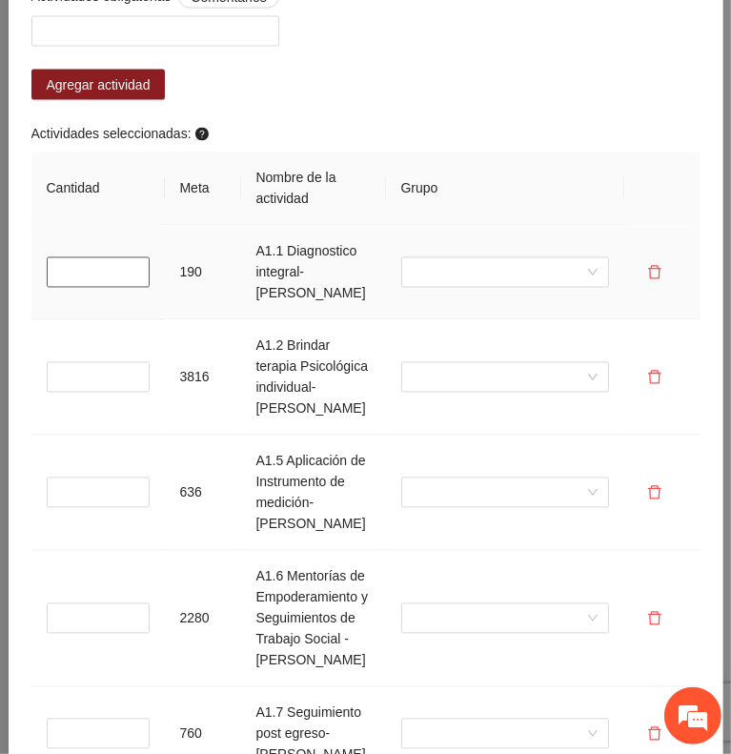
type input "*"
click at [133, 258] on input "*" at bounding box center [98, 272] width 103 height 31
click at [94, 369] on input "*" at bounding box center [98, 377] width 103 height 31
type input "*"
click at [90, 500] on input "*" at bounding box center [98, 493] width 103 height 31
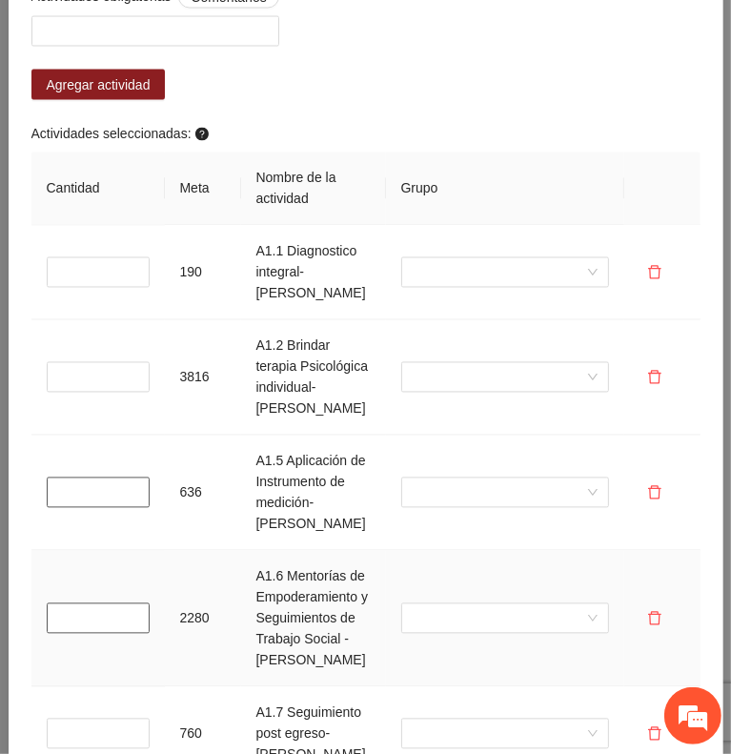
type input "*"
click at [95, 634] on input "*" at bounding box center [98, 619] width 103 height 31
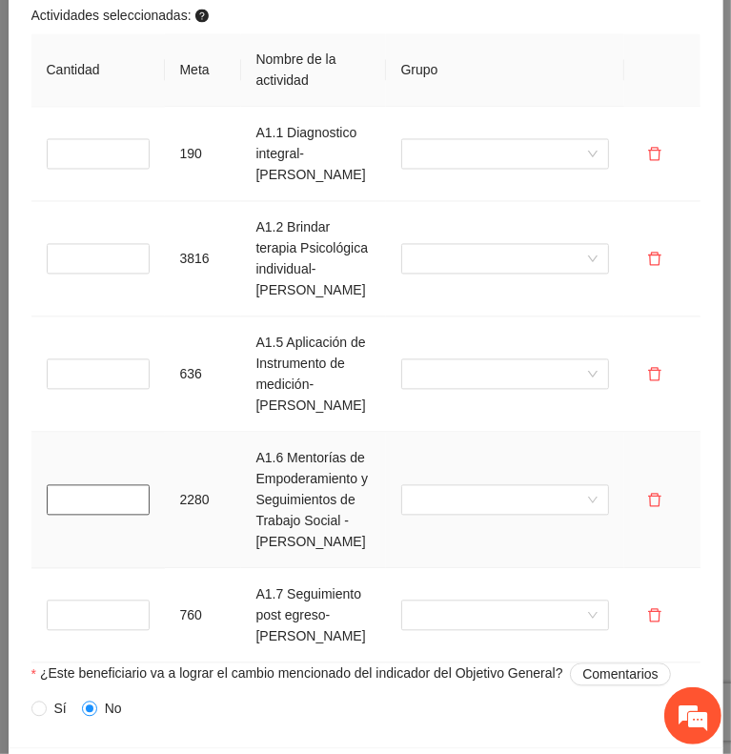
scroll to position [1823, 0]
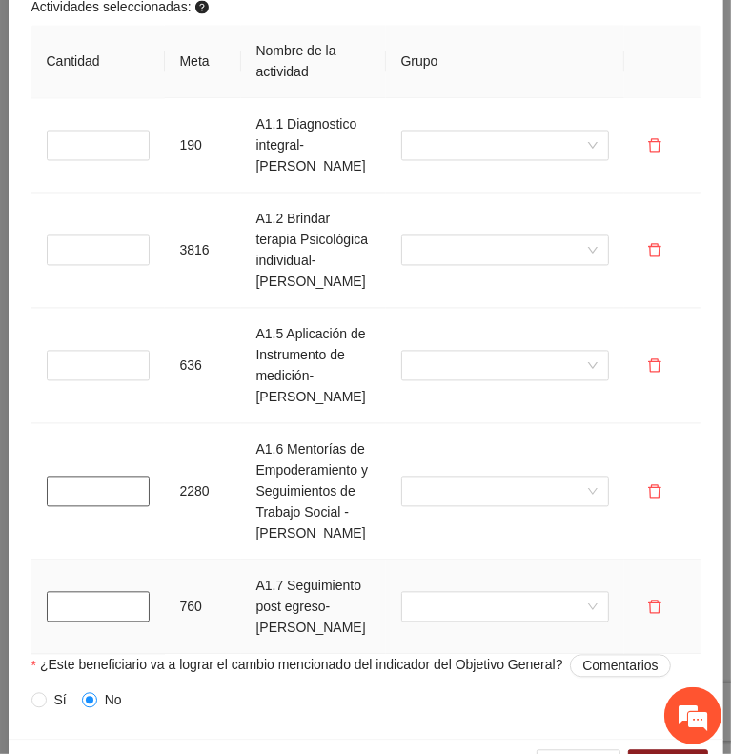
type input "*"
click at [102, 623] on input "*" at bounding box center [98, 607] width 103 height 31
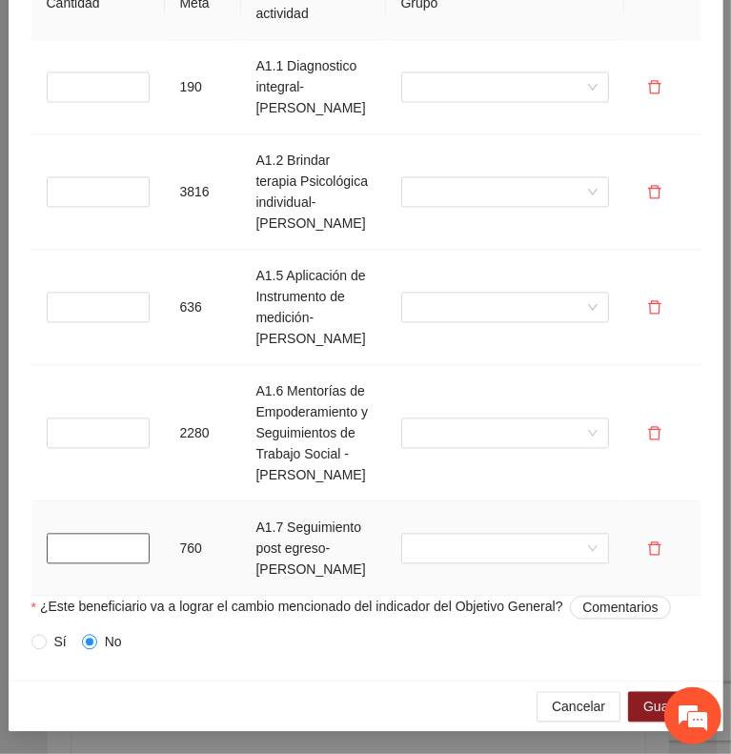
scroll to position [1935, 0]
type input "*"
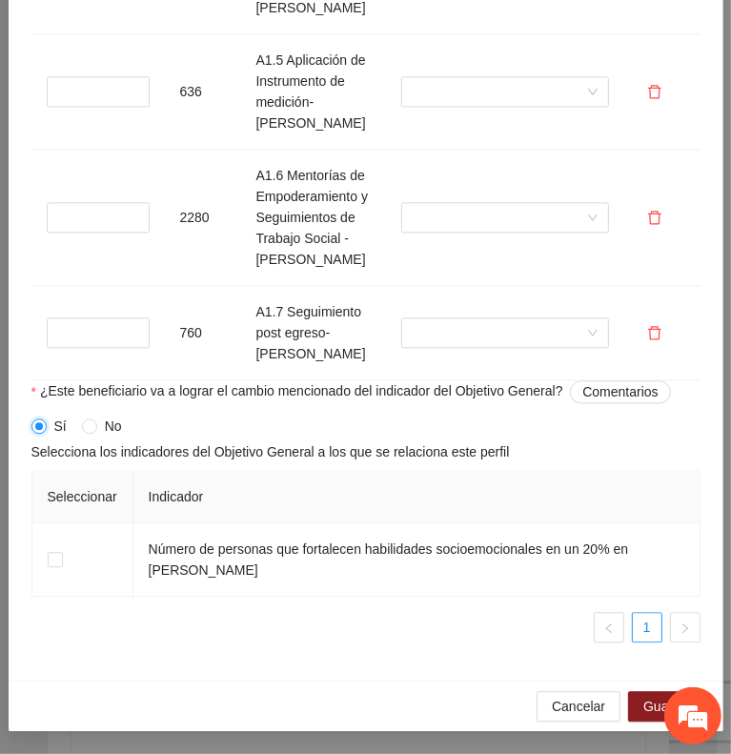
scroll to position [2104, 0]
click at [65, 597] on td at bounding box center [82, 559] width 101 height 73
click at [644, 704] on span "Guardar" at bounding box center [668, 706] width 49 height 21
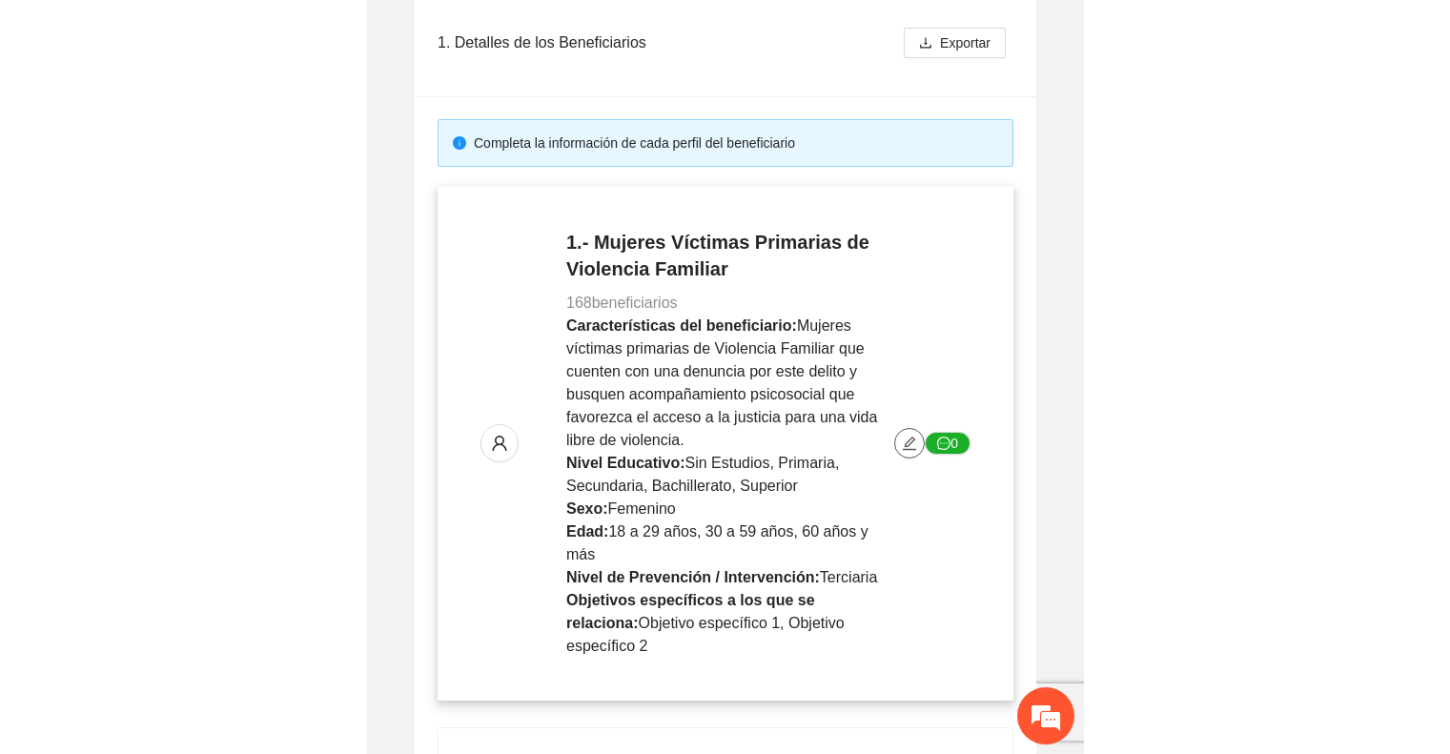
scroll to position [0, 0]
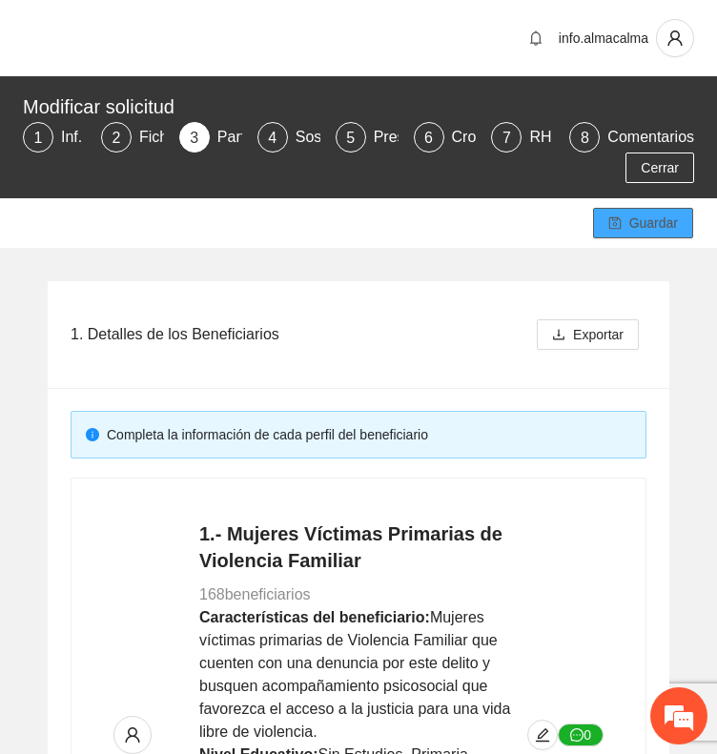
click at [636, 223] on span "Guardar" at bounding box center [653, 223] width 49 height 21
